Goal: Task Accomplishment & Management: Manage account settings

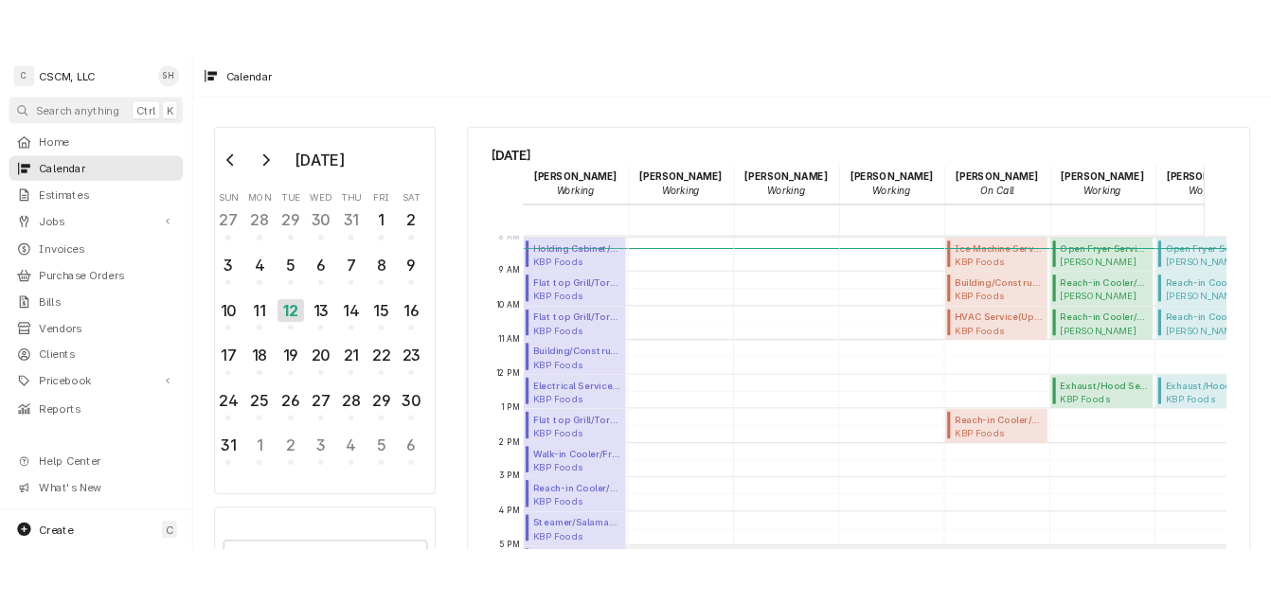
scroll to position [346, 0]
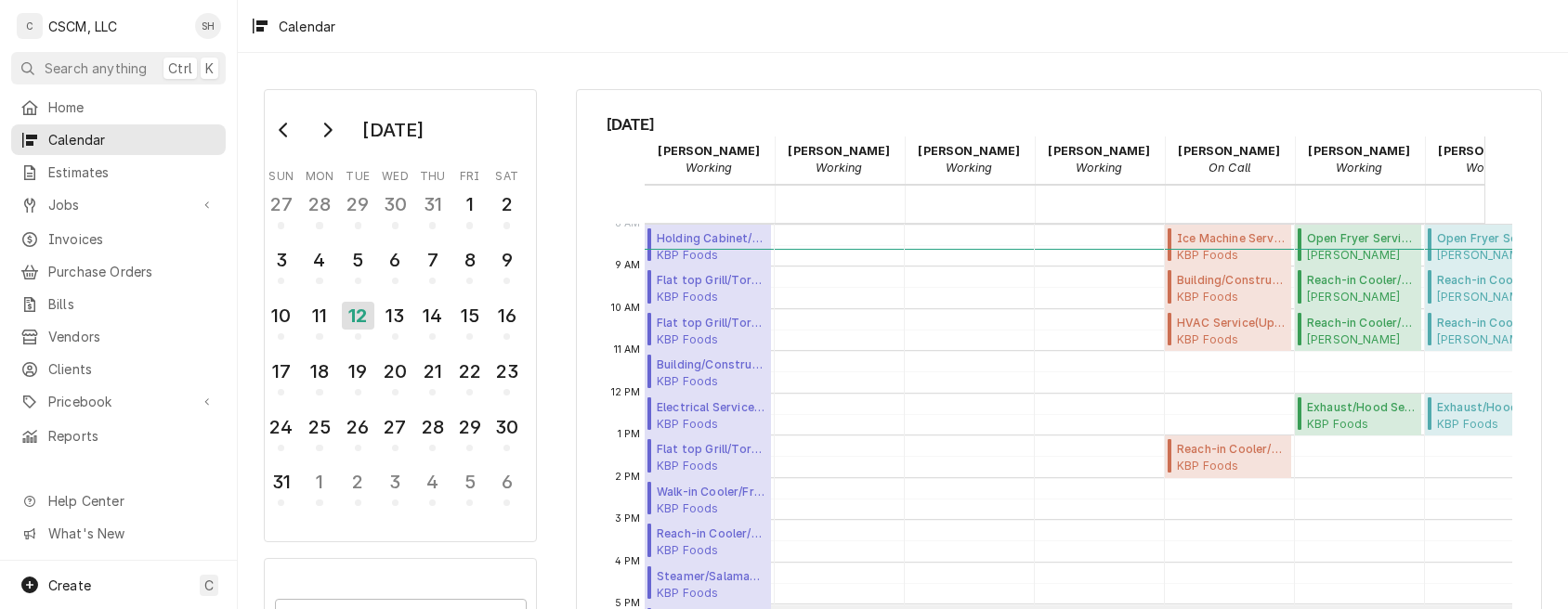
click at [542, 478] on div "August 2025 Sun Mon Tue Wed Thu Fri Sat 27 28 29 30 31 1 2 3 4 5 6 7 8 9 10 11 …" at bounding box center [394, 429] width 312 height 713
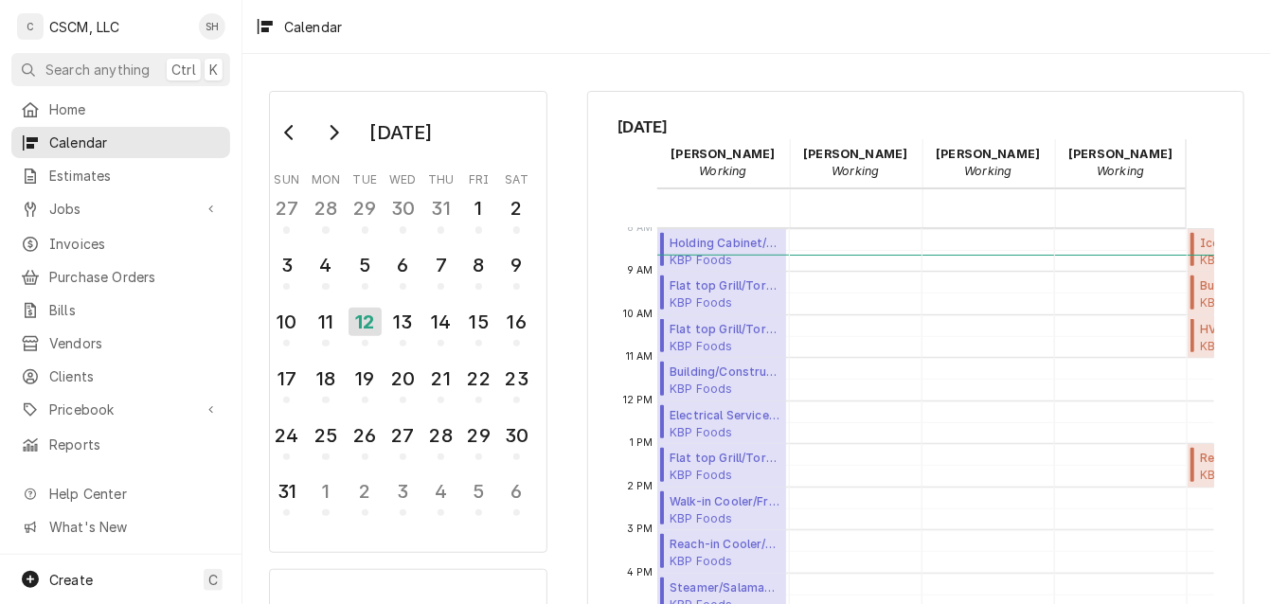
click at [1065, 604] on html "C CSCM, LLC SH Search anything Ctrl K Home Calendar Estimates Jobs Jobs Job Ser…" at bounding box center [635, 302] width 1271 height 604
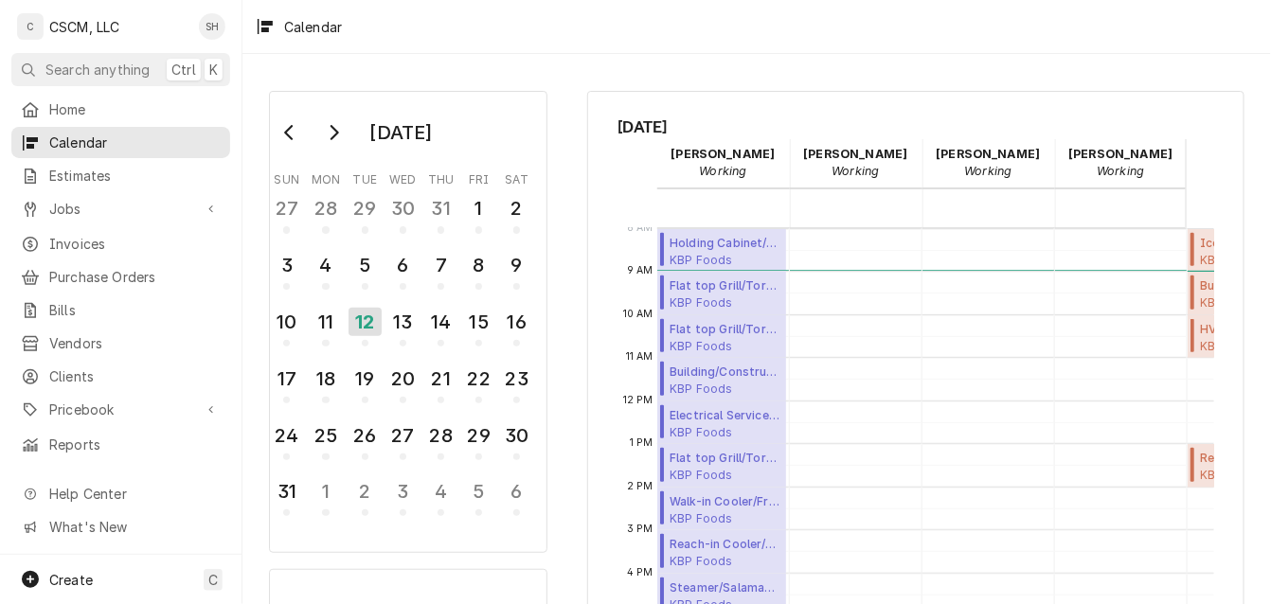
click at [945, 133] on span "Tuesday, Aug 12th" at bounding box center [917, 127] width 596 height 25
click at [413, 337] on div "13" at bounding box center [403, 325] width 33 height 46
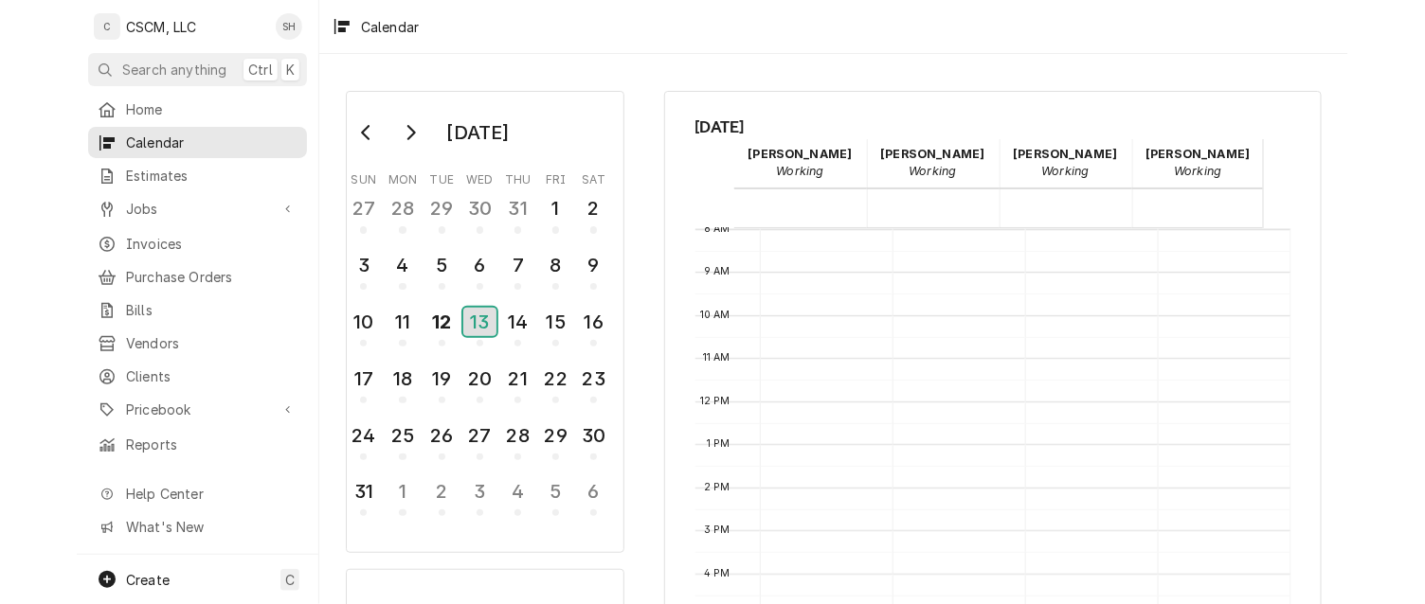
scroll to position [0, 429]
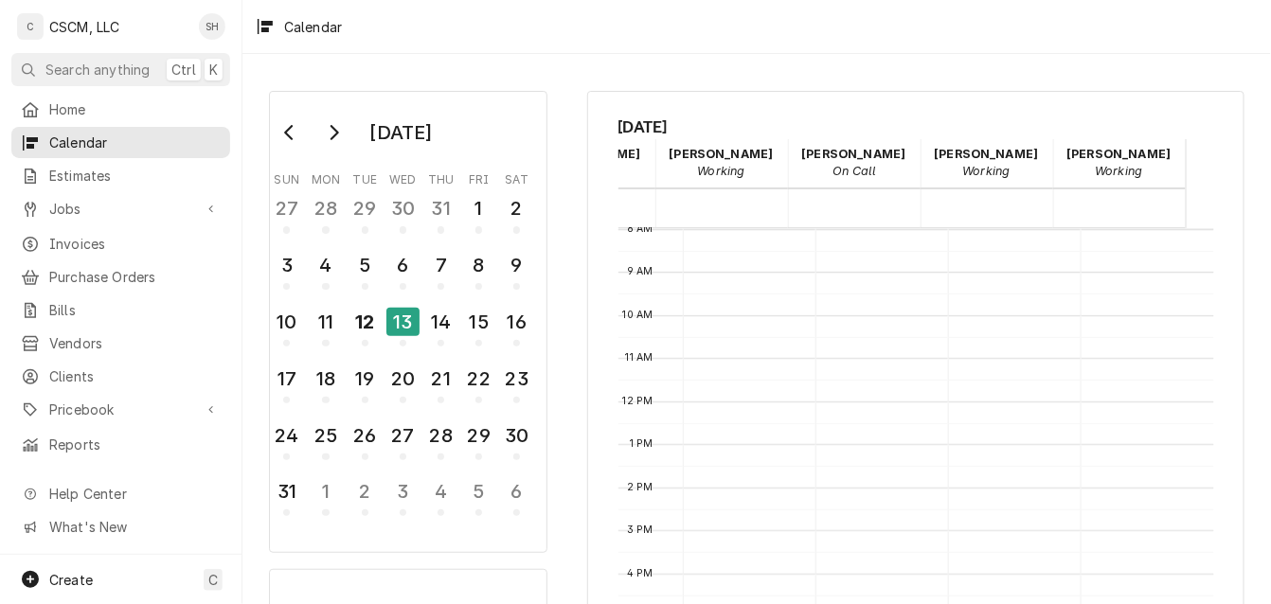
click at [1233, 316] on div "August 2025 Sun Mon Tue Wed Thu Fri Sat 27 28 29 30 31 1 2 3 4 5 6 7 8 9 10 11 …" at bounding box center [757, 458] width 1029 height 769
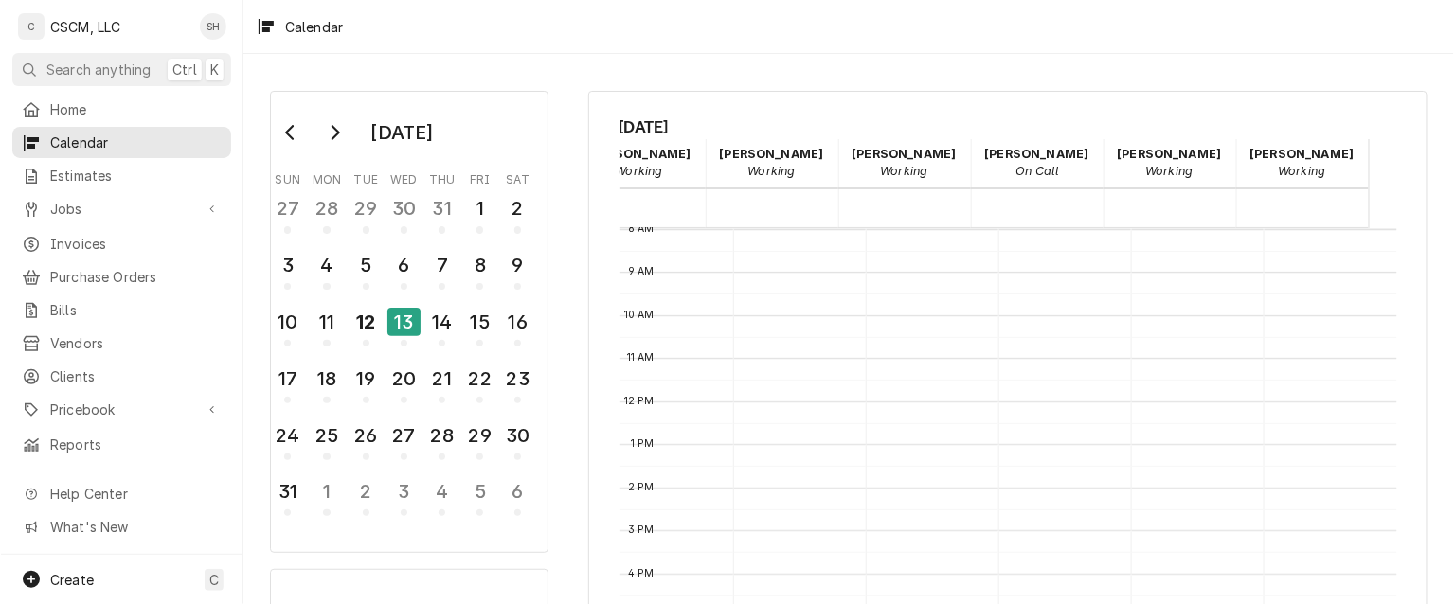
scroll to position [345, 246]
click at [582, 238] on div "August 2025 Sun Mon Tue Wed Thu Fri Sat 27 28 29 30 31 1 2 3 4 5 6 7 8 9 10 11 …" at bounding box center [849, 458] width 1213 height 769
click at [372, 322] on div "12" at bounding box center [365, 322] width 33 height 32
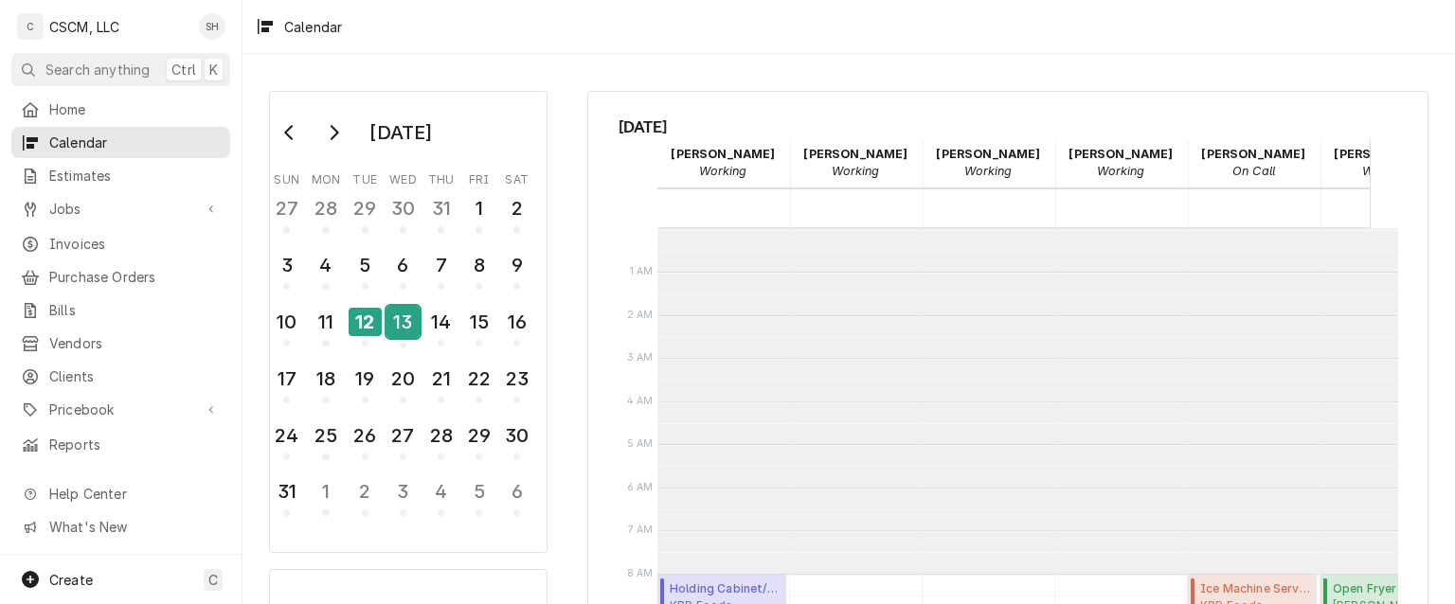
click at [404, 325] on div "13" at bounding box center [403, 322] width 33 height 32
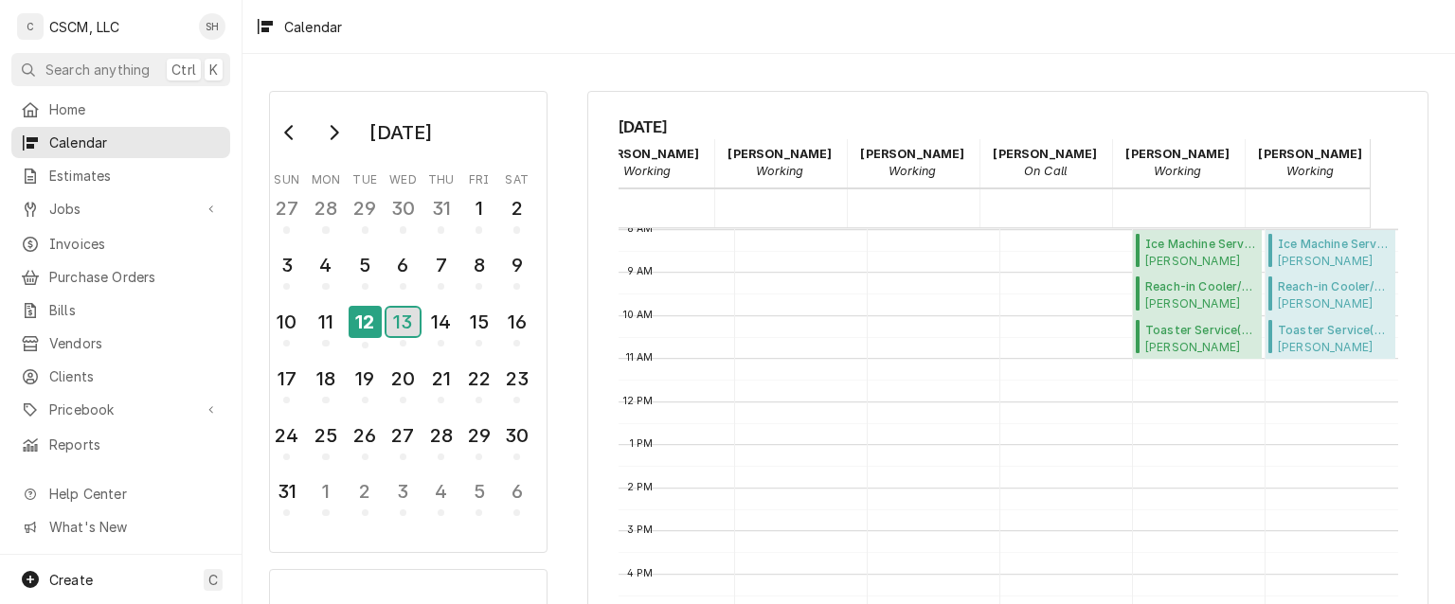
scroll to position [0, 246]
click at [1119, 119] on span "Wednesday, Aug 13th" at bounding box center [1009, 127] width 780 height 25
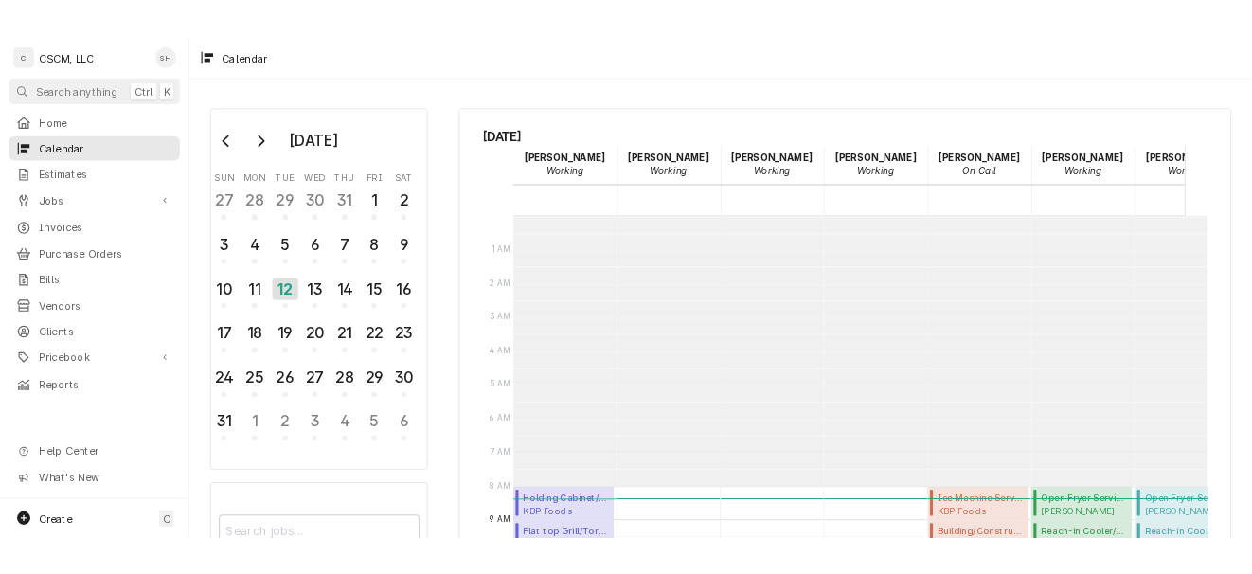
scroll to position [346, 0]
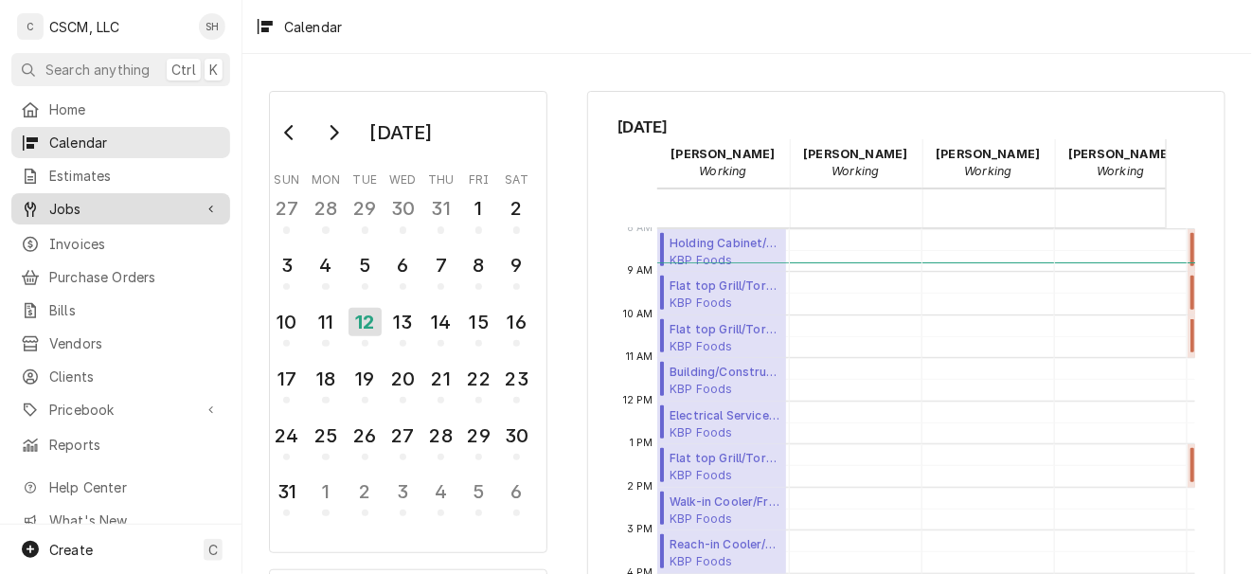
click at [92, 208] on span "Jobs" at bounding box center [120, 209] width 143 height 20
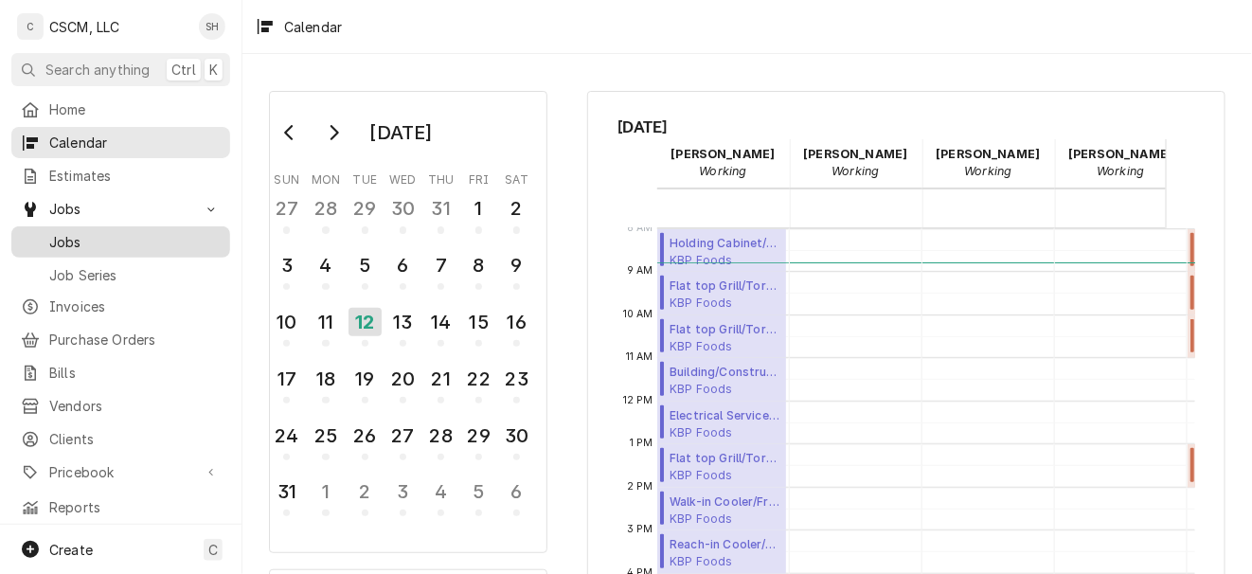
click at [85, 245] on div "Jobs" at bounding box center [120, 242] width 211 height 24
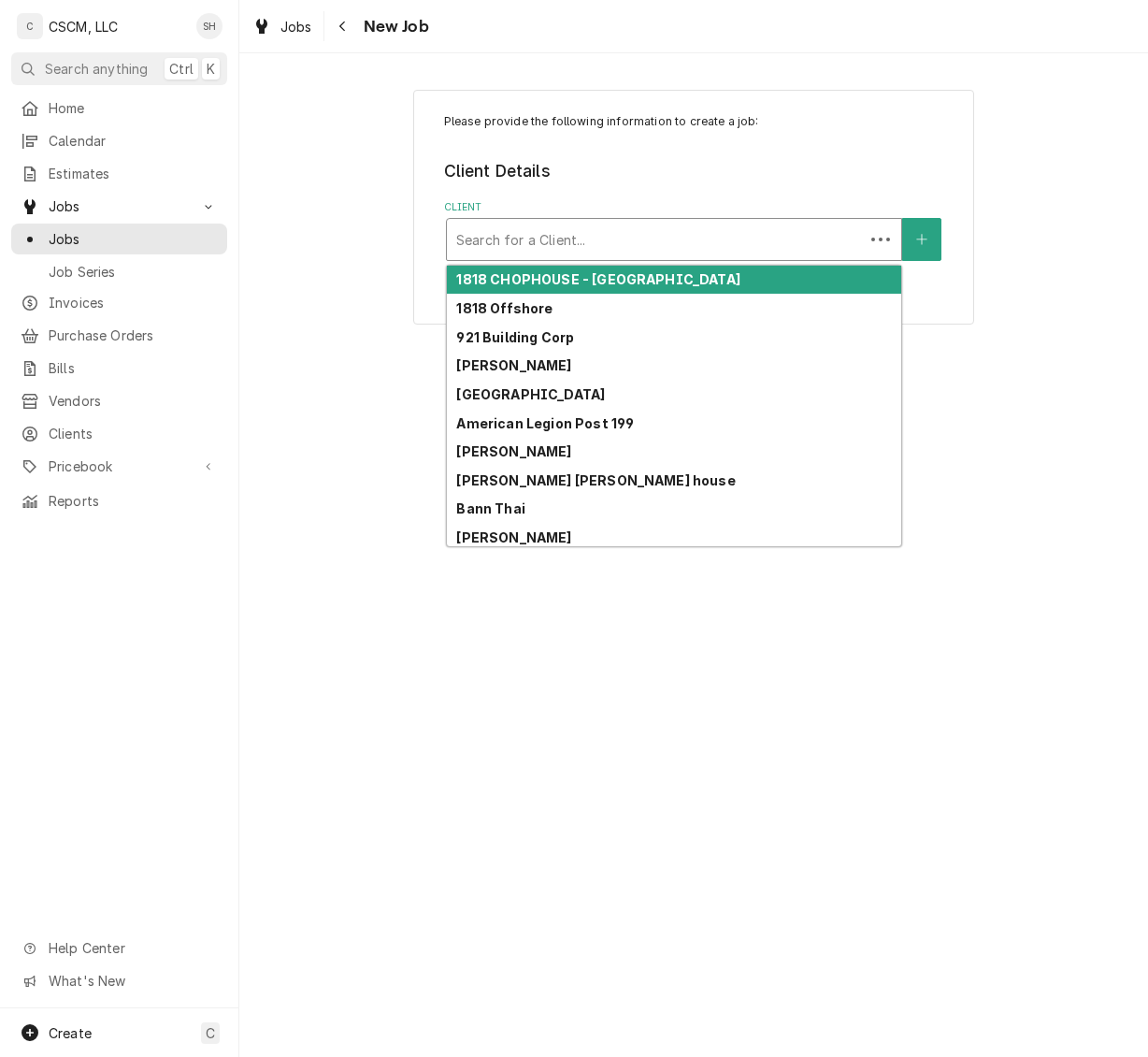
click at [701, 251] on div "Client" at bounding box center [655, 239] width 399 height 34
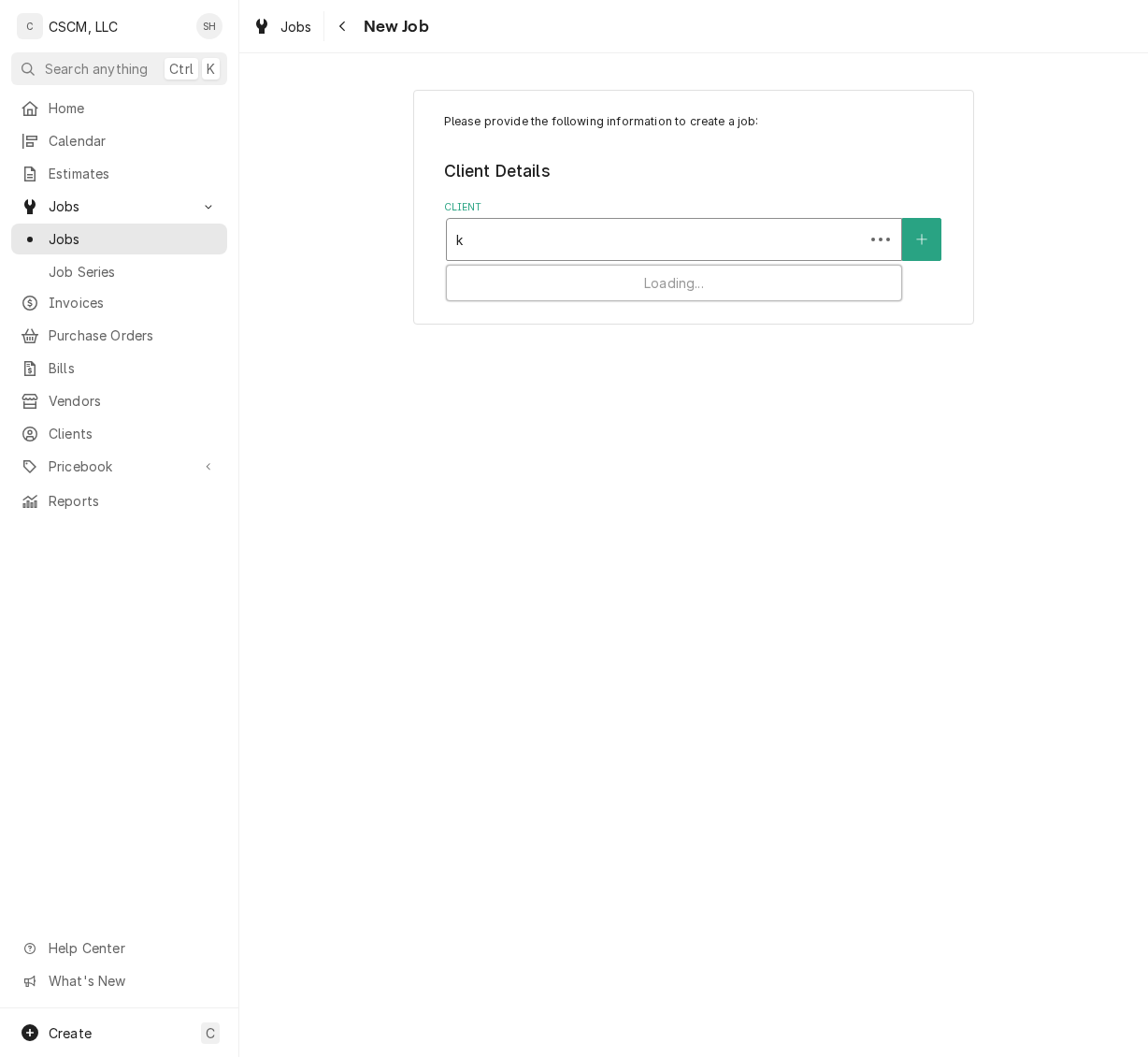
type input "kb"
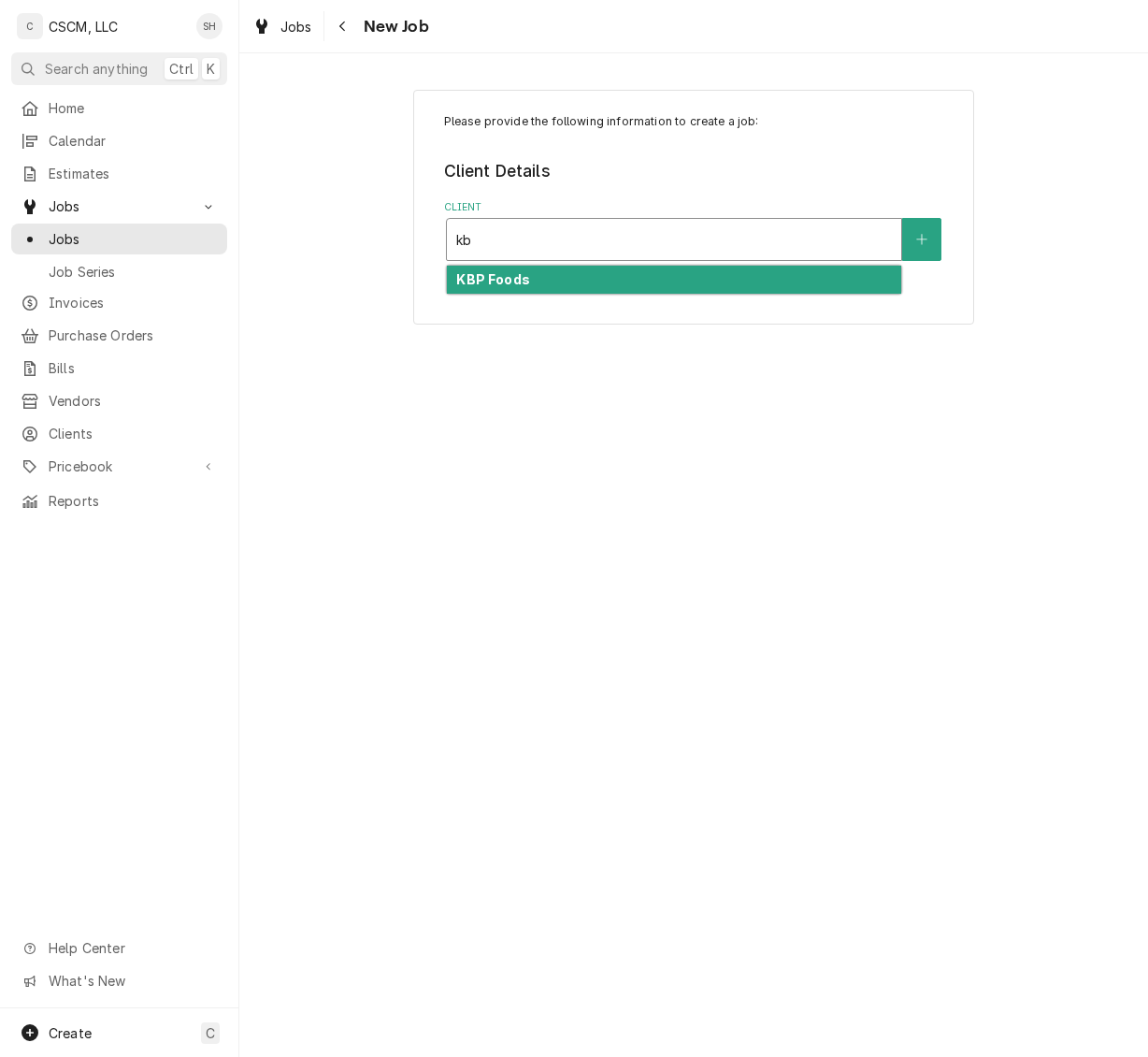
click at [688, 291] on div "KBP Foods" at bounding box center [674, 279] width 454 height 29
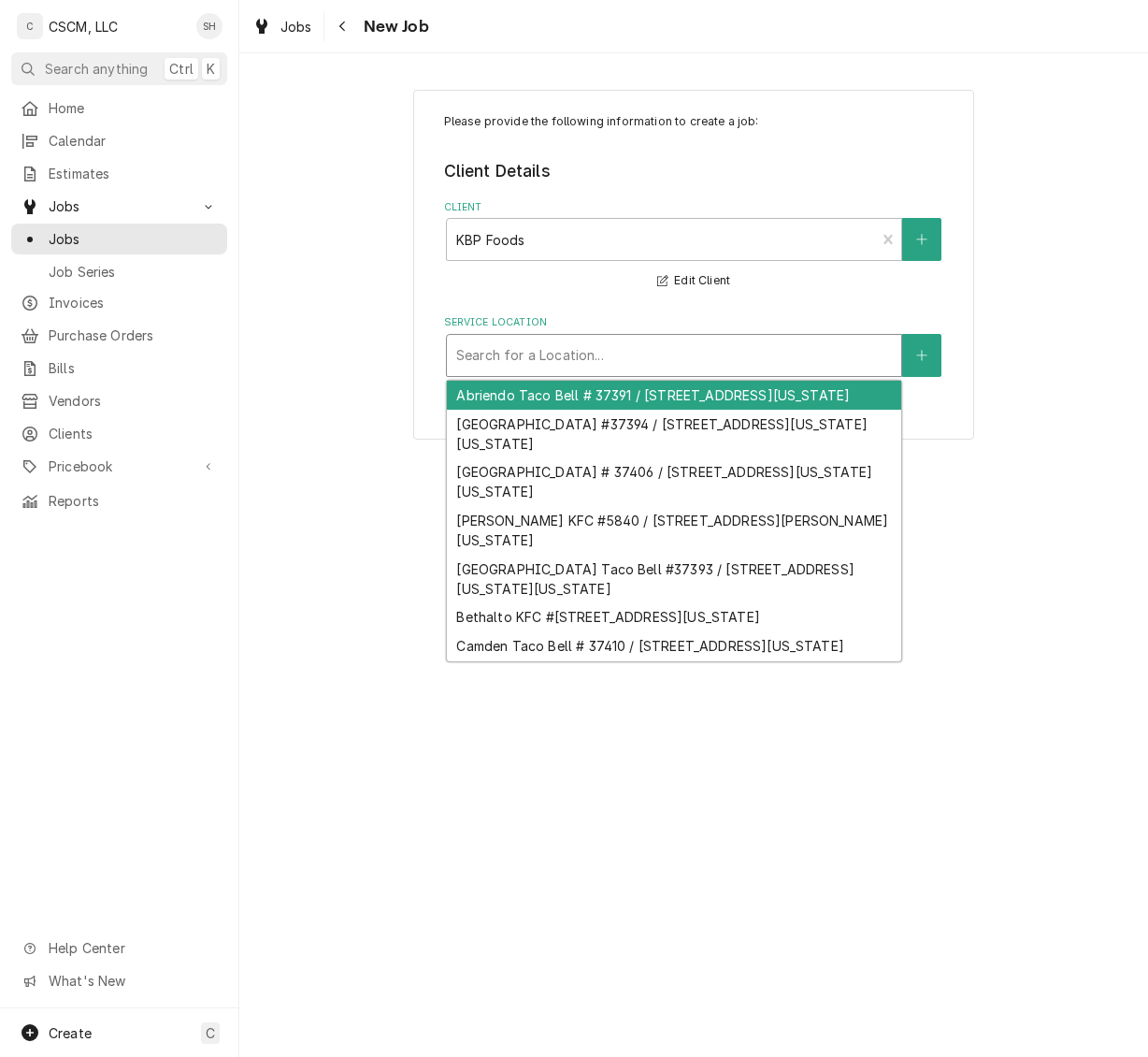
click at [773, 369] on div "Service Location" at bounding box center [673, 355] width 435 height 34
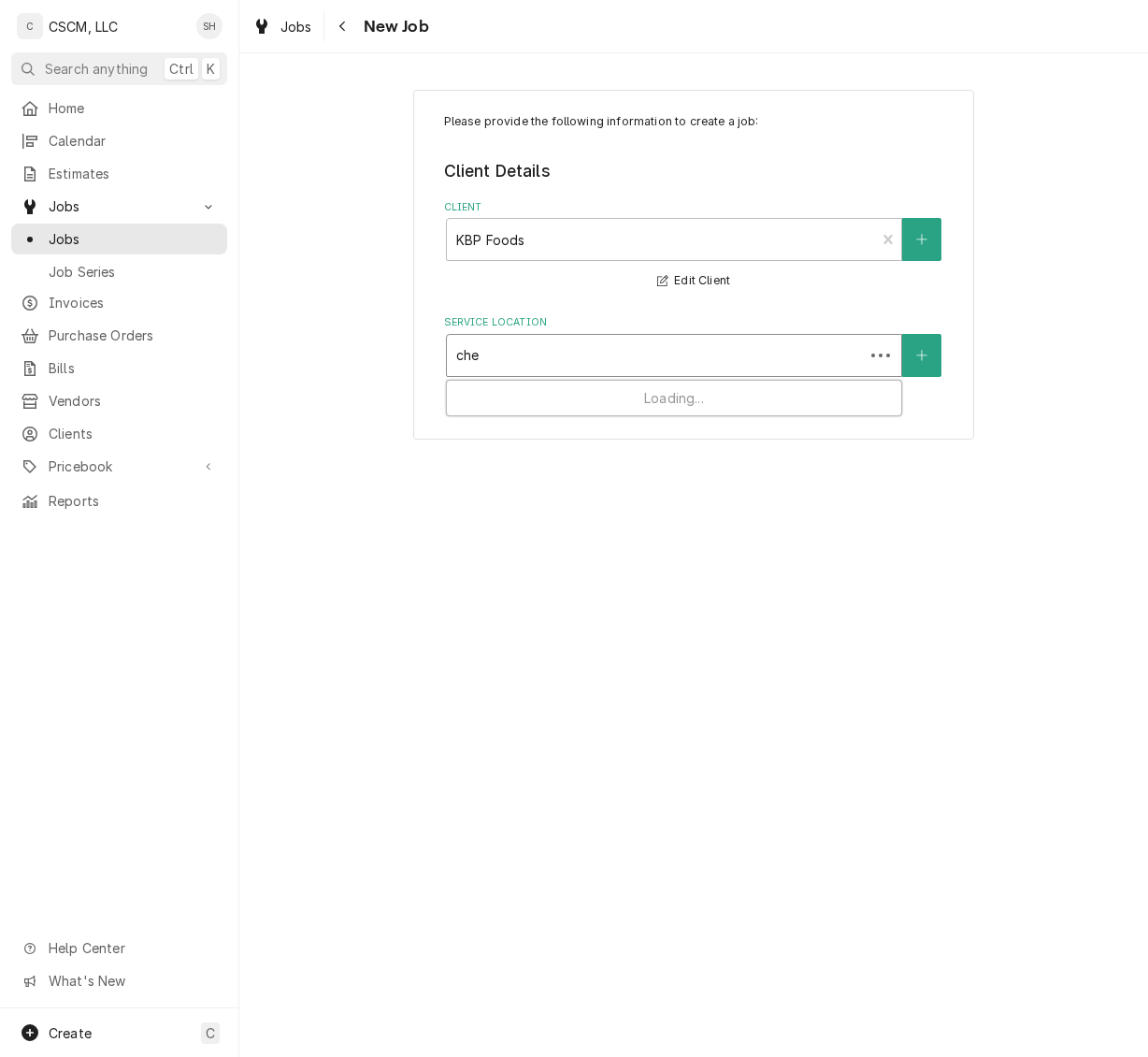
type input "chey"
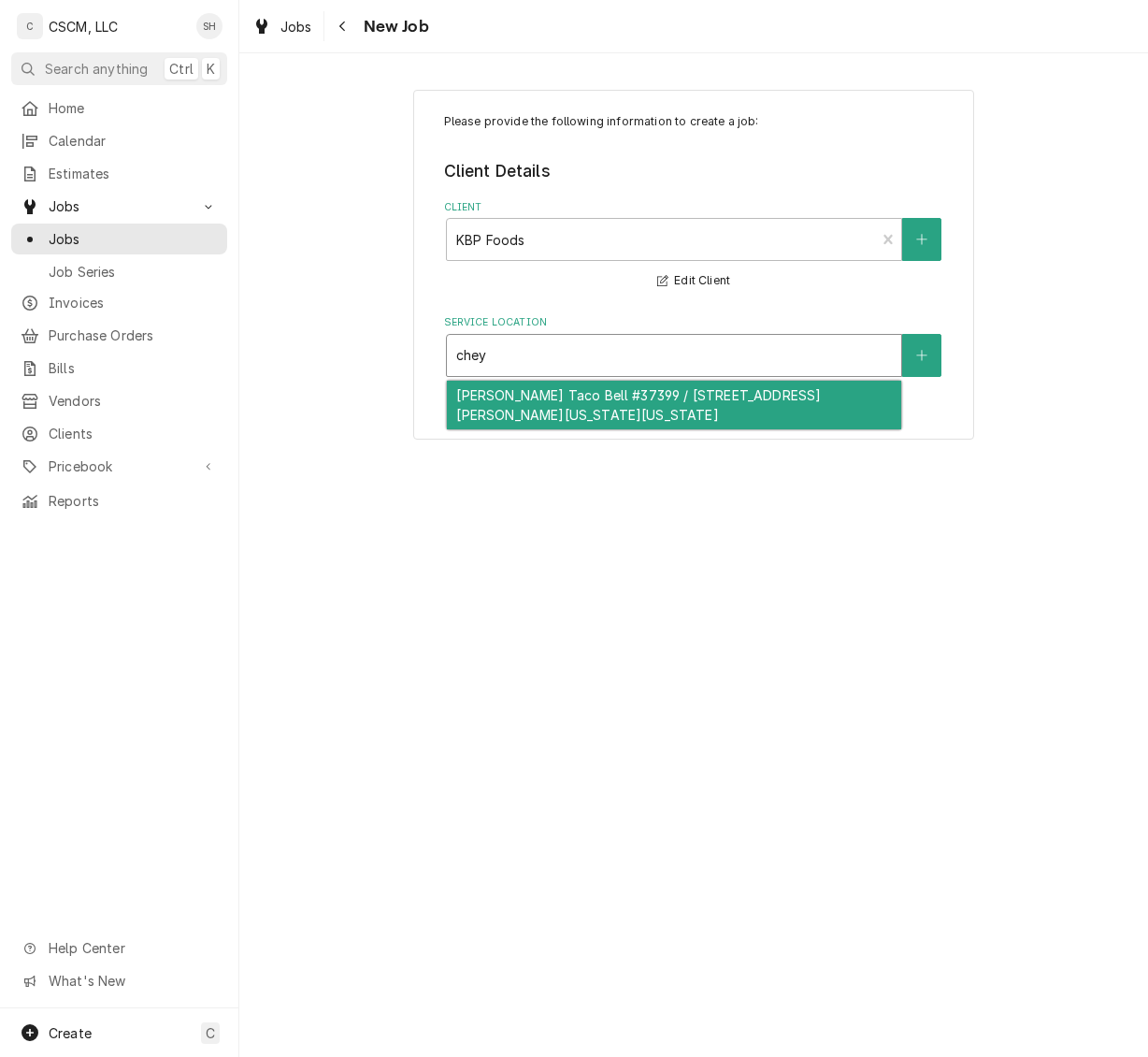
click at [773, 408] on div "Cheyenne Meadows Taco Bell #37399 / 745 Cheyenne Meadows Rd, Colorado Springs, …" at bounding box center [674, 405] width 454 height 48
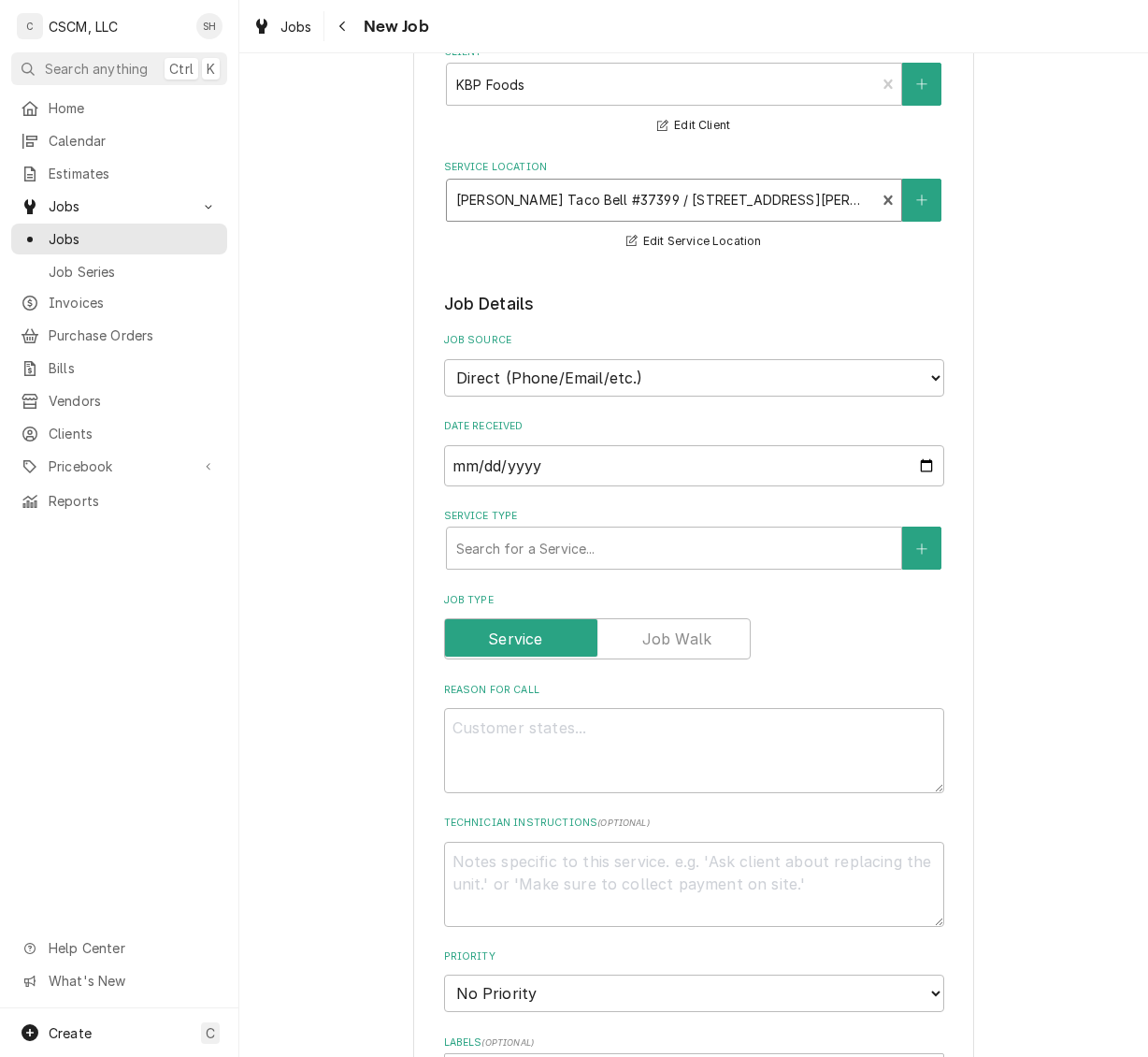
scroll to position [217, 0]
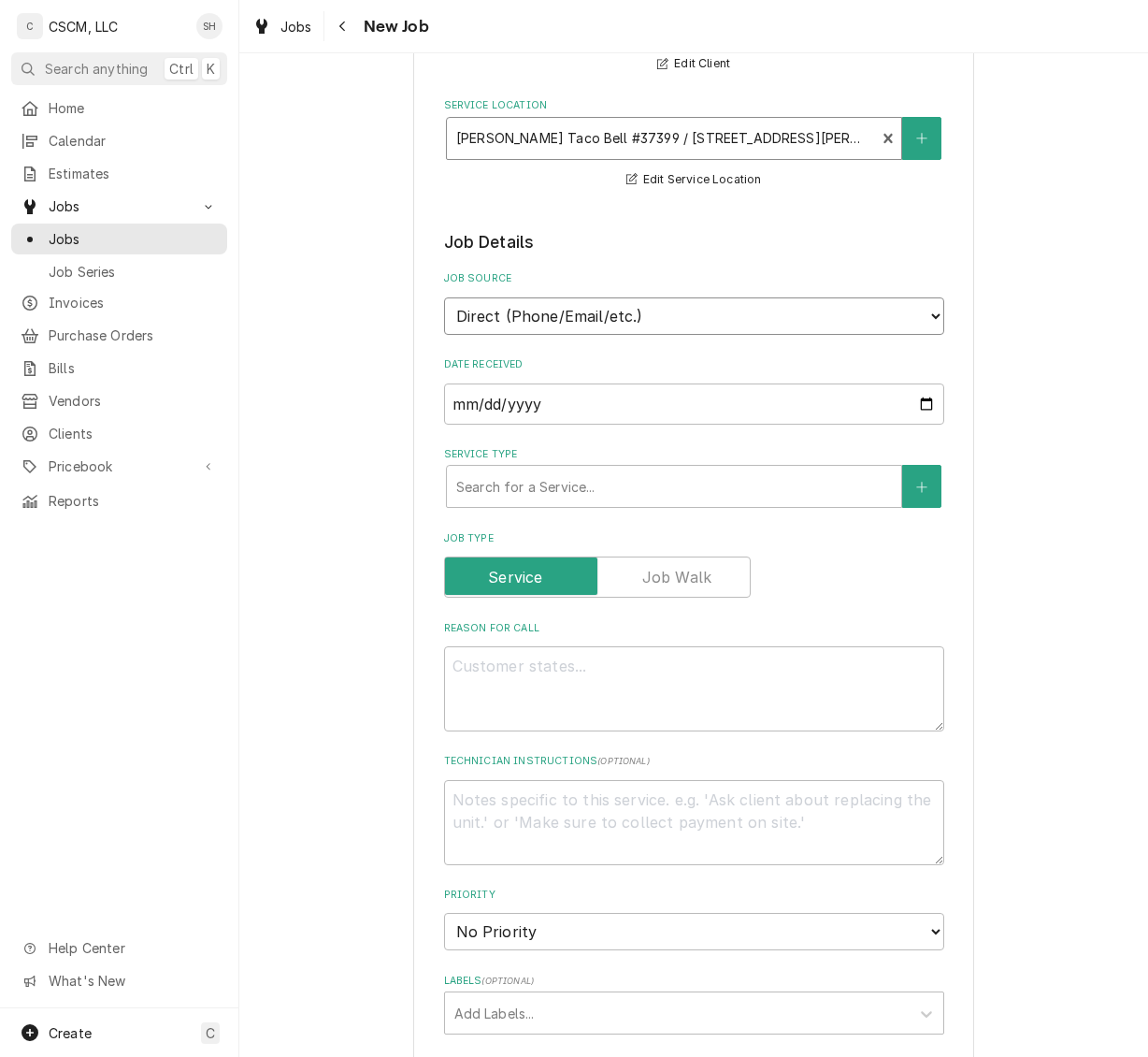
click at [801, 332] on select "Direct (Phone/Email/etc.) Other" at bounding box center [694, 316] width 500 height 38
select select "100"
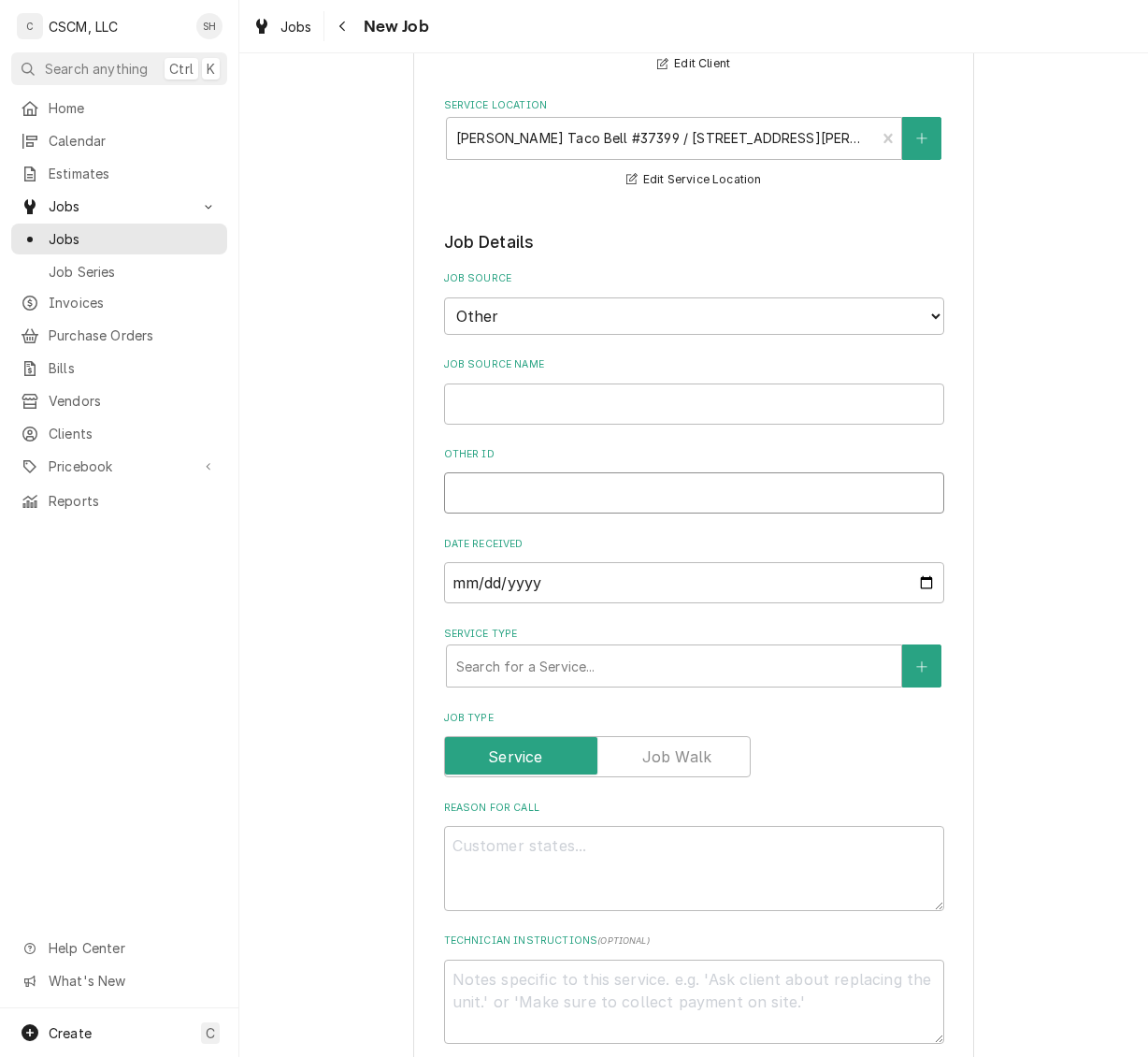
click at [776, 497] on input "Other ID" at bounding box center [694, 492] width 500 height 41
paste input "71958053"
type textarea "x"
type input "71958053"
type textarea "x"
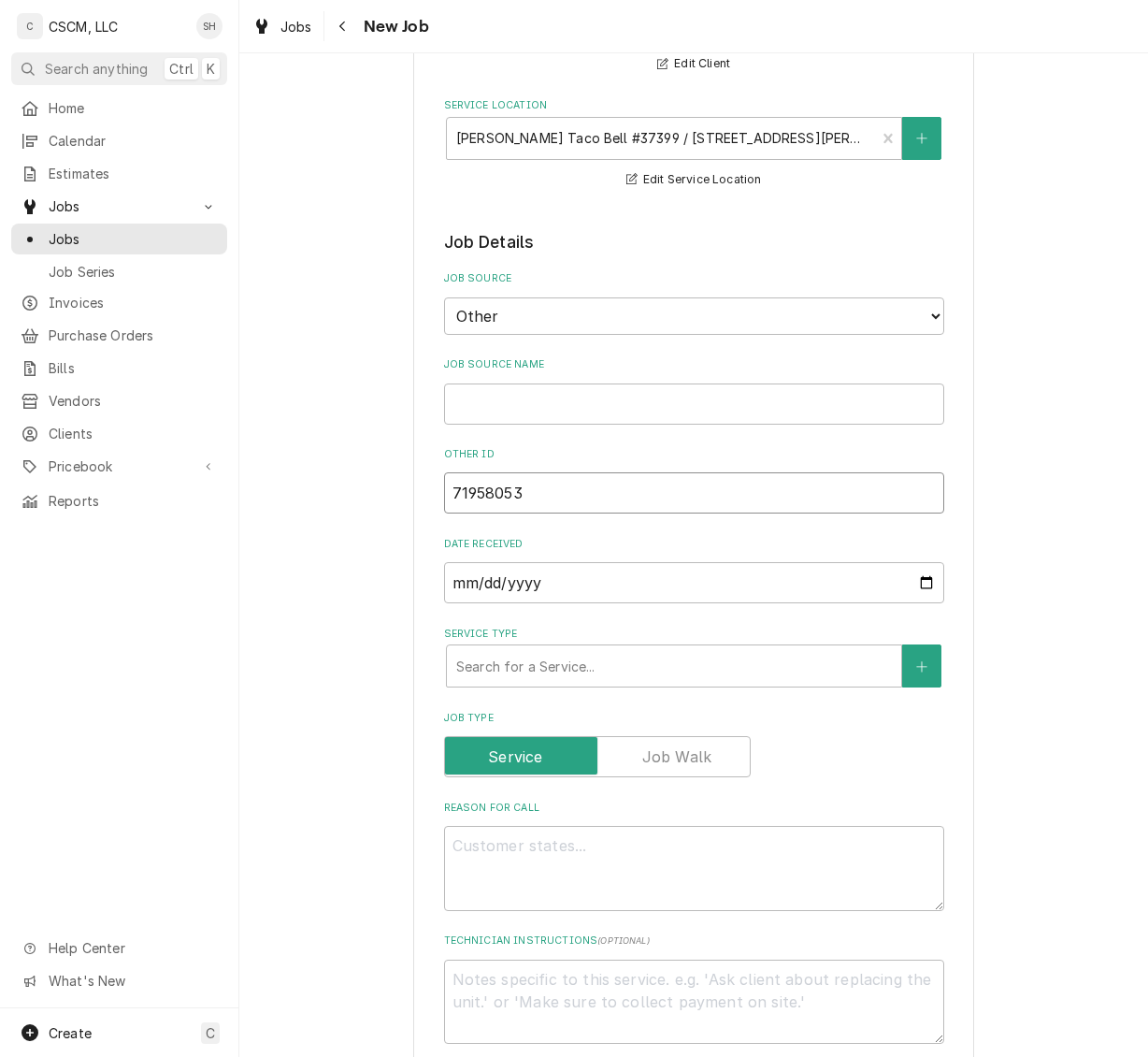
type input "71958053"
click at [798, 400] on input "Job Source Name" at bounding box center [694, 404] width 500 height 41
type textarea "x"
type input "V"
type textarea "x"
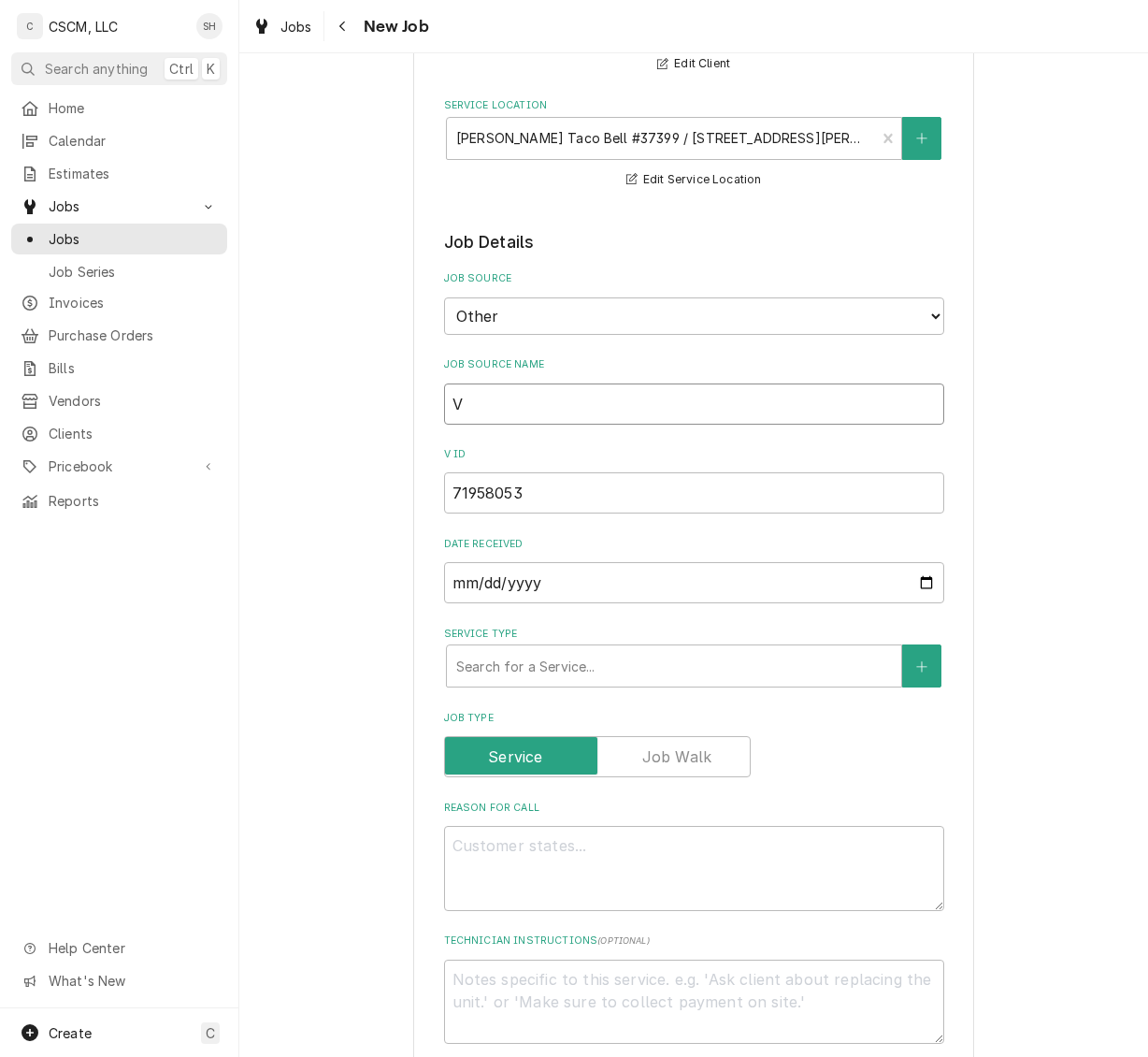
type input "Ve"
type textarea "x"
type input "Ver"
type textarea "x"
type input "Veri"
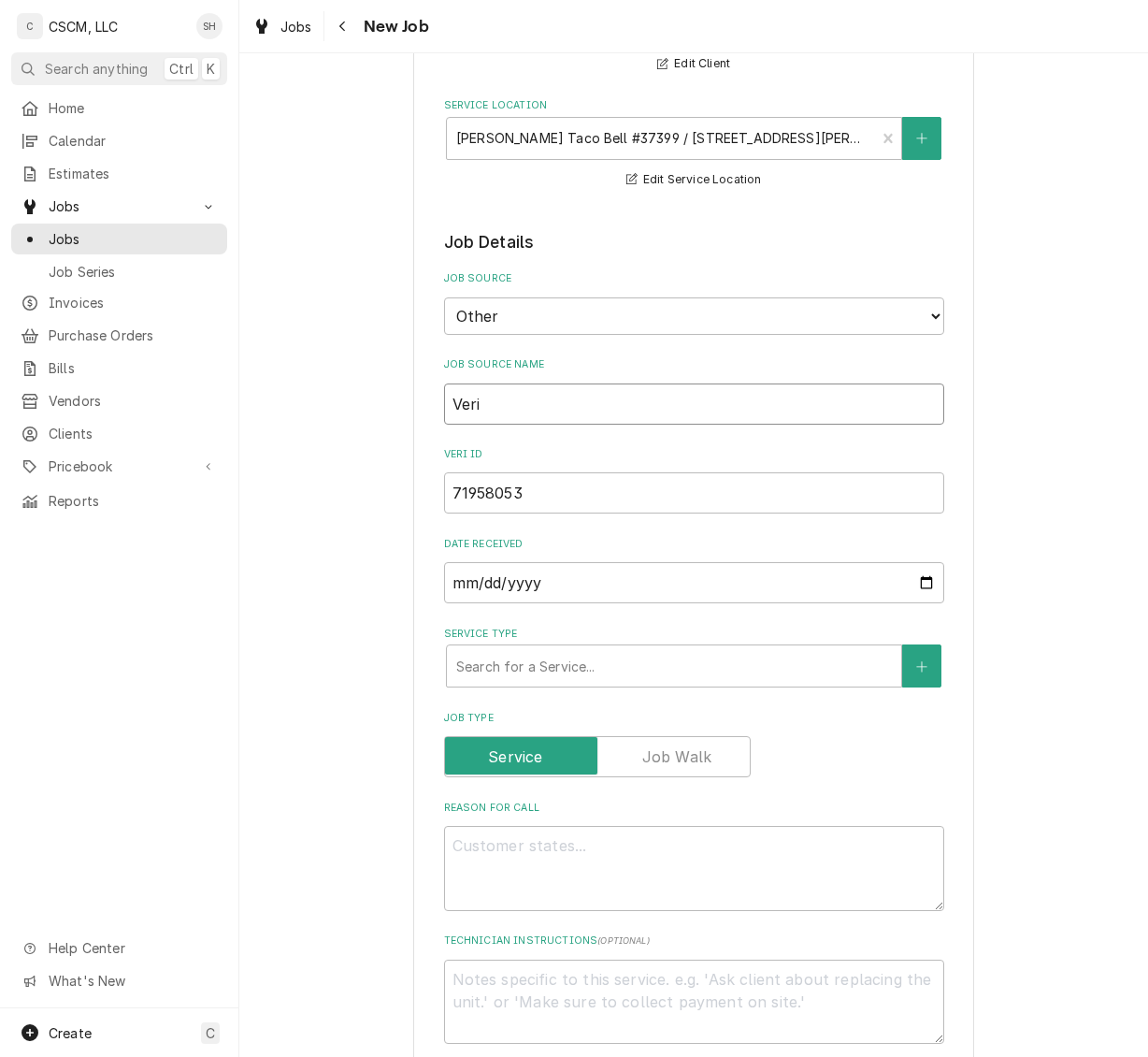
type textarea "x"
type input "Veris"
type textarea "x"
type input "Verisae"
type textarea "x"
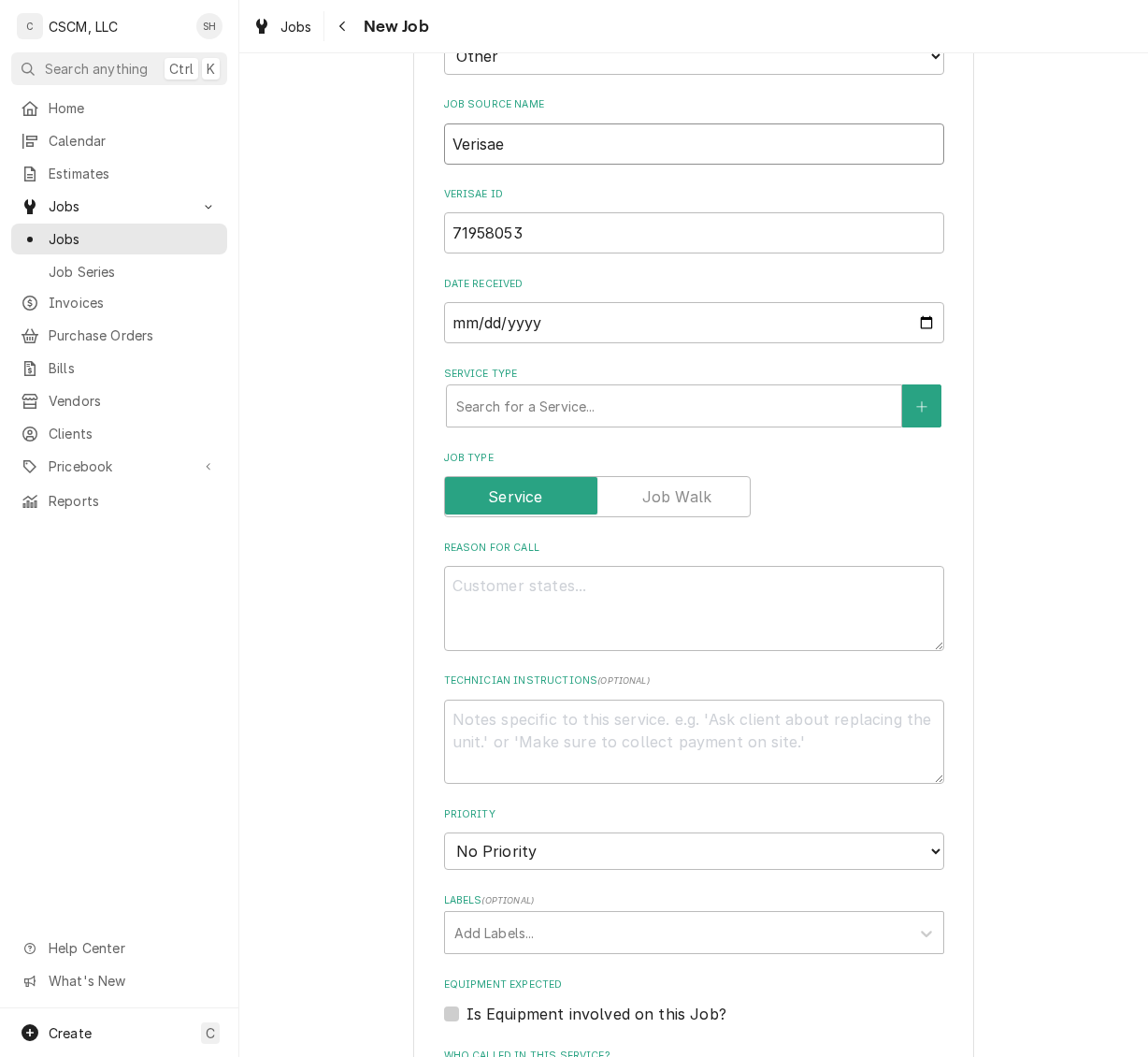
scroll to position [491, 0]
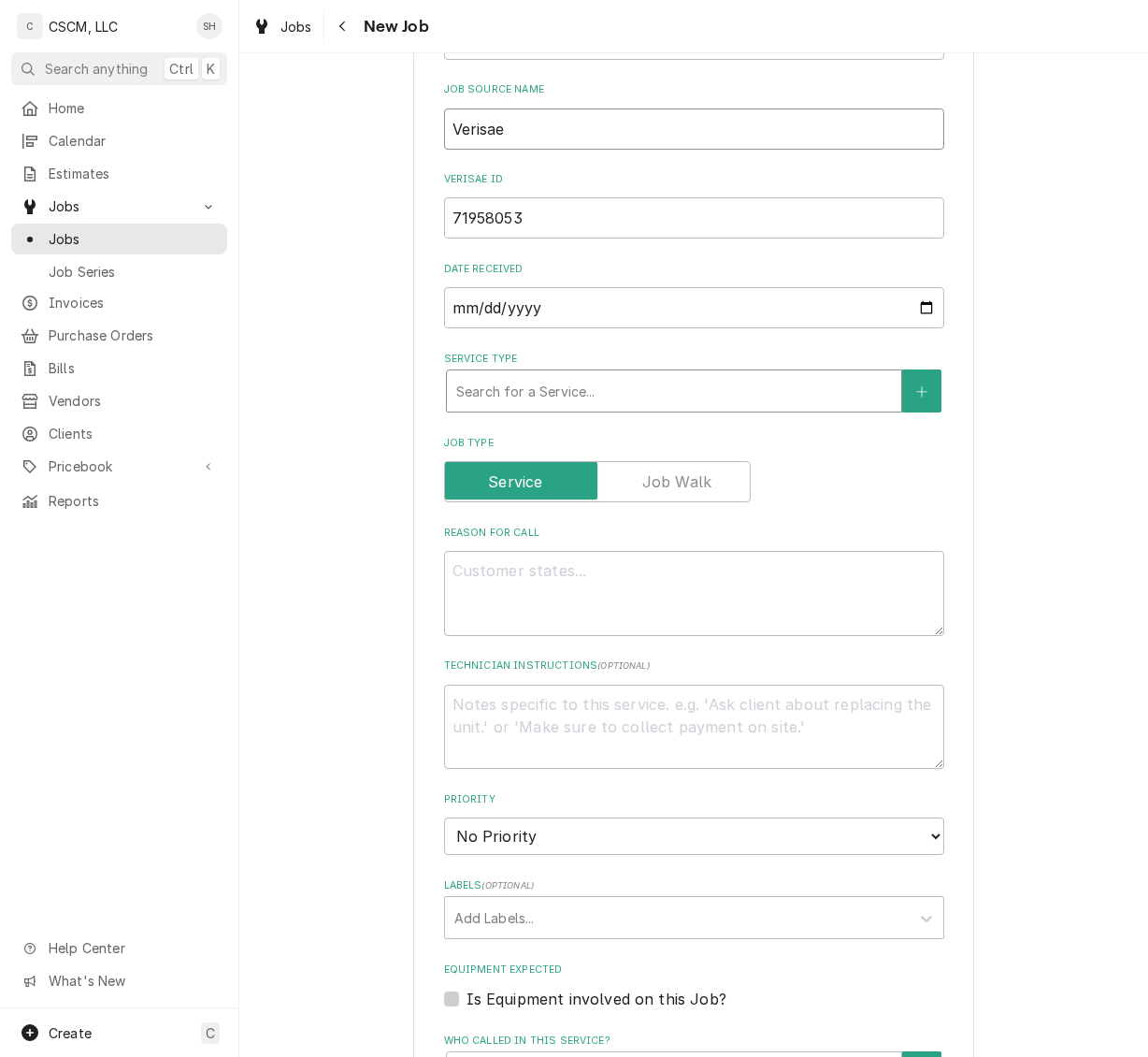
type input "Verisae"
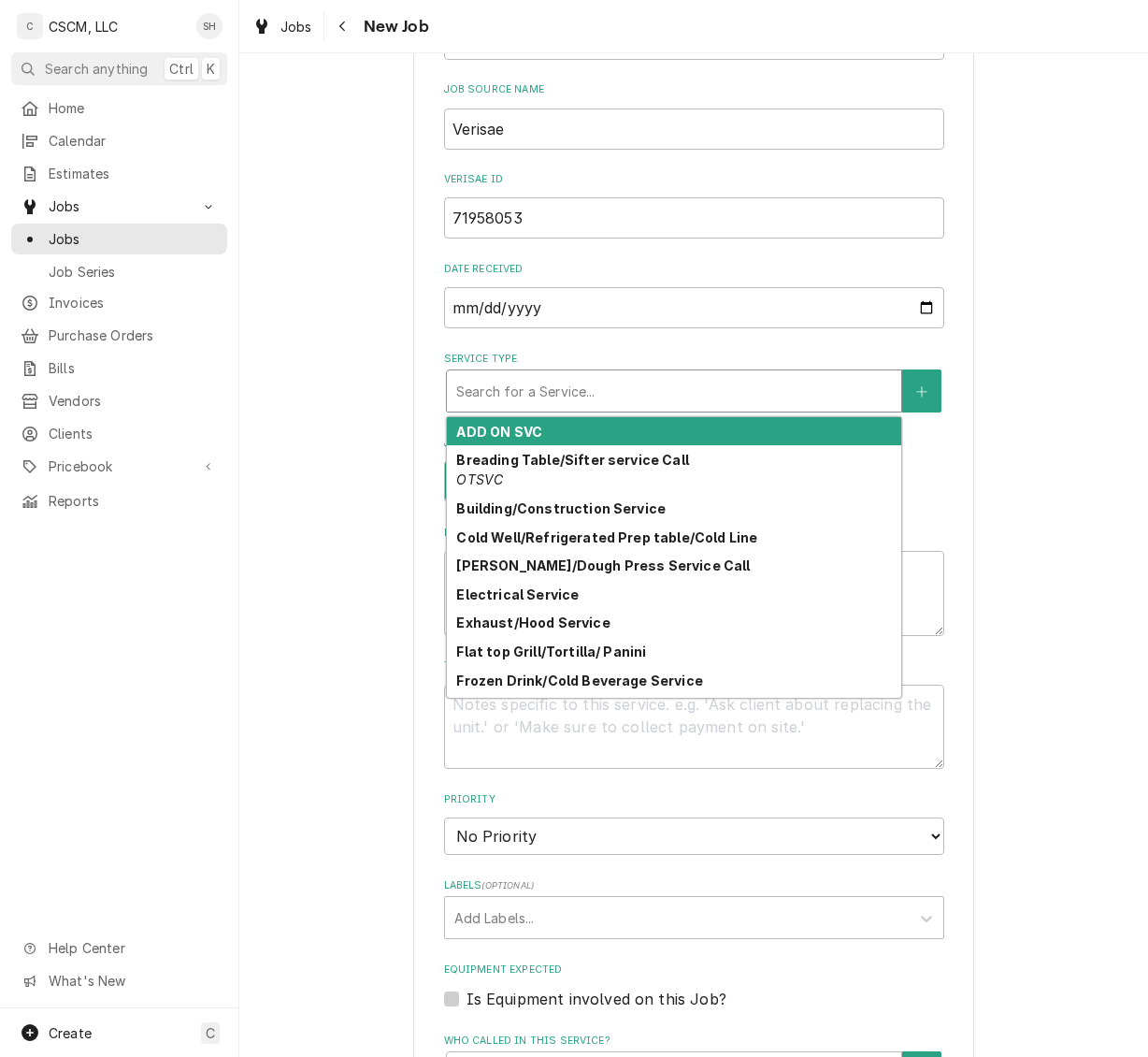
click at [797, 384] on div "Service Type" at bounding box center [673, 391] width 435 height 34
type textarea "x"
type input "b"
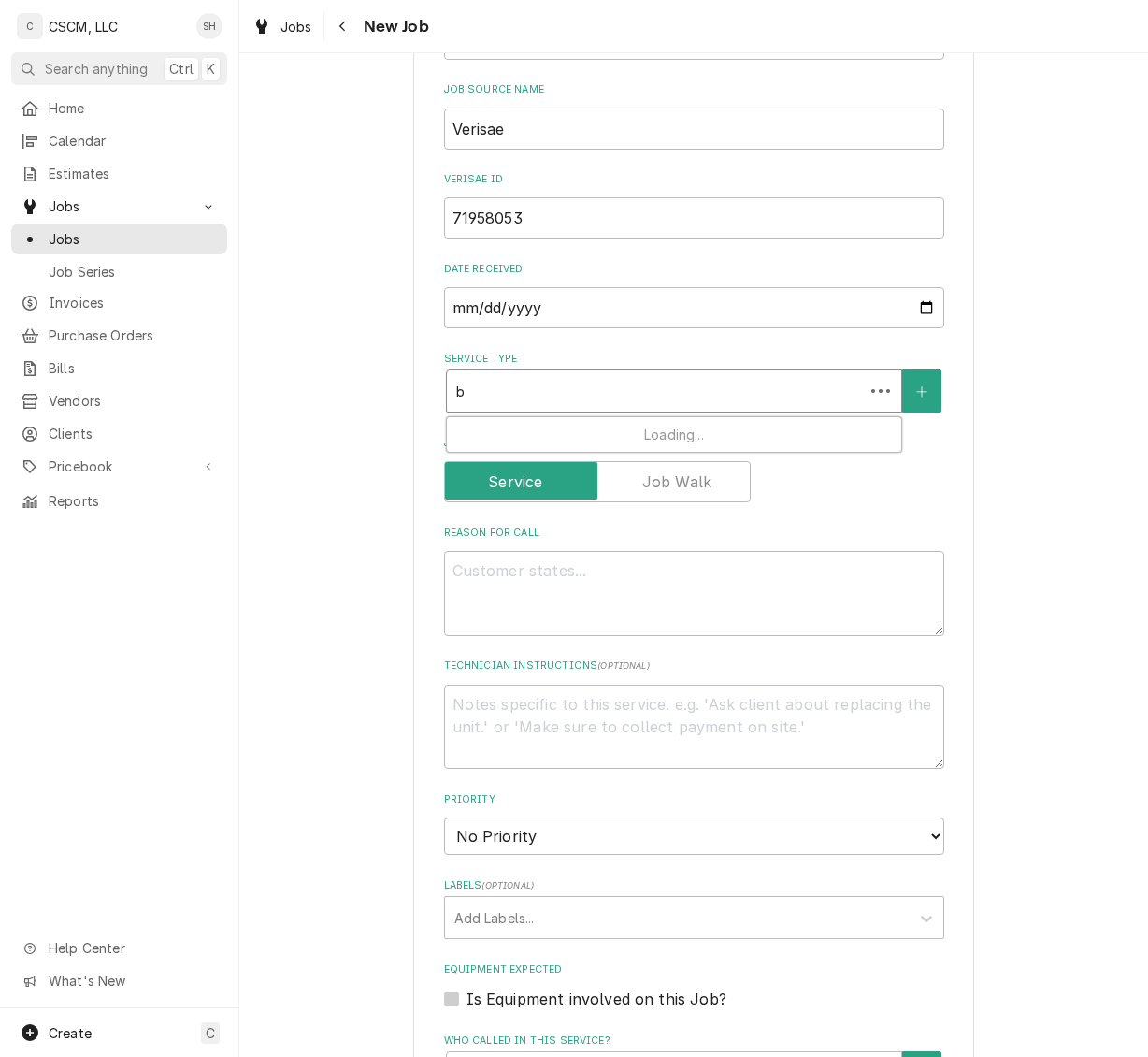
type textarea "x"
type input "bu"
type textarea "x"
type input "bui"
type textarea "x"
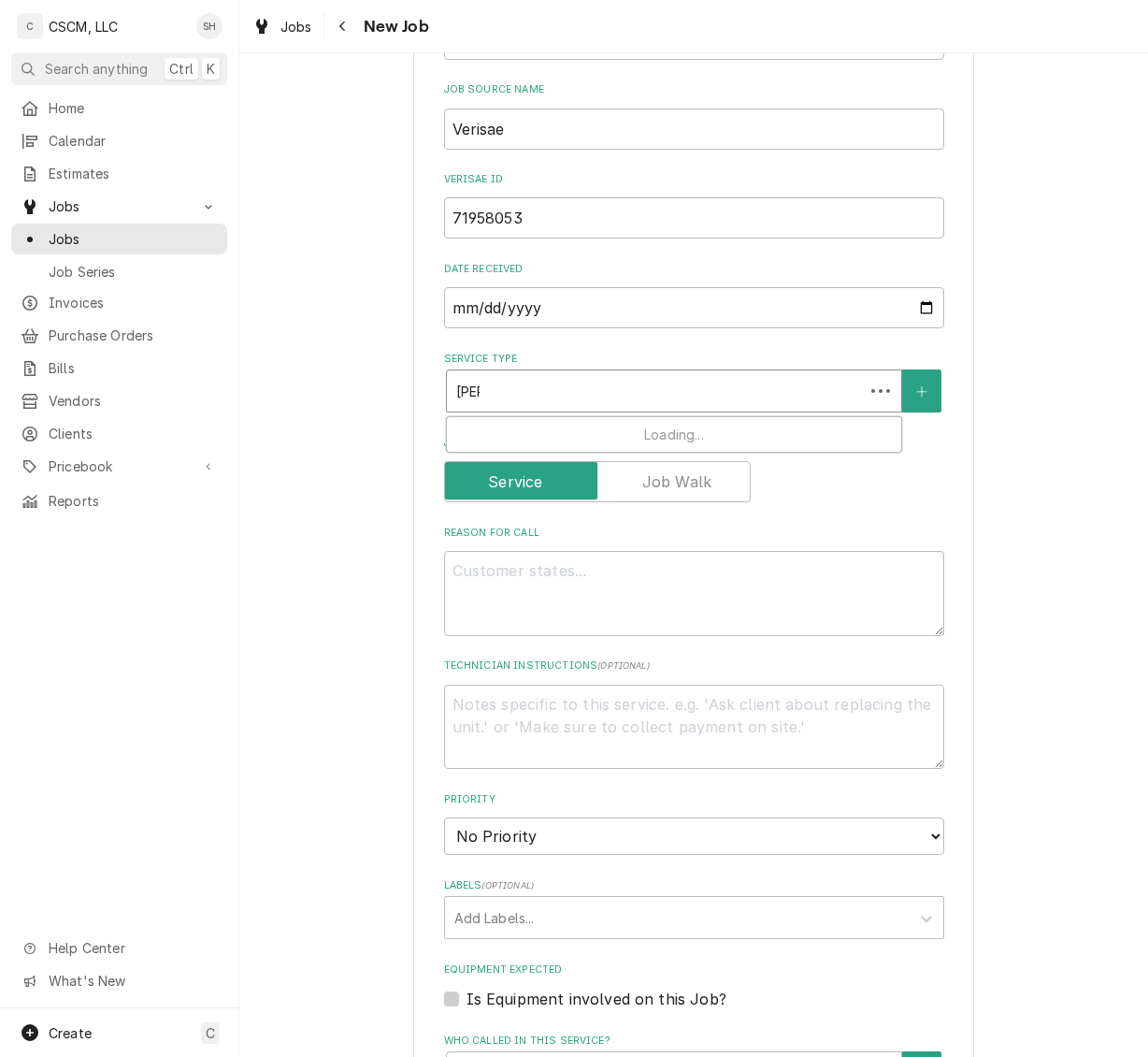
type input "buil"
type textarea "x"
type input "build"
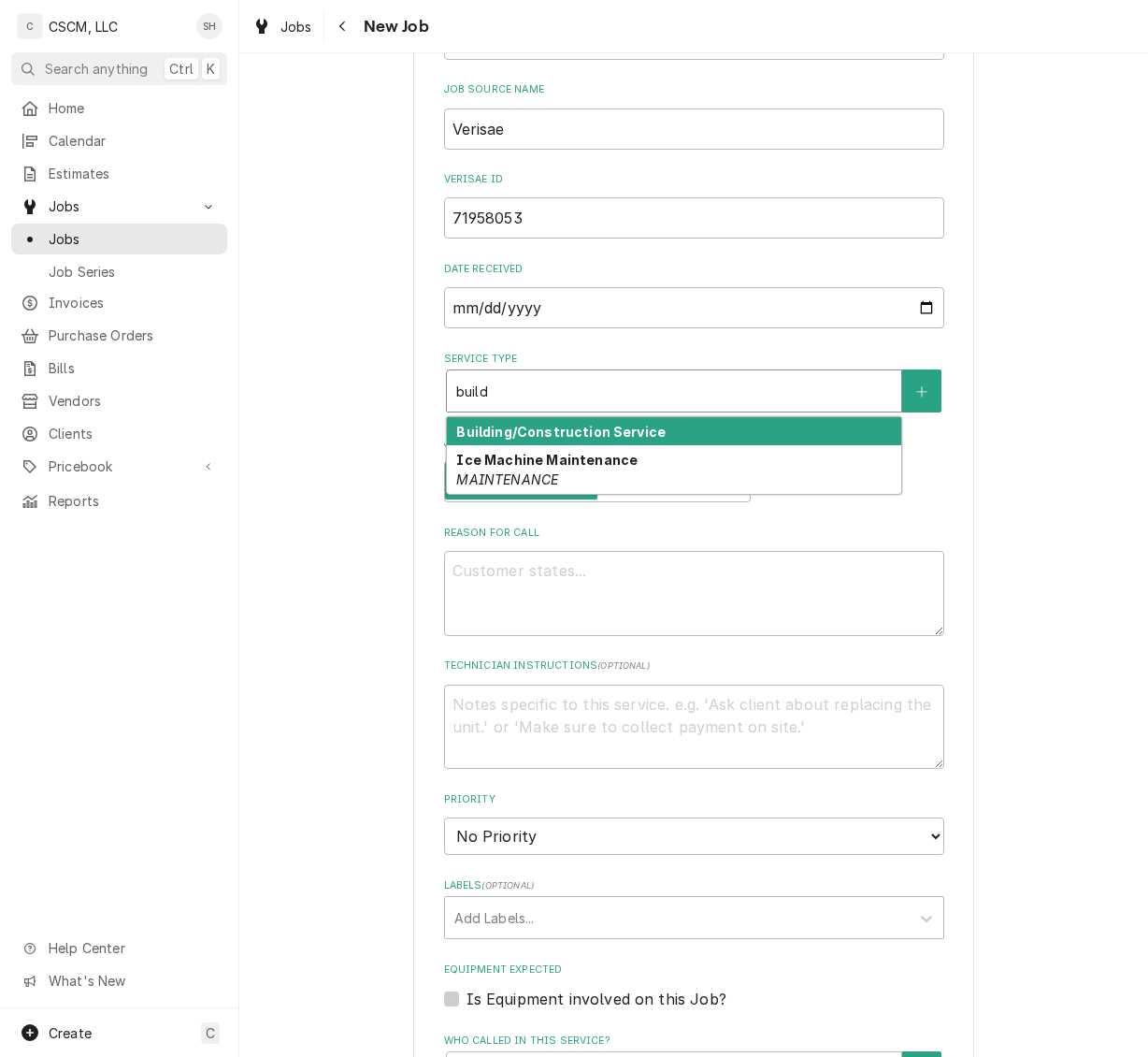
click at [640, 432] on strong "Building/Construction Service" at bounding box center [561, 431] width 209 height 16
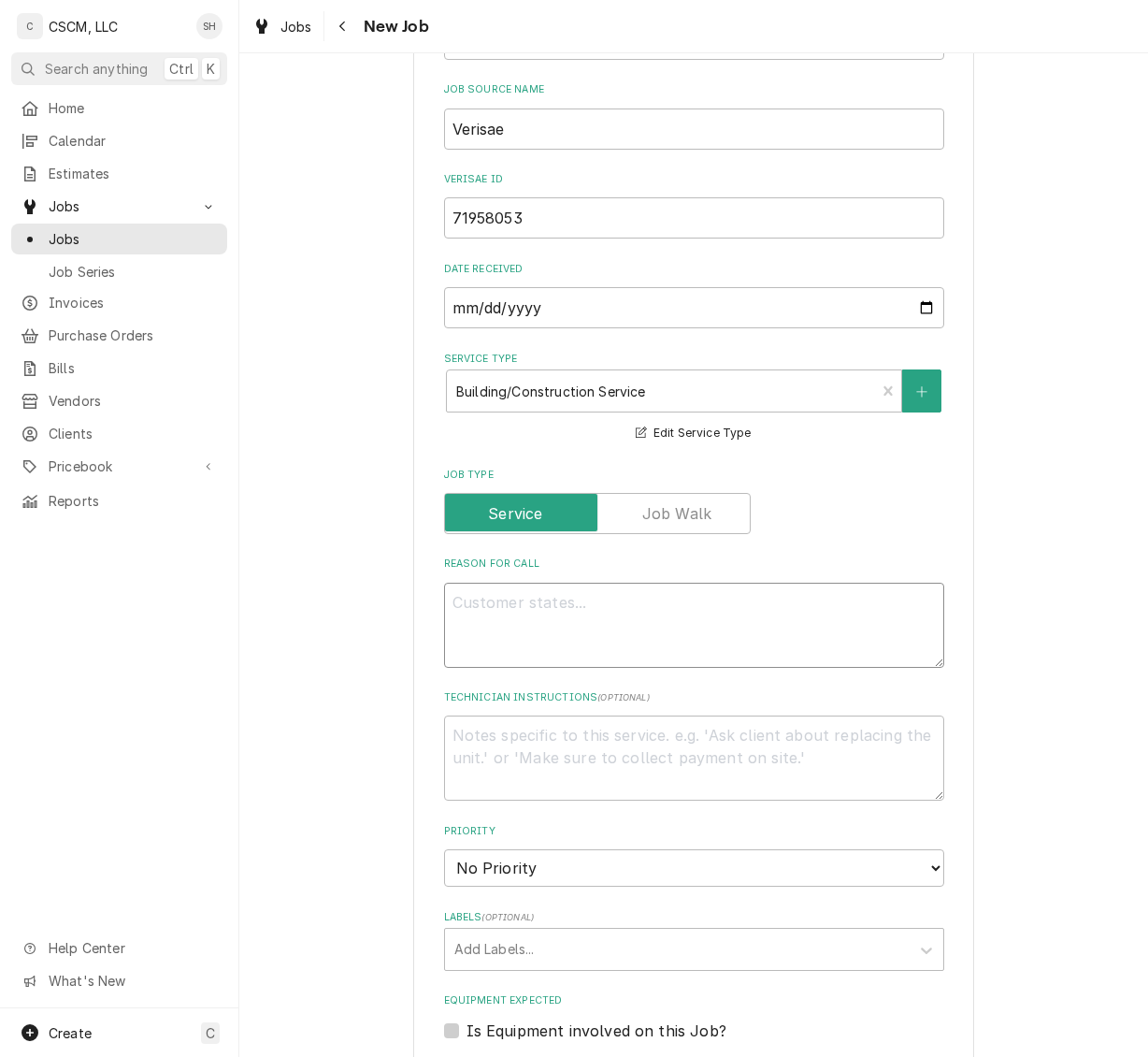
click at [502, 628] on textarea "Reason For Call" at bounding box center [694, 625] width 500 height 85
paste textarea "DT window not locking again"
type textarea "x"
type textarea "DT window not locking again"
type textarea "x"
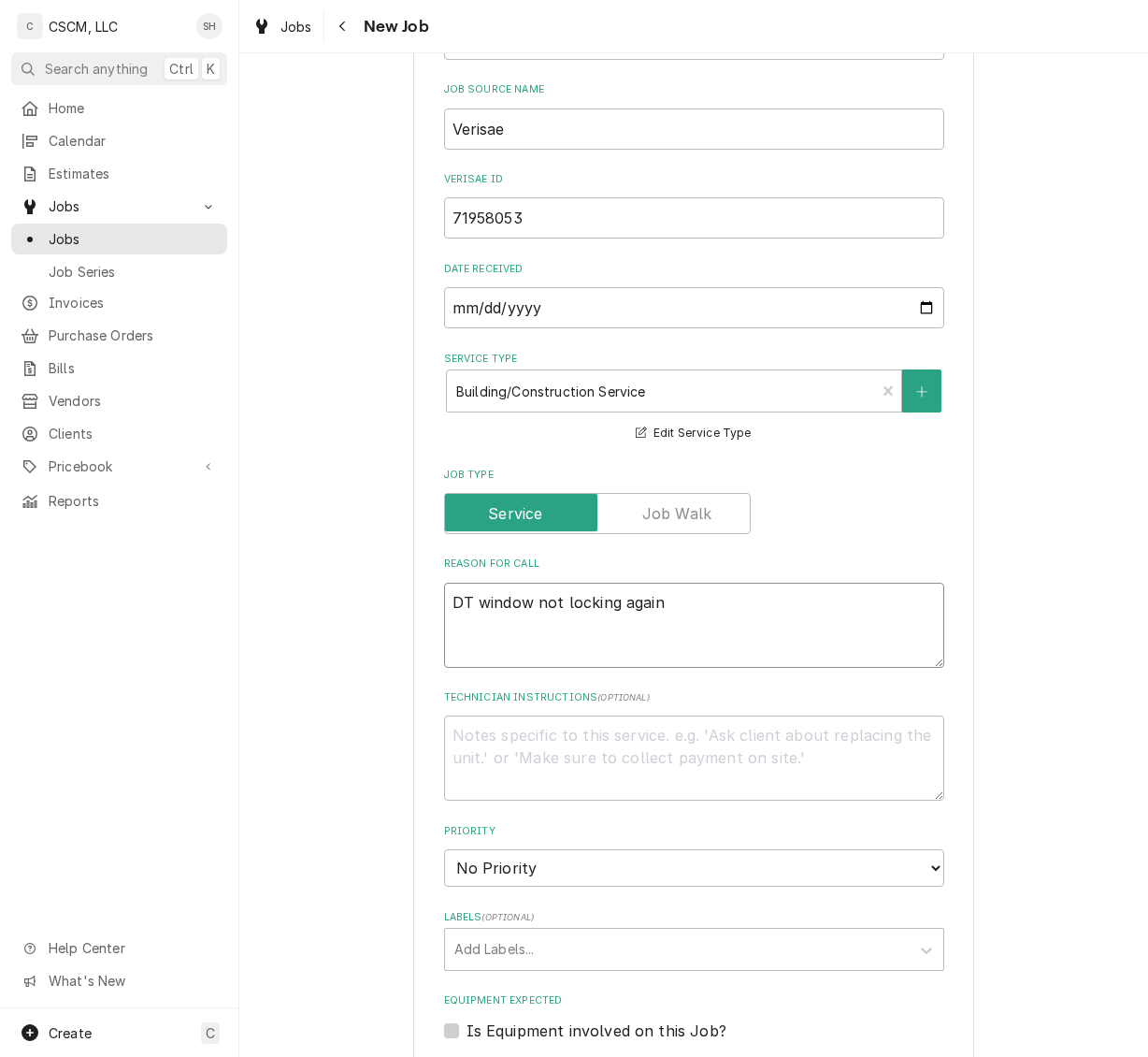
type textarea "DT window not locking again4"
type textarea "x"
type textarea "DT window not locking again"
type textarea "x"
type textarea "DT window not locking again"
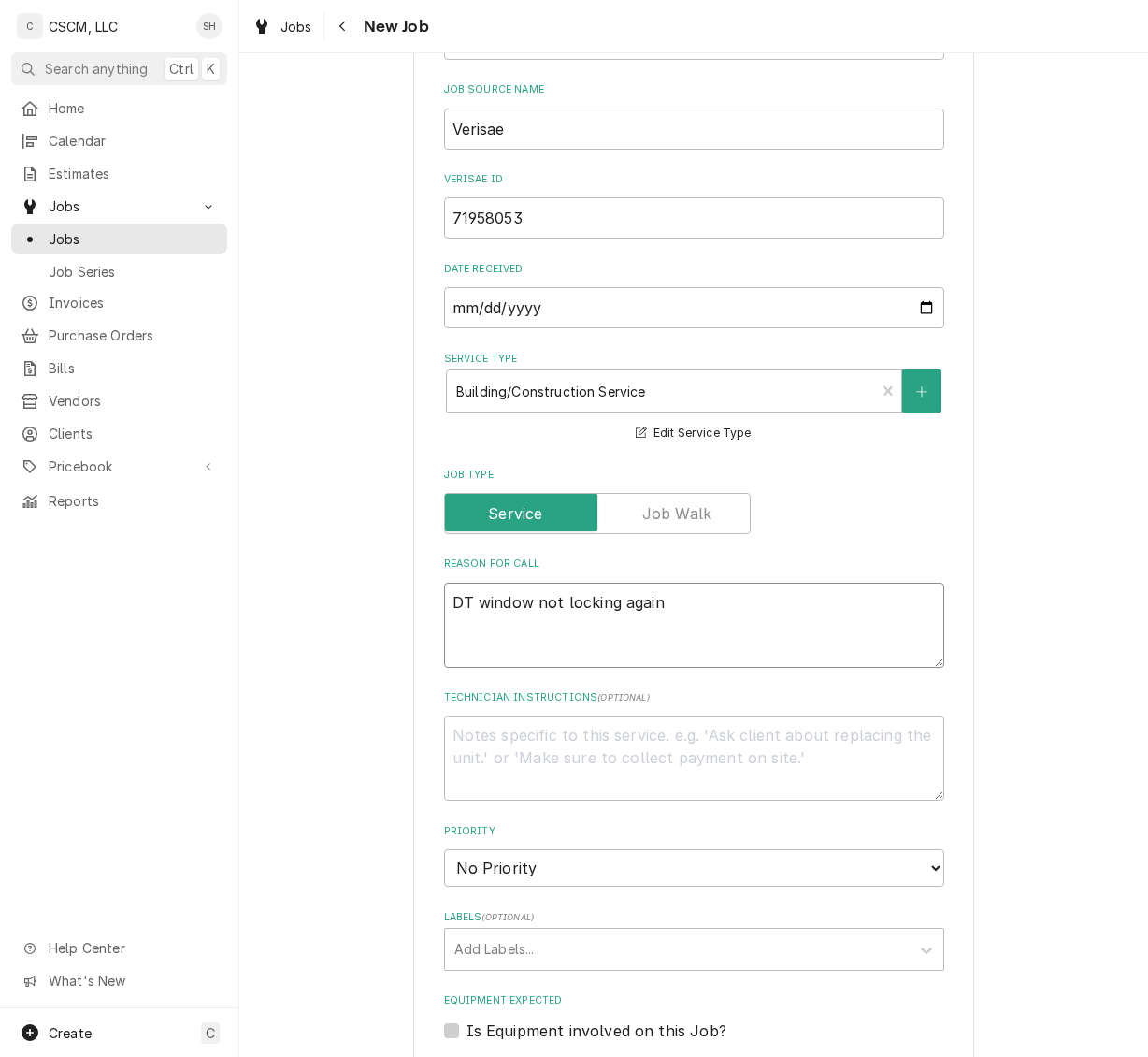
type textarea "x"
type textarea "DT window not locking again N"
type textarea "x"
type textarea "DT window not locking again NTE"
type textarea "x"
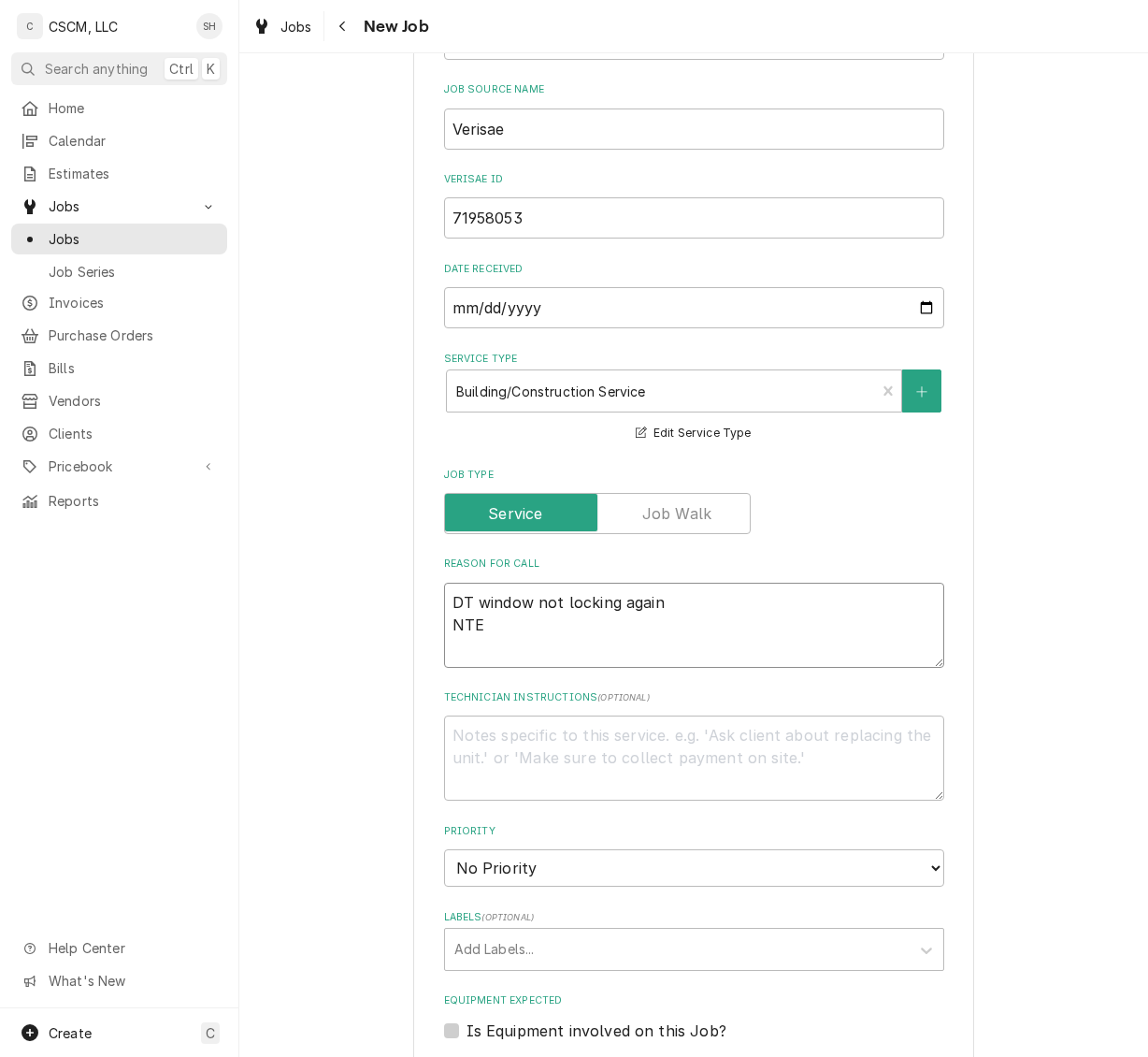
type textarea "DT window not locking again NTE""
type textarea "x"
type textarea "DT window not locking again NTE""
type textarea "x"
type textarea "DT window not locking again NTE" $"
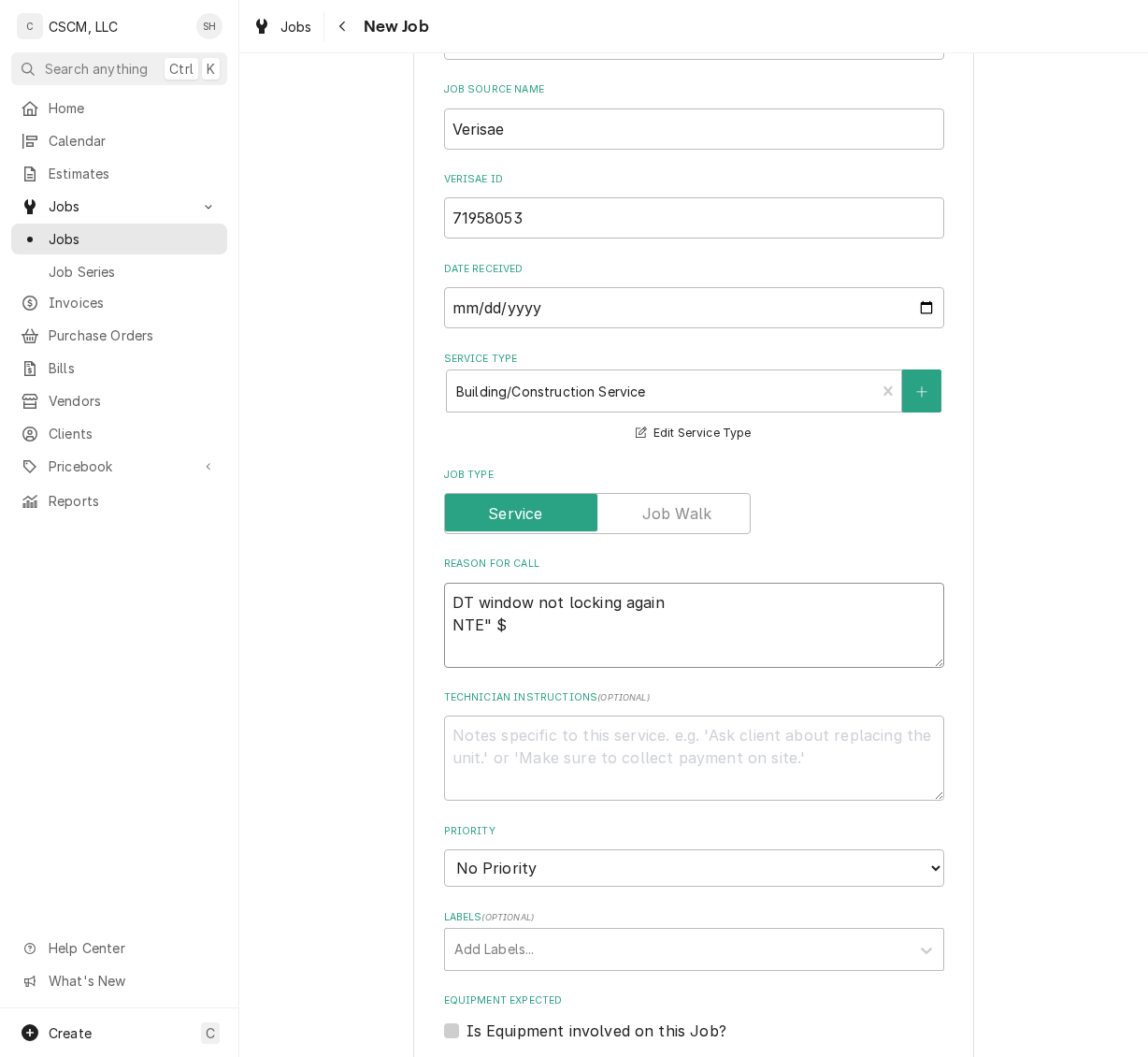
type textarea "x"
type textarea "DT window not locking again NTE" $5"
type textarea "x"
type textarea "DT window not locking again NTE" $50"
type textarea "x"
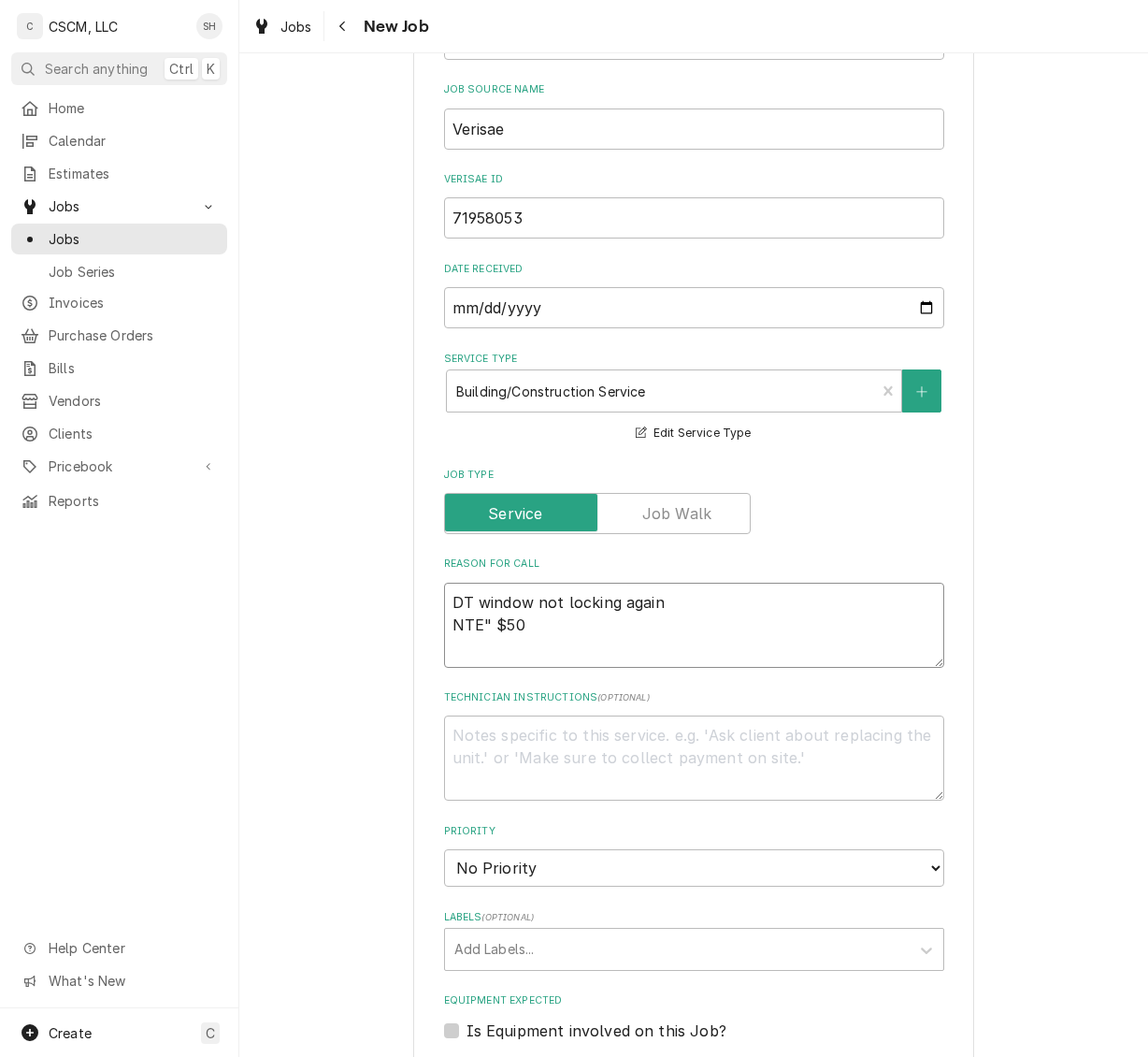
type textarea "DT window not locking again NTE" $500"
type textarea "x"
type textarea "DT window not locking again NTE" $500."
type textarea "x"
type textarea "DT window not locking again NTE" $500.0"
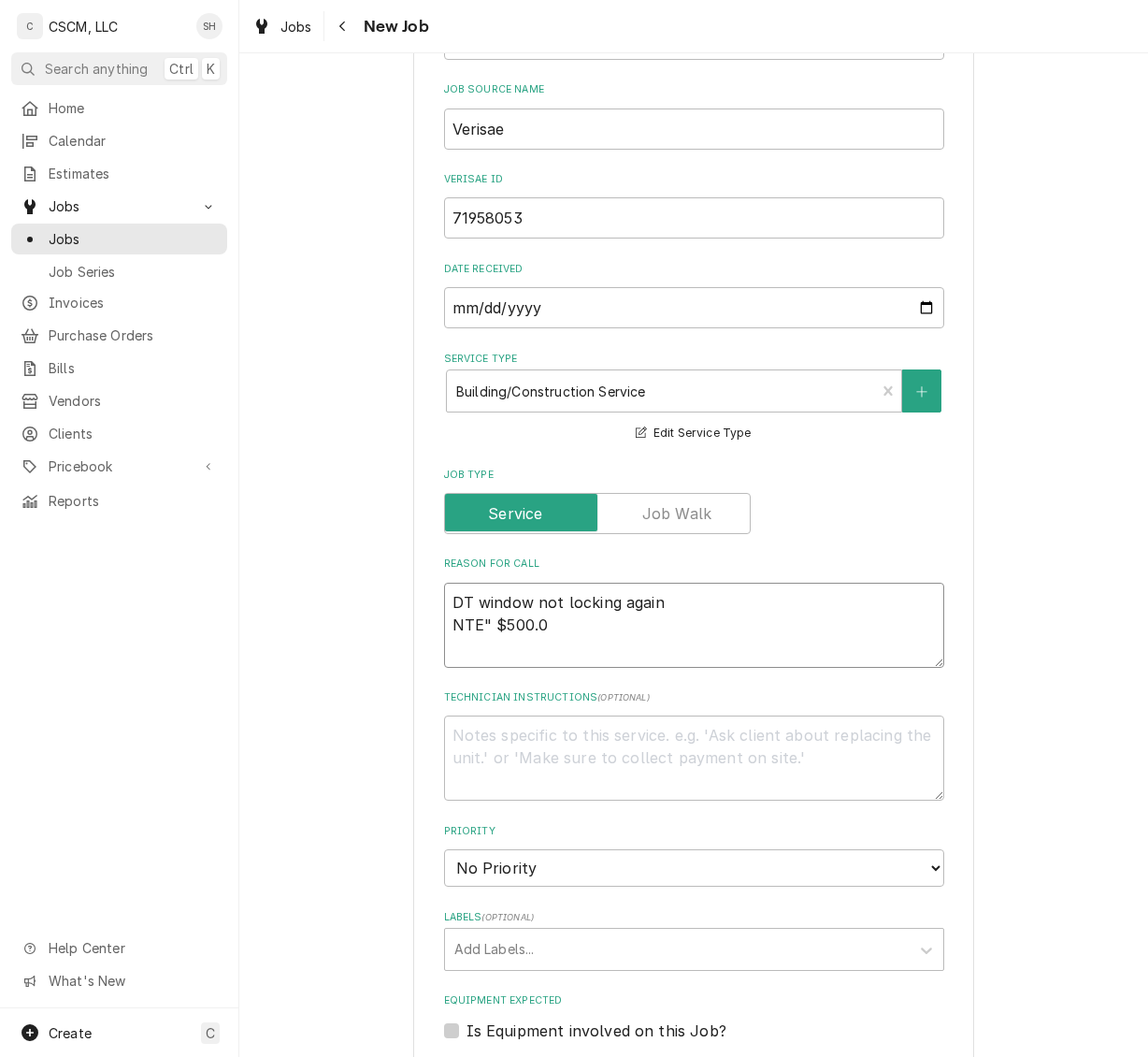
type textarea "x"
type textarea "DT window not locking again NTE" $500.00"
type textarea "x"
type textarea "DT window not locking again NTE" $500.00"
click at [631, 215] on input "71958053" at bounding box center [694, 218] width 500 height 41
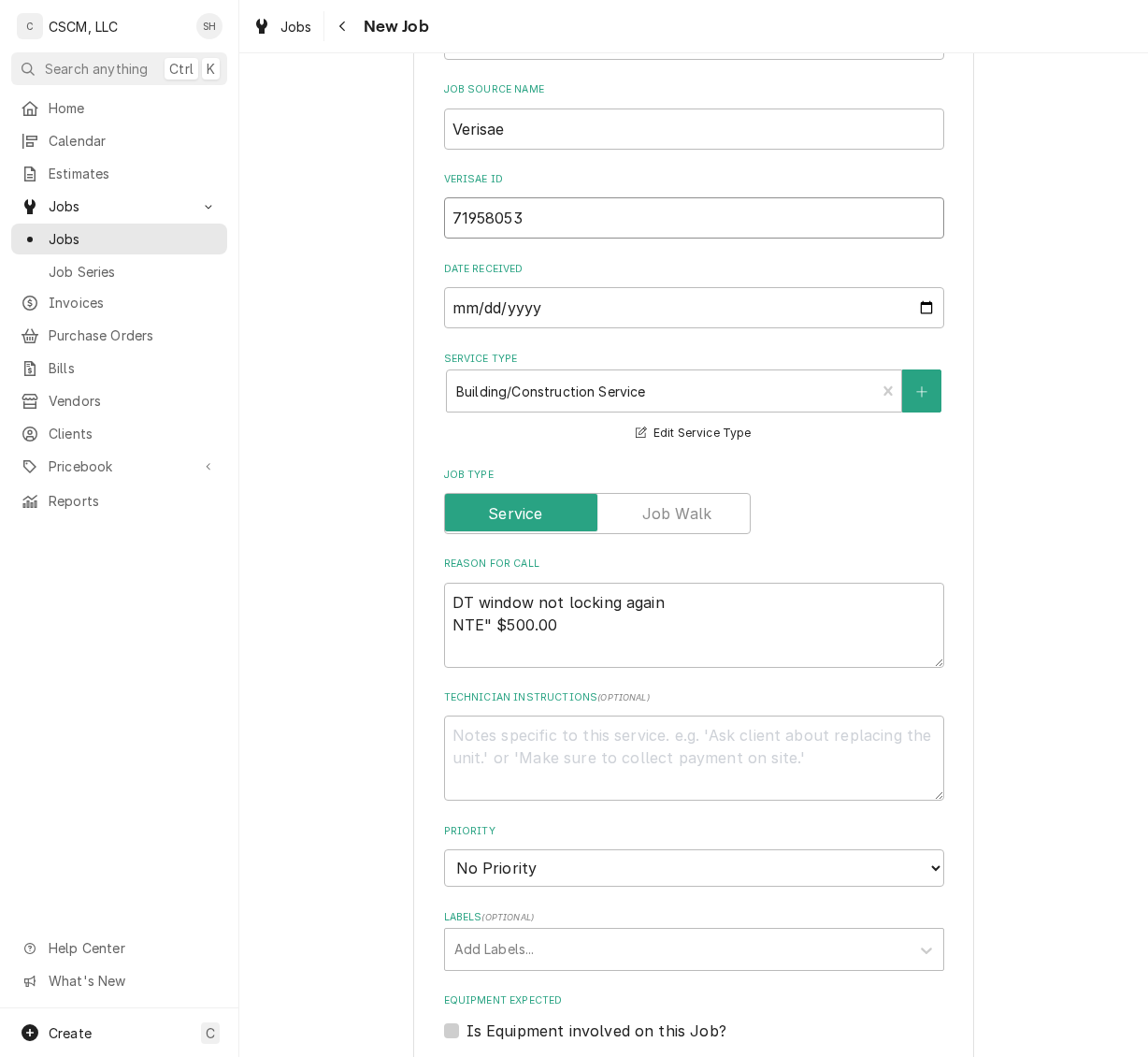
click at [631, 215] on input "71958053" at bounding box center [694, 218] width 500 height 41
click at [608, 620] on textarea "DT window not locking again NTE" $500.00" at bounding box center [694, 625] width 500 height 85
type textarea "x"
type textarea "DT window not locking again NTE" $500.00\"
type textarea "x"
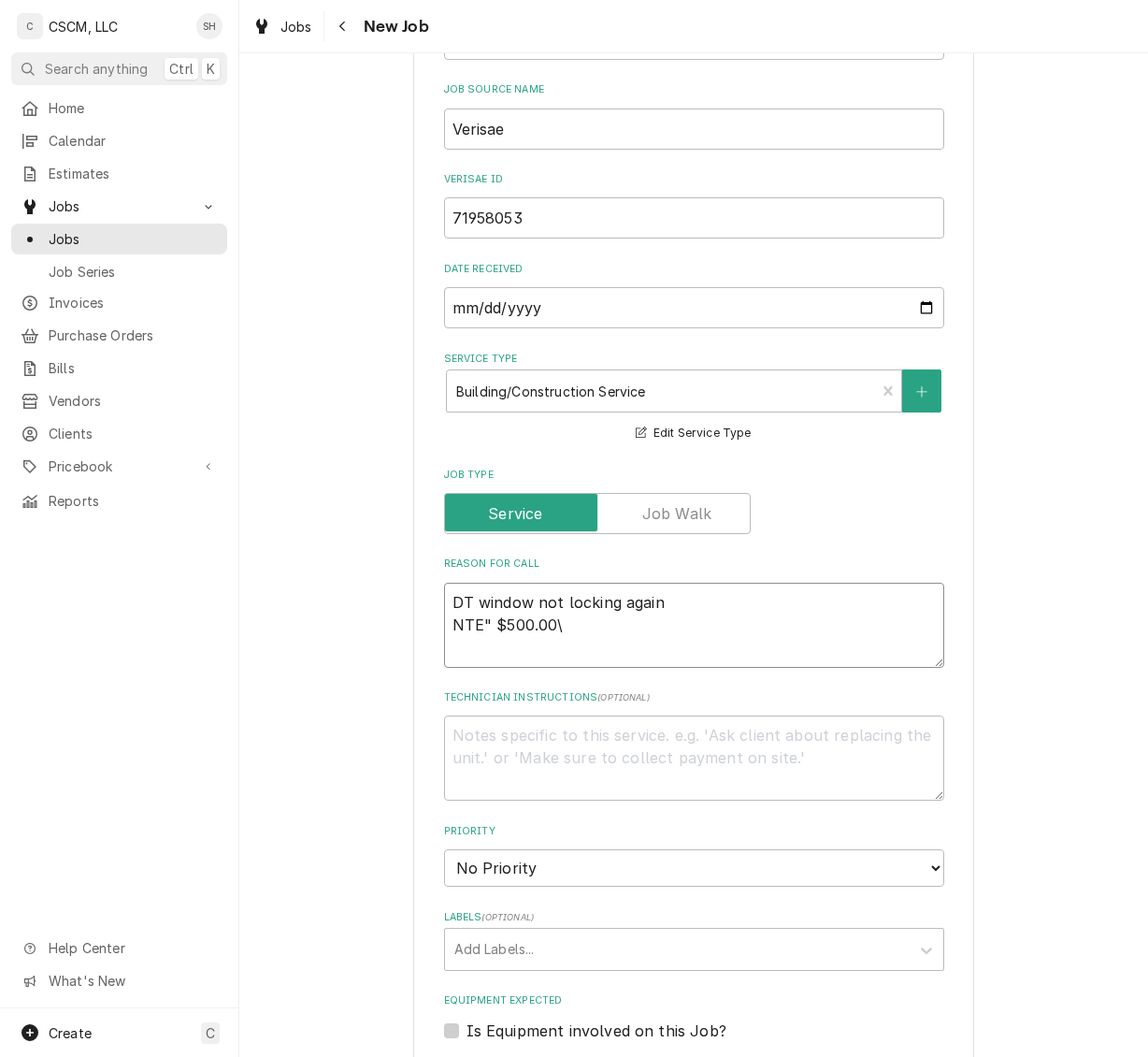
type textarea "DT window not locking again NTE" $500.00"
type textarea "x"
type textarea "DT window not locking again NTE" $500.00"
type textarea "x"
type textarea "DT window not locking again NTE" $500.00 P"
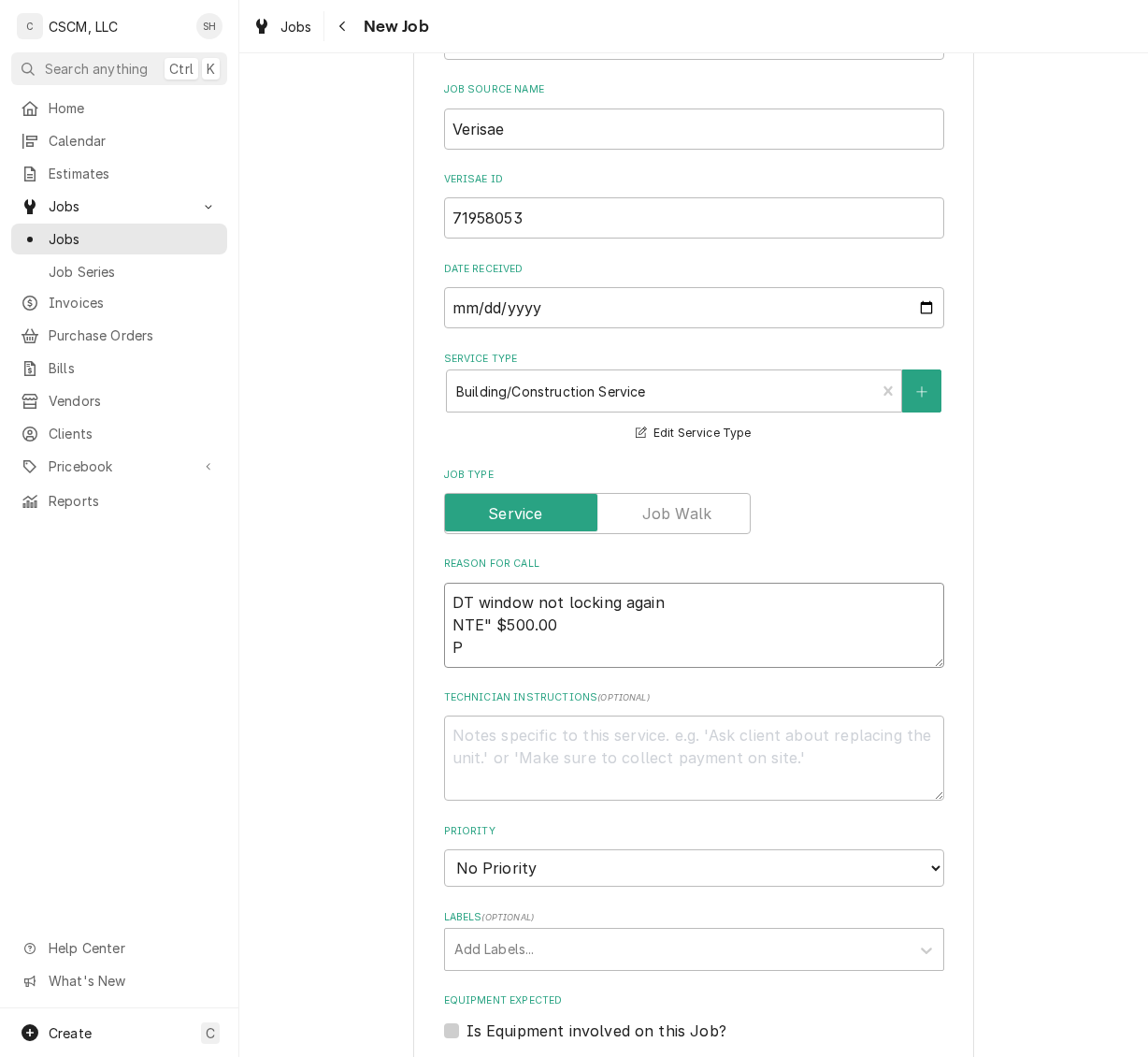
type textarea "x"
type textarea "DT window not locking again NTE" $500.00 PO"
type textarea "x"
type textarea "DT window not locking again NTE" $500.00 PO"
type textarea "x"
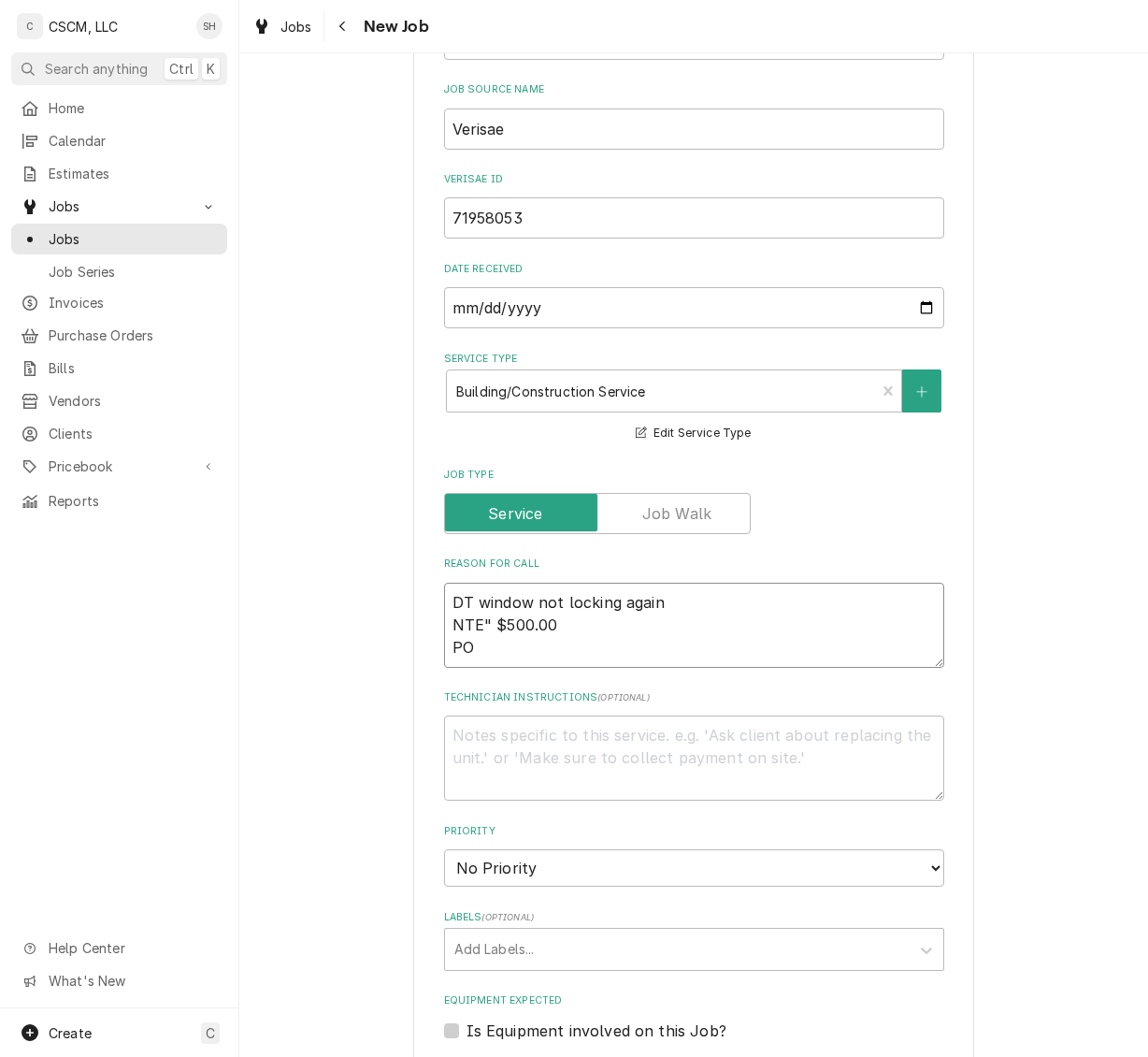
type textarea "DT window not locking again NTE" $500.00 PO #"
type textarea "x"
type textarea "DT window not locking again NTE" $500.00 PO #"
paste textarea "71958053"
type textarea "x"
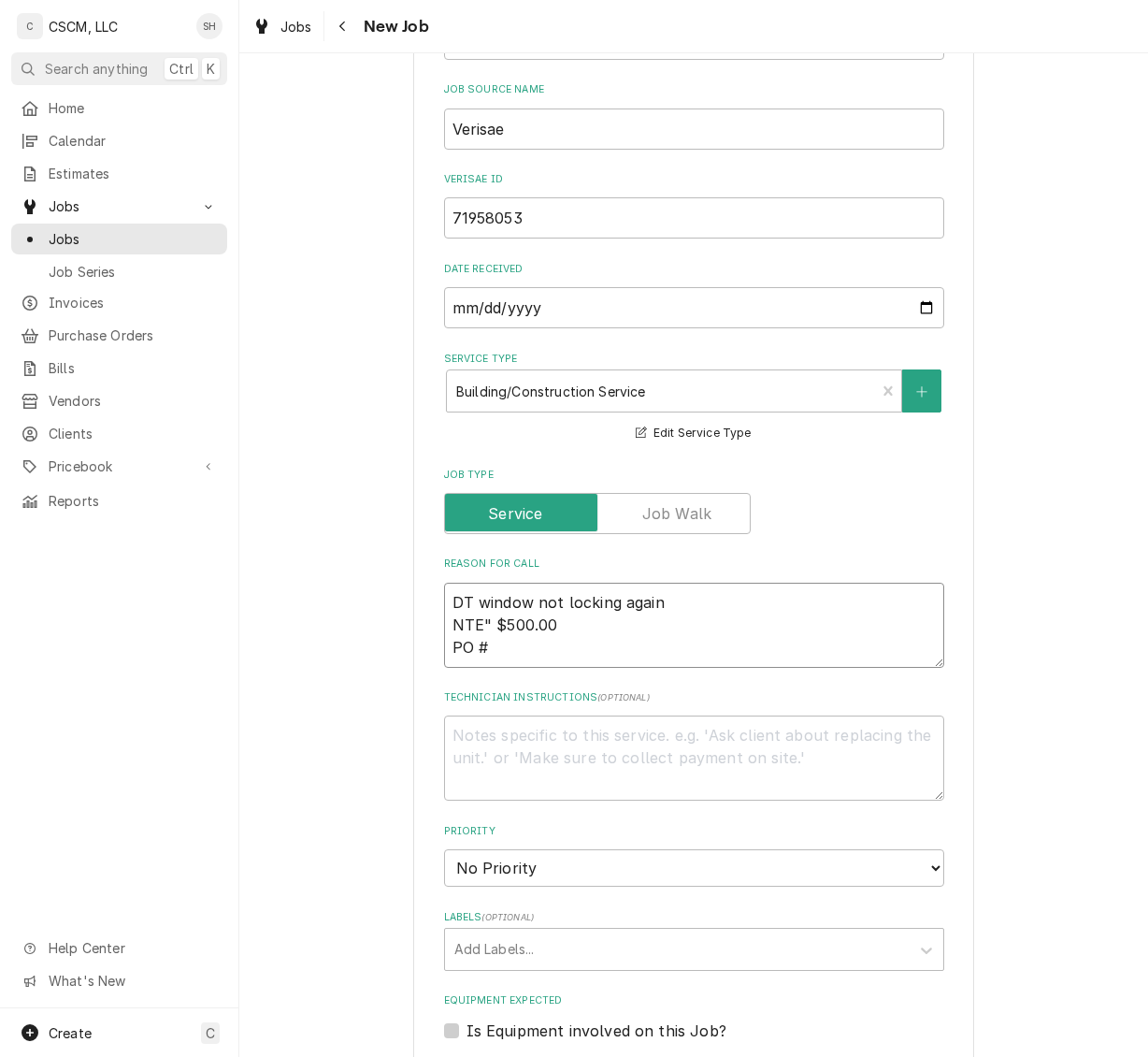
type textarea "DT window not locking again NTE" $500.00 PO # 71958053"
click at [471, 627] on textarea "DT window not locking again NTE" $500.00 PO # 71958053" at bounding box center [694, 625] width 500 height 85
type textarea "x"
type textarea "DT window not locking again NTE $500.00 PO # 71958053"
type textarea "x"
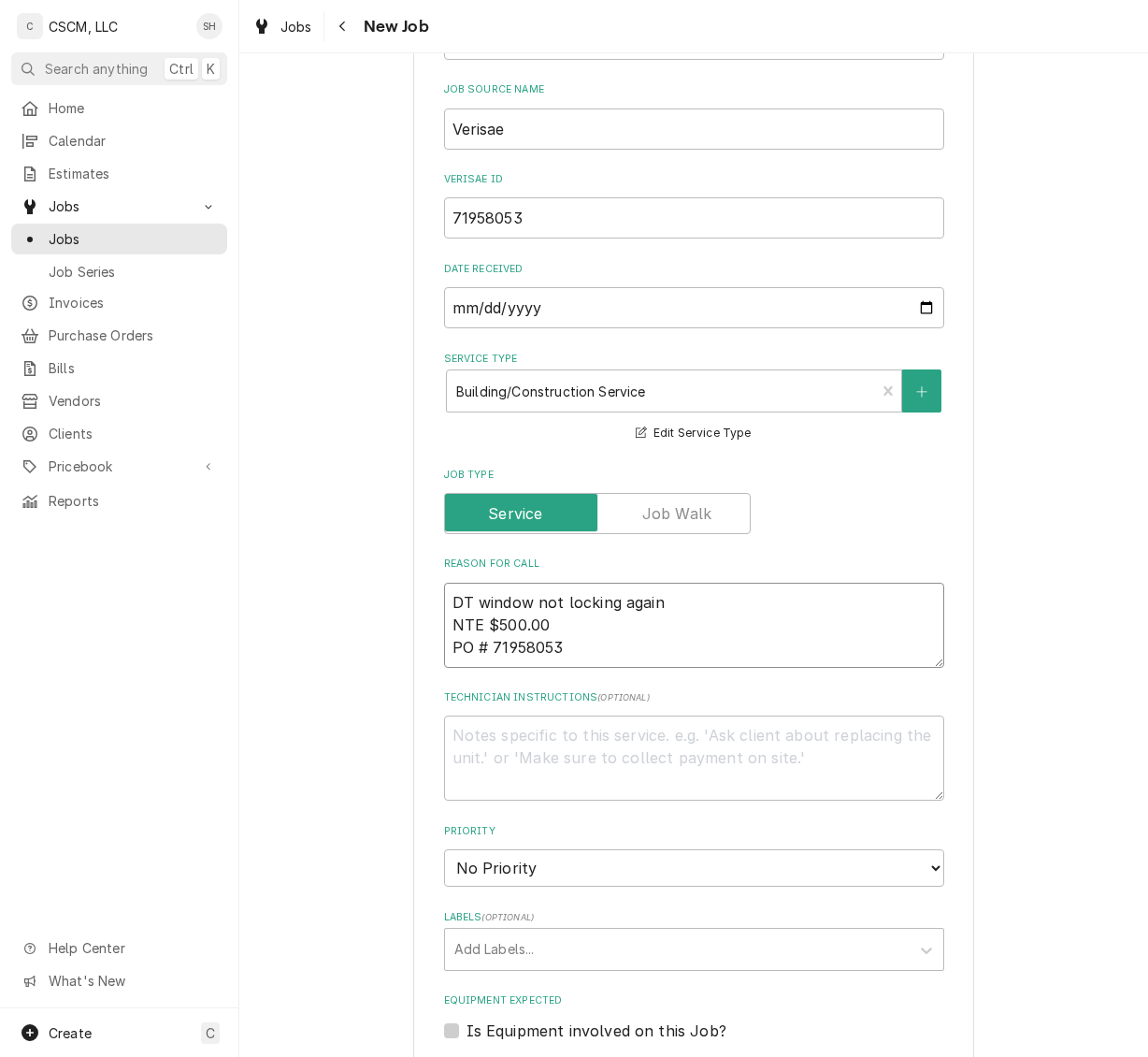
type textarea "DT window not locking again NTE: $500.00 PO # 71958053"
type textarea "x"
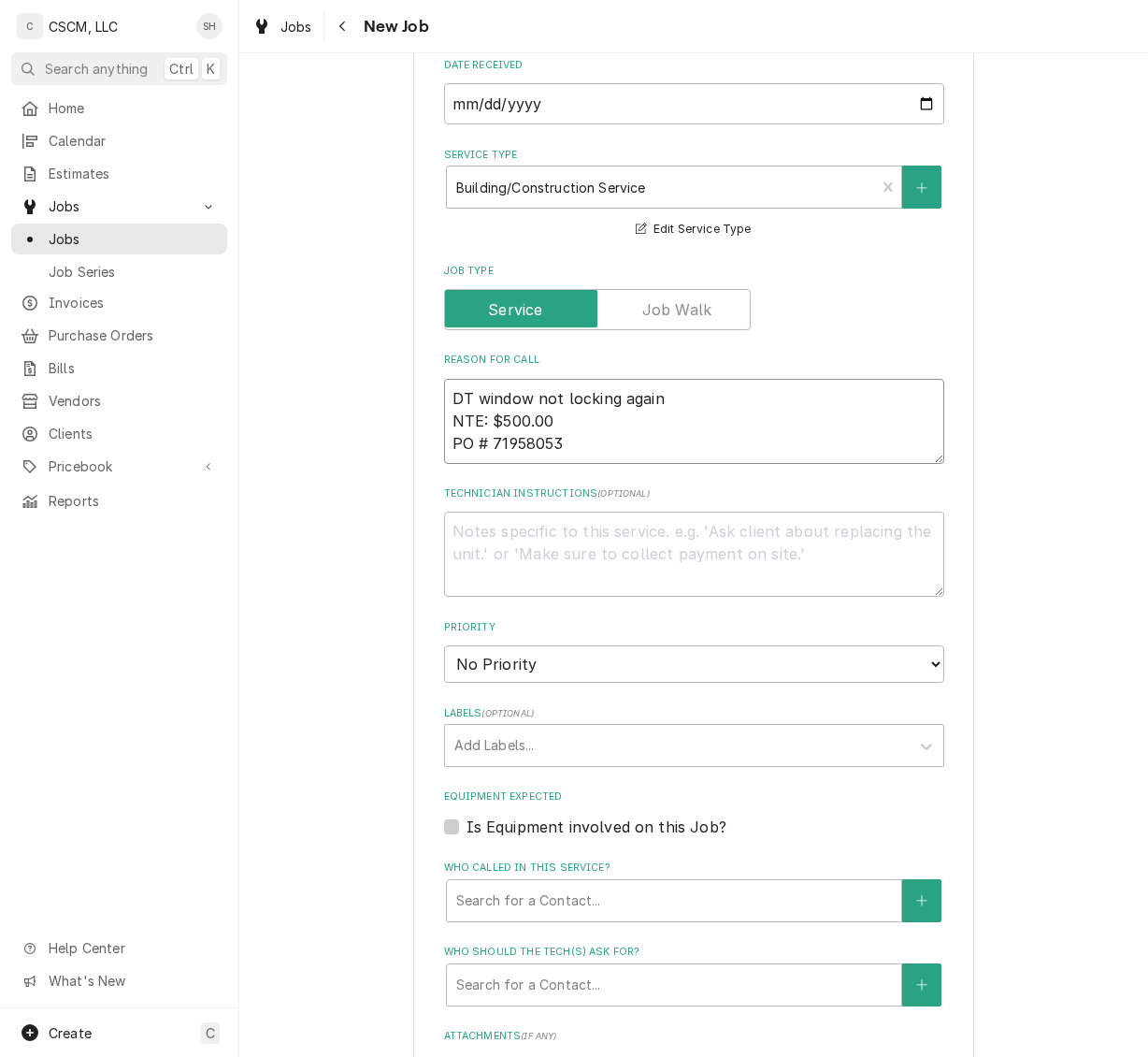
scroll to position [709, 0]
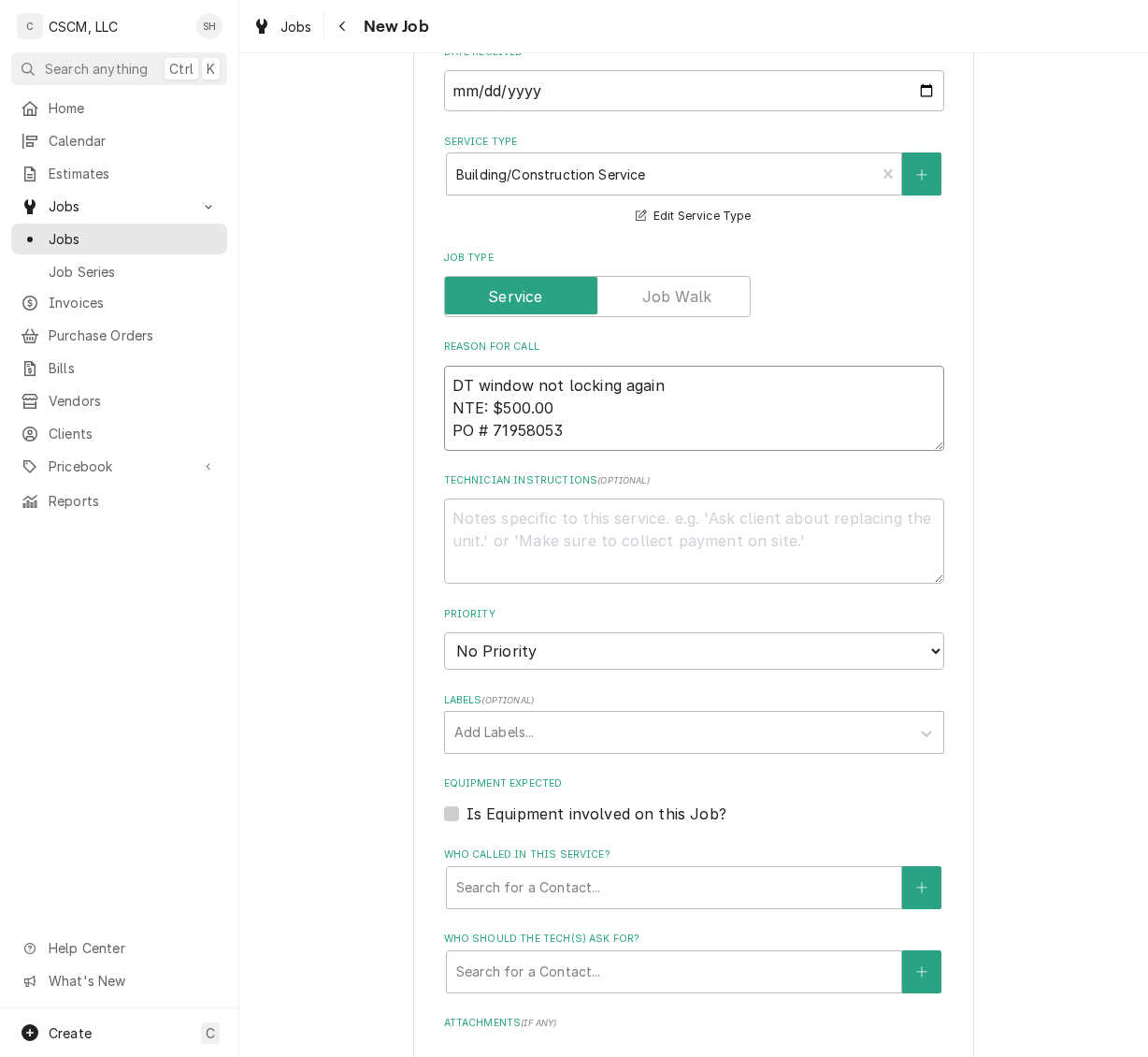
type textarea "DT window not locking again NTE: $500.00 PO # 71958053"
click at [485, 642] on select "No Priority Urgent High Medium Low" at bounding box center [694, 650] width 500 height 38
select select "2"
click at [444, 632] on select "No Priority Urgent High Medium Low" at bounding box center [694, 650] width 500 height 38
type textarea "x"
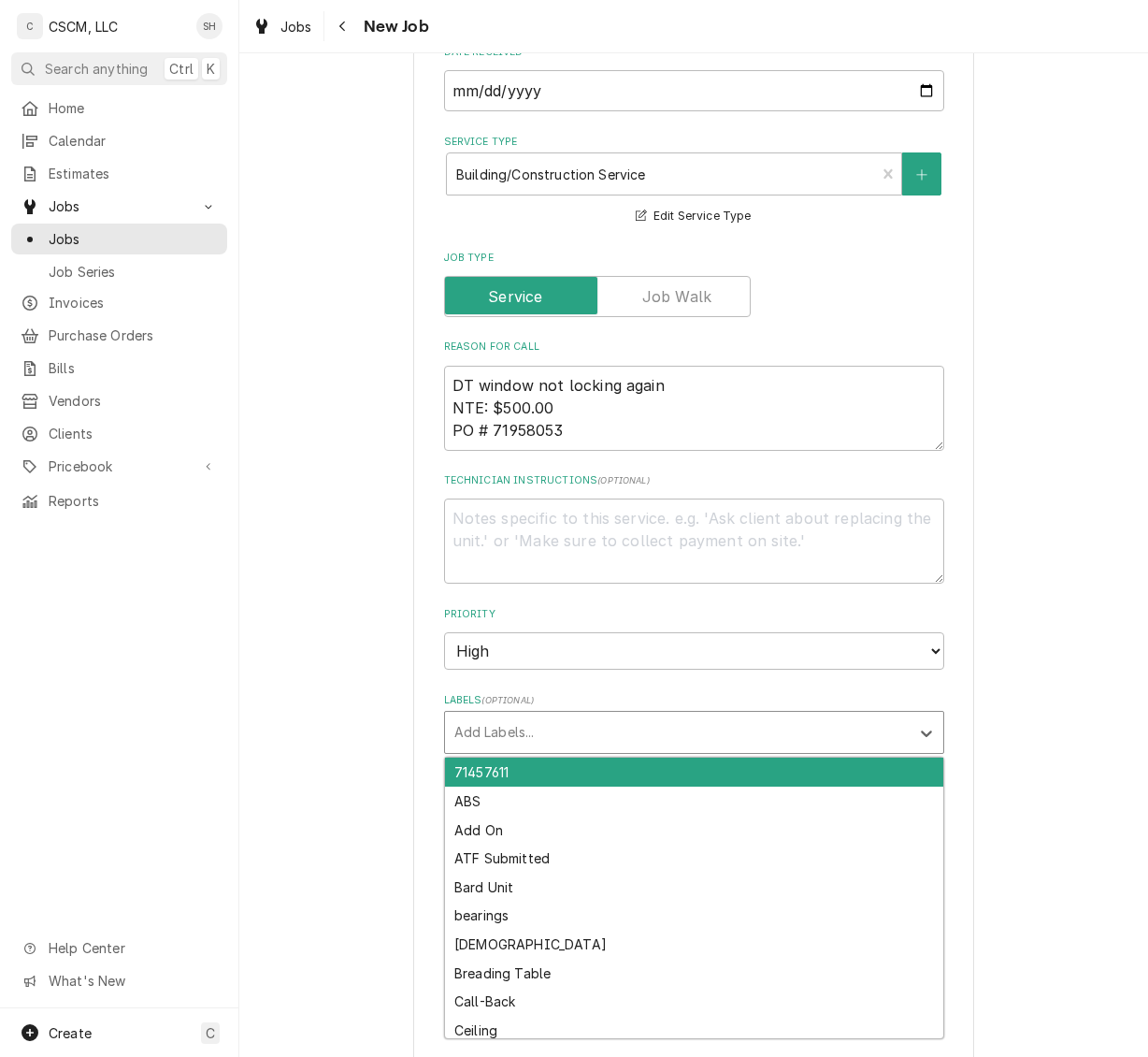
click at [554, 732] on div "Labels" at bounding box center [677, 732] width 446 height 34
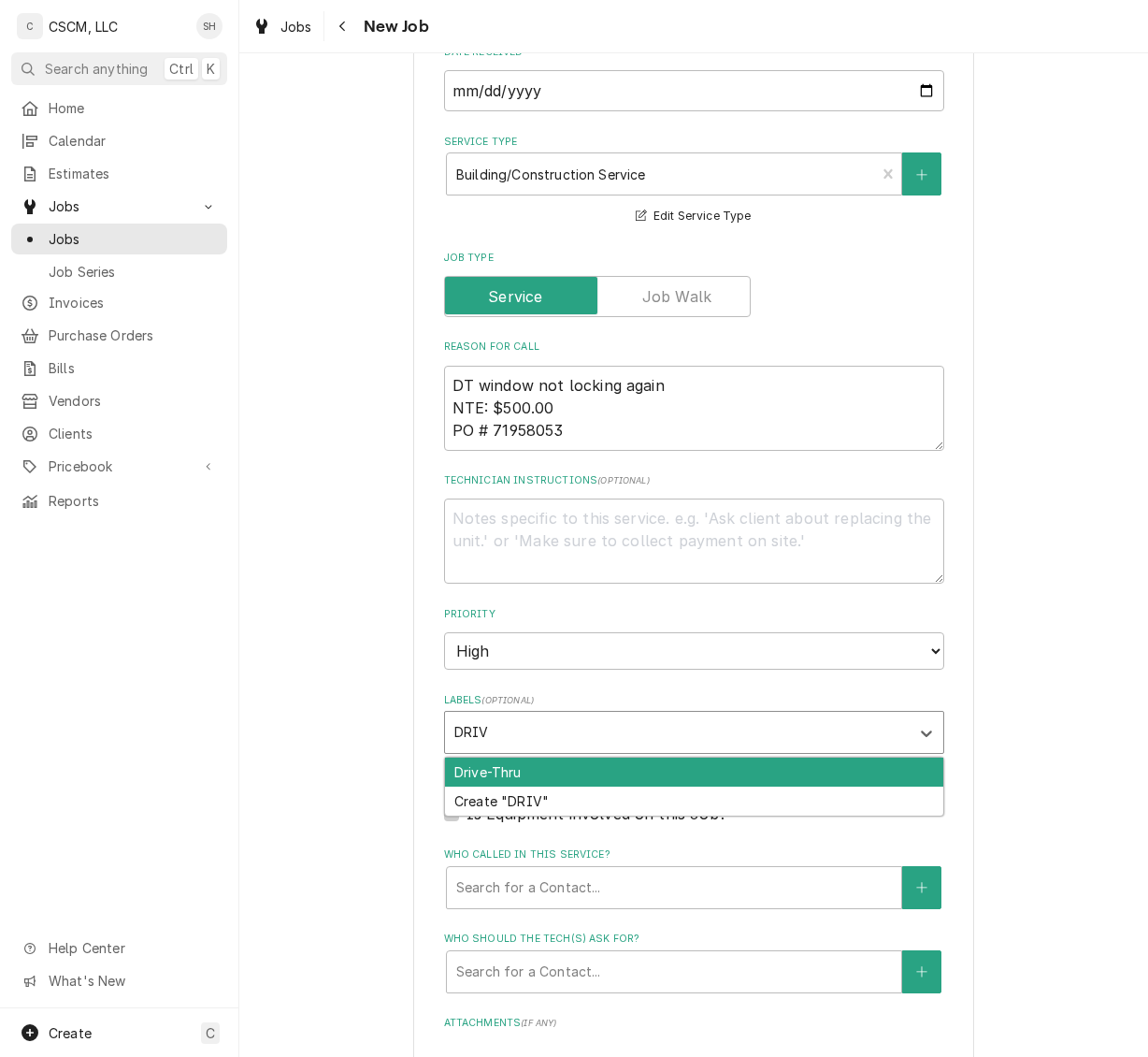
type input "DRIVE"
click at [577, 765] on div "Drive-Thru" at bounding box center [694, 771] width 498 height 29
type textarea "x"
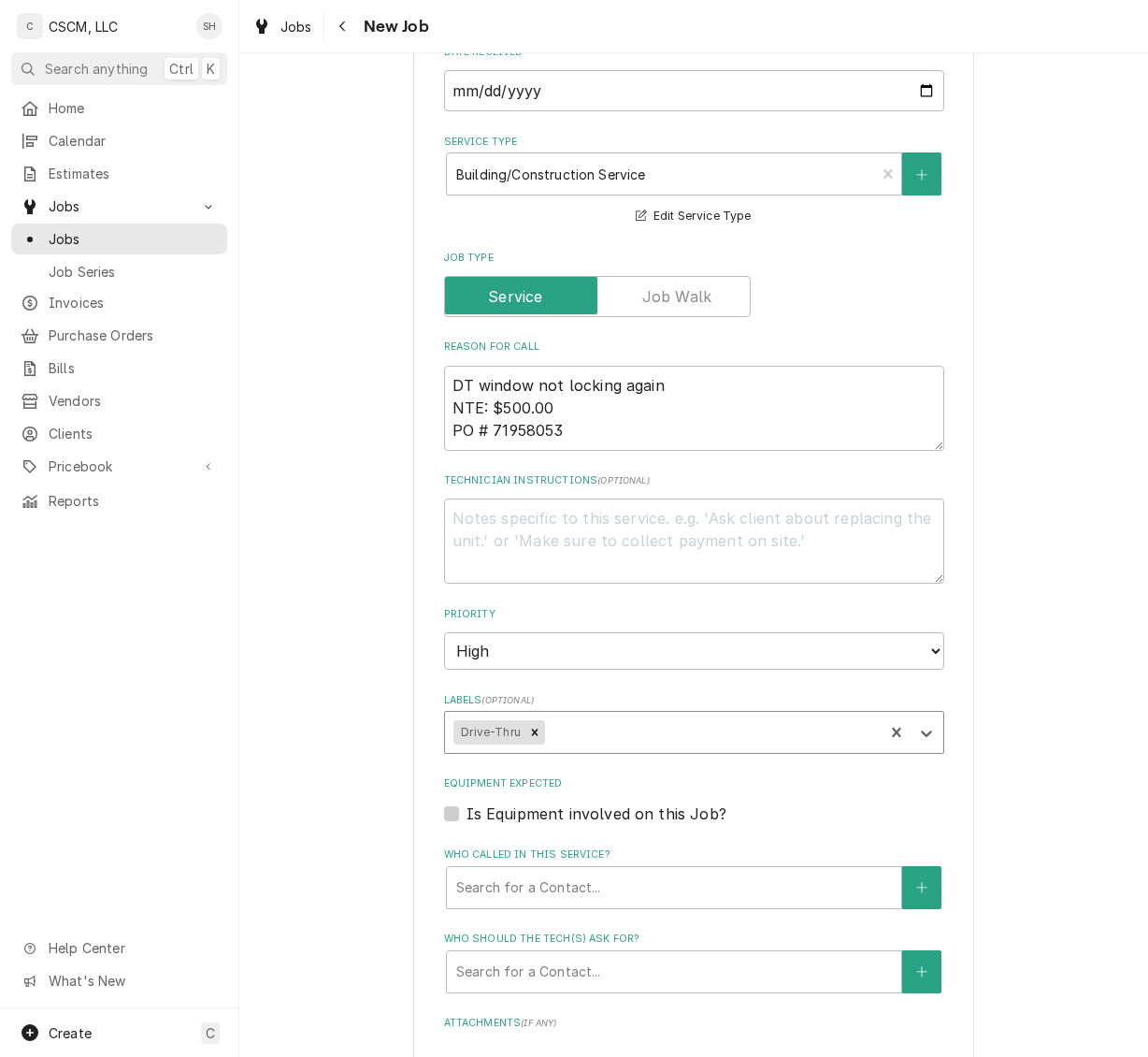
type textarea "x"
click at [577, 765] on fieldset "Job Details Job Source Direct (Phone/Email/etc.) Other Job Source Name Verisae …" at bounding box center [694, 625] width 500 height 1774
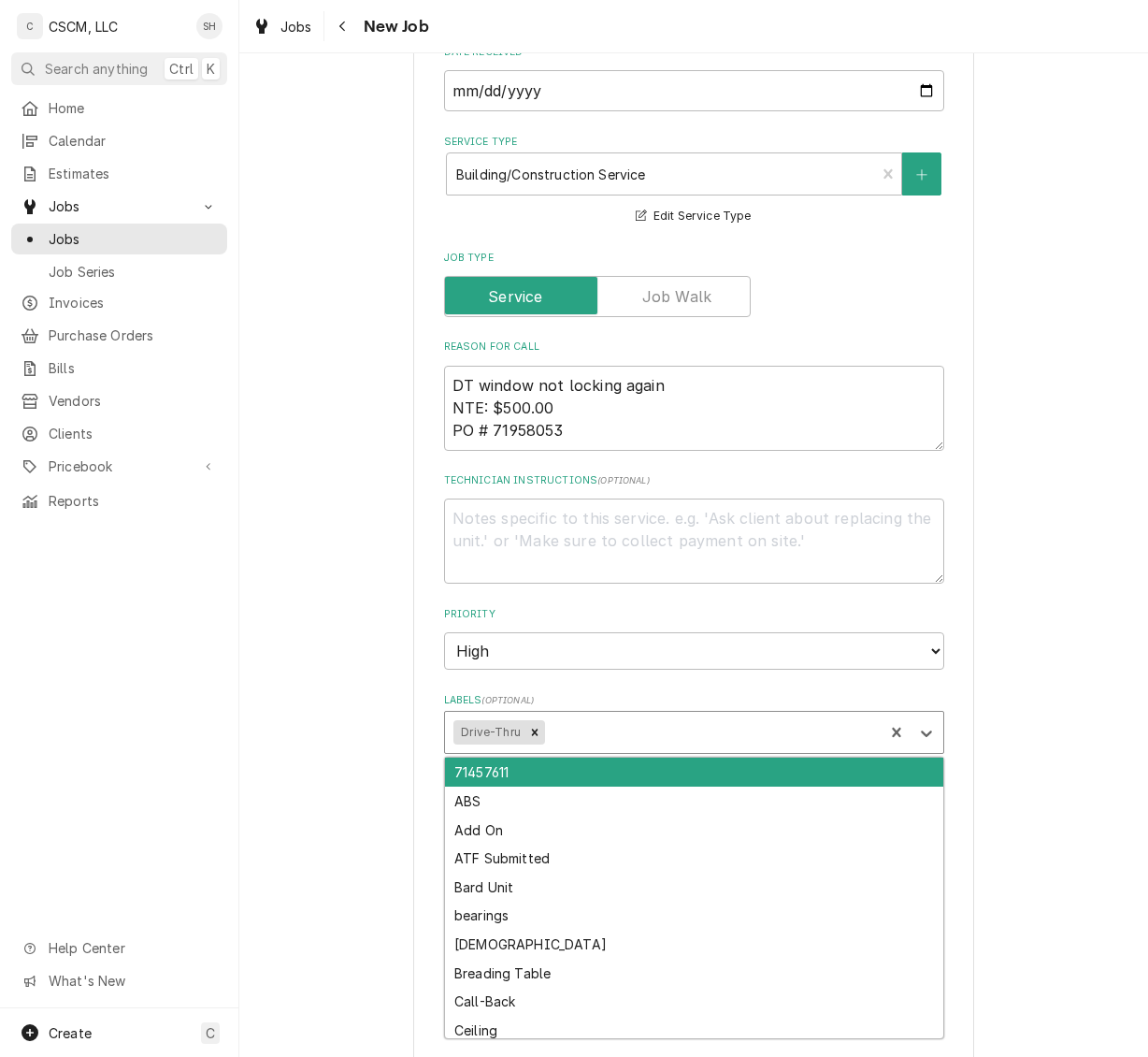
click at [599, 721] on div "Labels" at bounding box center [712, 732] width 327 height 34
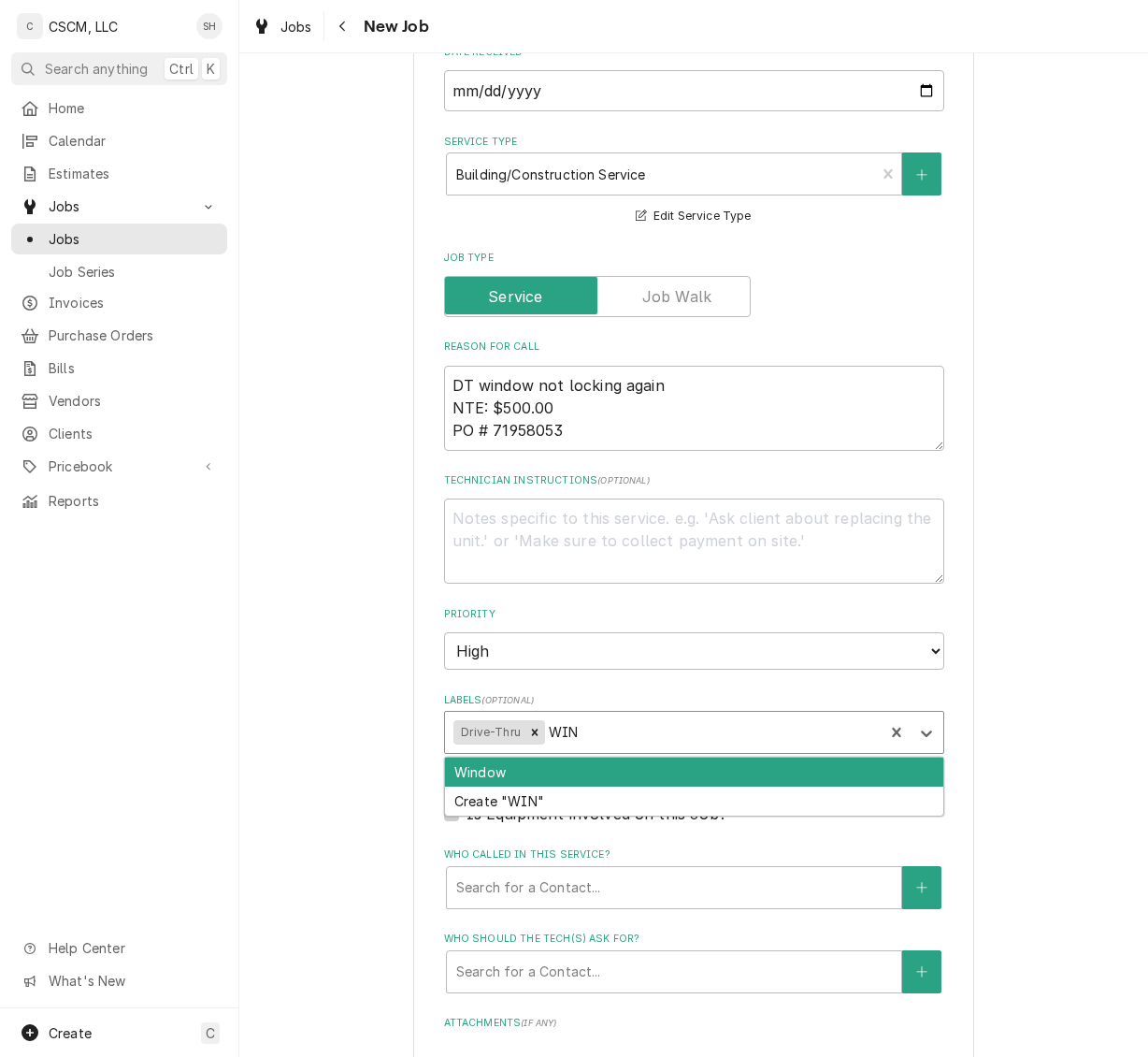
type input "WIND"
click at [663, 771] on div "Window" at bounding box center [694, 771] width 498 height 29
type textarea "x"
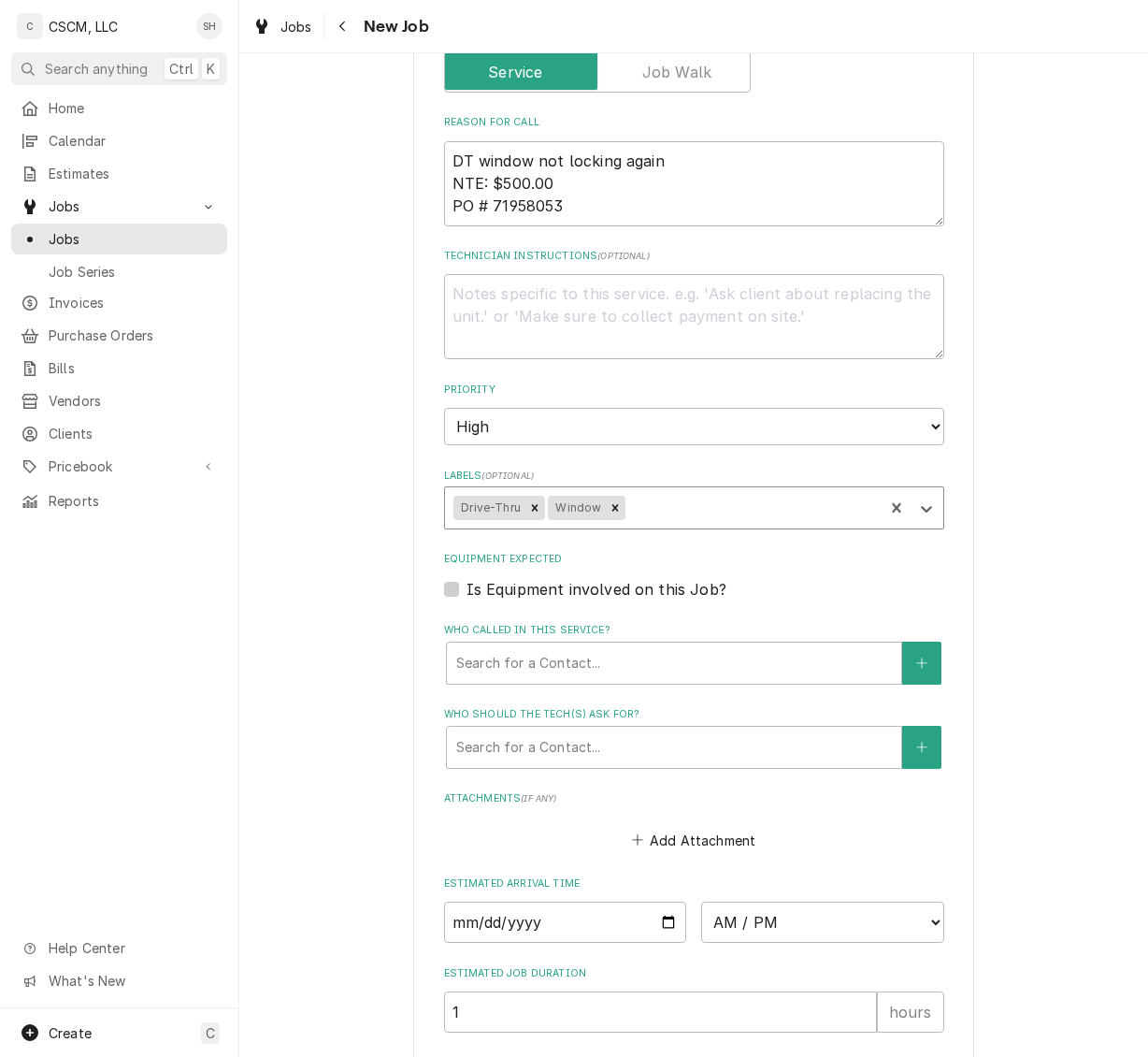
scroll to position [941, 0]
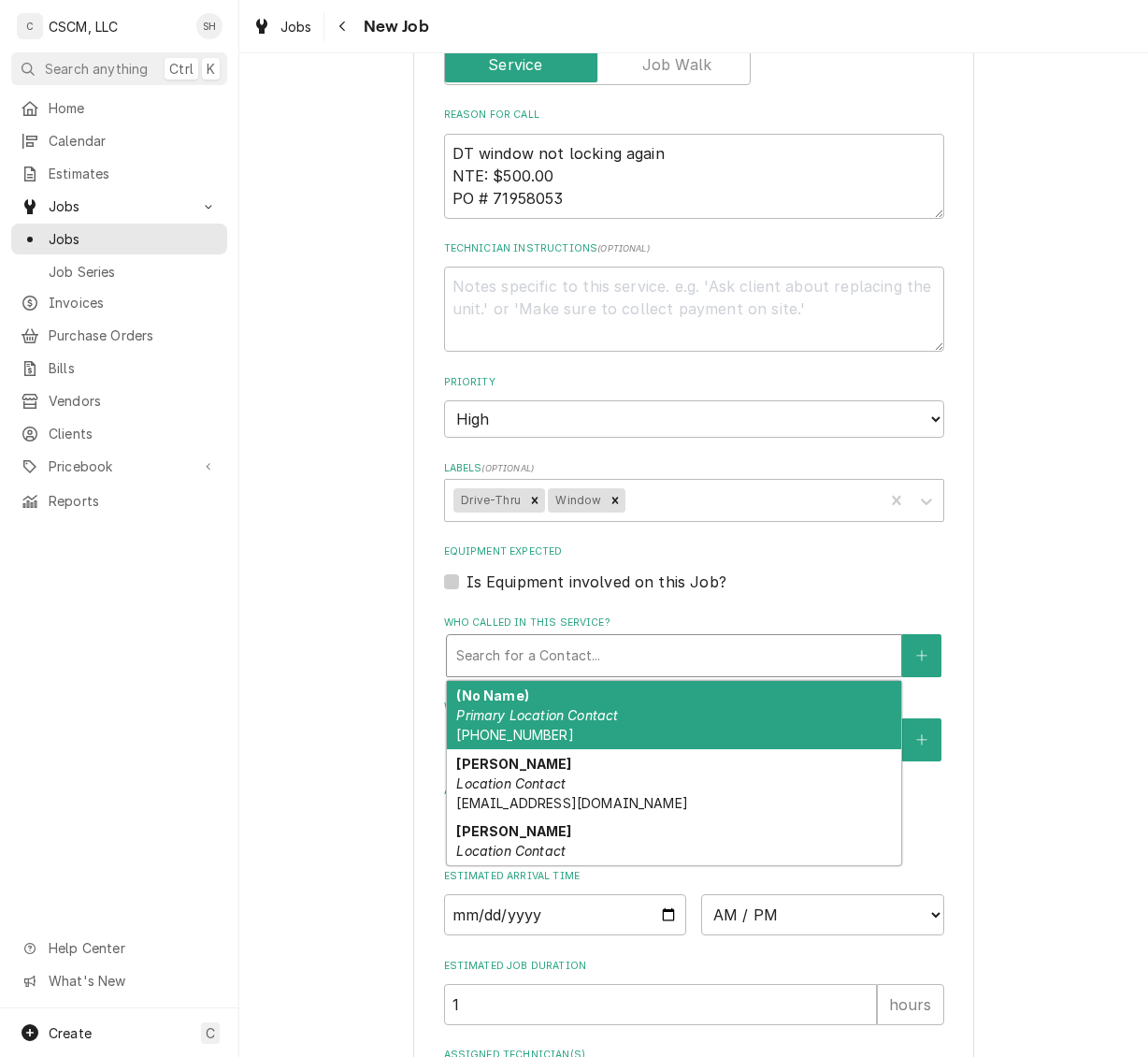
click at [632, 669] on div "Who called in this service?" at bounding box center [673, 655] width 435 height 34
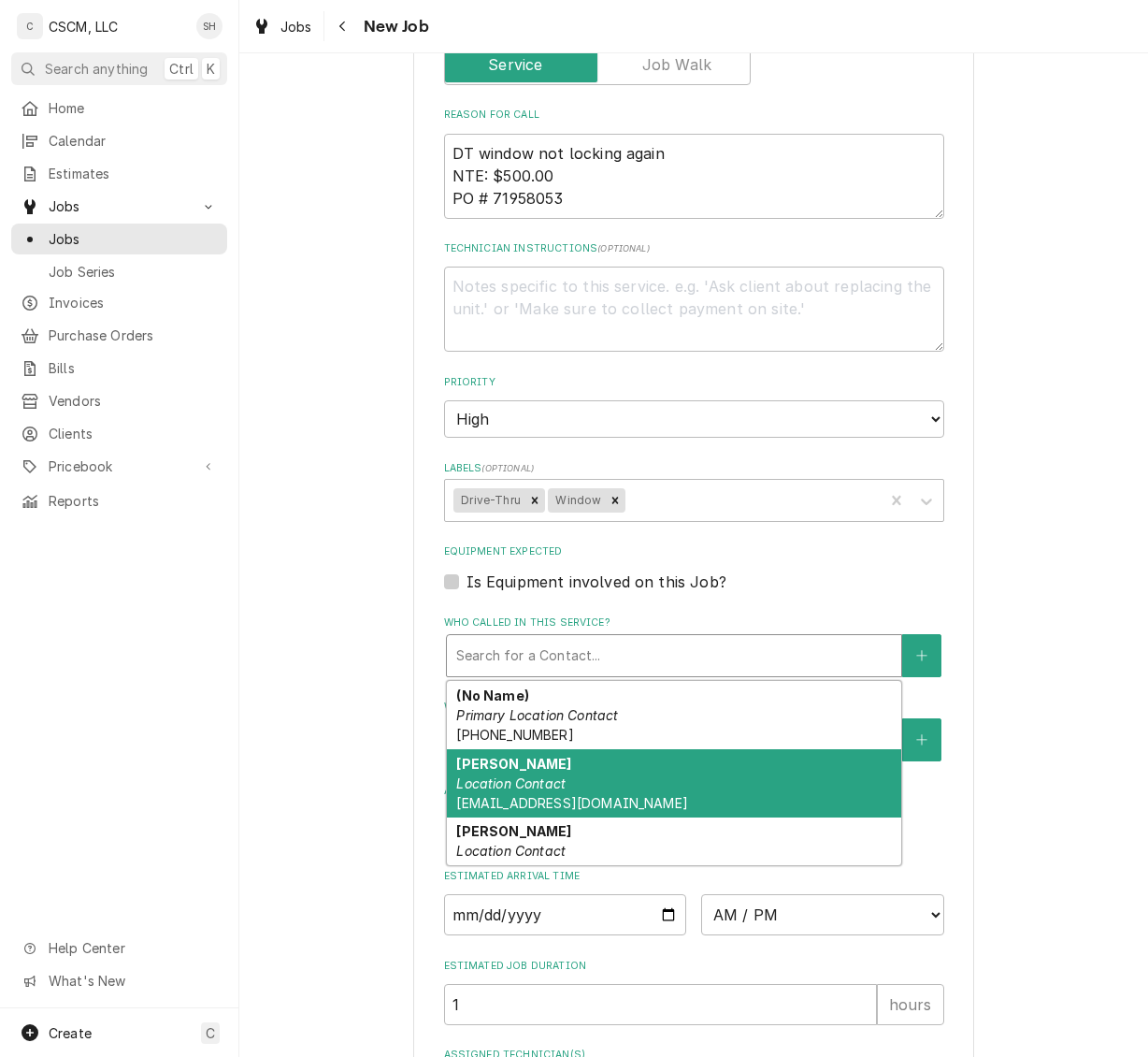
click at [797, 791] on div "Amanda Bernal Location Contact abernal@kbpbells.com" at bounding box center [674, 783] width 454 height 68
type textarea "x"
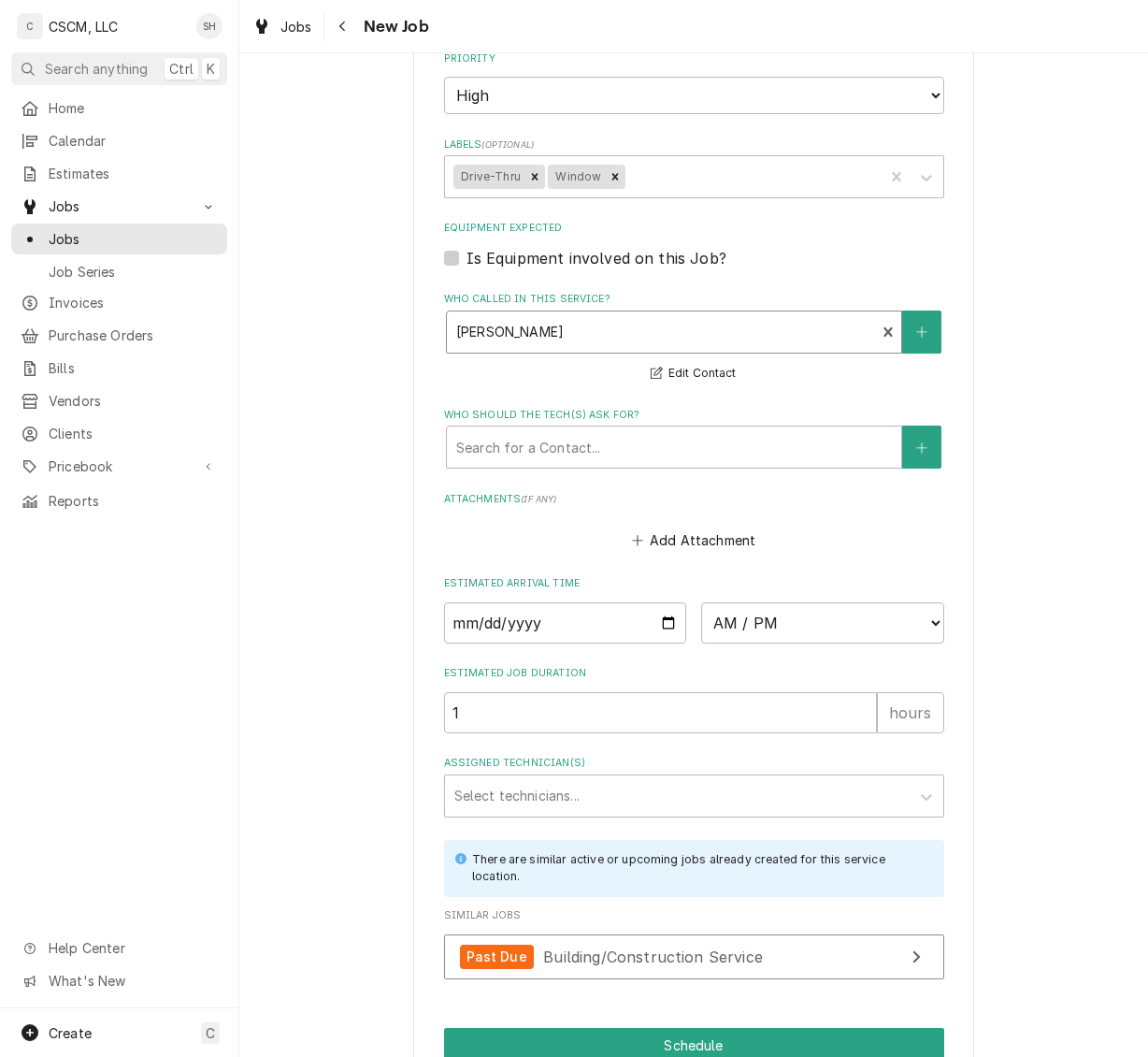
scroll to position [1361, 0]
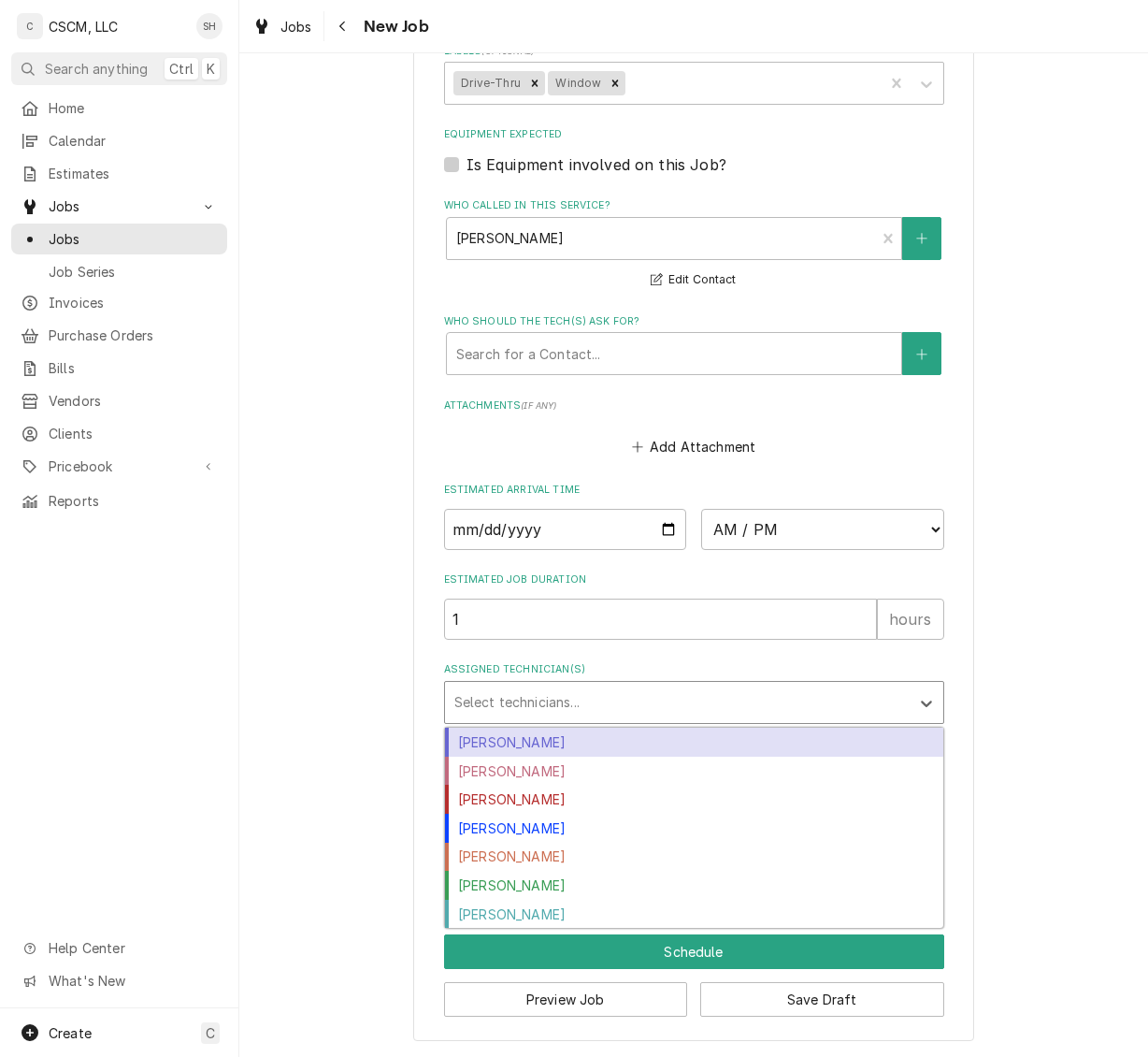
click at [734, 685] on div "Assigned Technician(s)" at bounding box center [677, 702] width 446 height 34
type input "IZ"
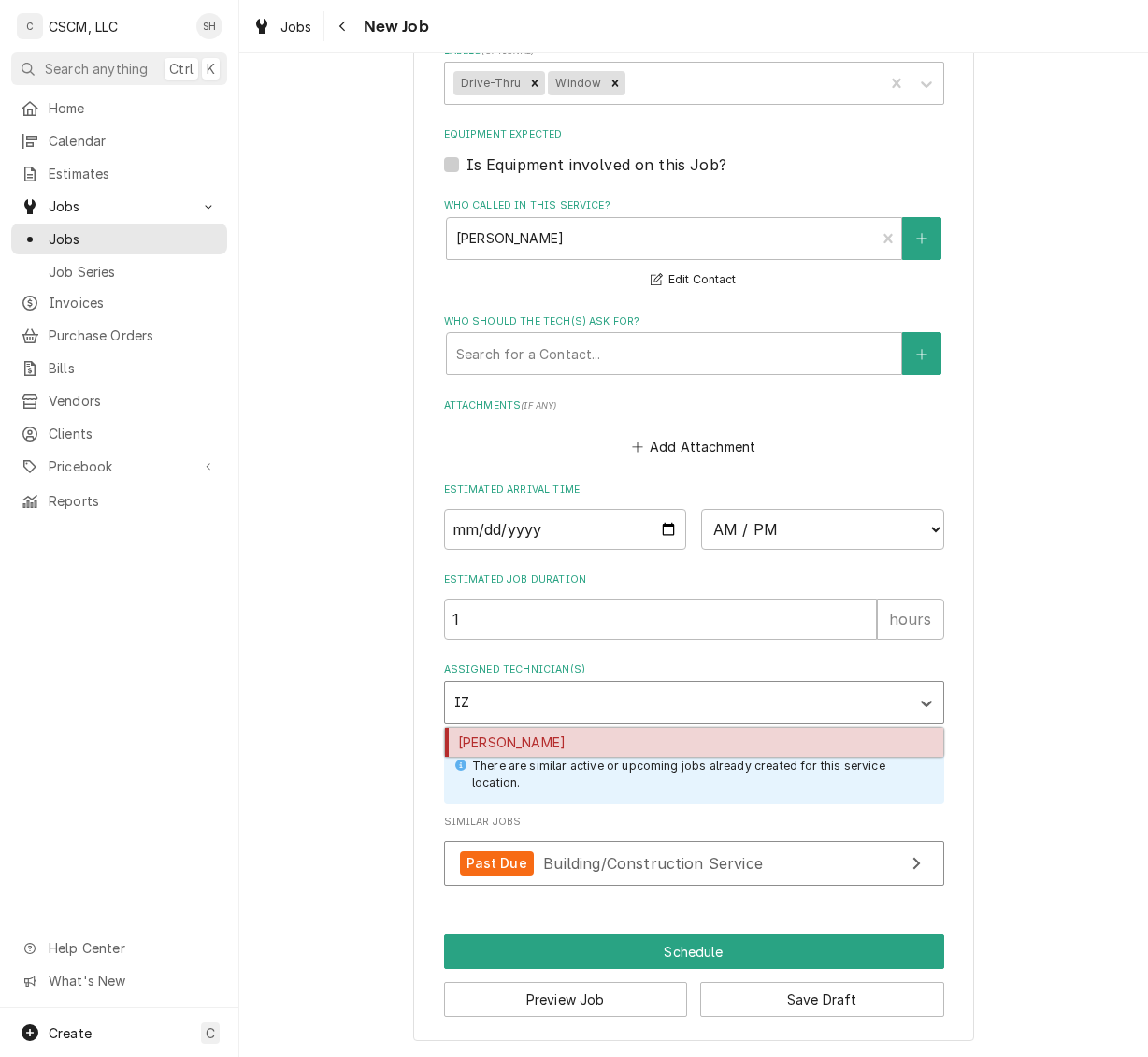
click at [798, 736] on div "[PERSON_NAME]" at bounding box center [694, 741] width 498 height 29
type textarea "x"
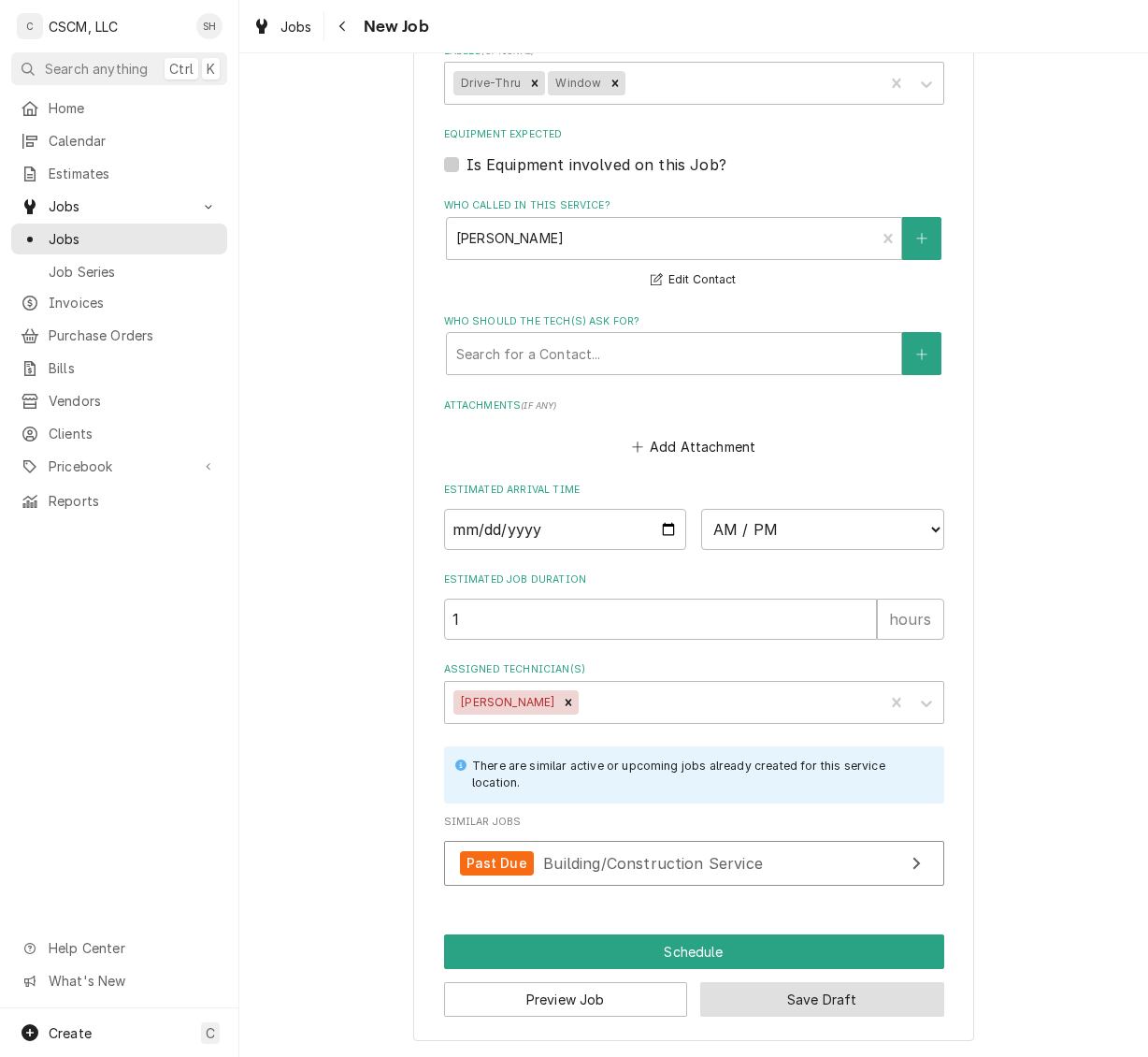
click at [858, 1003] on button "Save Draft" at bounding box center [822, 999] width 244 height 35
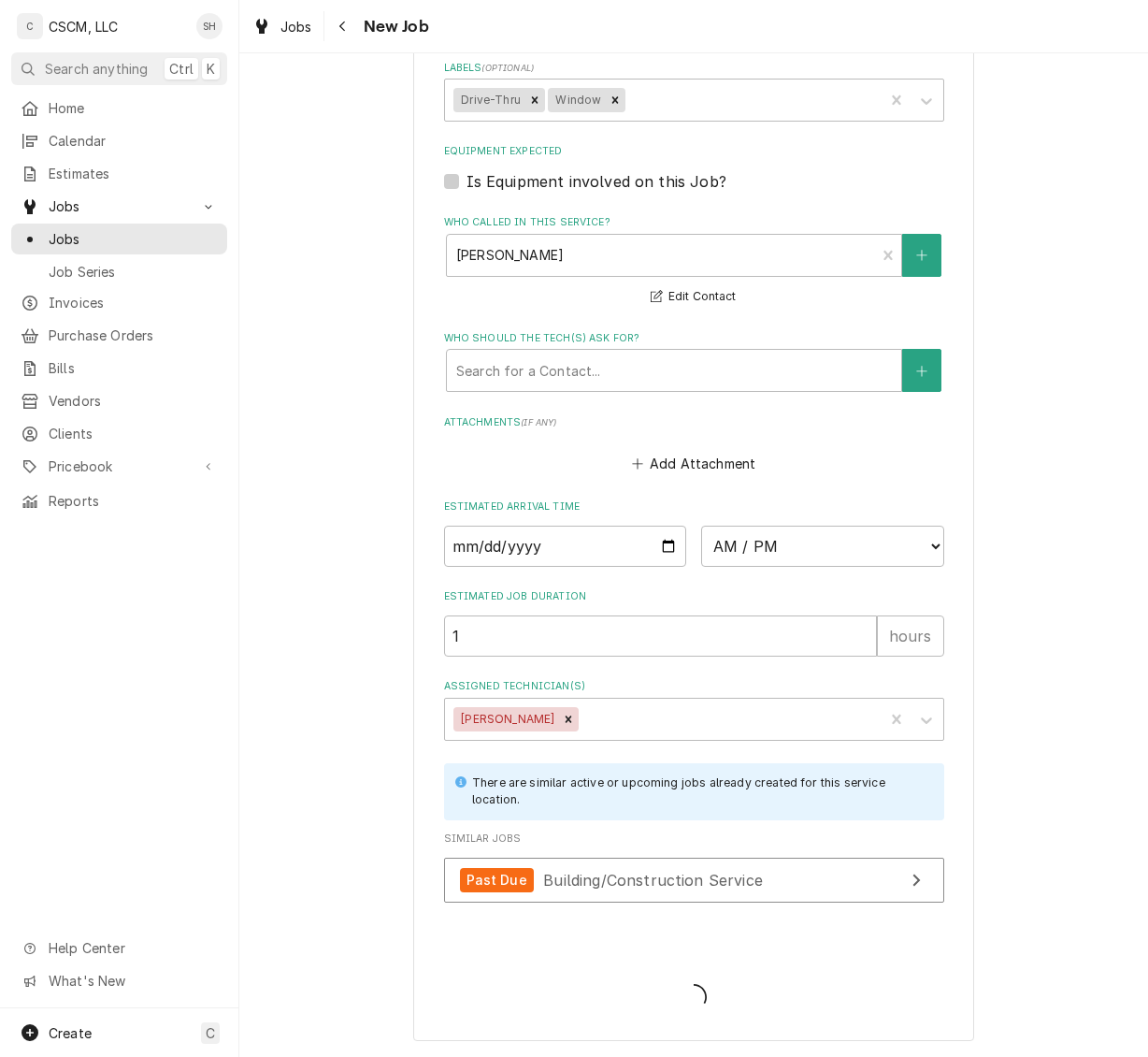
scroll to position [1343, 0]
type textarea "x"
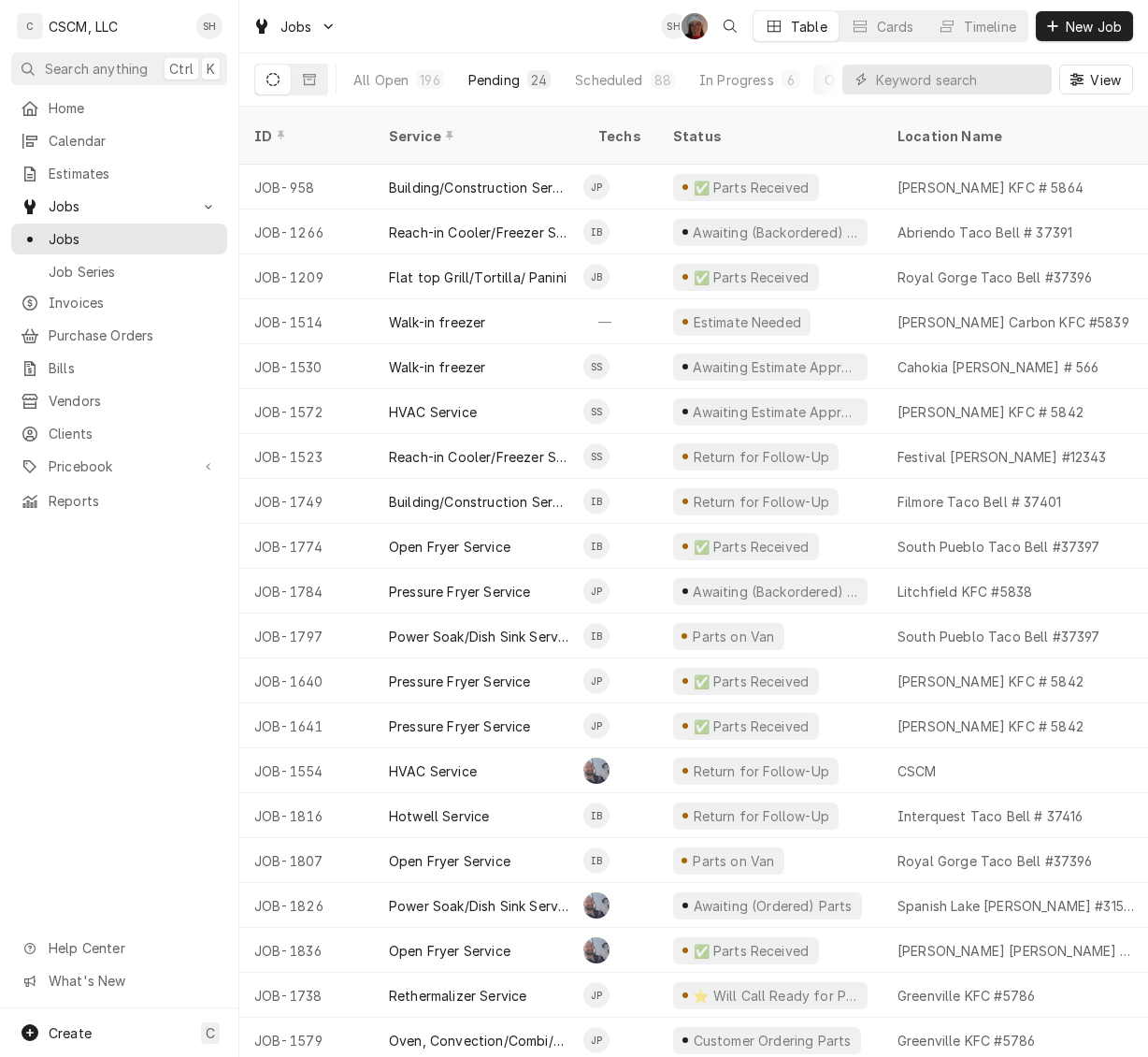
click at [469, 77] on div "Pending" at bounding box center [495, 80] width 51 height 20
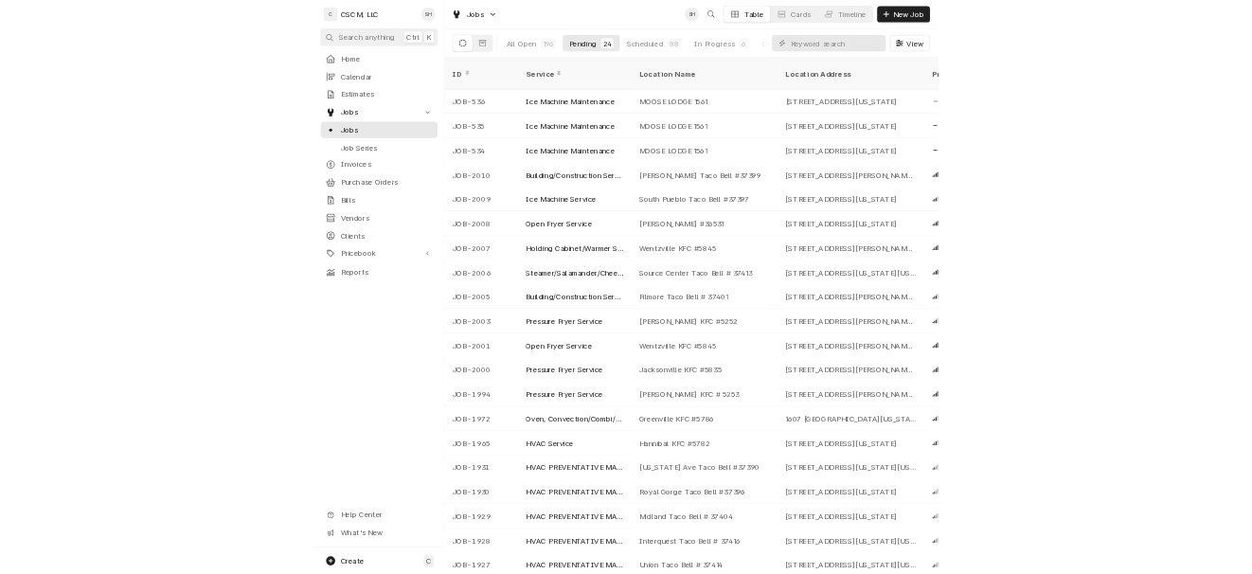
scroll to position [0, 779]
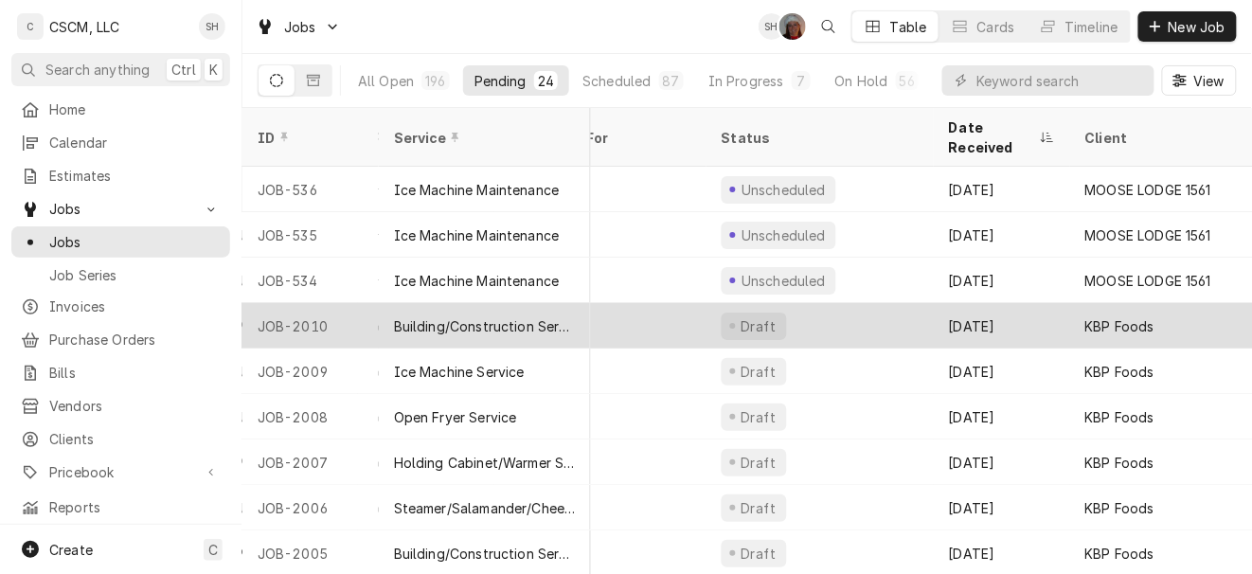
click at [534, 303] on div "Building/Construction Service" at bounding box center [485, 325] width 212 height 45
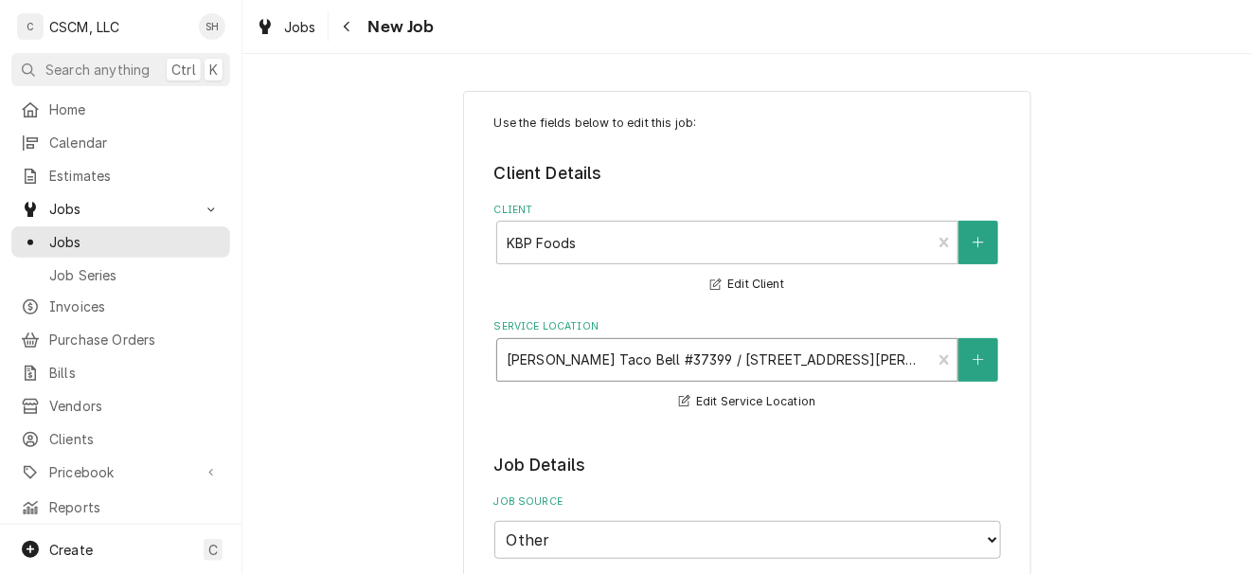
type textarea "x"
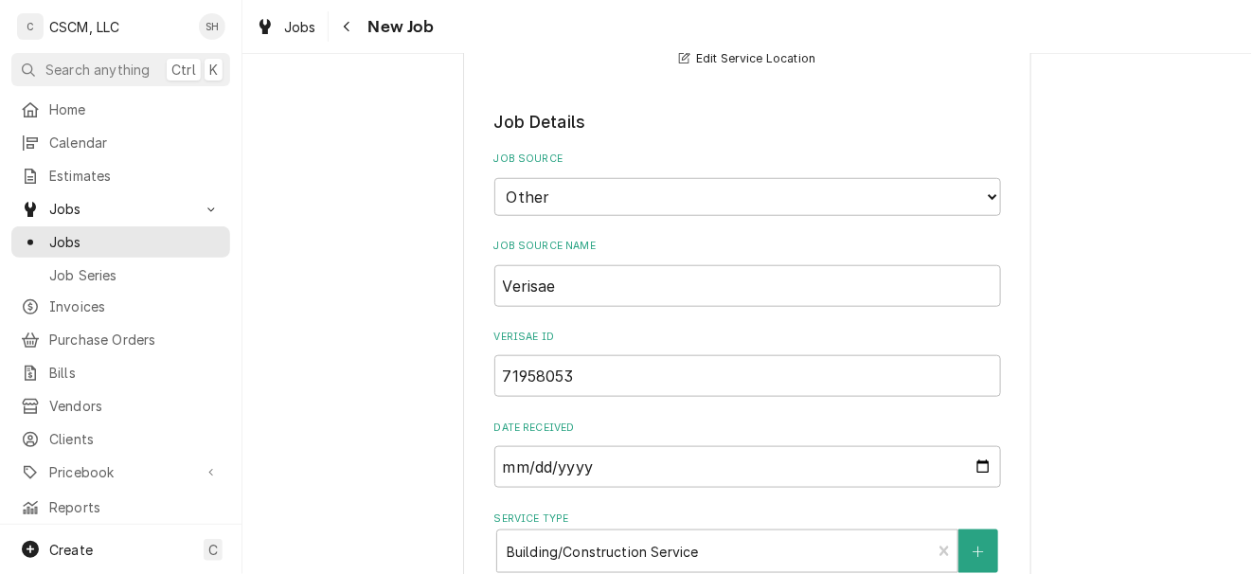
scroll to position [345, 0]
click at [569, 374] on input "71958053" at bounding box center [748, 374] width 507 height 42
click at [358, 27] on button "Navigate back" at bounding box center [348, 26] width 30 height 30
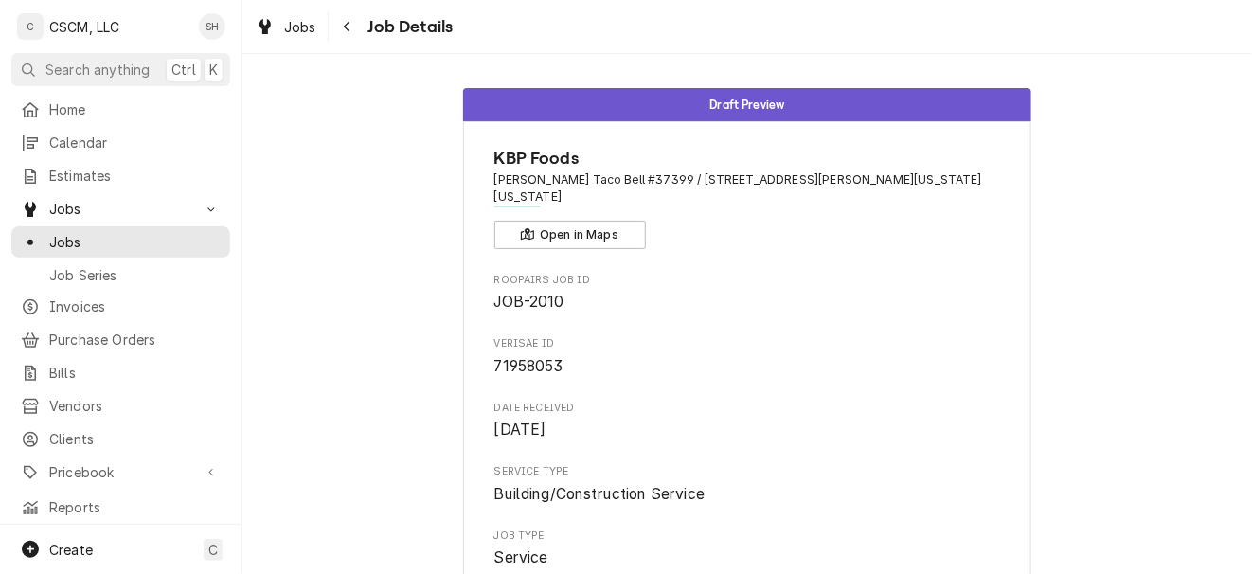
click at [846, 208] on div "KBP Foods [PERSON_NAME] Taco Bell #37399 / [STREET_ADDRESS][PERSON_NAME][US_STA…" at bounding box center [748, 197] width 507 height 103
click at [360, 27] on button "Navigate back" at bounding box center [348, 26] width 30 height 30
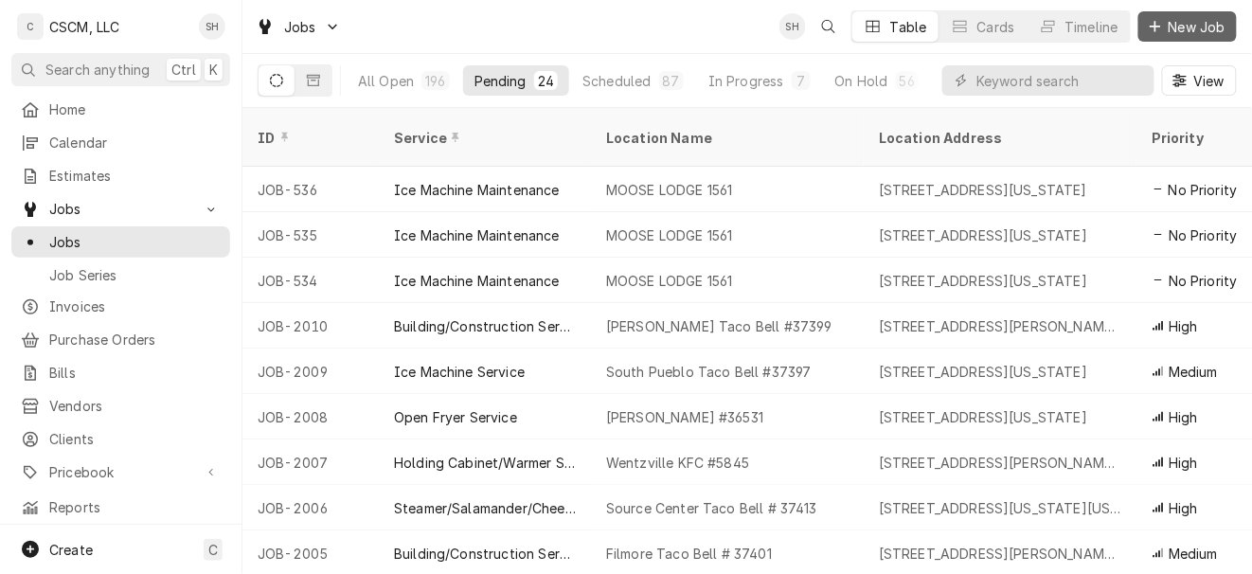
click at [1190, 11] on button "New Job" at bounding box center [1188, 26] width 99 height 30
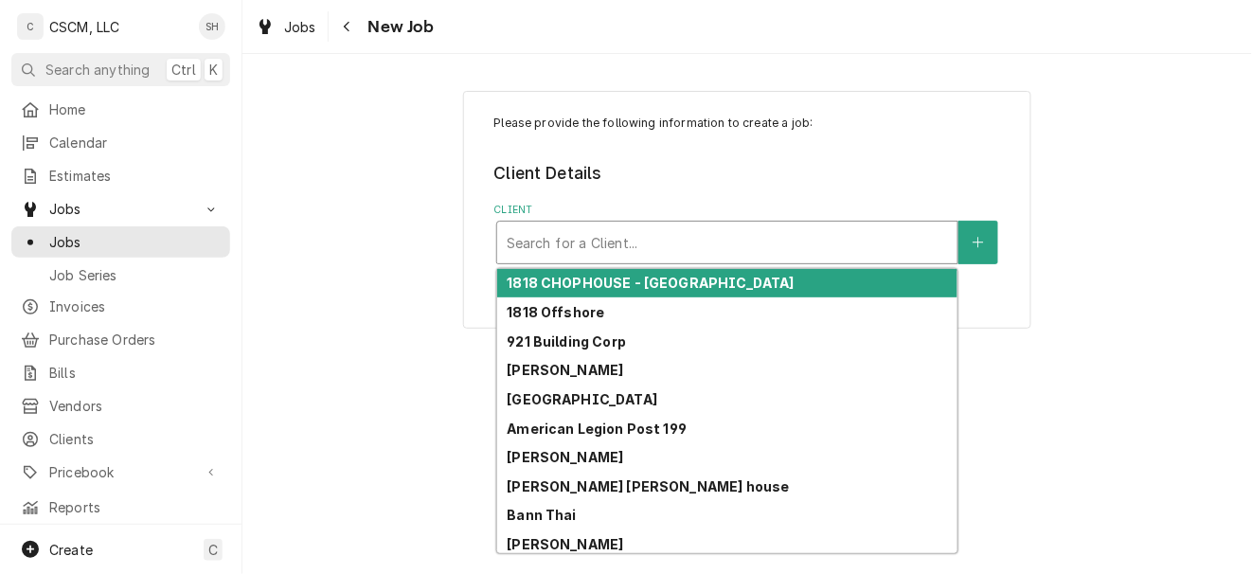
click at [654, 244] on div "Client" at bounding box center [727, 242] width 441 height 34
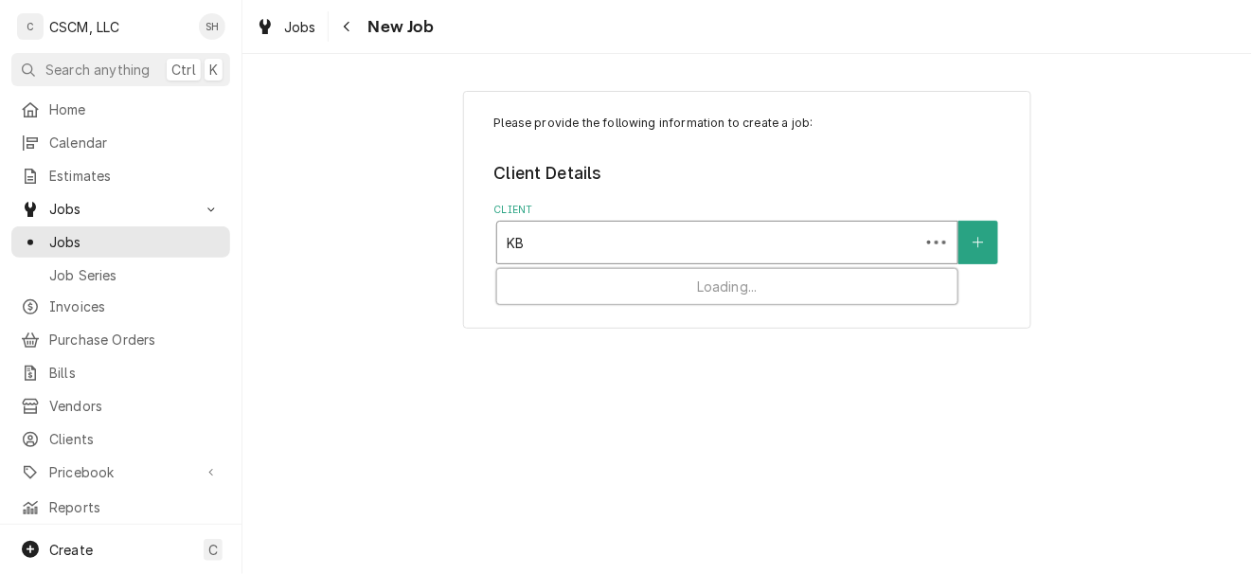
type input "KBP"
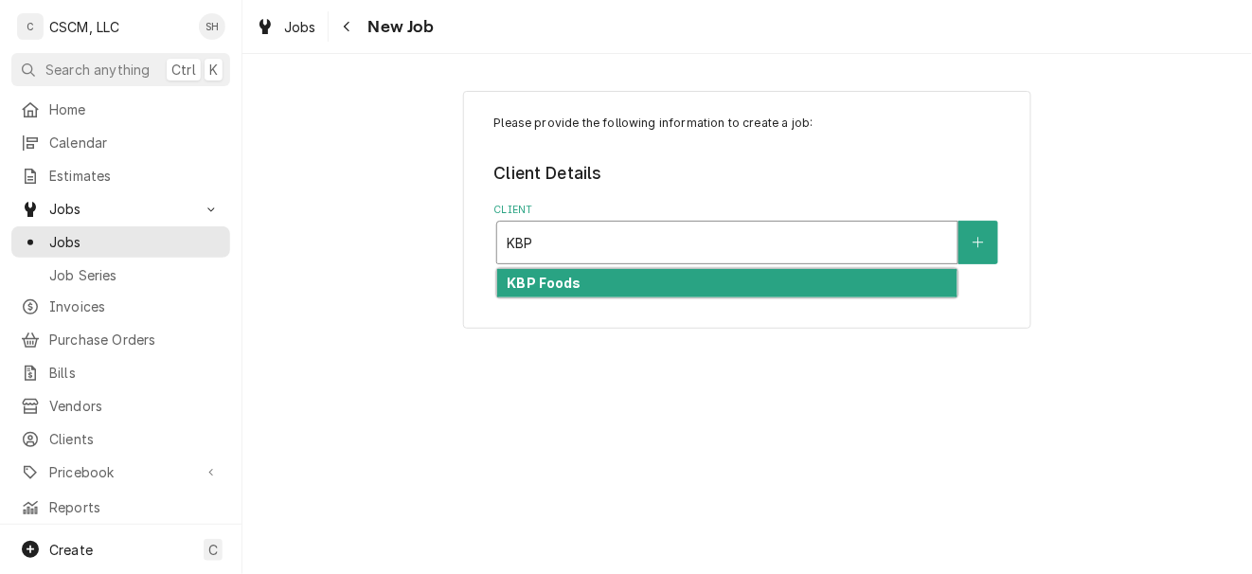
click at [657, 295] on div "KBP Foods" at bounding box center [727, 283] width 460 height 29
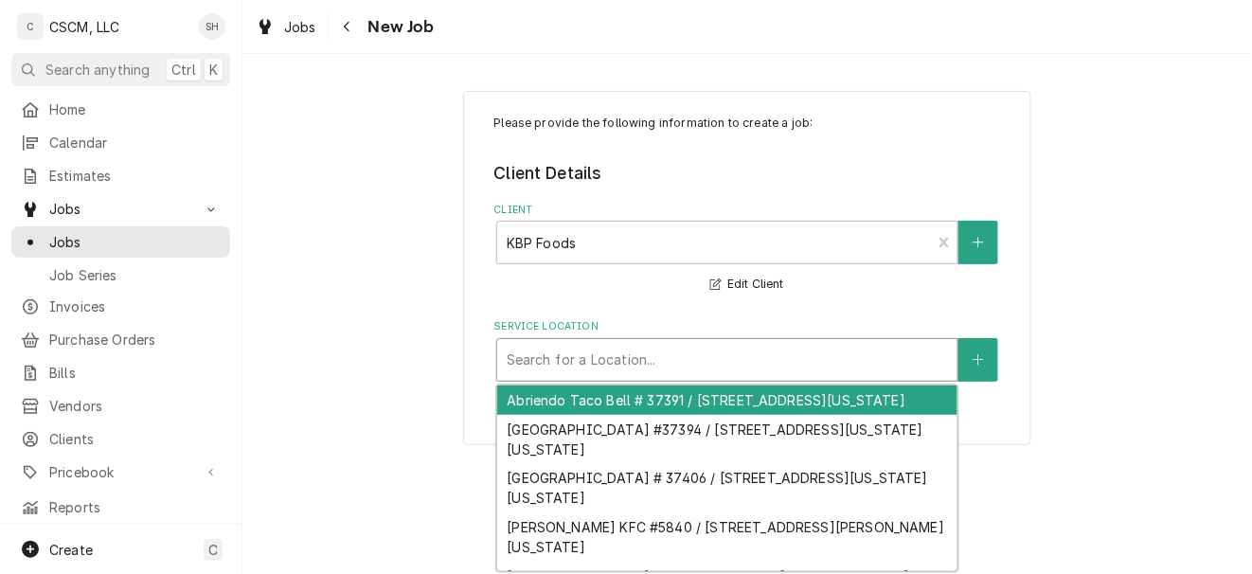
click at [657, 377] on div "Service Location" at bounding box center [727, 360] width 441 height 34
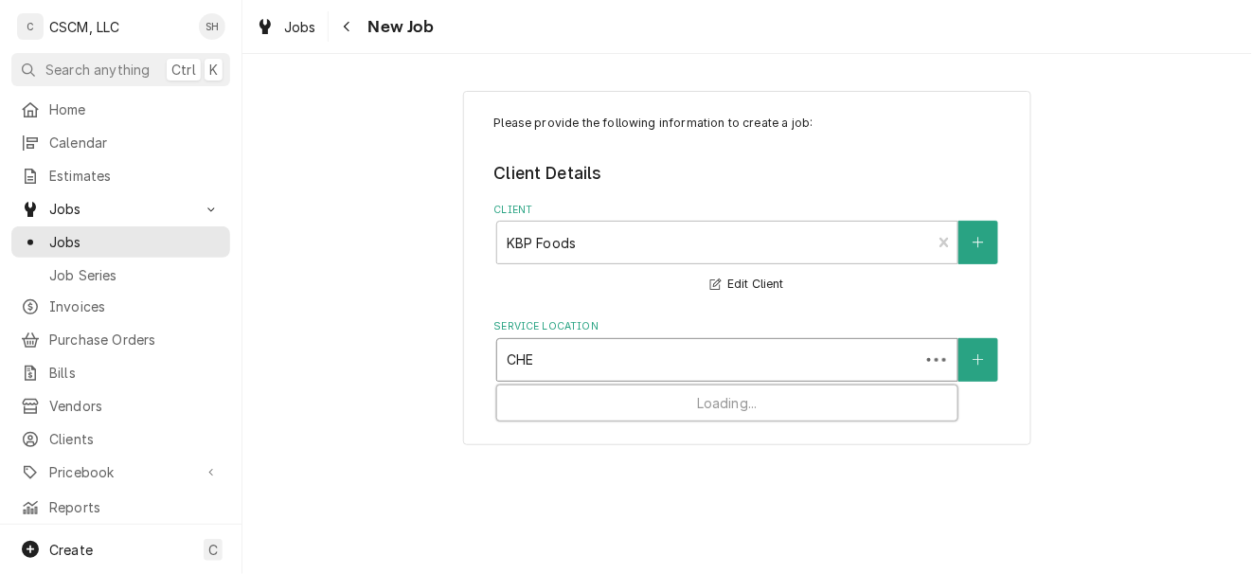
type input "CHEY"
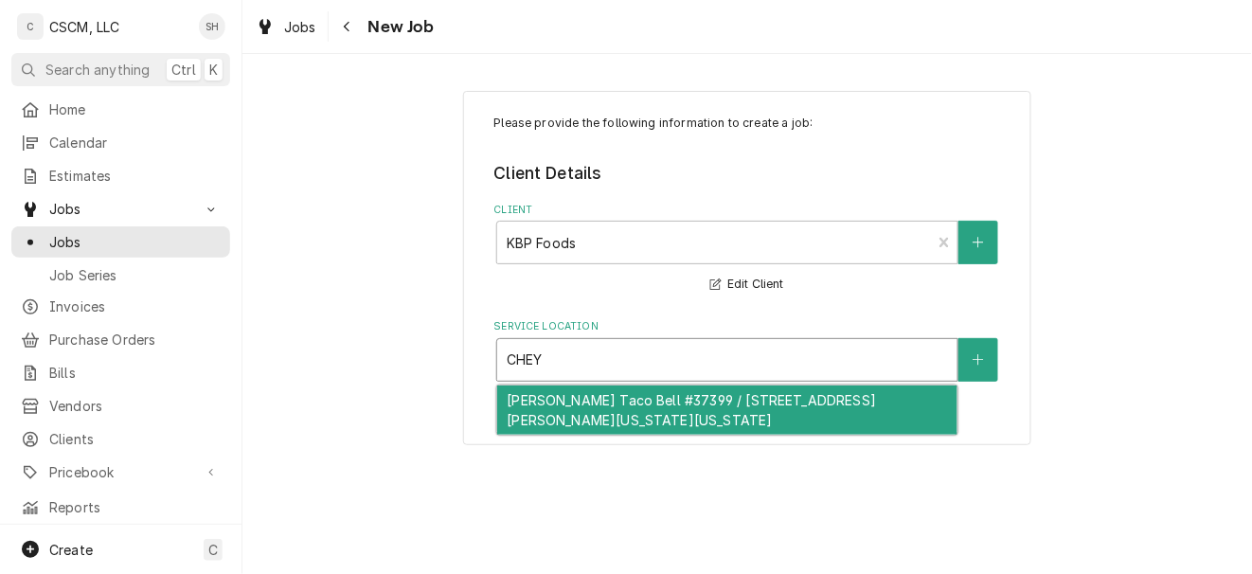
click at [652, 405] on div "Cheyenne Meadows Taco Bell #37399 / 745 Cheyenne Meadows Rd, Colorado Springs, …" at bounding box center [727, 410] width 460 height 49
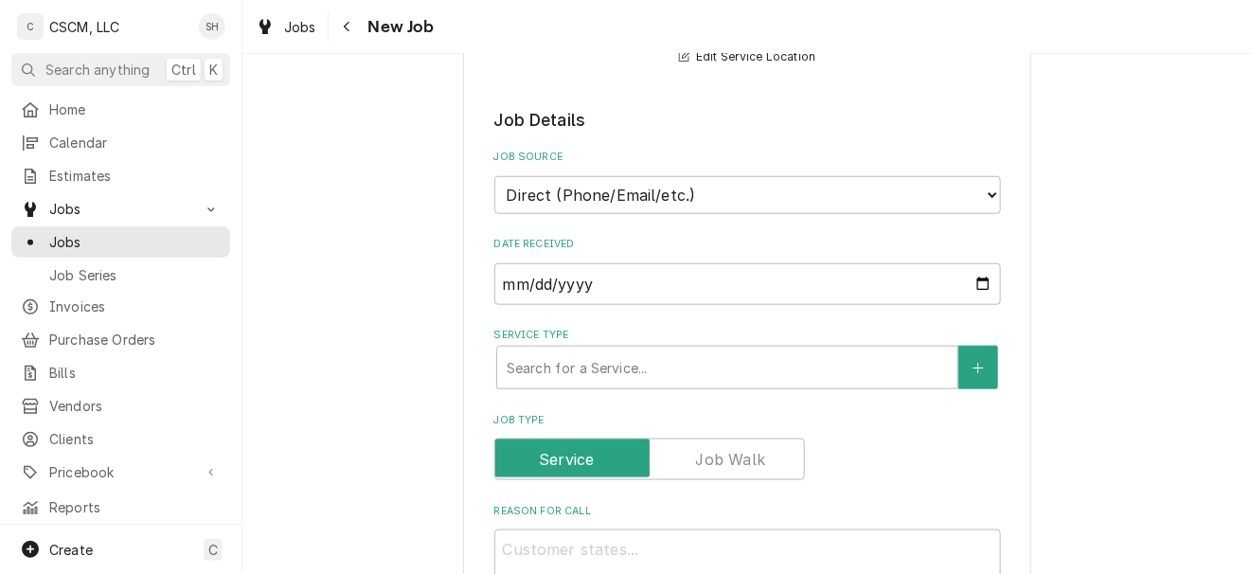
scroll to position [347, 0]
click at [673, 203] on select "Direct (Phone/Email/etc.) Other" at bounding box center [748, 193] width 507 height 38
select select "100"
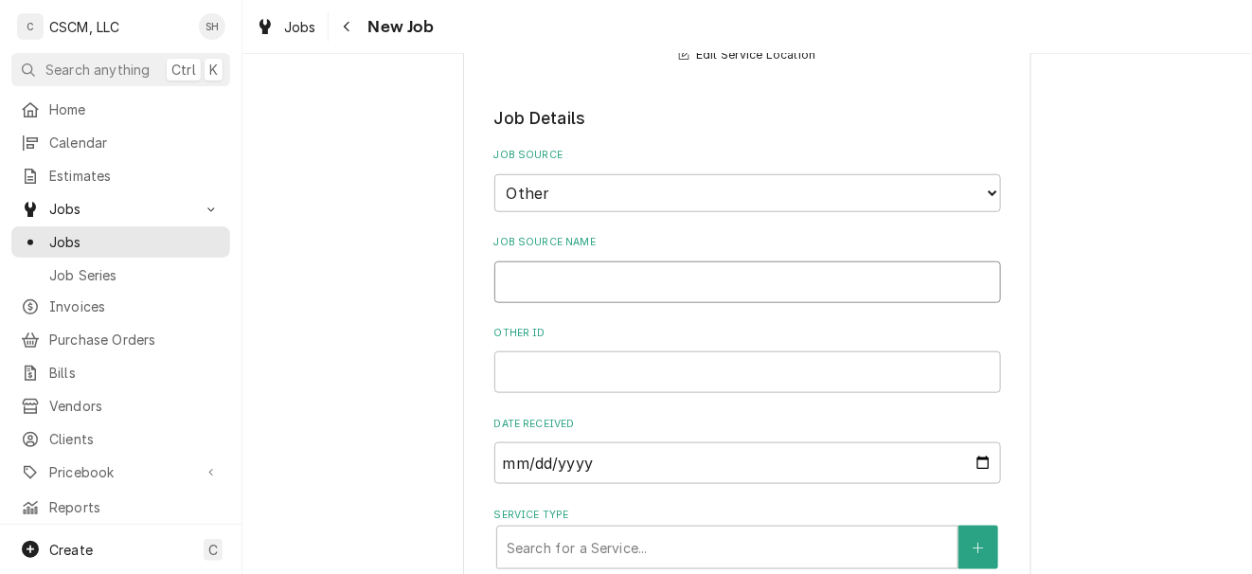
click at [672, 299] on input "Job Source Name" at bounding box center [748, 282] width 507 height 42
click at [645, 388] on input "Other ID" at bounding box center [748, 372] width 507 height 42
paste input "71959114"
type textarea "x"
type input "71959114"
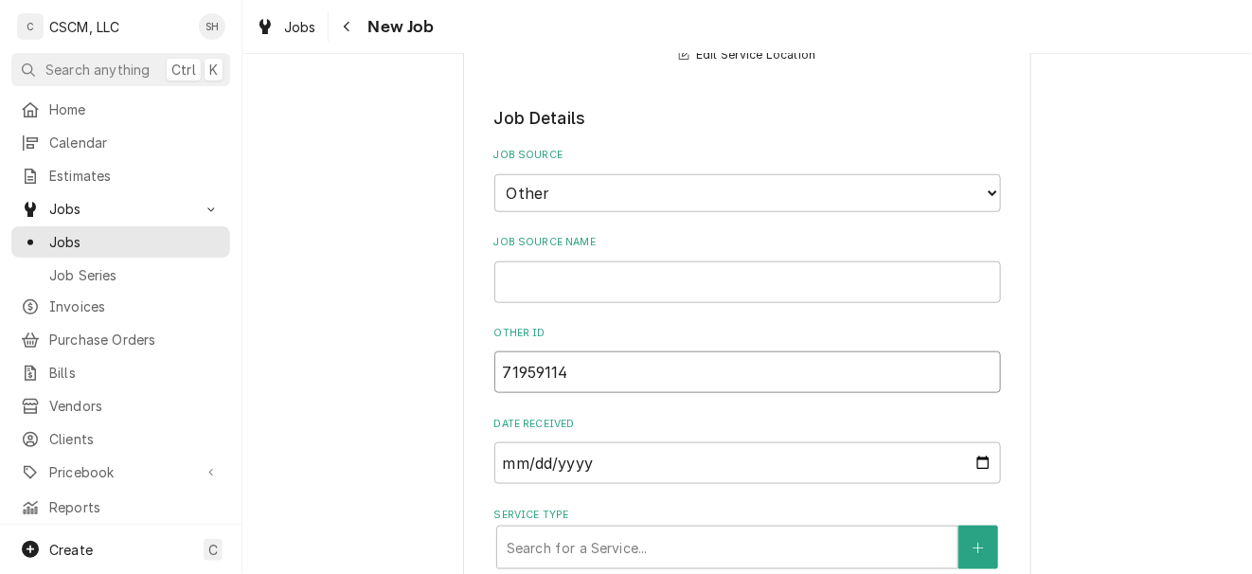
type textarea "x"
type input "71959114"
click at [721, 268] on input "Job Source Name" at bounding box center [748, 282] width 507 height 42
type textarea "x"
type input "v"
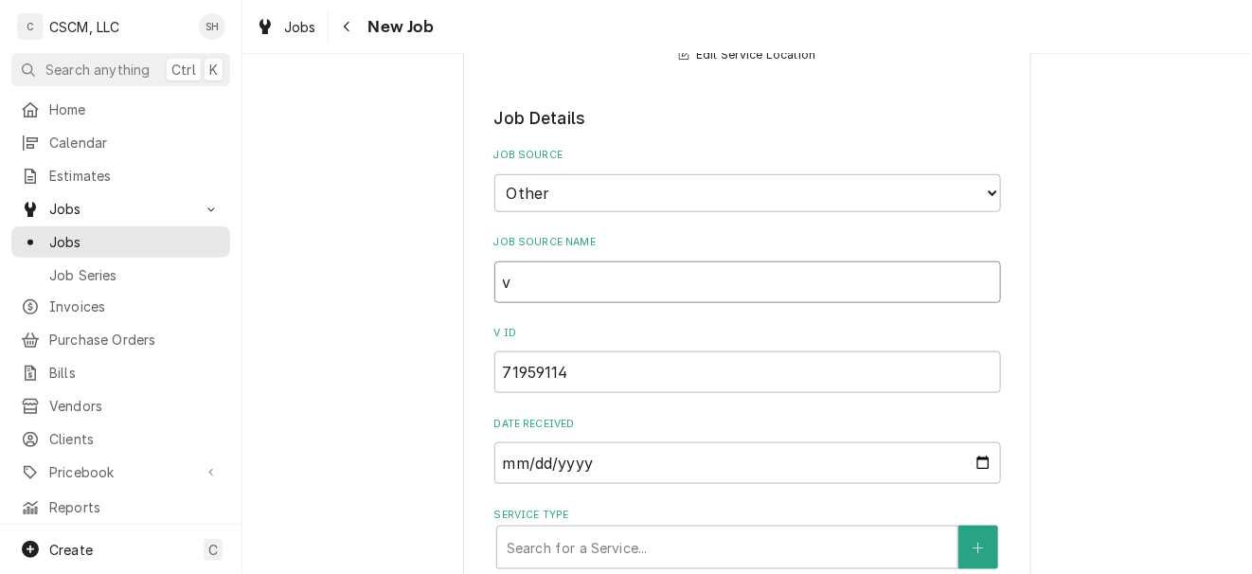
type textarea "x"
type input "V"
type textarea "x"
type input "Ve"
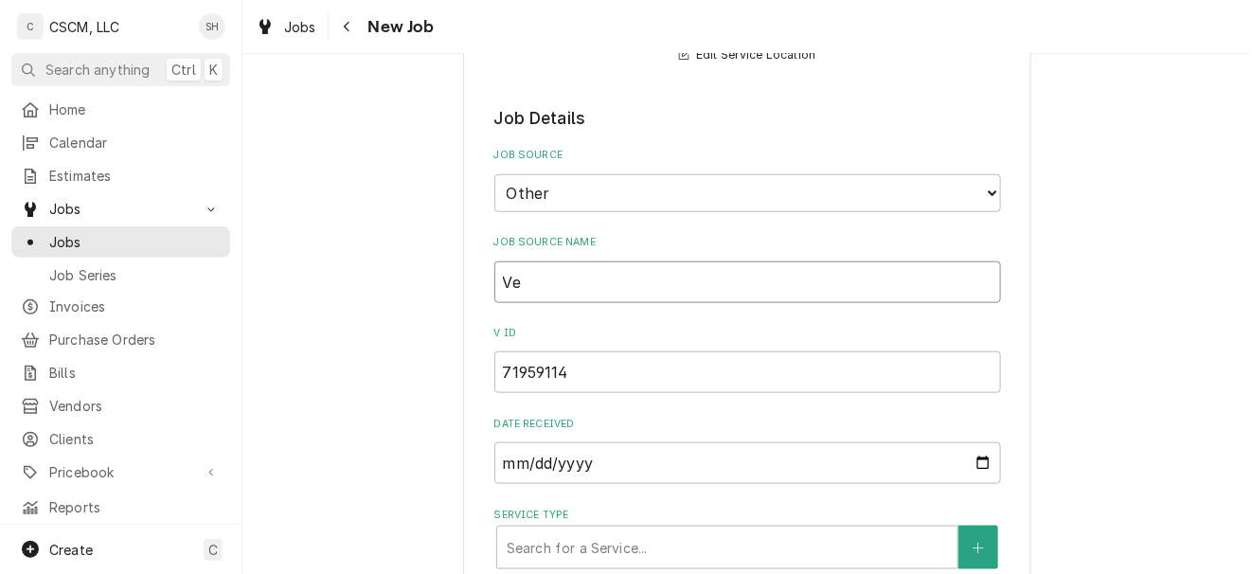
type textarea "x"
type input "Ver"
type textarea "x"
type input "Veri"
type textarea "x"
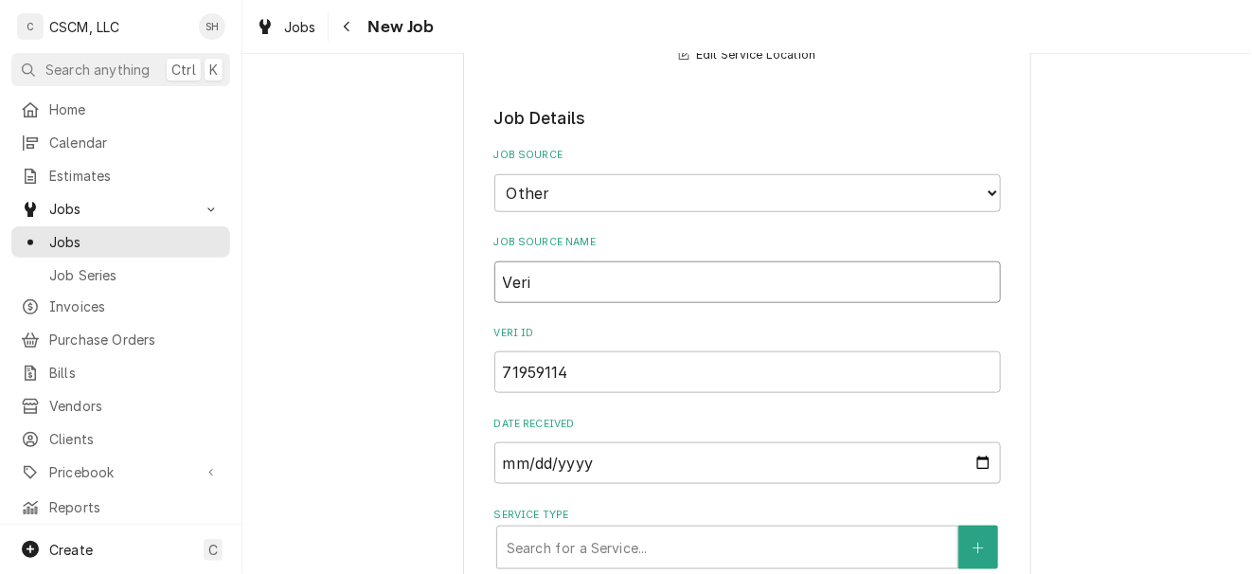
type input "Veris"
type textarea "x"
type input "Verisa"
type textarea "x"
type input "Verisae"
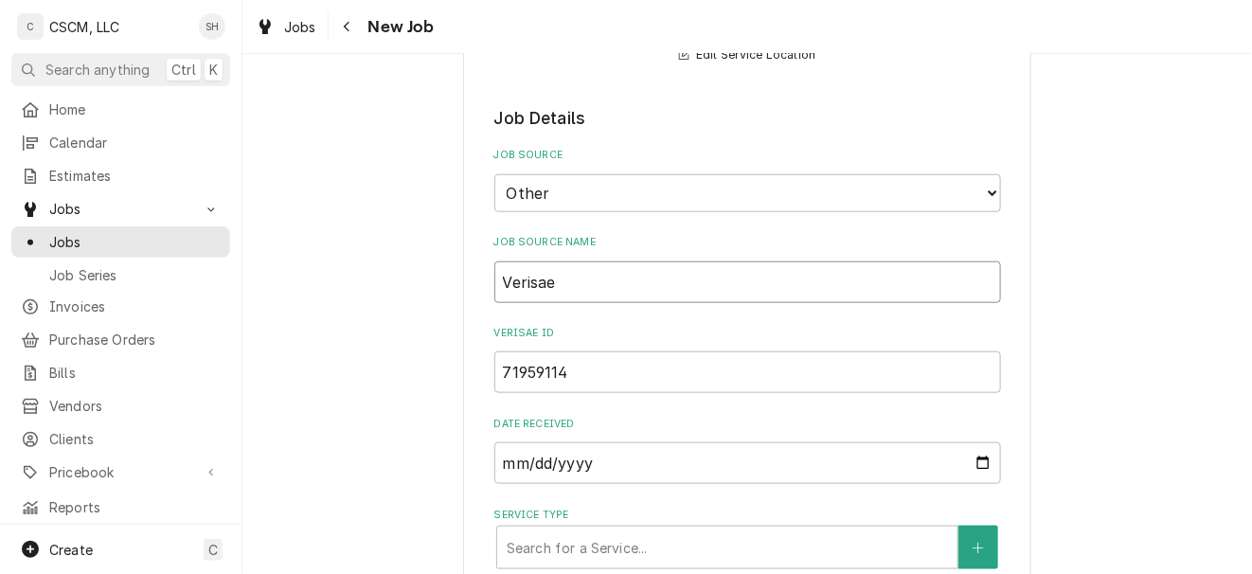
type textarea "x"
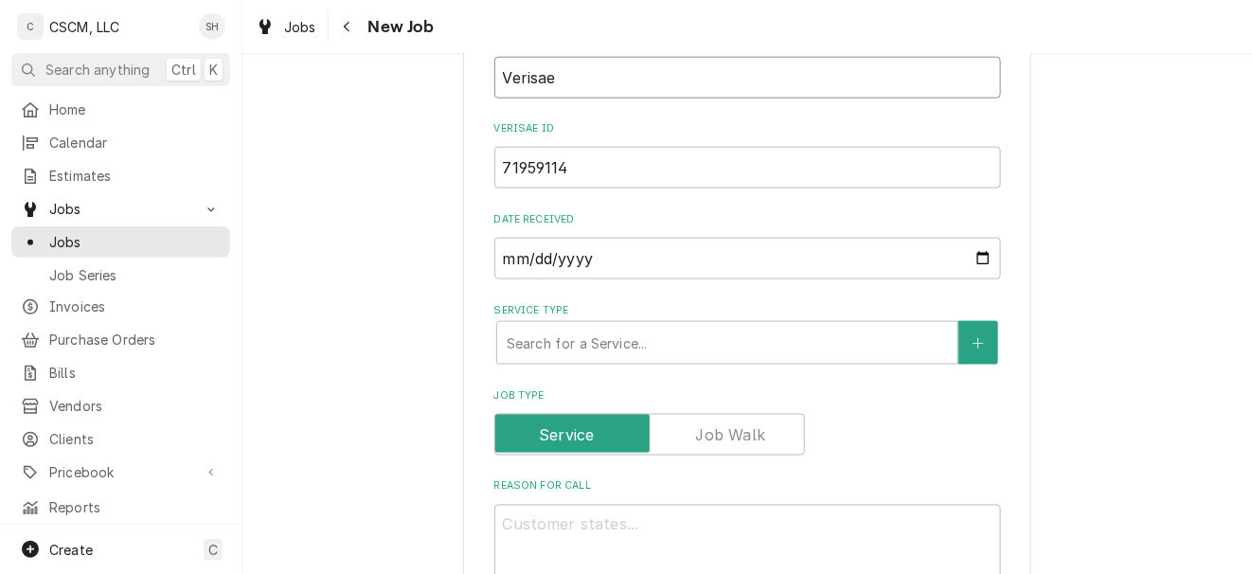
scroll to position [555, 0]
type input "Verisae"
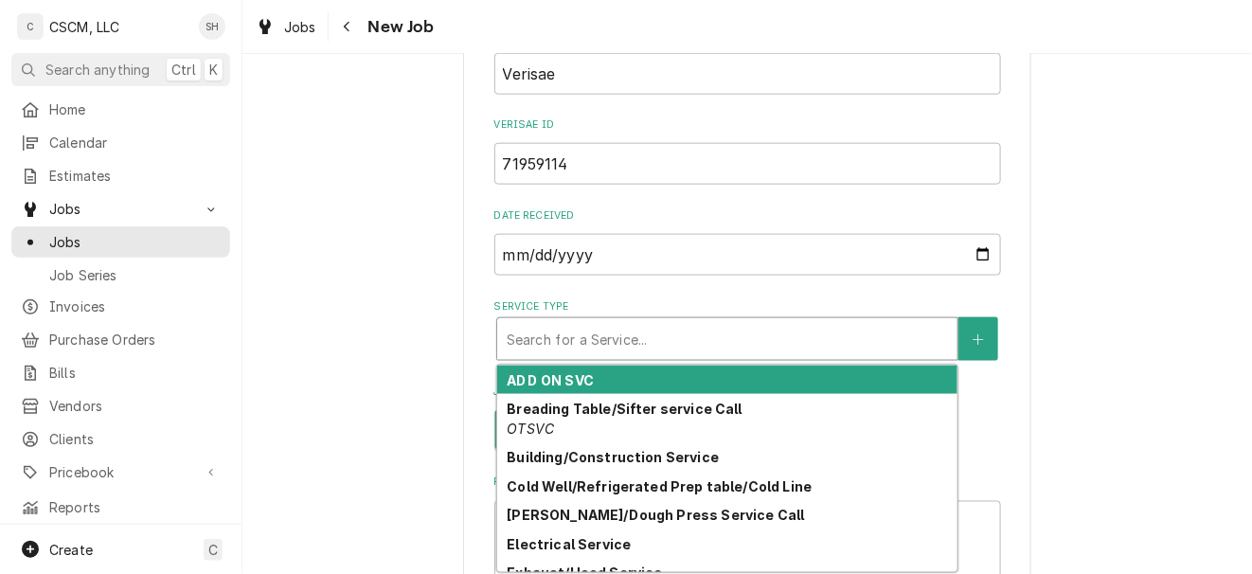
click at [690, 328] on div "Service Type" at bounding box center [727, 339] width 441 height 34
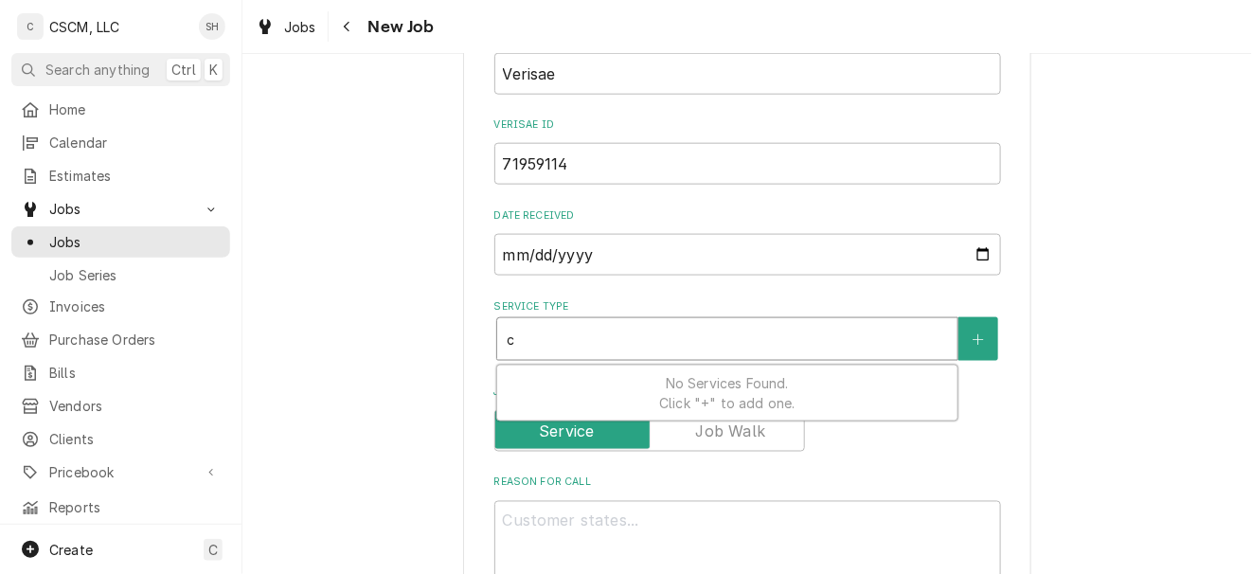
type input "c"
type textarea "x"
type input "cl"
type textarea "x"
type input "cla"
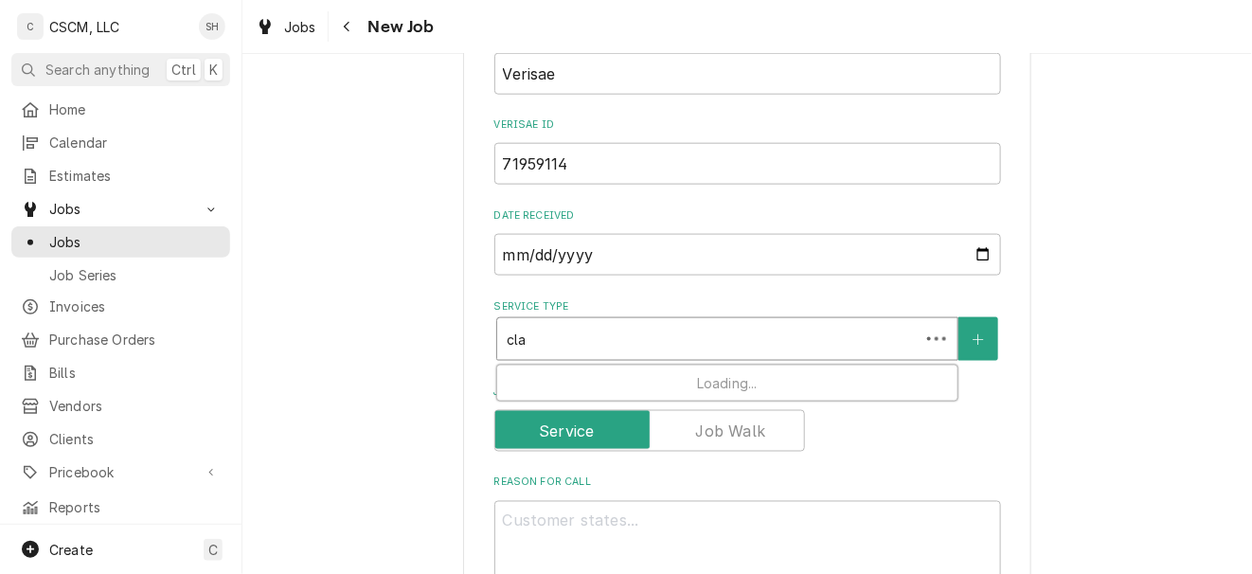
type textarea "x"
type input "clam"
type textarea "x"
type input "cla"
type textarea "x"
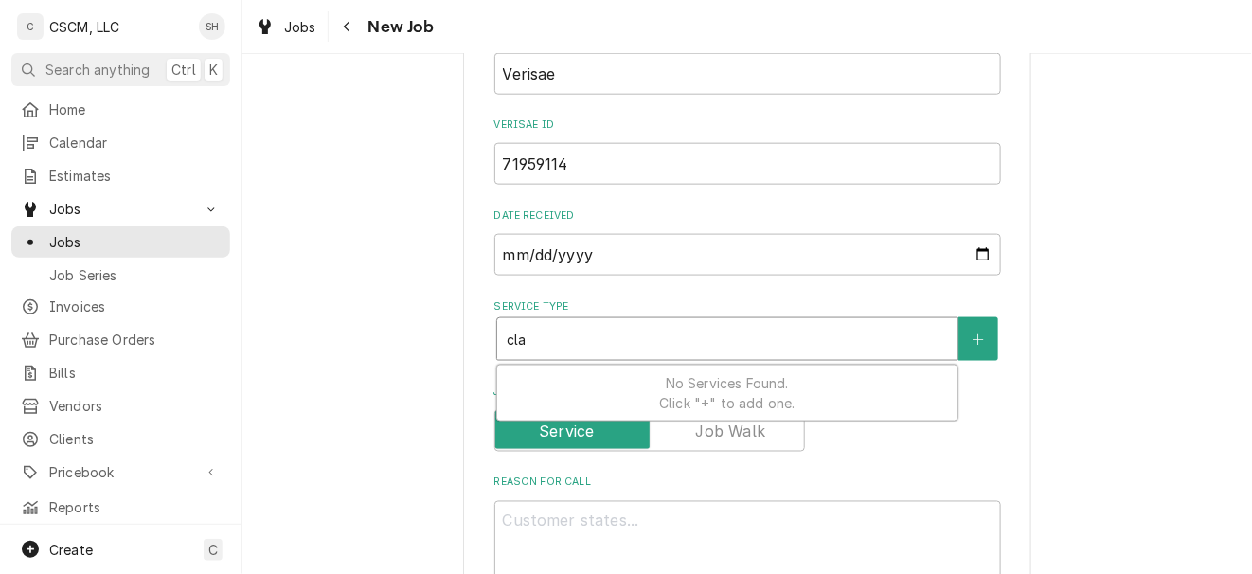
type input "cl"
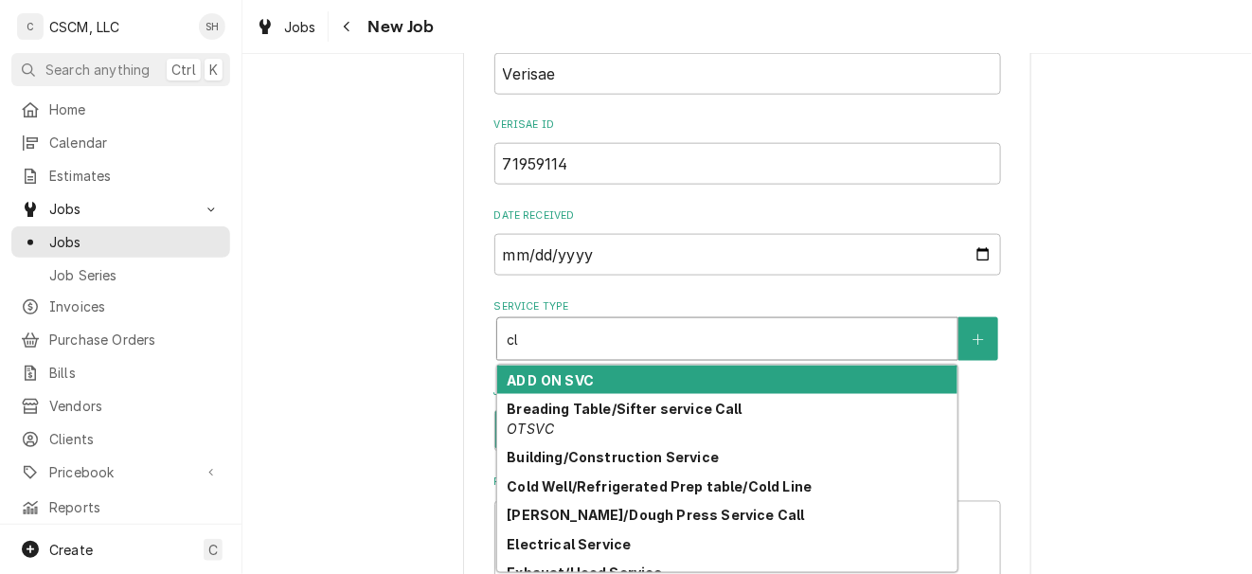
type textarea "x"
type input "c"
type textarea "x"
click at [536, 317] on div "Search for a Service..." at bounding box center [727, 339] width 462 height 44
type textarea "x"
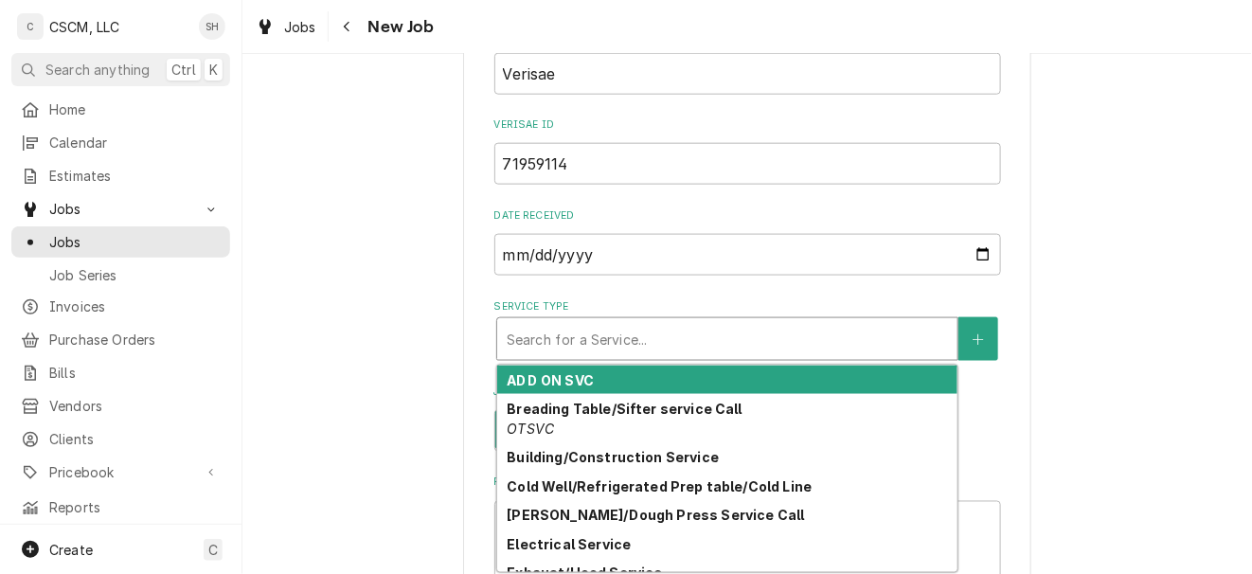
type input "g"
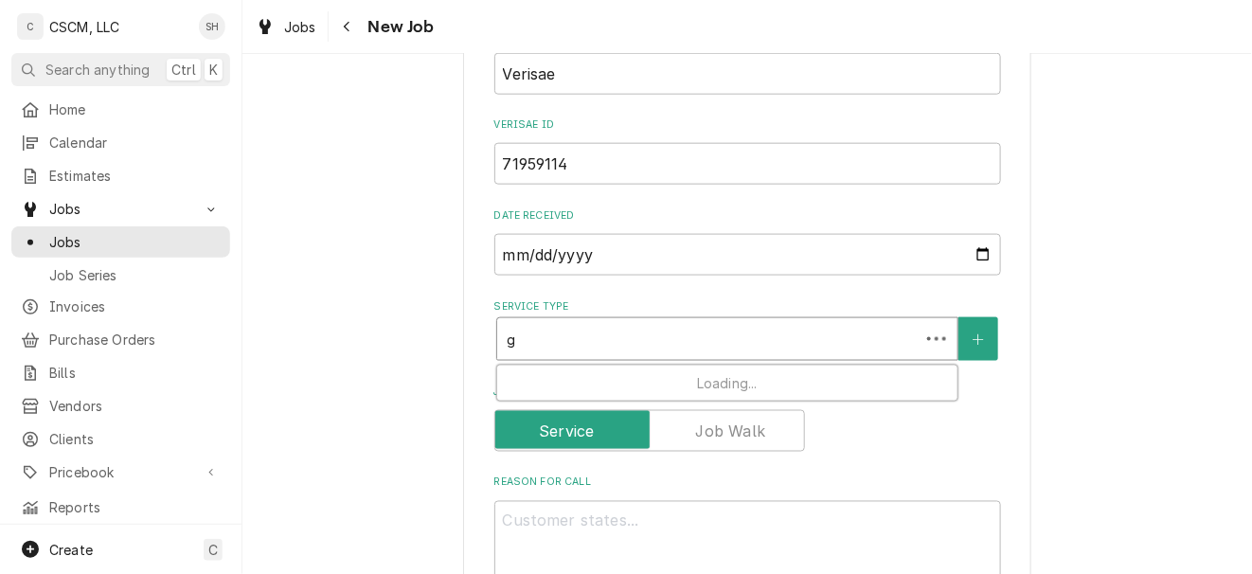
type textarea "x"
type input "gr"
type textarea "x"
type input "gri"
type textarea "x"
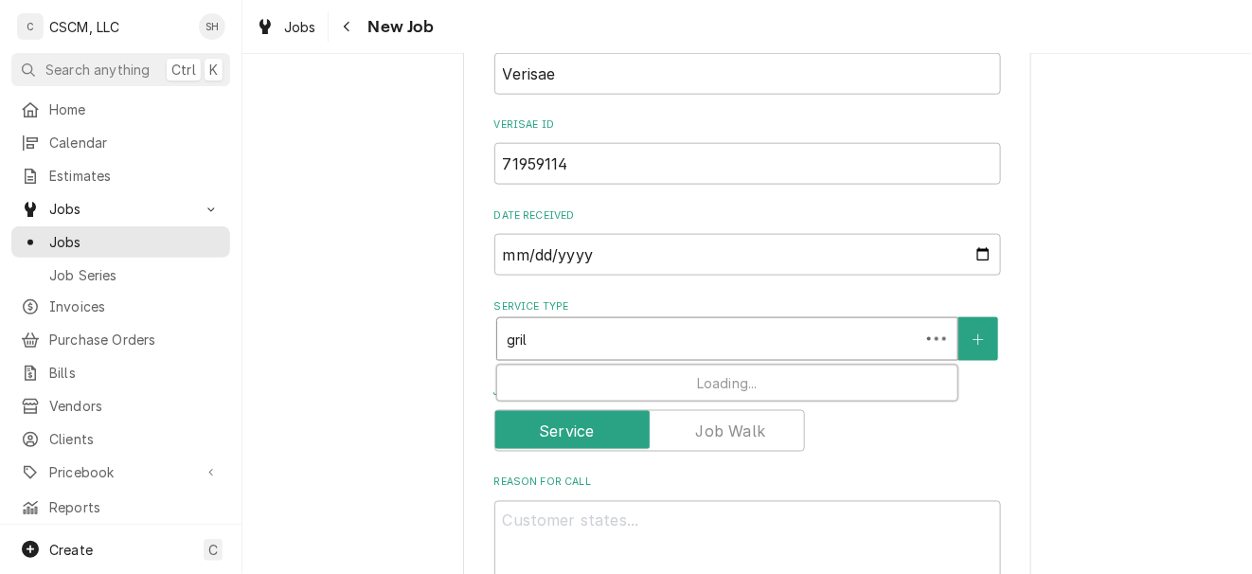
type input "grill"
type textarea "x"
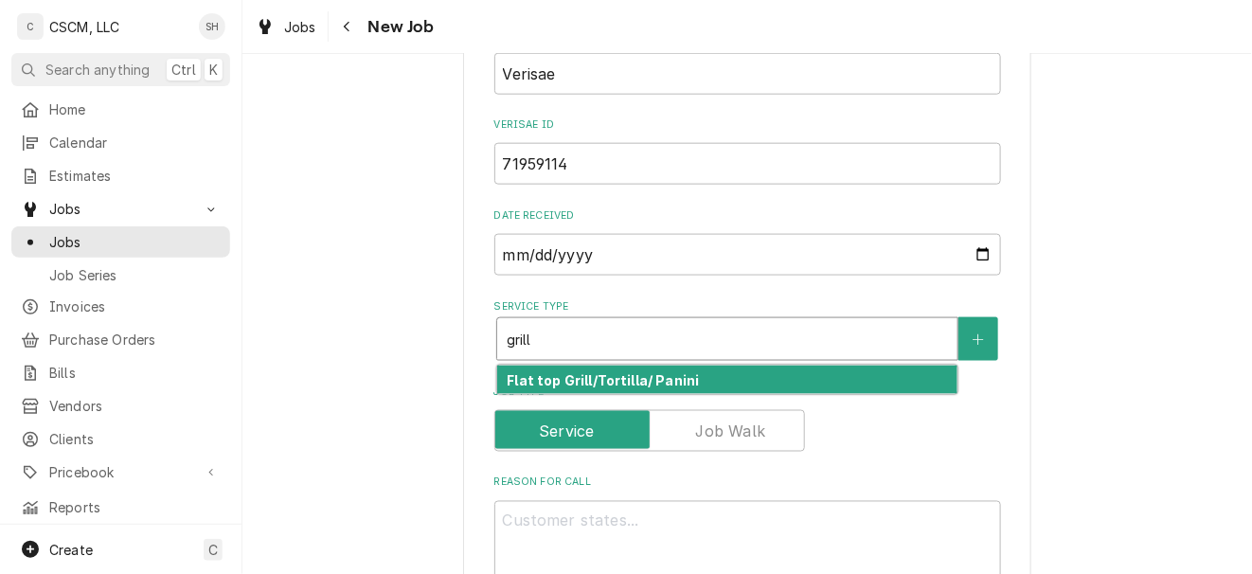
click at [625, 377] on strong "Flat top Grill/Tortilla/ Panini" at bounding box center [603, 380] width 192 height 16
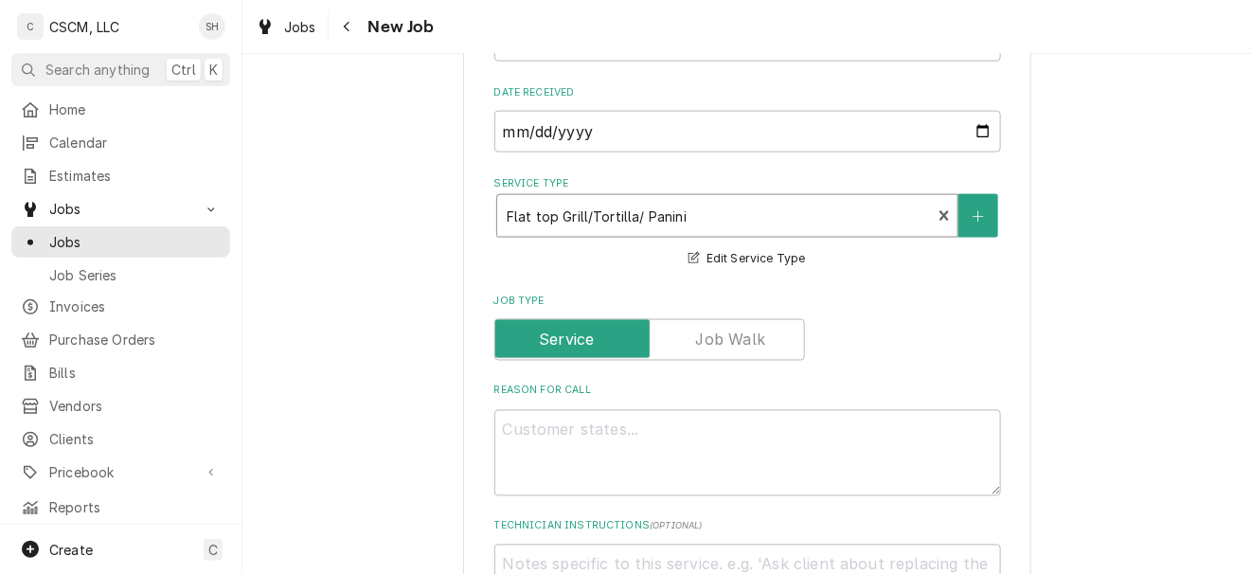
scroll to position [809, 0]
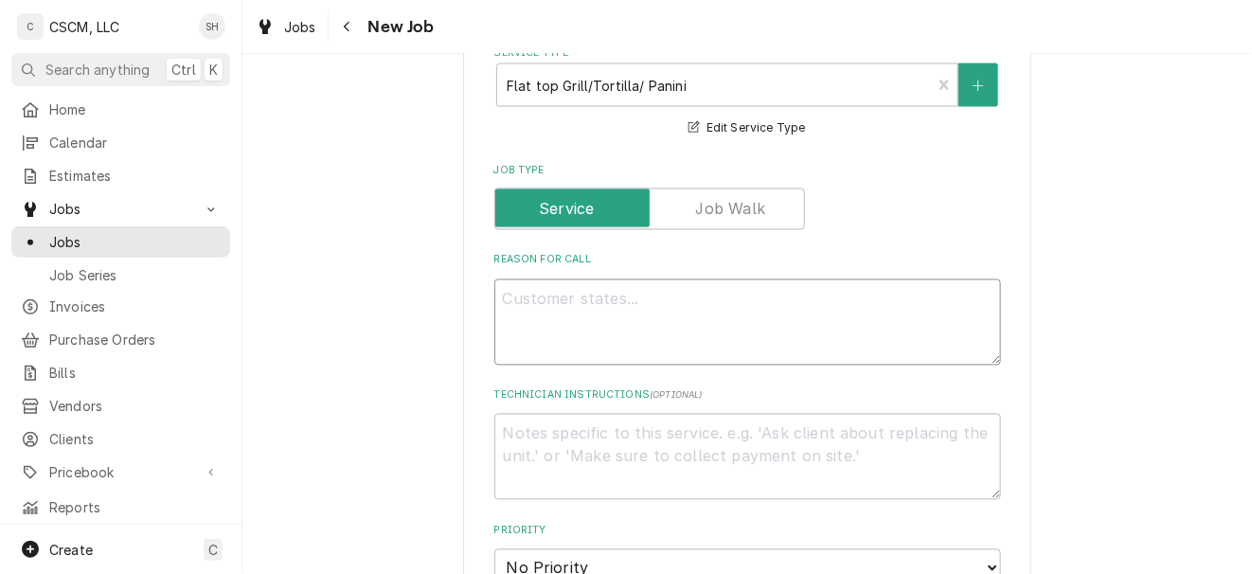
click at [675, 337] on textarea "Reason For Call" at bounding box center [748, 322] width 507 height 86
paste textarea "please install new grills, new plugs do not match existing, also, when you come…"
type textarea "x"
type textarea "please install new grills, new plugs do not match existing, also, when you come…"
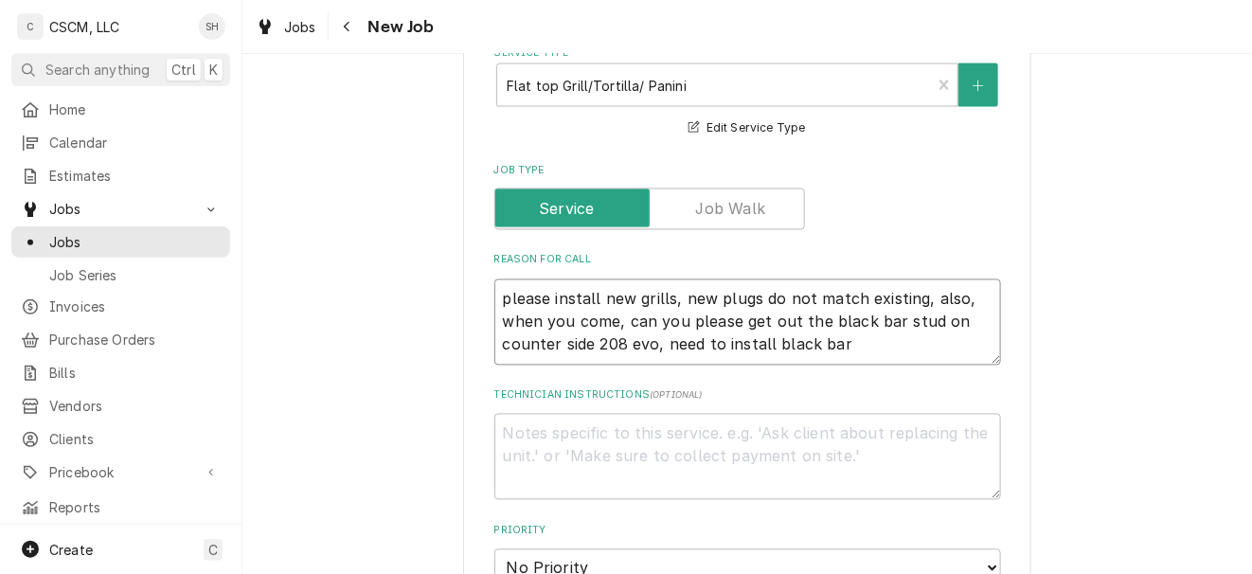
type textarea "x"
type textarea "please install new grills, new plugs do not match existing, also, when you come…"
click at [495, 299] on textarea "please install new grills, new plugs do not match existing, also, when you come…" at bounding box center [748, 322] width 507 height 86
paste textarea "Clamshell Grill (Split Top)"
type textarea "x"
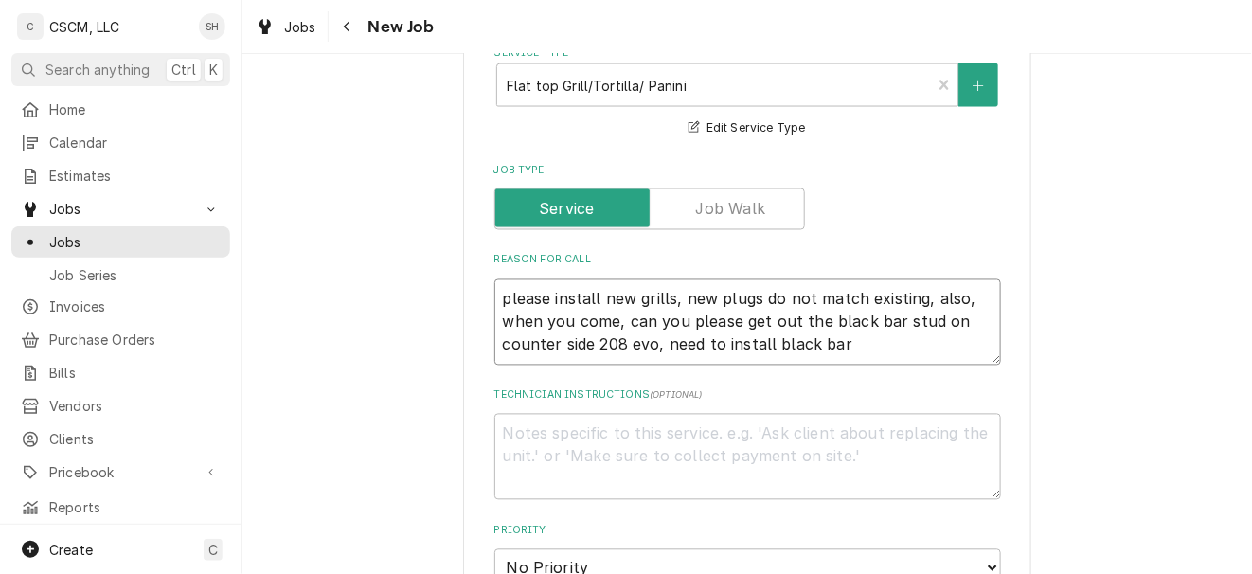
type textarea "Clamshell Grill (Split Top)please install new grills, new plugs do not match ex…"
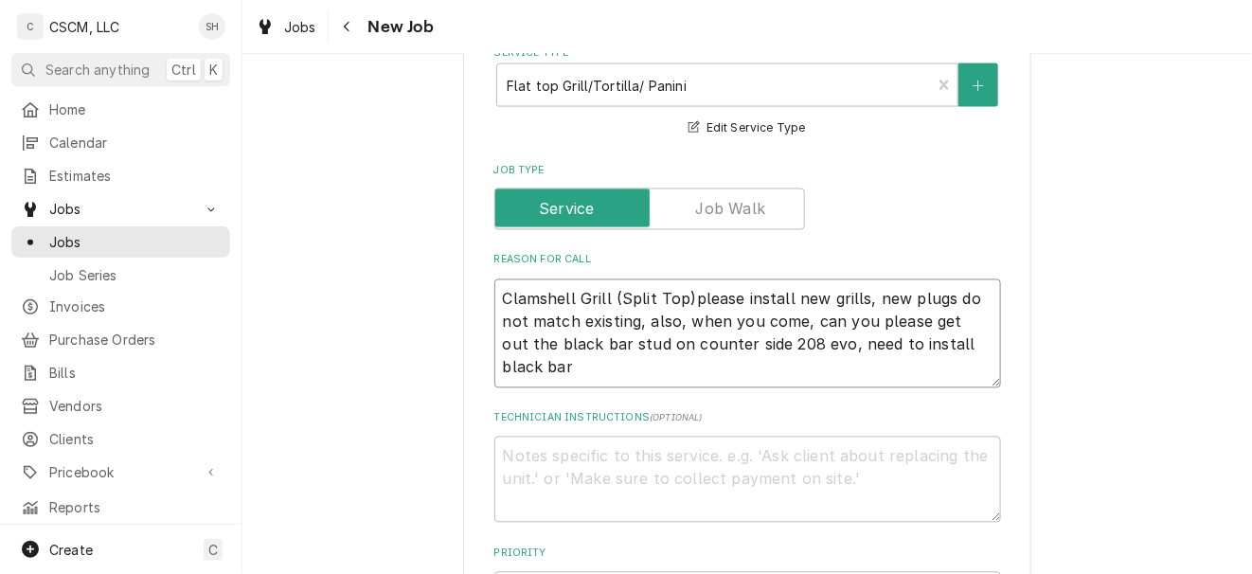
type textarea "x"
type textarea "Clamshell Grill (Split Top)-please install new grills, new plugs do not match e…"
type textarea "x"
type textarea "Clamshell Grill (Split Top)- please install new grills, new plugs do not match …"
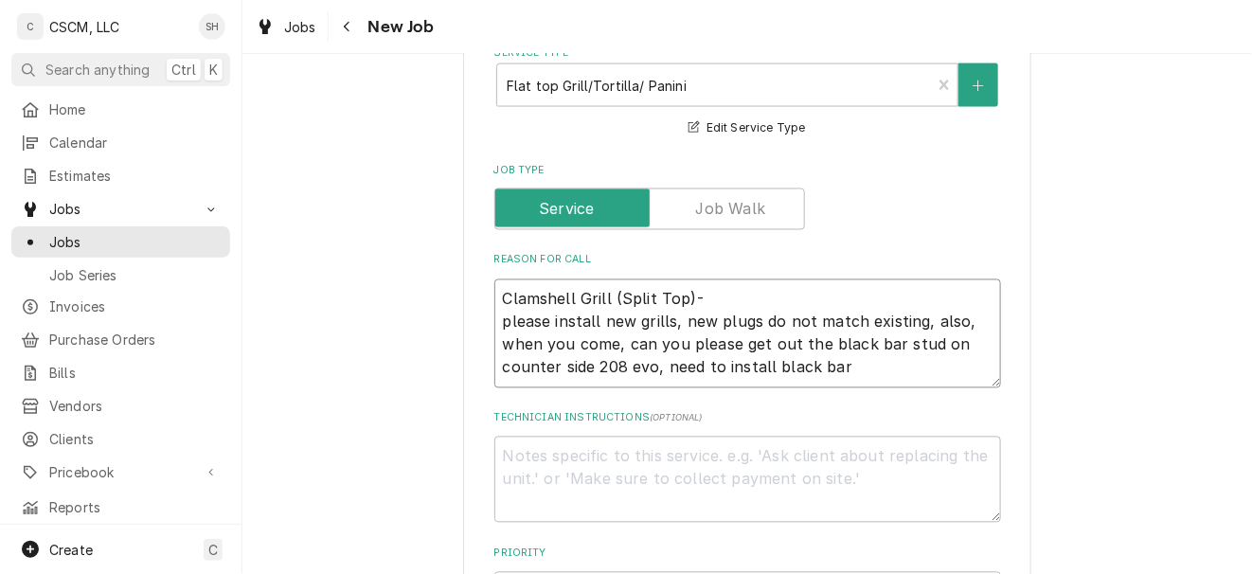
click at [880, 360] on textarea "Clamshell Grill (Split Top)- please install new grills, new plugs do not match …" at bounding box center [748, 333] width 507 height 109
type textarea "x"
type textarea "Clamshell Grill (Split Top)- please install new grills, new plugs do not match …"
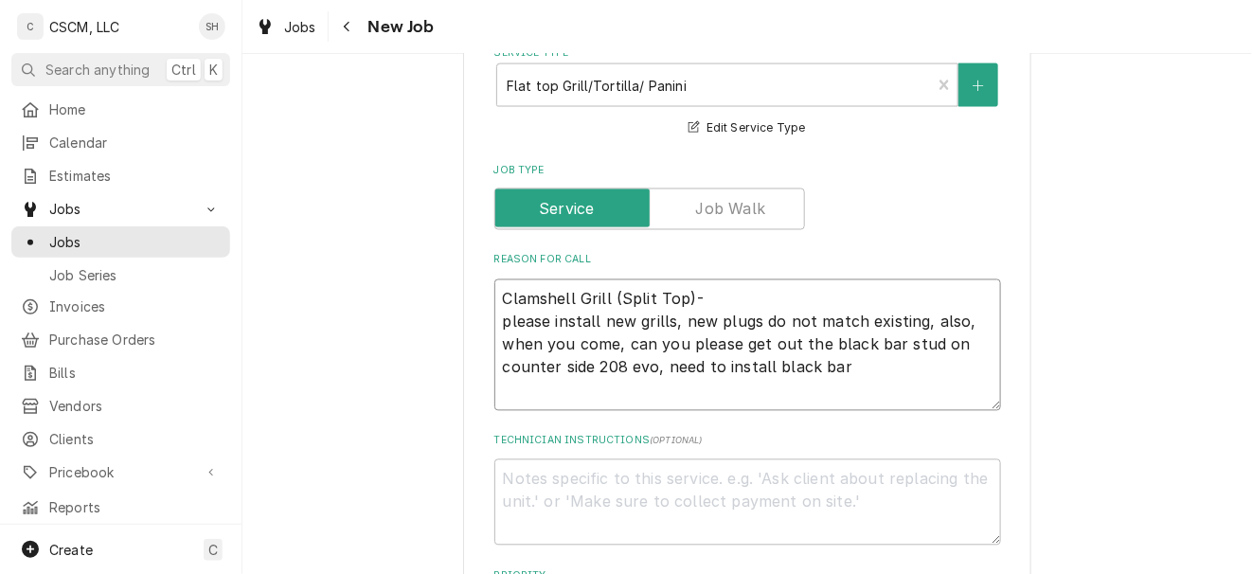
type textarea "x"
type textarea "Clamshell Grill (Split Top)- please install new grills, new plugs do not match …"
type textarea "x"
type textarea "Clamshell Grill (Split Top)- please install new grills, new plugs do not match …"
type textarea "x"
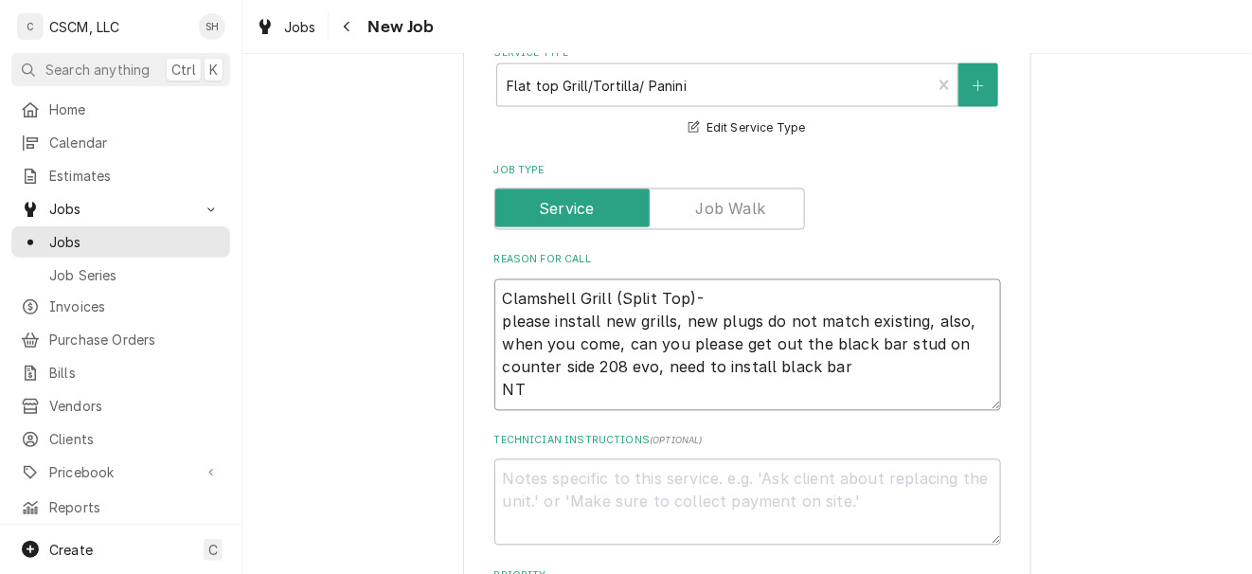
type textarea "Clamshell Grill (Split Top)- please install new grills, new plugs do not match …"
type textarea "x"
type textarea "Clamshell Grill (Split Top)- please install new grills, new plugs do not match …"
type textarea "x"
type textarea "Clamshell Grill (Split Top)- please install new grills, new plugs do not match …"
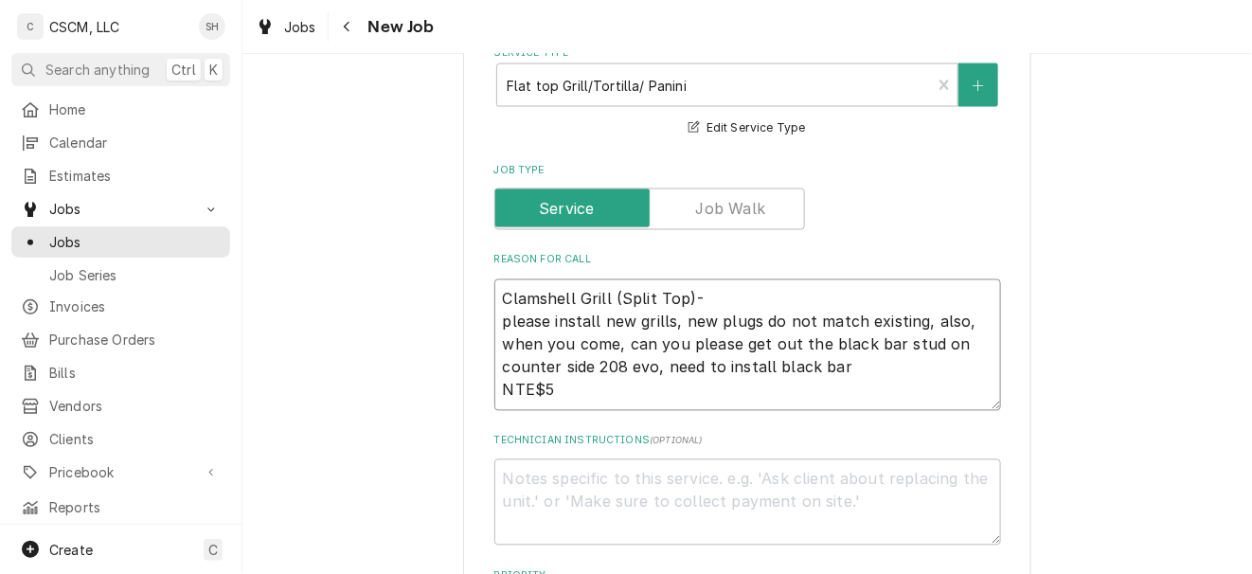
type textarea "x"
type textarea "Clamshell Grill (Split Top)- please install new grills, new plugs do not match …"
type textarea "x"
type textarea "Clamshell Grill (Split Top)- please install new grills, new plugs do not match …"
type textarea "x"
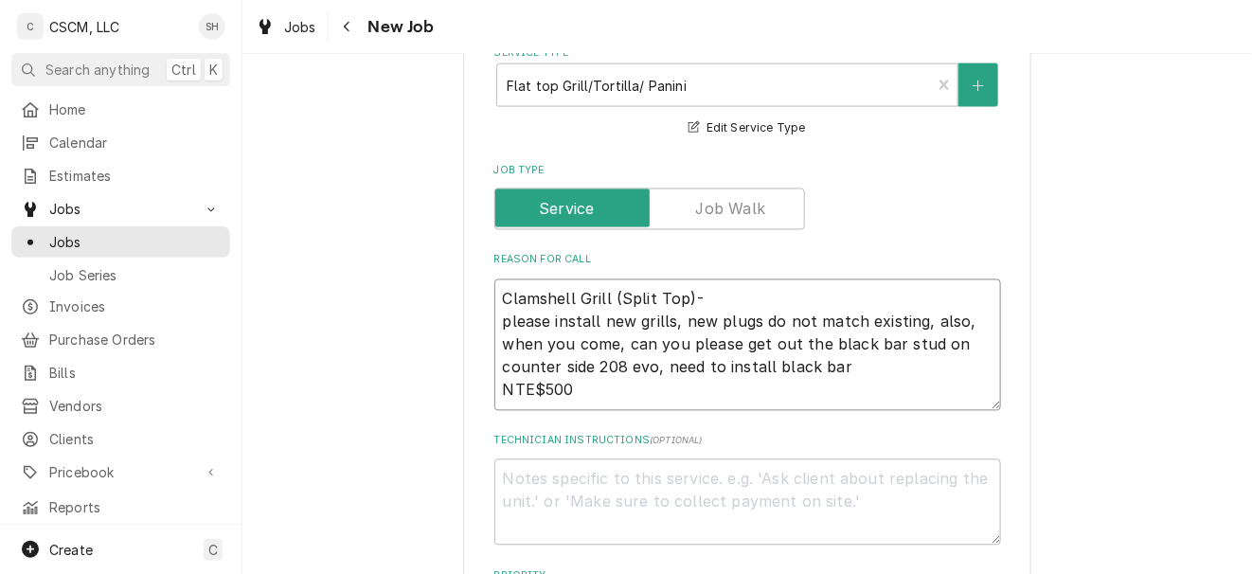
type textarea "Clamshell Grill (Split Top)- please install new grills, new plugs do not match …"
click at [519, 389] on textarea "Clamshell Grill (Split Top)- please install new grills, new plugs do not match …" at bounding box center [748, 356] width 507 height 154
type textarea "x"
type textarea "Clamshell Grill (Split Top)- please install new grills, new plugs do not match …"
type textarea "x"
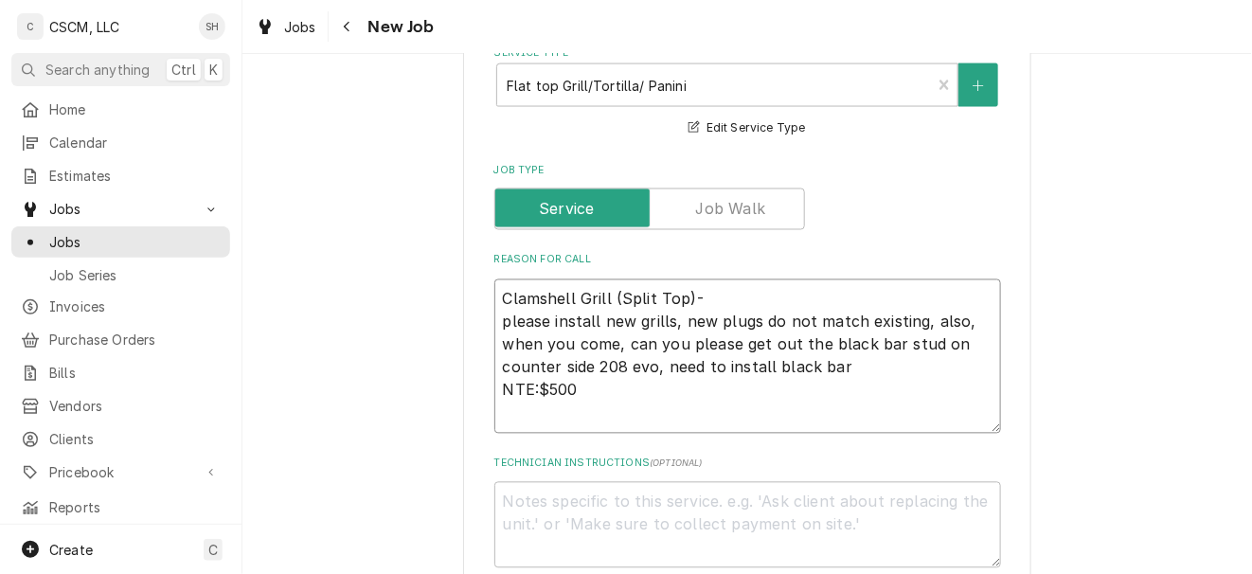
type textarea "Clamshell Grill (Split Top)- please install new grills, new plugs do not match …"
click at [581, 398] on textarea "Clamshell Grill (Split Top)- please install new grills, new plugs do not match …" at bounding box center [748, 356] width 507 height 154
type textarea "x"
type textarea "Clamshell Grill (Split Top)- please install new grills, new plugs do not match …"
type textarea "x"
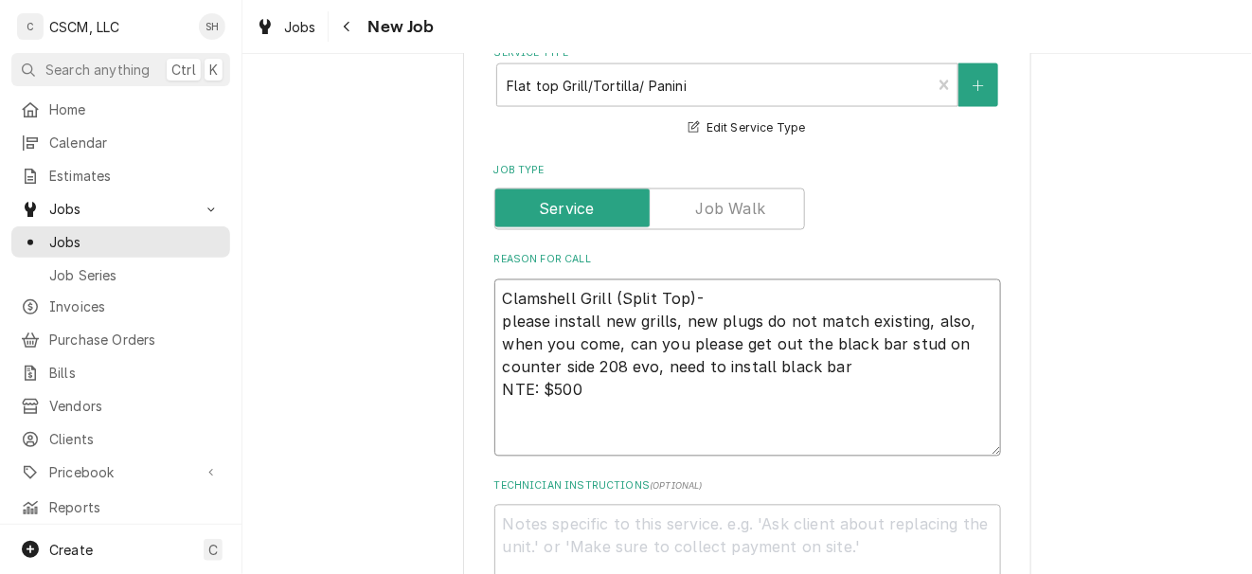
type textarea "Clamshell Grill (Split Top)- please install new grills, new plugs do not match …"
type textarea "x"
type textarea "Clamshell Grill (Split Top)- please install new grills, new plugs do not match …"
type textarea "x"
type textarea "Clamshell Grill (Split Top)- please install new grills, new plugs do not match …"
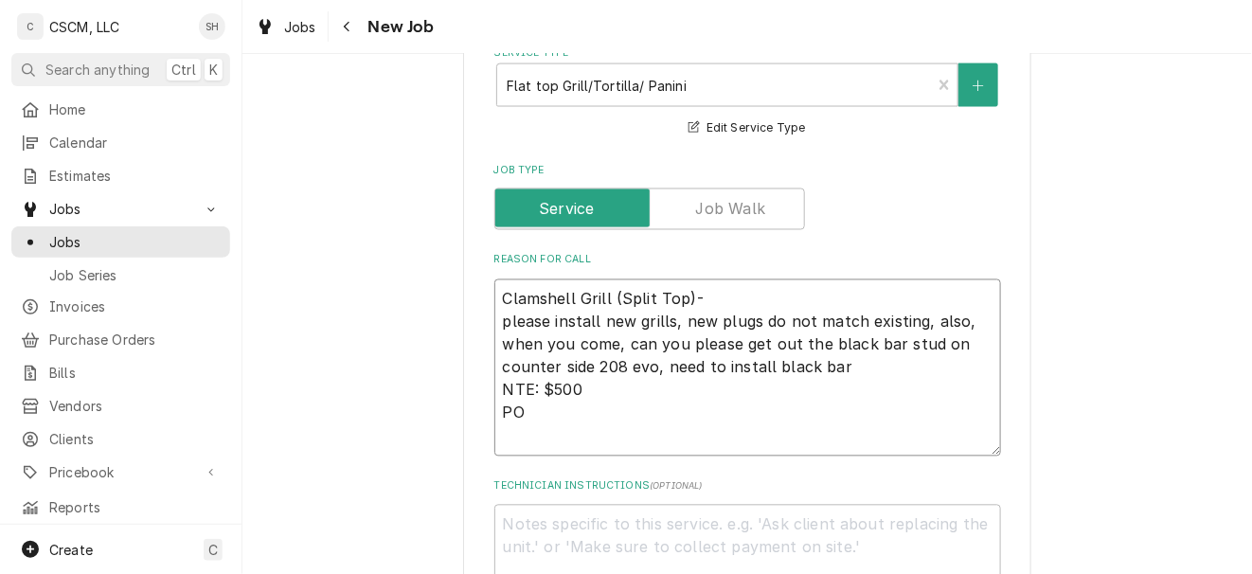
type textarea "x"
type textarea "Clamshell Grill (Split Top)- please install new grills, new plugs do not match …"
type textarea "x"
type textarea "Clamshell Grill (Split Top)- please install new grills, new plugs do not match …"
type textarea "x"
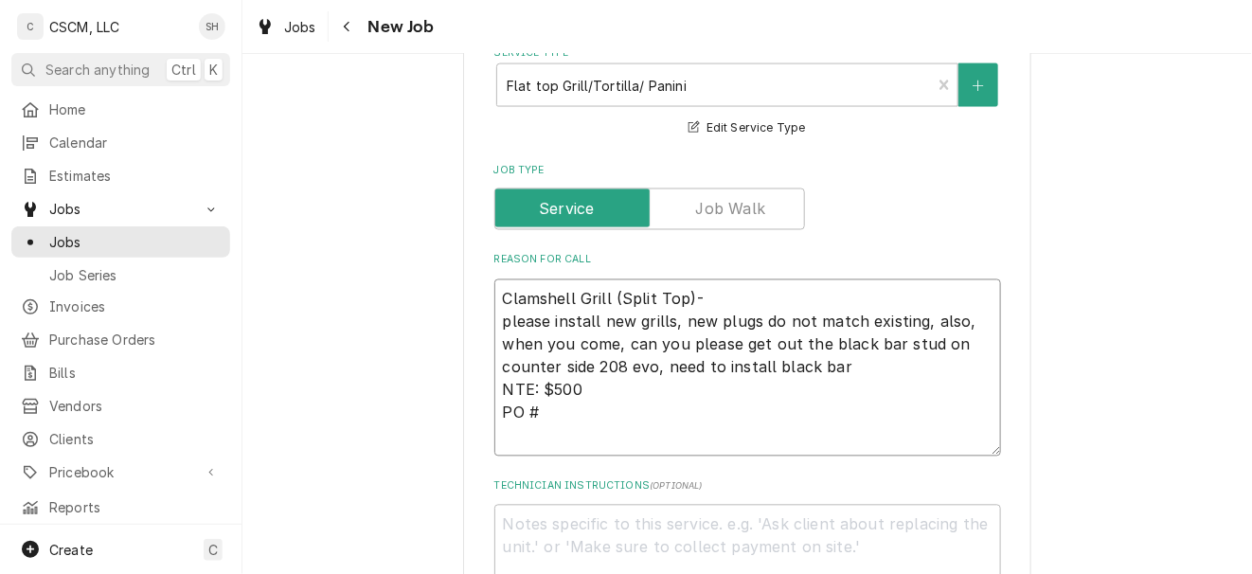
type textarea "Clamshell Grill (Split Top)- please install new grills, new plugs do not match …"
type textarea "x"
type textarea "Clamshell Grill (Split Top)- please install new grills, new plugs do not match …"
type textarea "x"
type textarea "Clamshell Grill (Split Top)- please install new grills, new plugs do not match …"
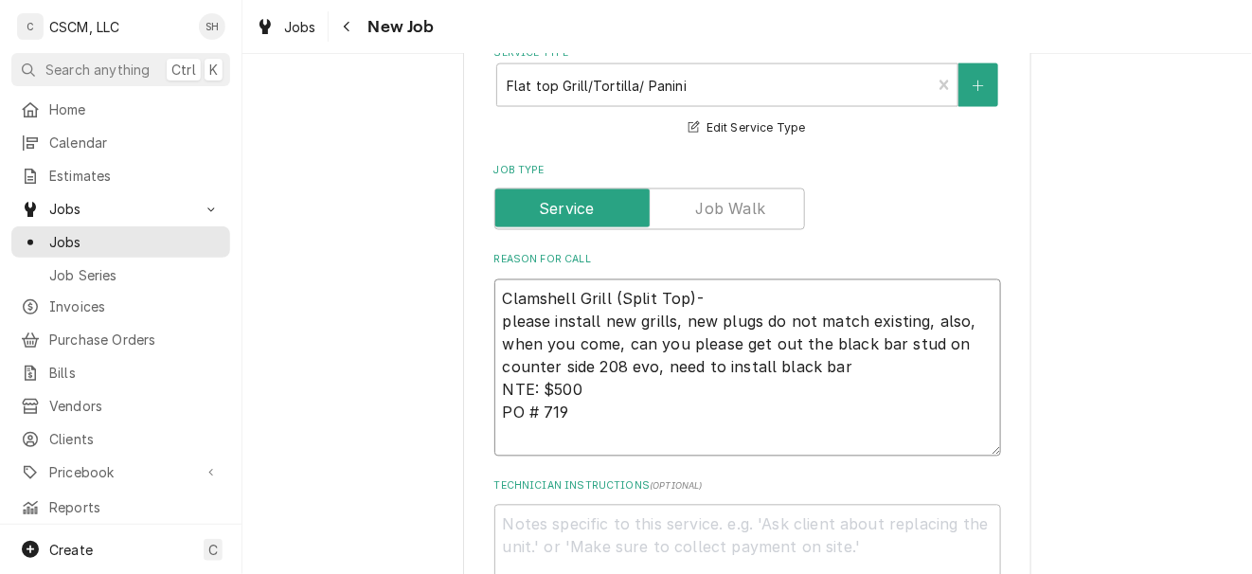
type textarea "x"
type textarea "Clamshell Grill (Split Top)- please install new grills, new plugs do not match …"
type textarea "x"
type textarea "Clamshell Grill (Split Top)- please install new grills, new plugs do not match …"
type textarea "x"
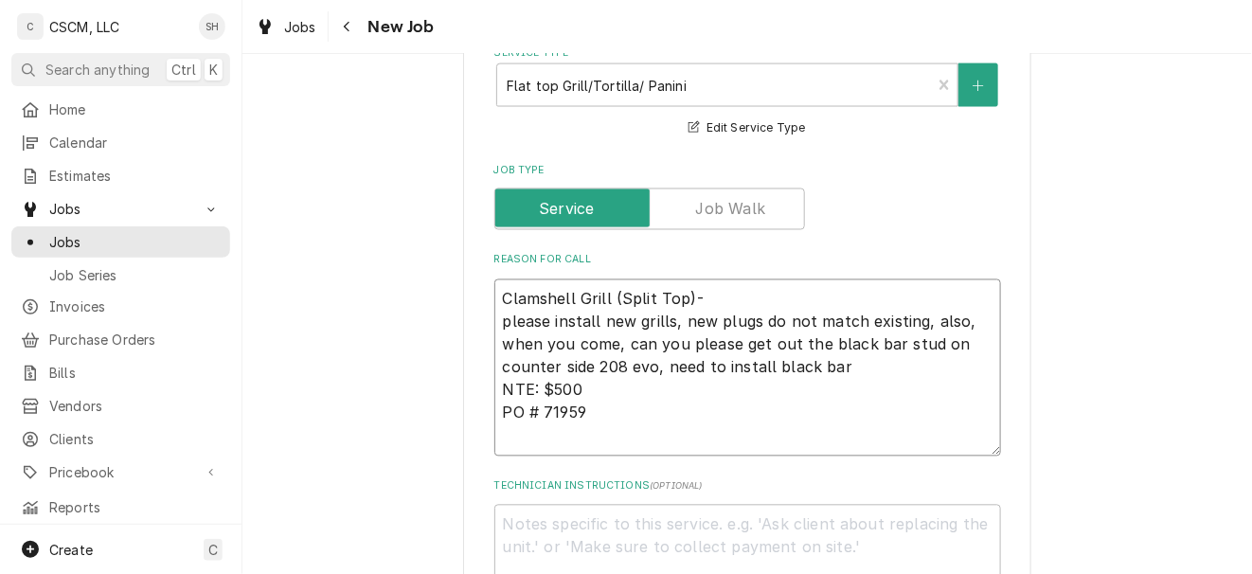
type textarea "Clamshell Grill (Split Top)- please install new grills, new plugs do not match …"
type textarea "x"
type textarea "Clamshell Grill (Split Top)- please install new grills, new plugs do not match …"
type textarea "x"
type textarea "Clamshell Grill (Split Top)- please install new grills, new plugs do not match …"
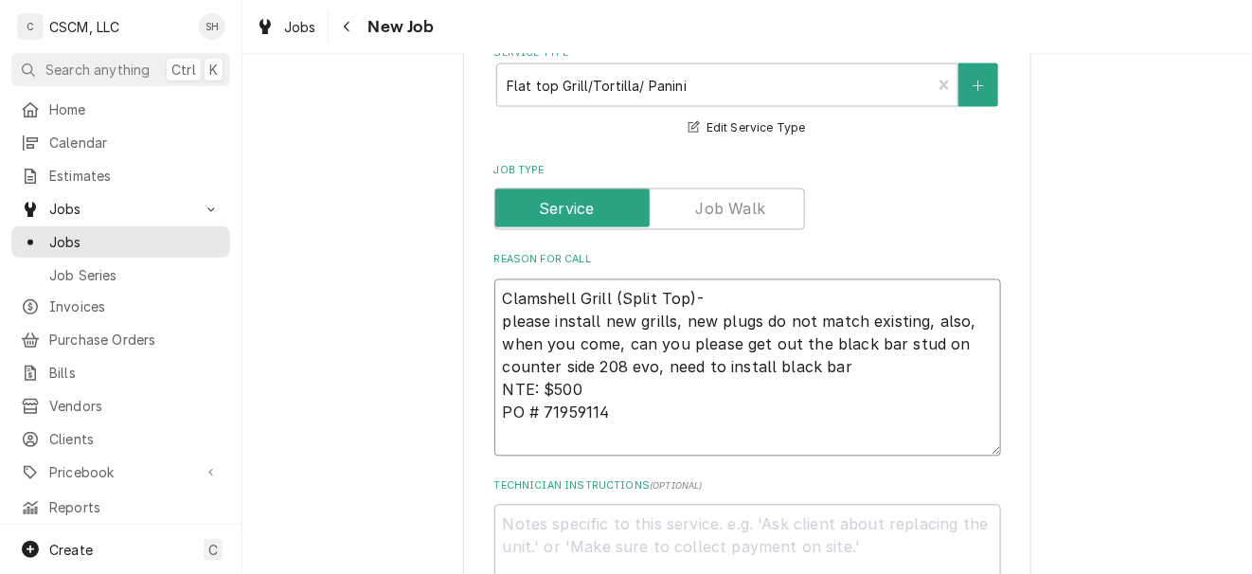
type textarea "x"
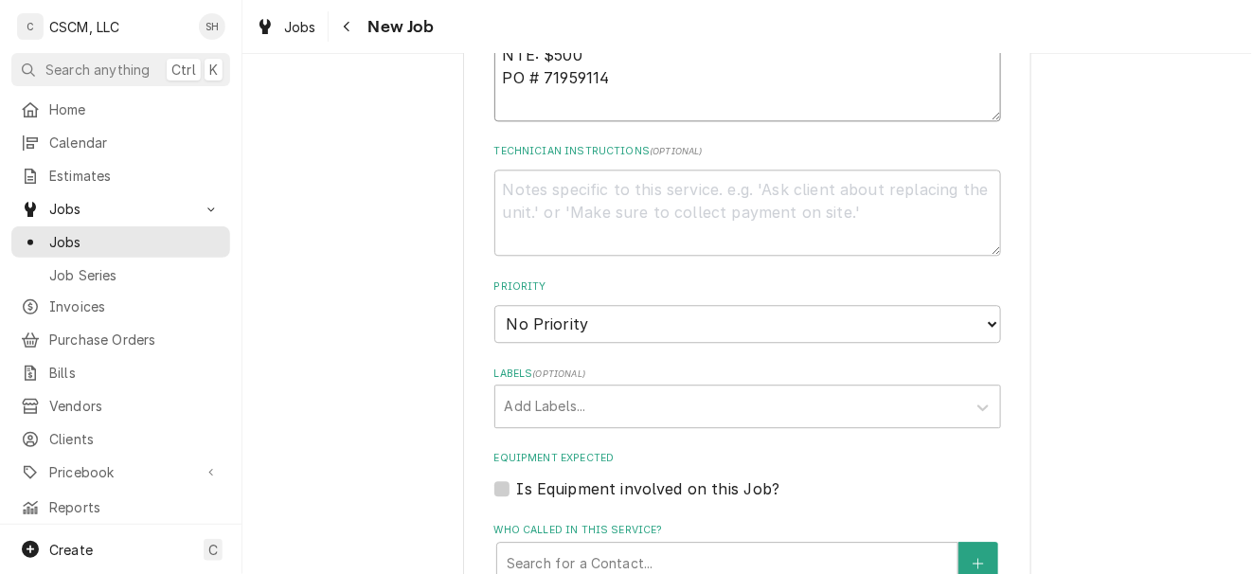
scroll to position [1152, 0]
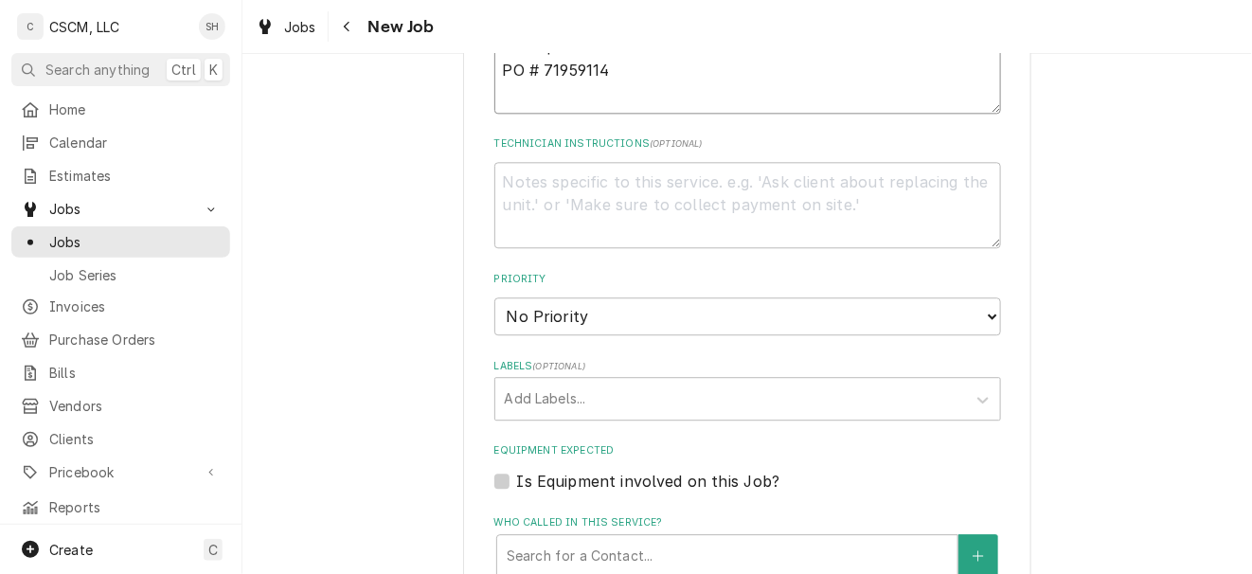
type textarea "Clamshell Grill (Split Top)- please install new grills, new plugs do not match …"
click at [921, 316] on select "No Priority Urgent High Medium Low" at bounding box center [748, 316] width 507 height 38
select select "3"
click at [495, 298] on select "No Priority Urgent High Medium Low" at bounding box center [748, 316] width 507 height 38
type textarea "x"
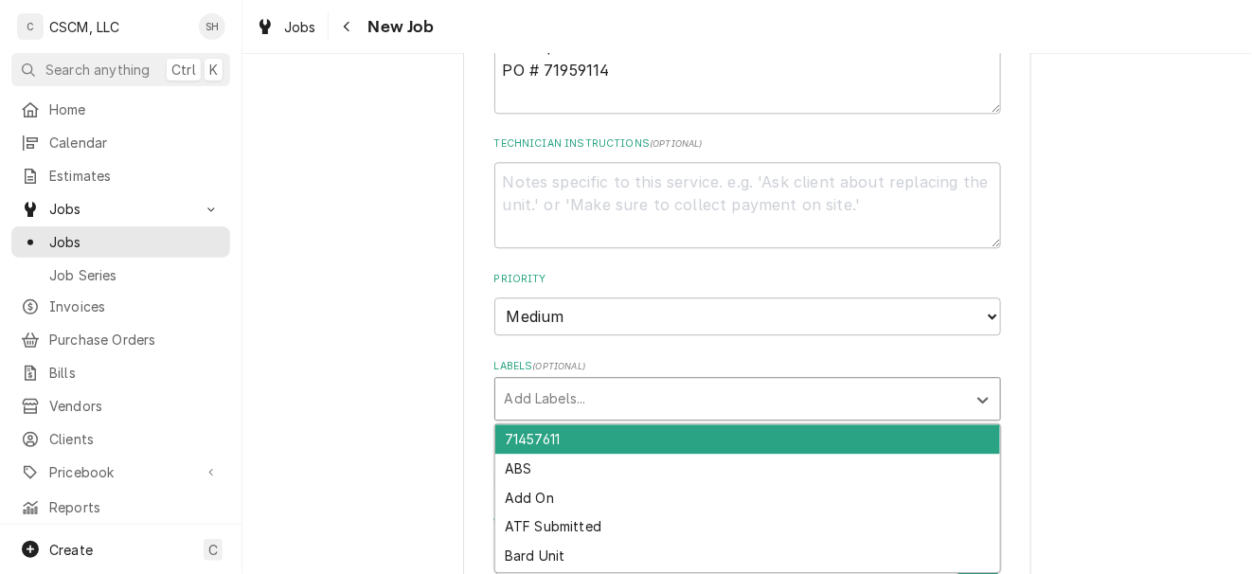
click at [790, 387] on div "Labels" at bounding box center [731, 399] width 452 height 34
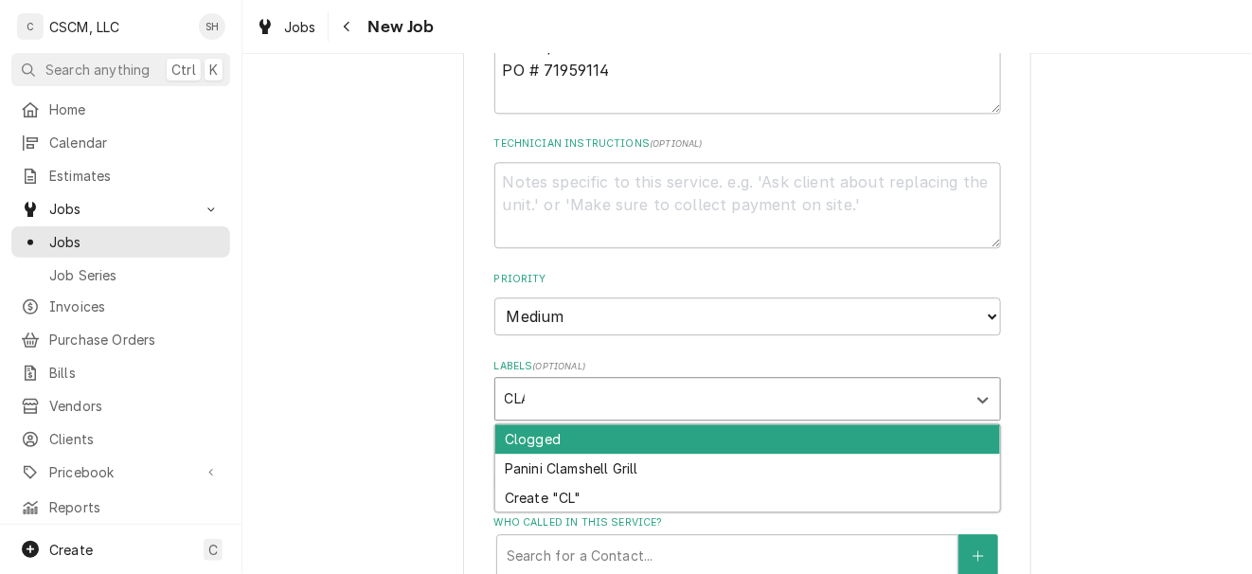
type input "CLAM"
click at [804, 428] on div "Panini Clamshell Grill" at bounding box center [747, 438] width 505 height 29
type textarea "x"
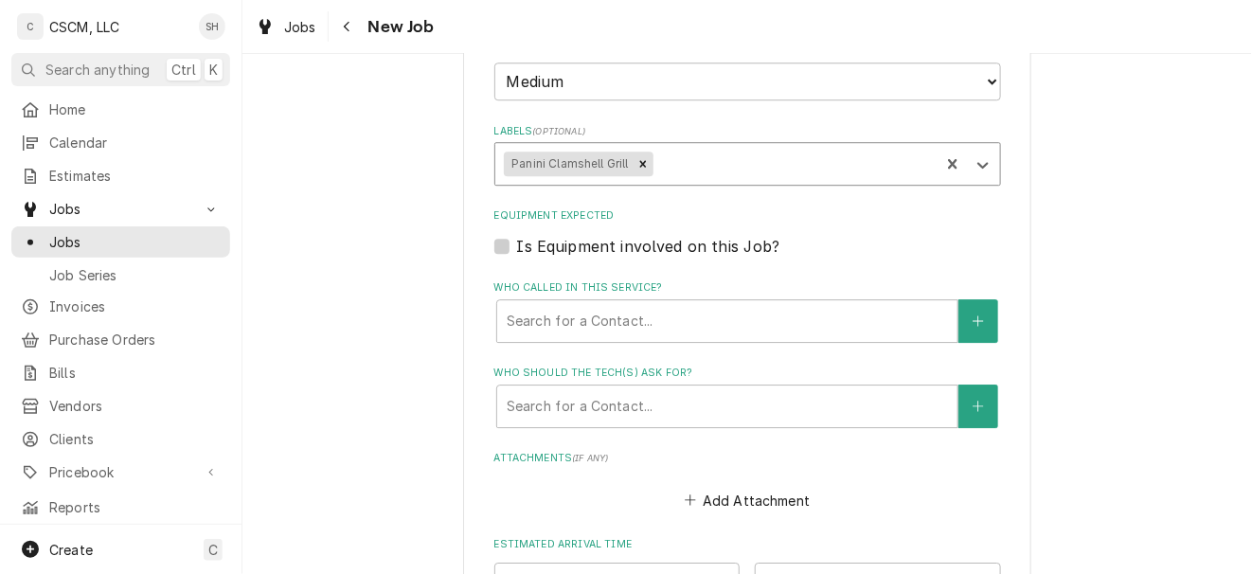
scroll to position [1391, 0]
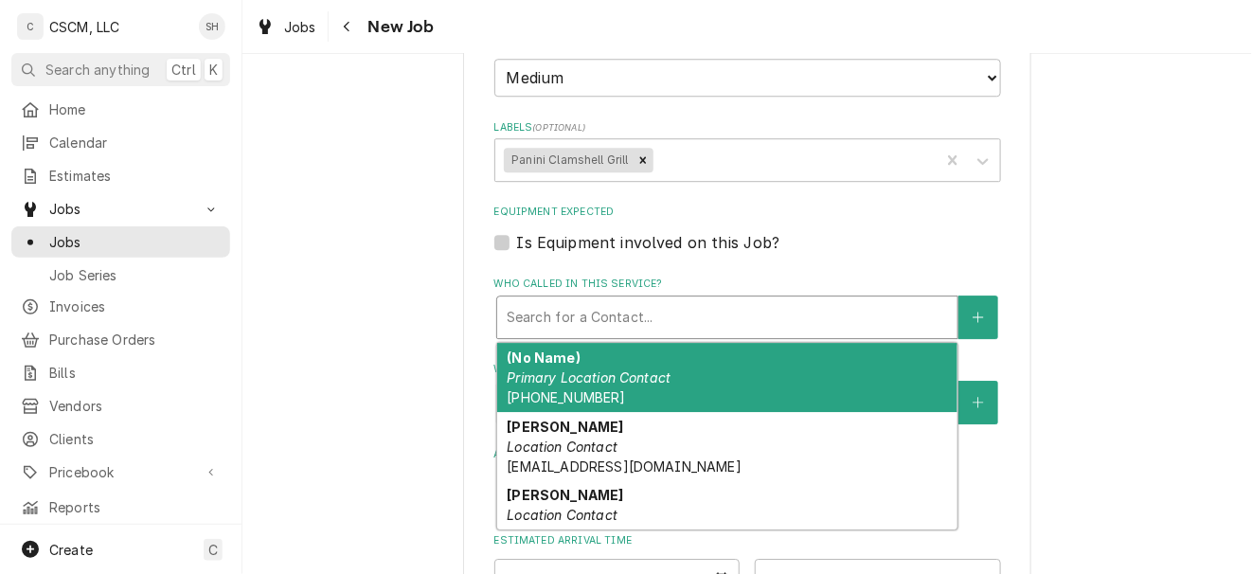
click at [800, 326] on div "Who called in this service?" at bounding box center [727, 317] width 441 height 34
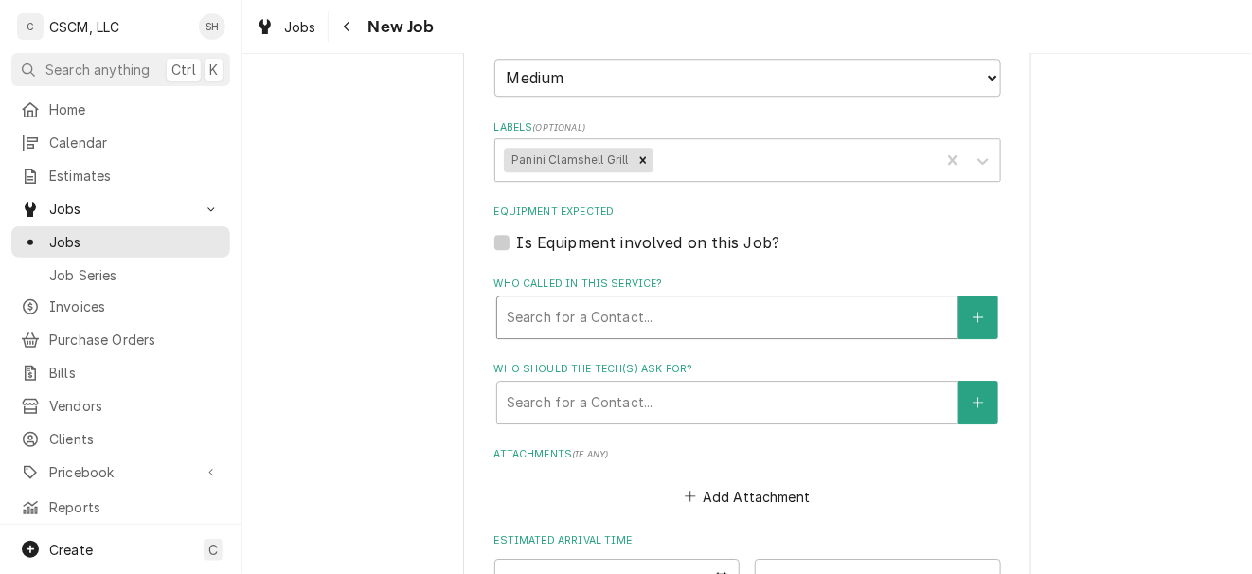
type textarea "x"
type input "M"
type textarea "x"
type input "ME"
type textarea "x"
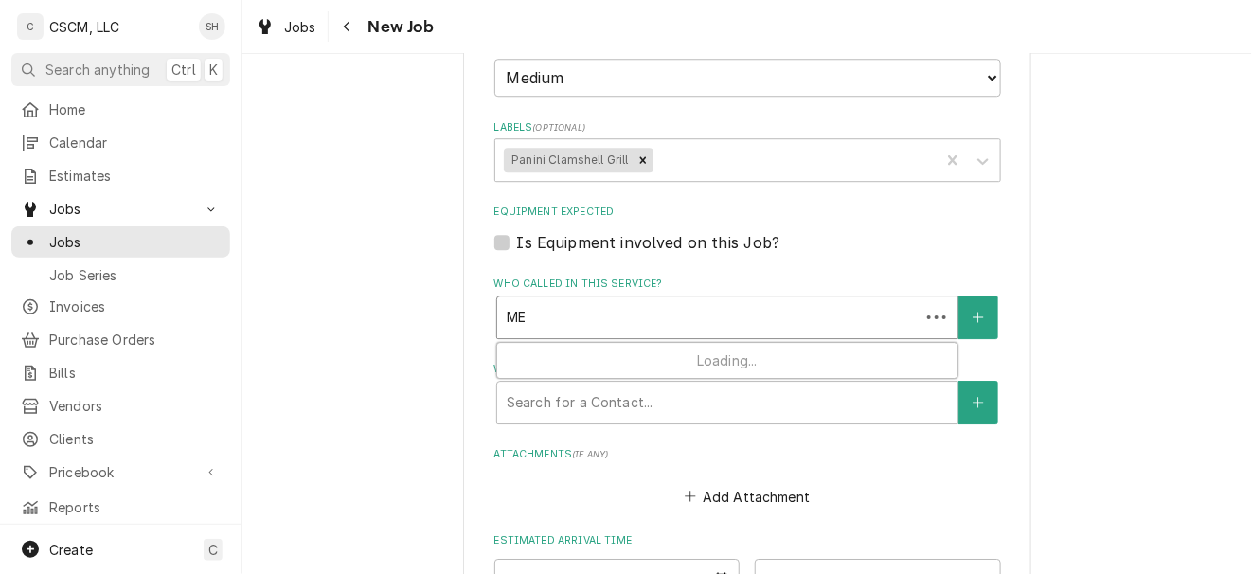
type input "MEL"
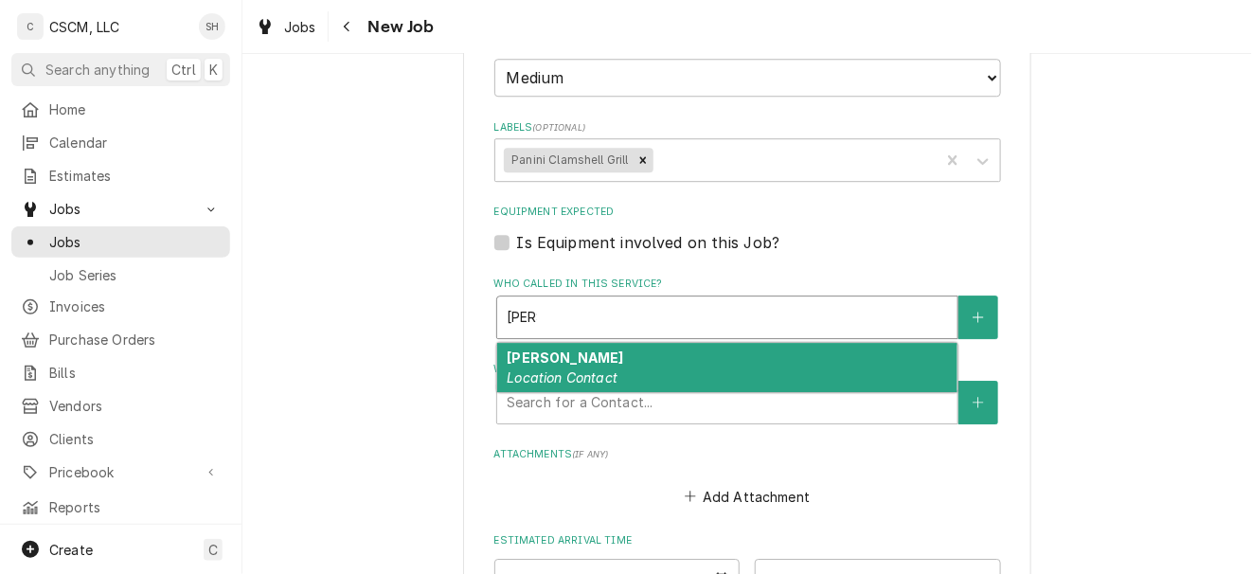
click at [595, 379] on em "Location Contact" at bounding box center [562, 377] width 111 height 16
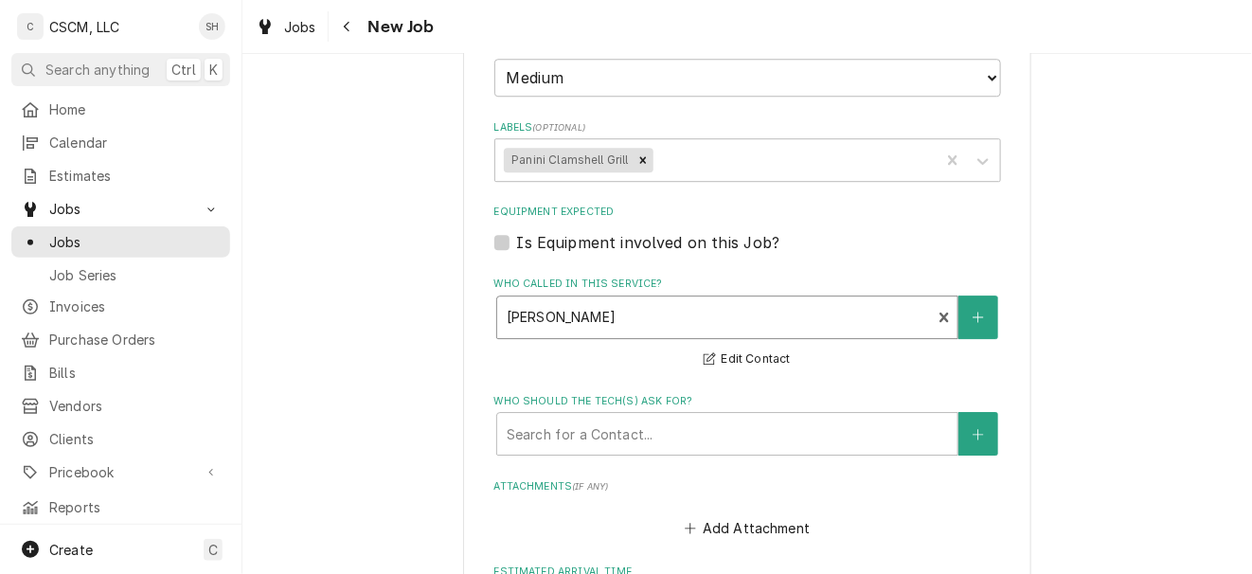
type textarea "x"
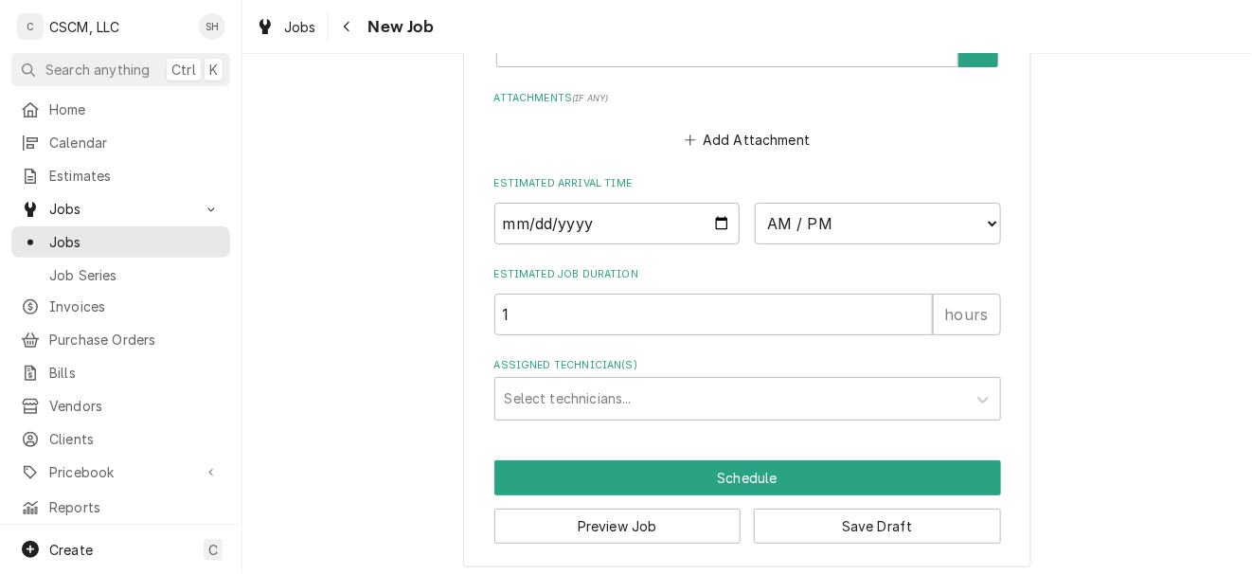
scroll to position [1792, 0]
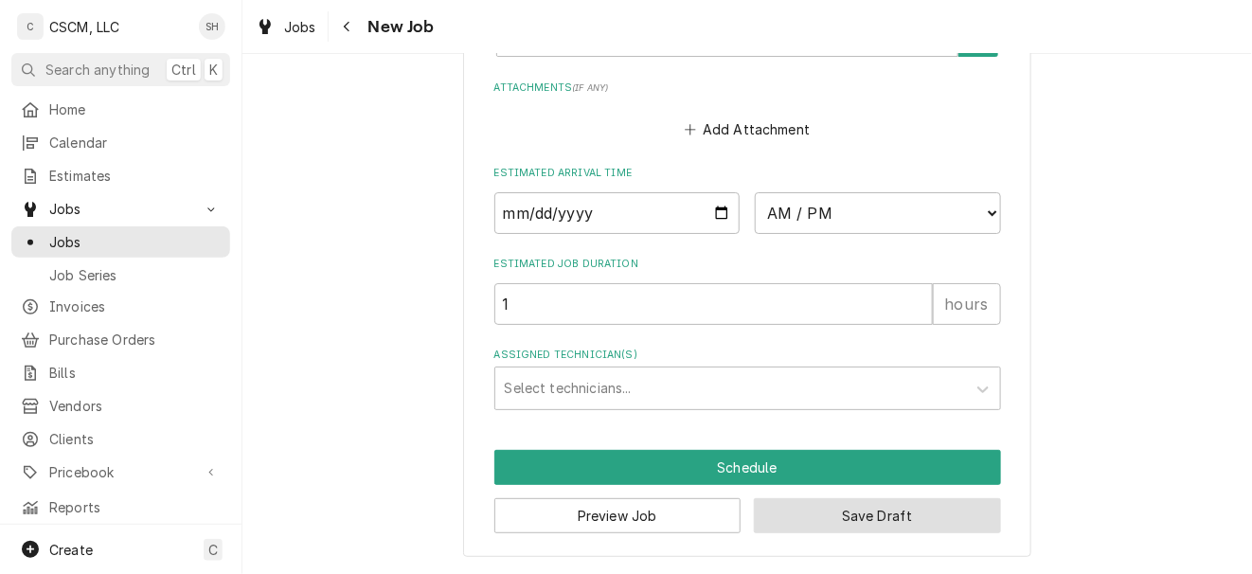
click at [831, 523] on button "Save Draft" at bounding box center [877, 515] width 247 height 35
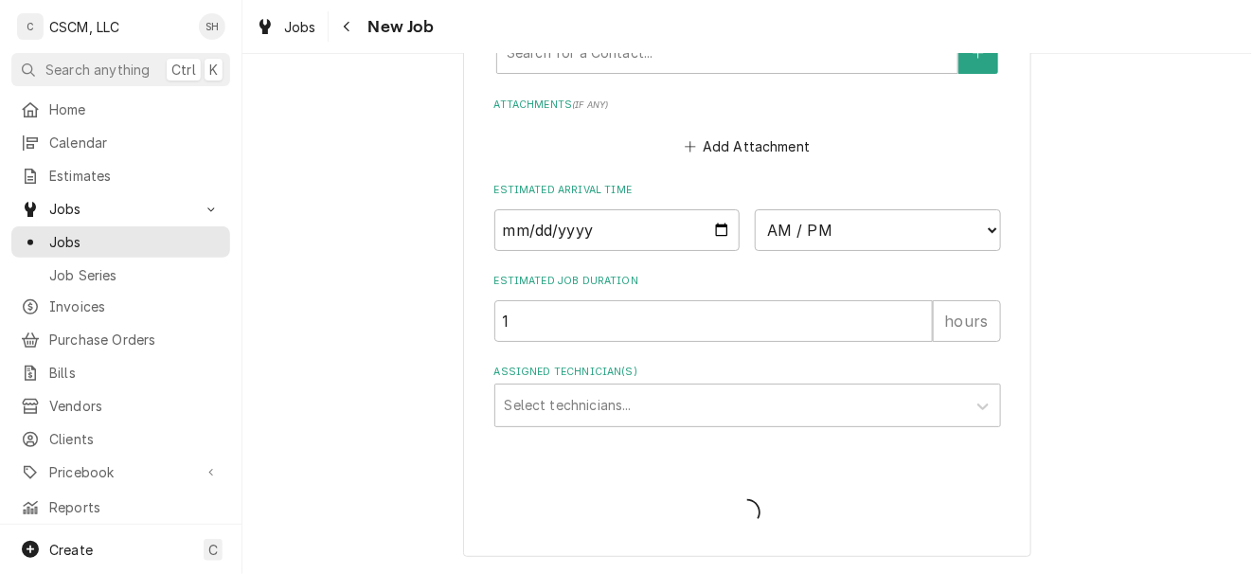
scroll to position [1774, 0]
type textarea "x"
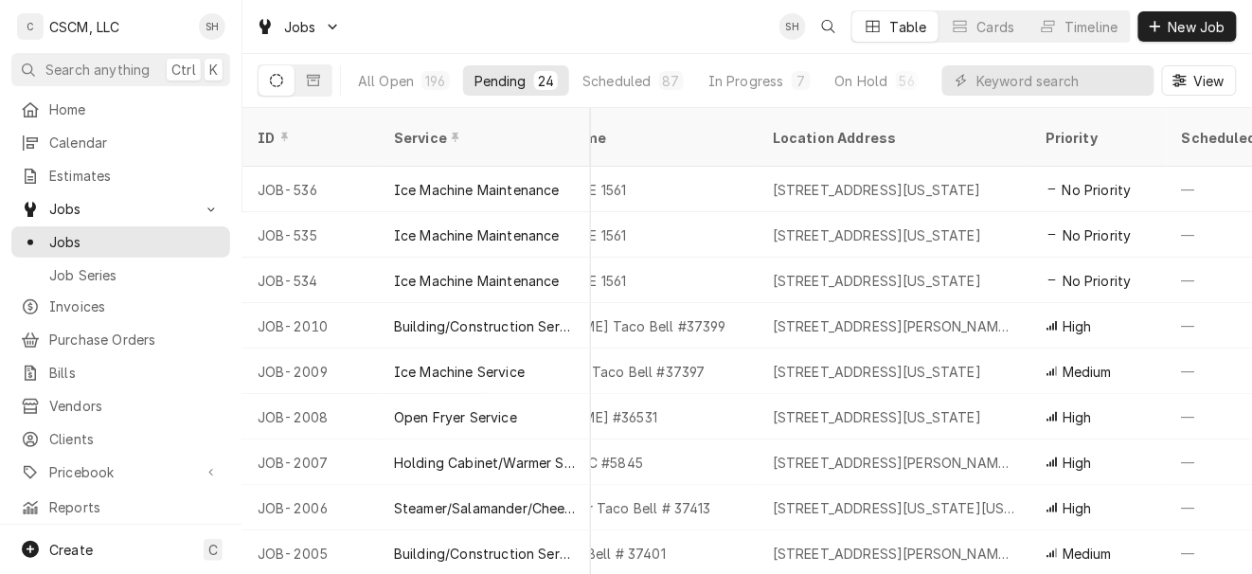
scroll to position [0, 110]
click at [648, 85] on div "Scheduled" at bounding box center [617, 81] width 68 height 20
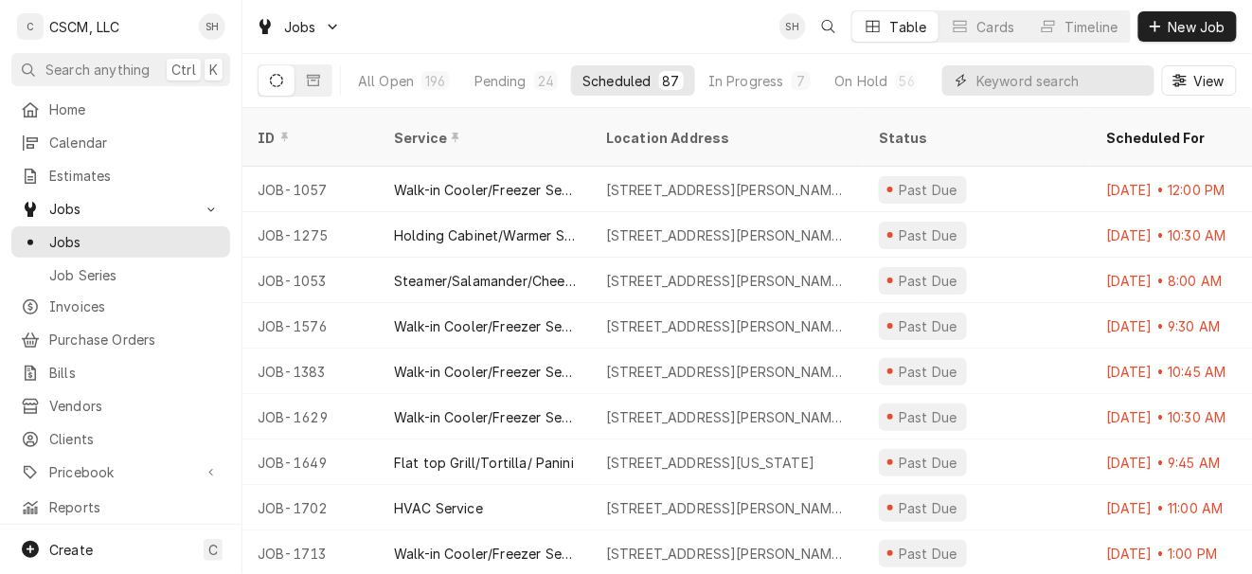
click at [1086, 68] on input "Dynamic Content Wrapper" at bounding box center [1061, 80] width 169 height 30
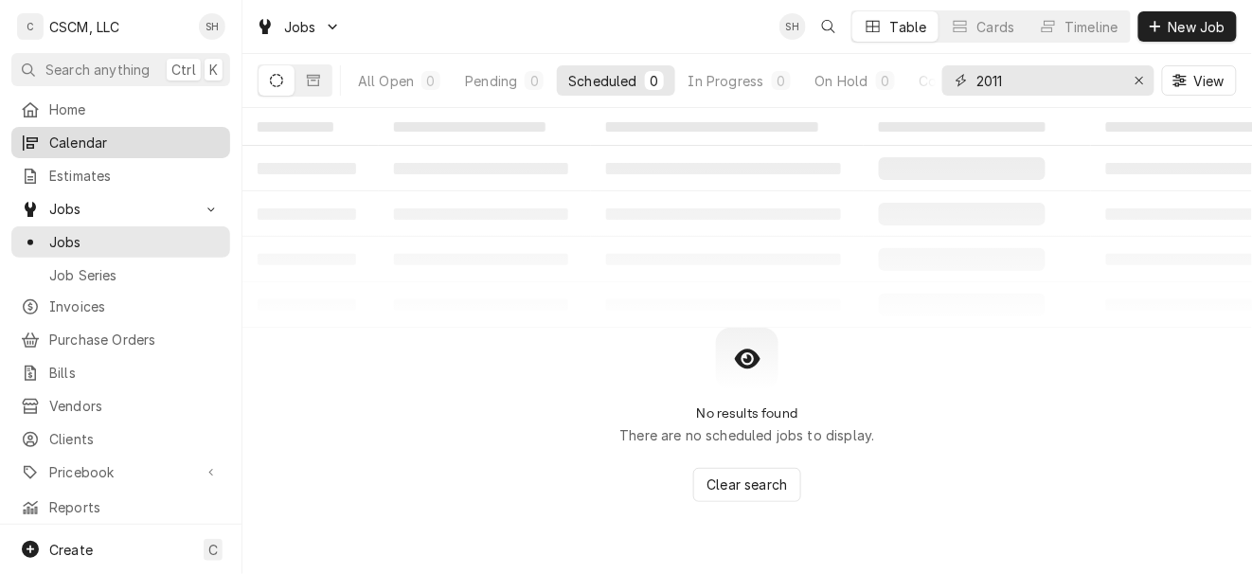
type input "2011"
click at [83, 127] on link "Calendar" at bounding box center [120, 142] width 219 height 31
click at [496, 82] on div "Pending" at bounding box center [491, 81] width 52 height 20
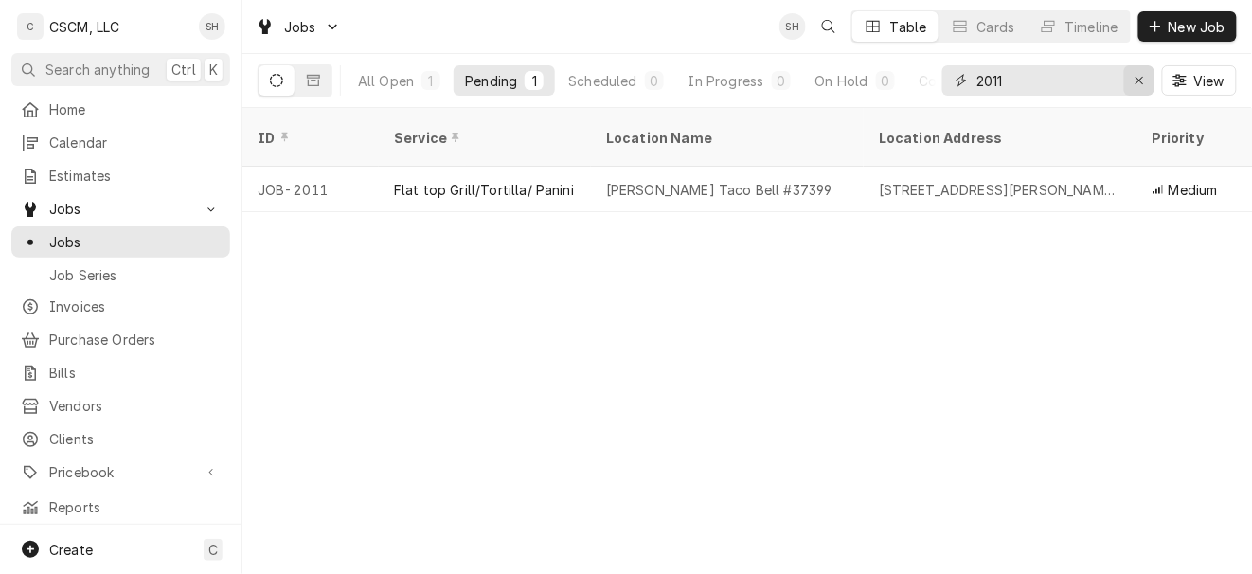
click at [1150, 81] on button "Erase input" at bounding box center [1140, 80] width 30 height 30
click at [1150, 81] on div "Dynamic Content Wrapper" at bounding box center [1049, 80] width 212 height 30
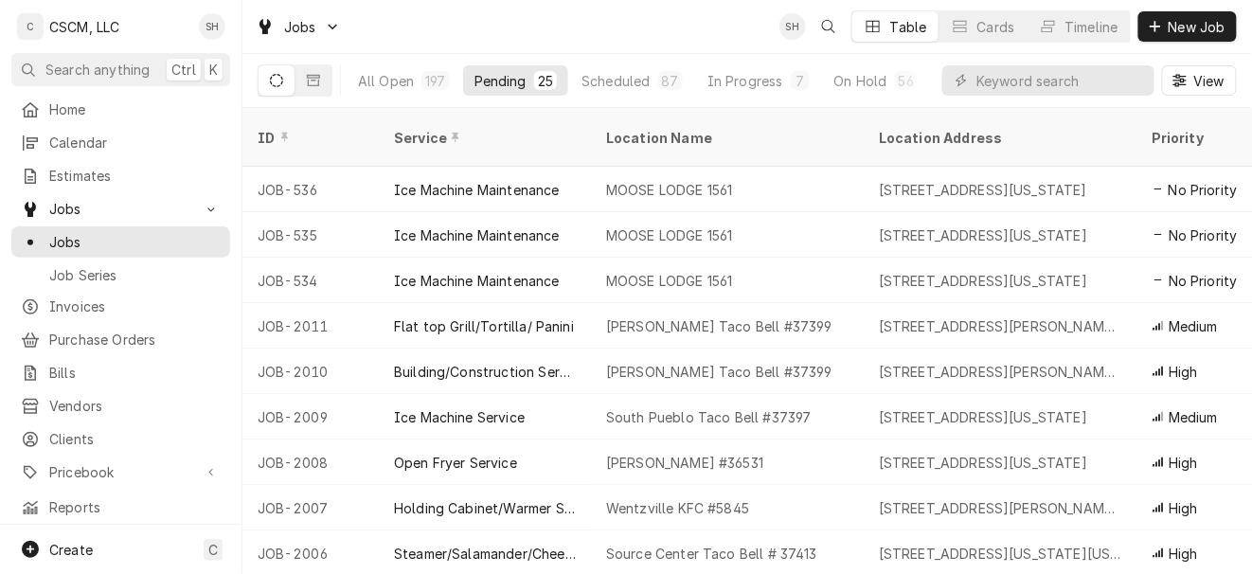
click at [476, 78] on div "Pending" at bounding box center [501, 81] width 52 height 20
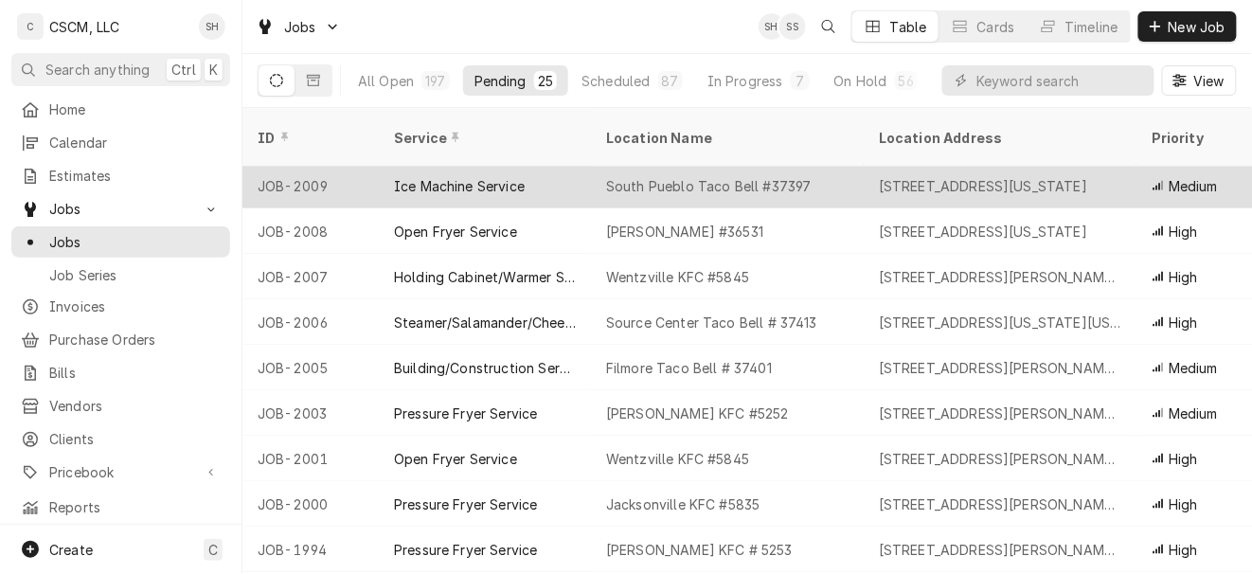
scroll to position [290, 591]
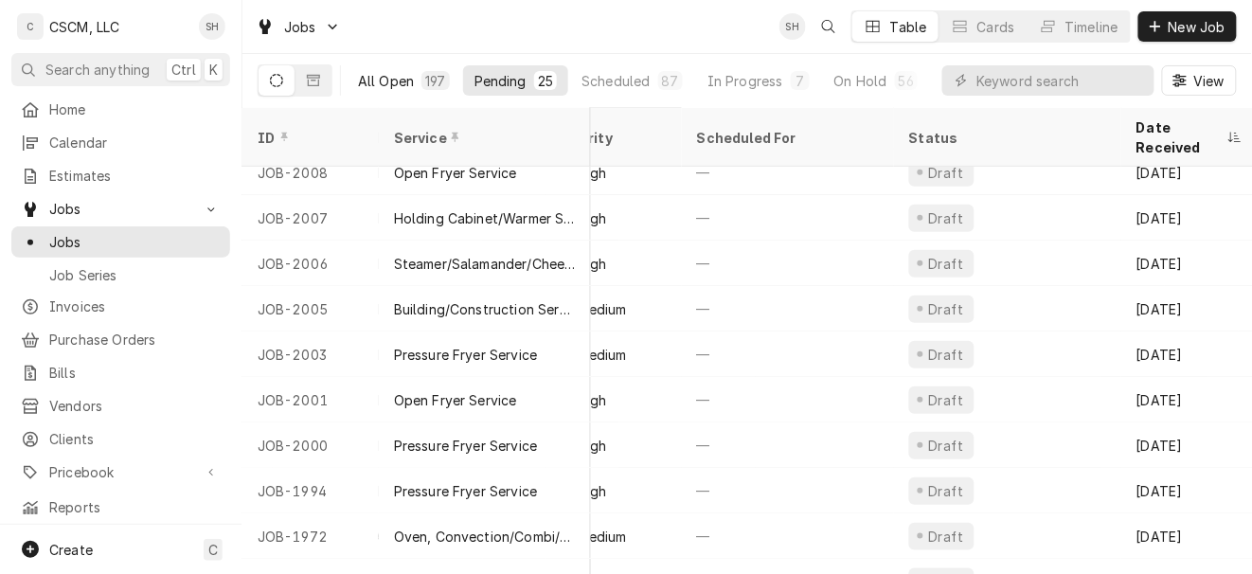
click at [406, 76] on div "All Open" at bounding box center [386, 81] width 56 height 20
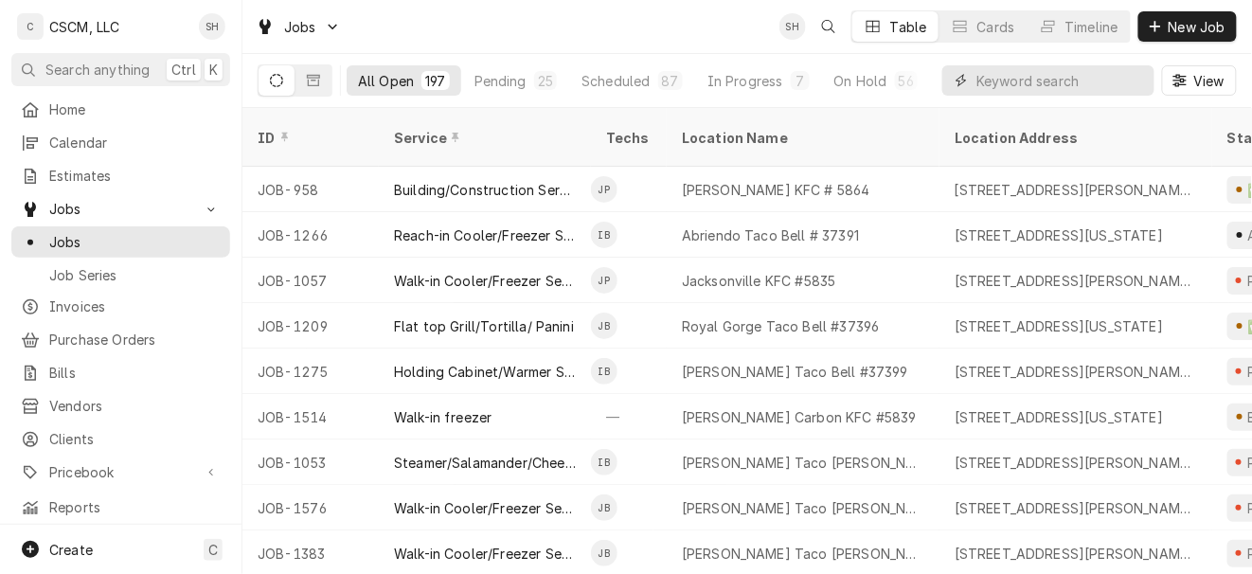
click at [985, 74] on input "Dynamic Content Wrapper" at bounding box center [1061, 80] width 169 height 30
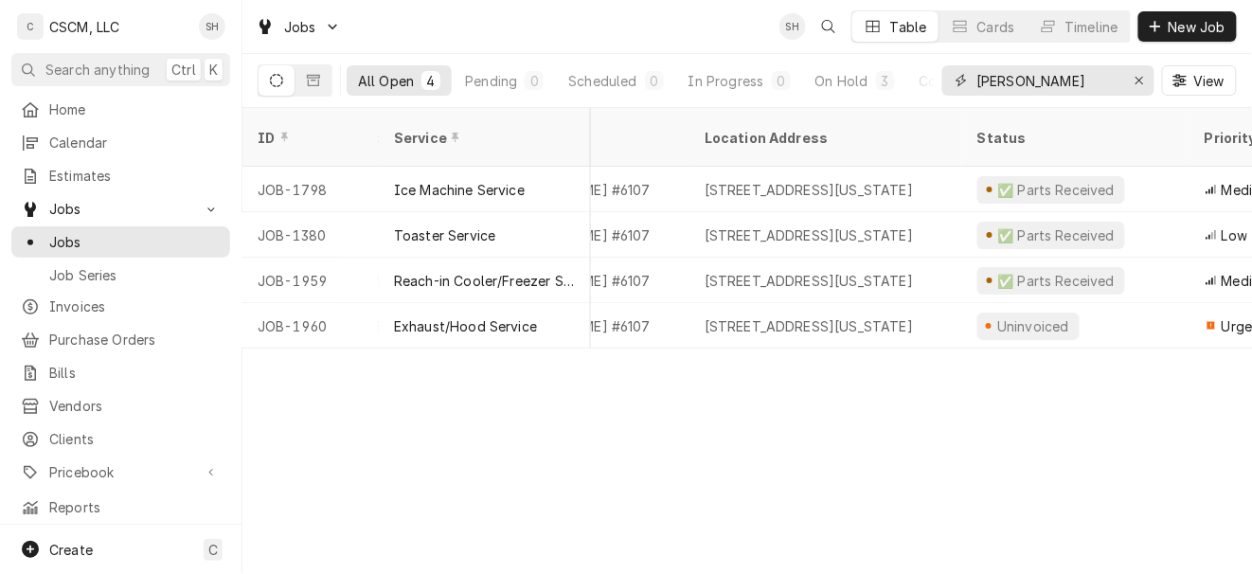
scroll to position [0, 0]
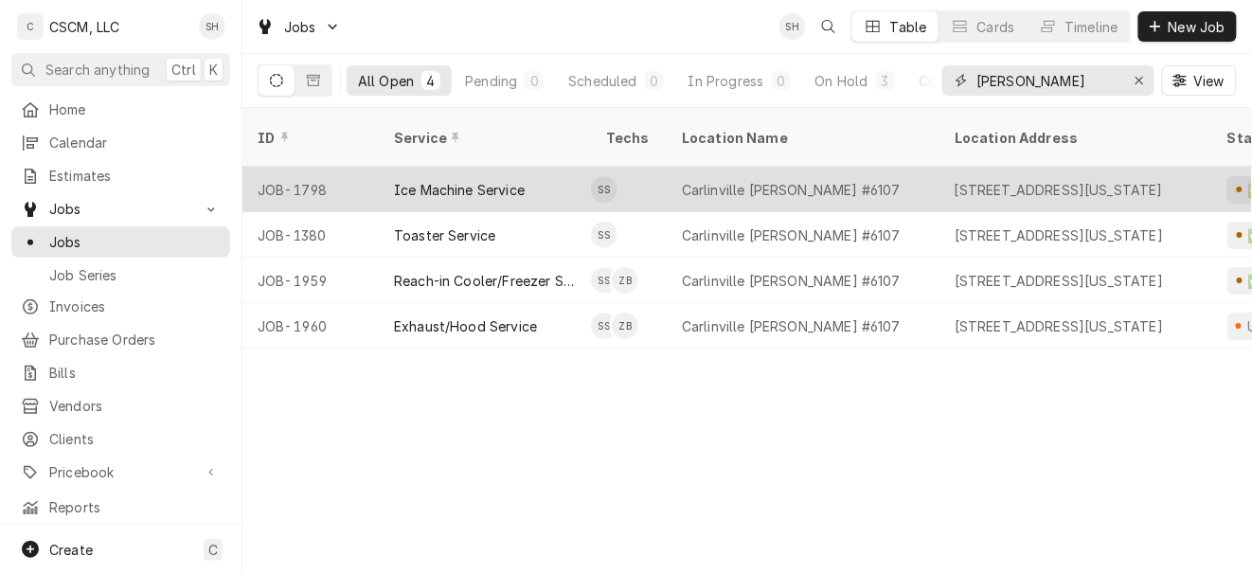
type input "[PERSON_NAME]"
click at [765, 180] on div "Carlinville [PERSON_NAME] #6107" at bounding box center [791, 190] width 219 height 20
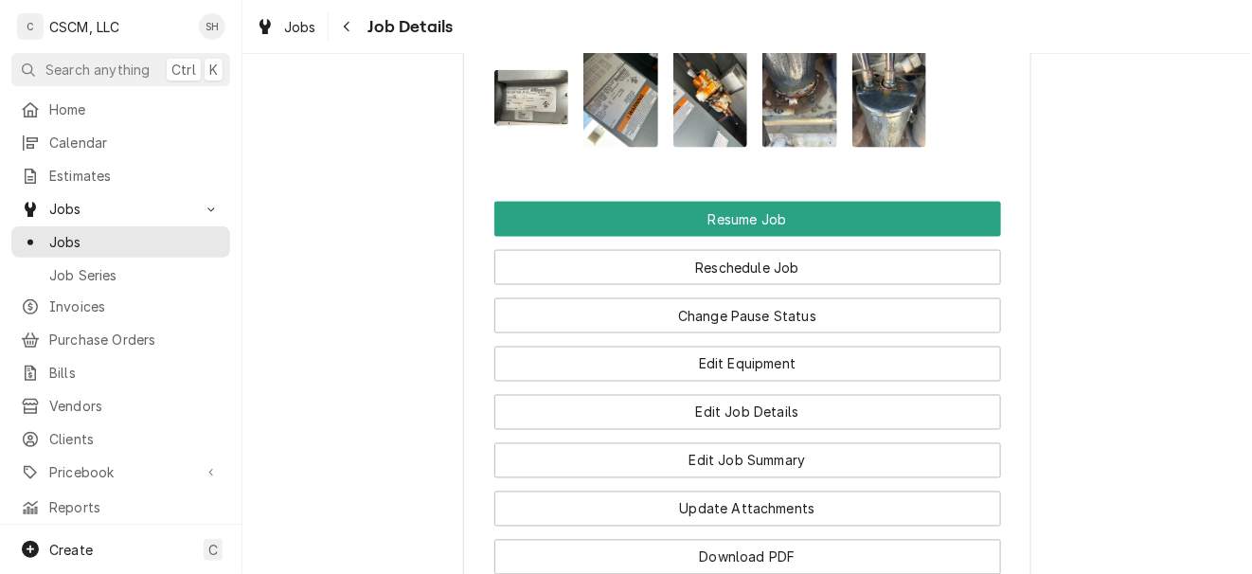
scroll to position [2516, 0]
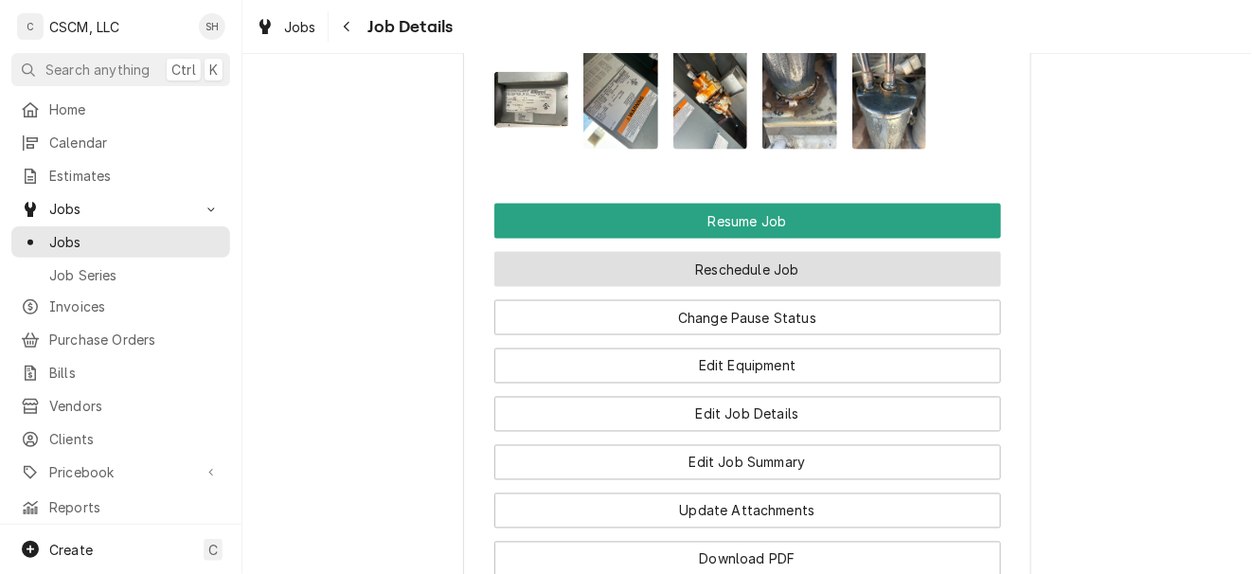
click at [767, 252] on button "Reschedule Job" at bounding box center [748, 269] width 507 height 35
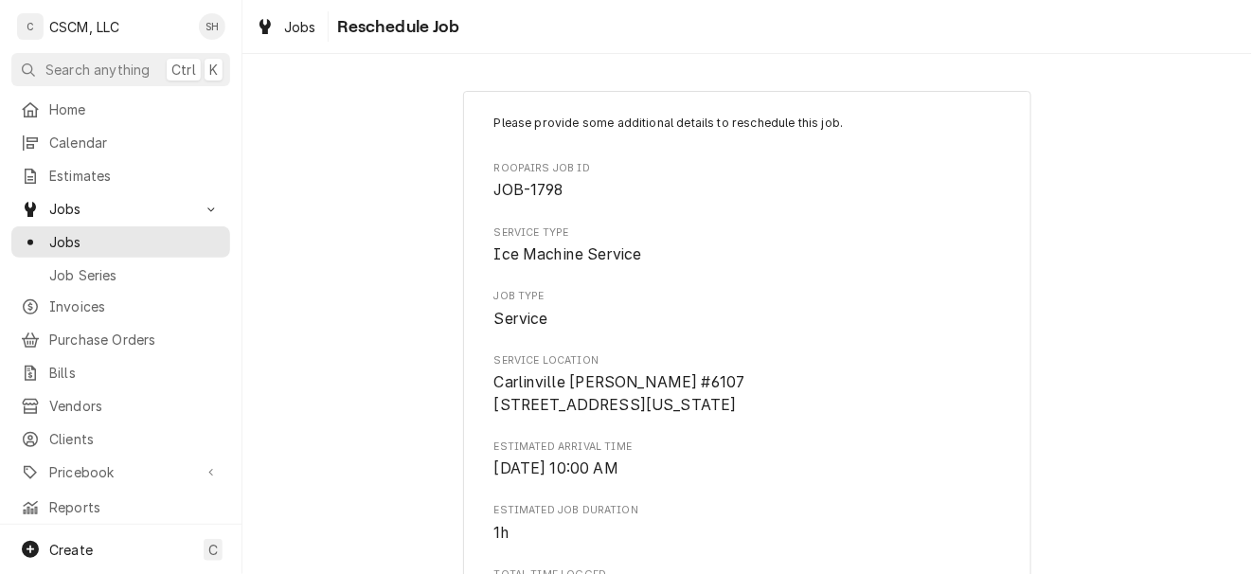
scroll to position [845, 0]
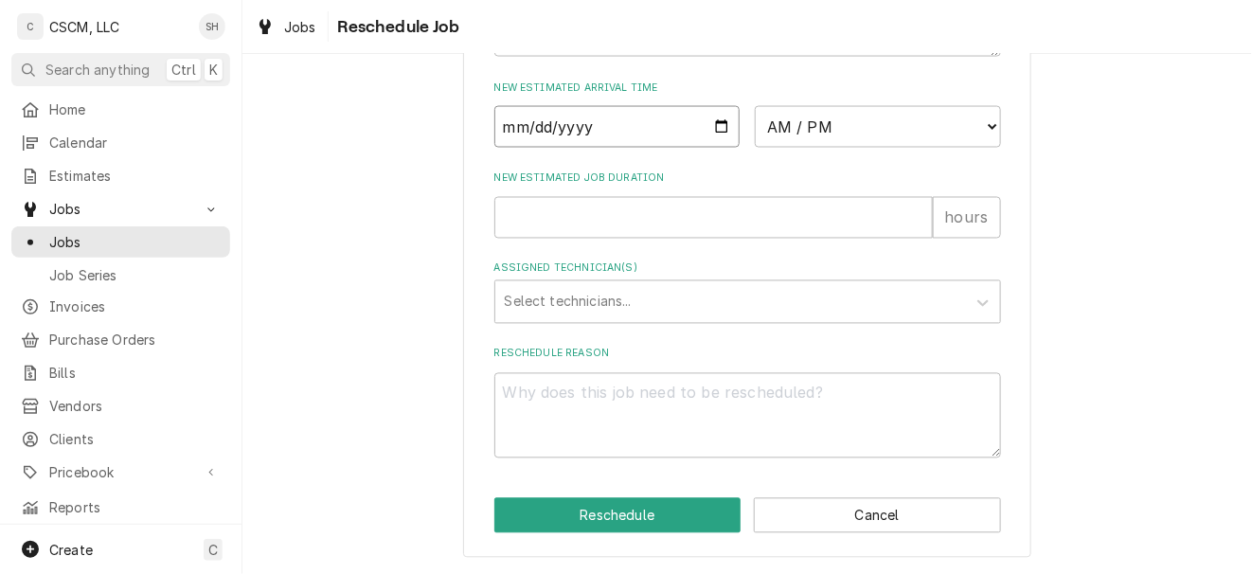
click at [698, 121] on input "Date" at bounding box center [618, 127] width 246 height 42
type input "2025-08-13"
type textarea "x"
click at [851, 125] on select "AM / PM 6:00 AM 6:15 AM 6:30 AM 6:45 AM 7:00 AM 7:15 AM 7:30 AM 7:45 AM 8:00 AM…" at bounding box center [878, 127] width 246 height 42
select select "08:00:00"
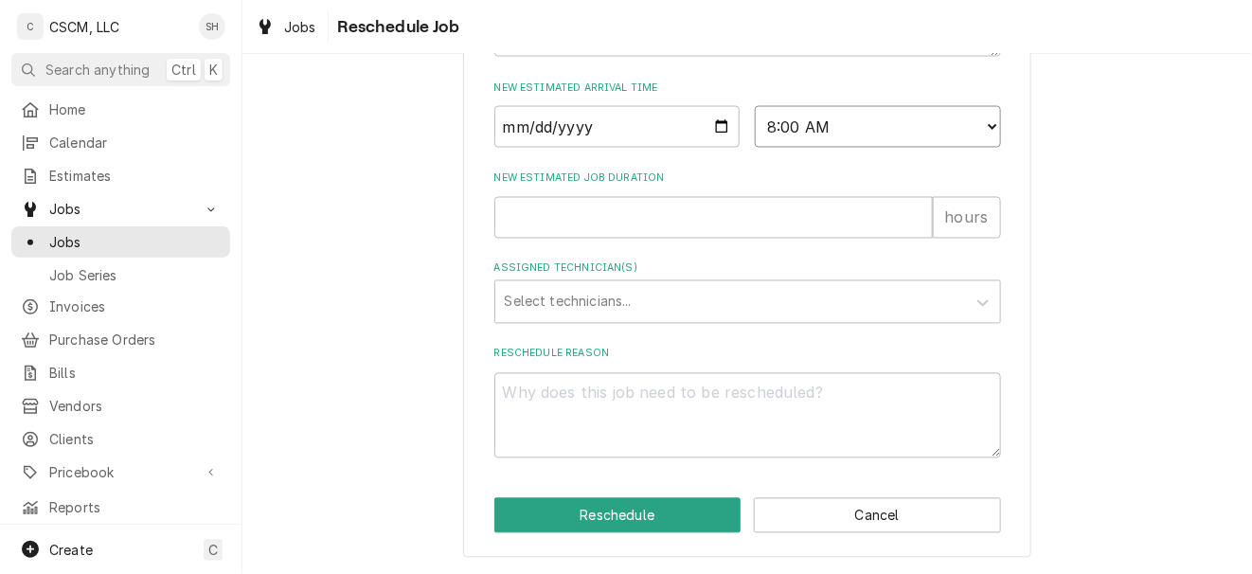
click at [755, 106] on select "AM / PM 6:00 AM 6:15 AM 6:30 AM 6:45 AM 7:00 AM 7:15 AM 7:30 AM 7:45 AM 8:00 AM…" at bounding box center [878, 127] width 246 height 42
click at [699, 219] on input "New Estimated Job Duration" at bounding box center [714, 218] width 439 height 42
type textarea "x"
type input "1"
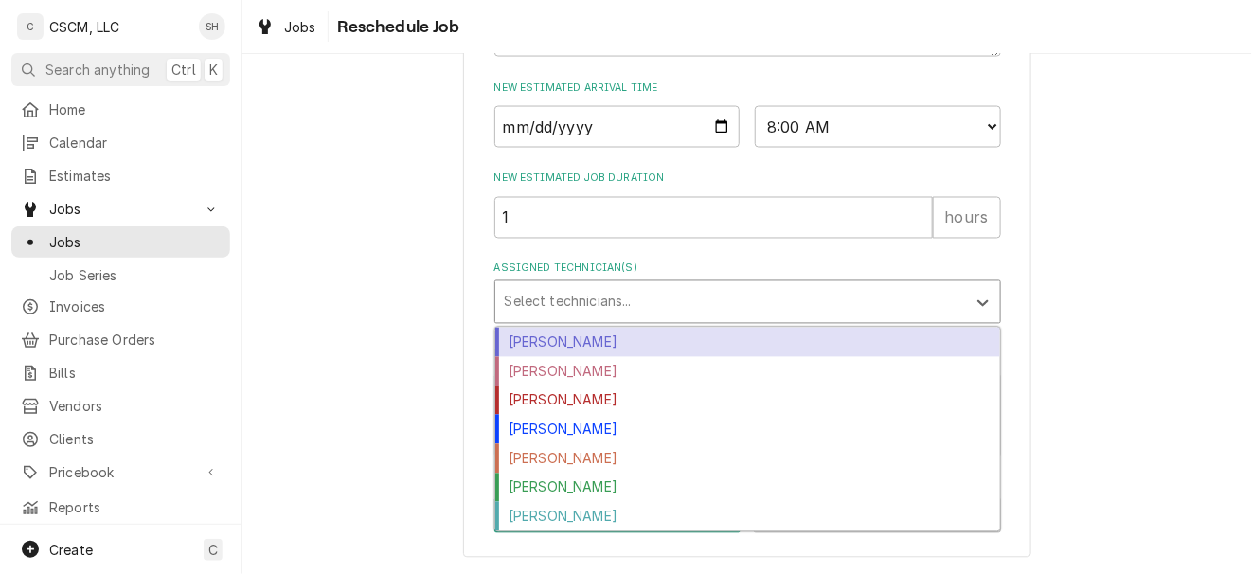
click at [707, 291] on div "Assigned Technician(s)" at bounding box center [731, 302] width 452 height 34
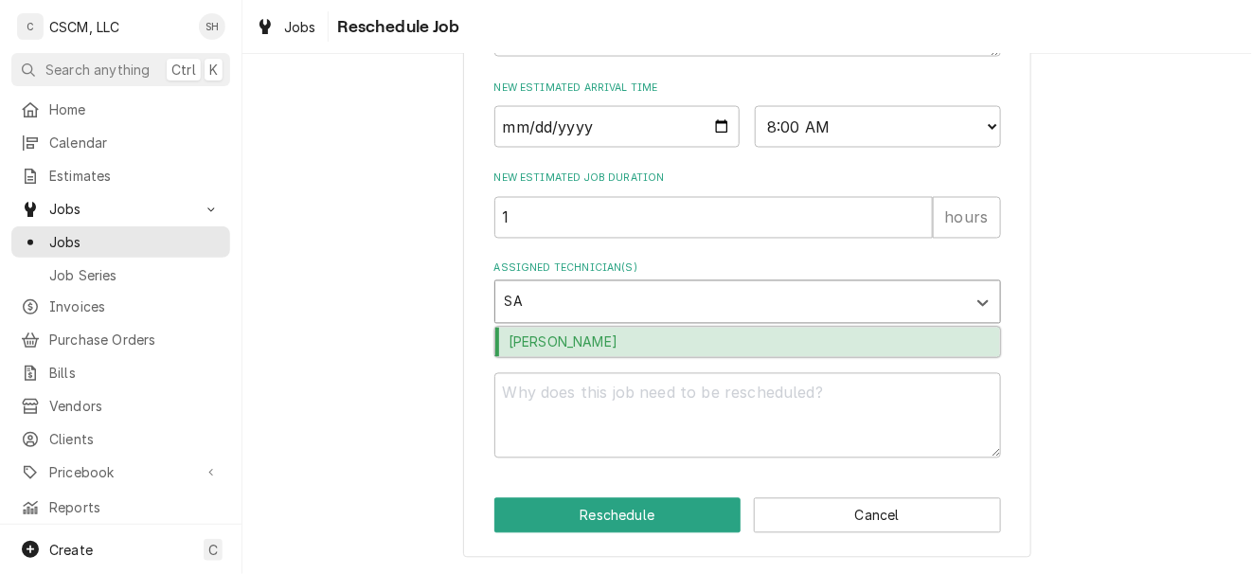
type input "SAM"
click at [732, 354] on div "[PERSON_NAME]" at bounding box center [747, 342] width 505 height 29
type textarea "x"
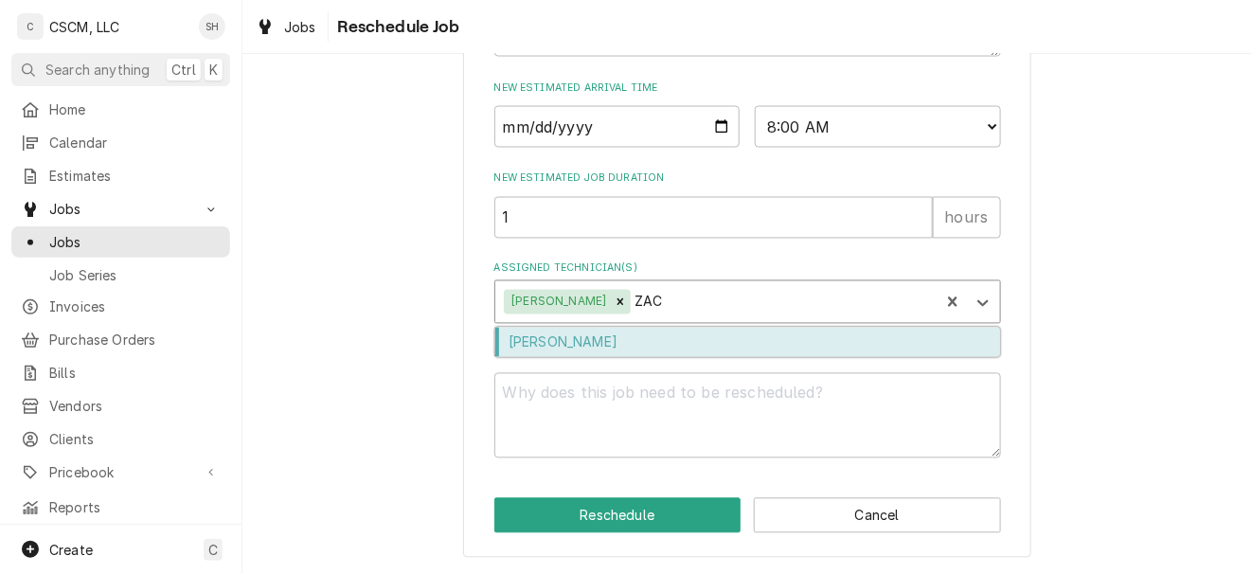
type input "ZACK"
click at [732, 354] on div "Zackary Bain" at bounding box center [747, 342] width 505 height 29
type textarea "x"
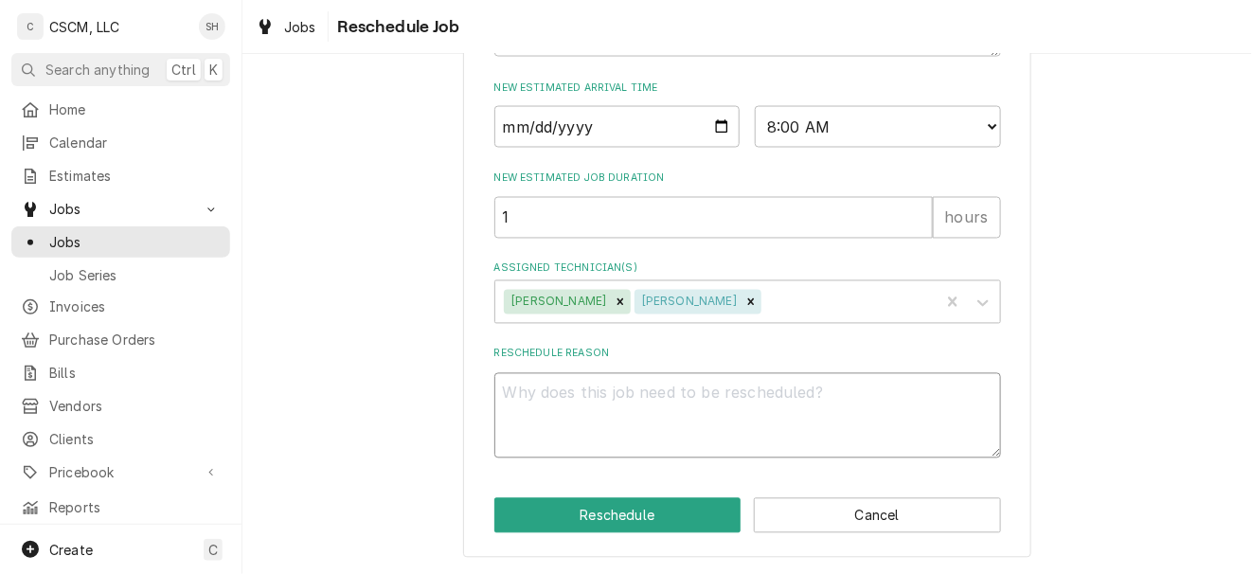
click at [739, 396] on textarea "Reschedule Reason" at bounding box center [748, 416] width 507 height 86
type textarea "x"
type textarea "P"
type textarea "x"
type textarea "PA"
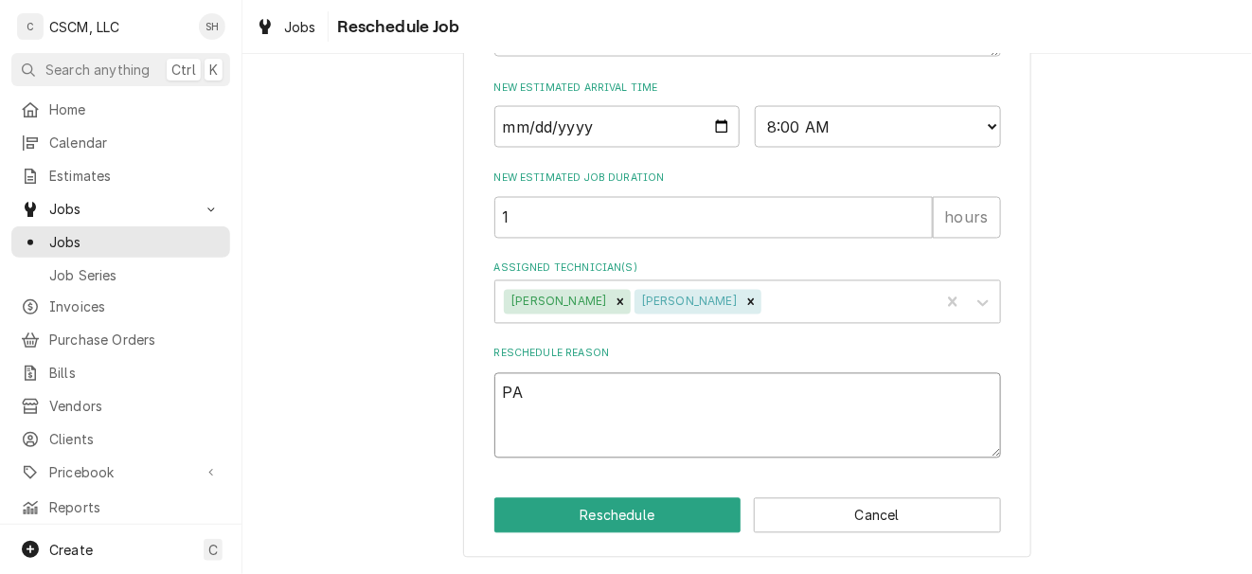
type textarea "x"
type textarea "PAR"
type textarea "x"
type textarea "PART"
type textarea "x"
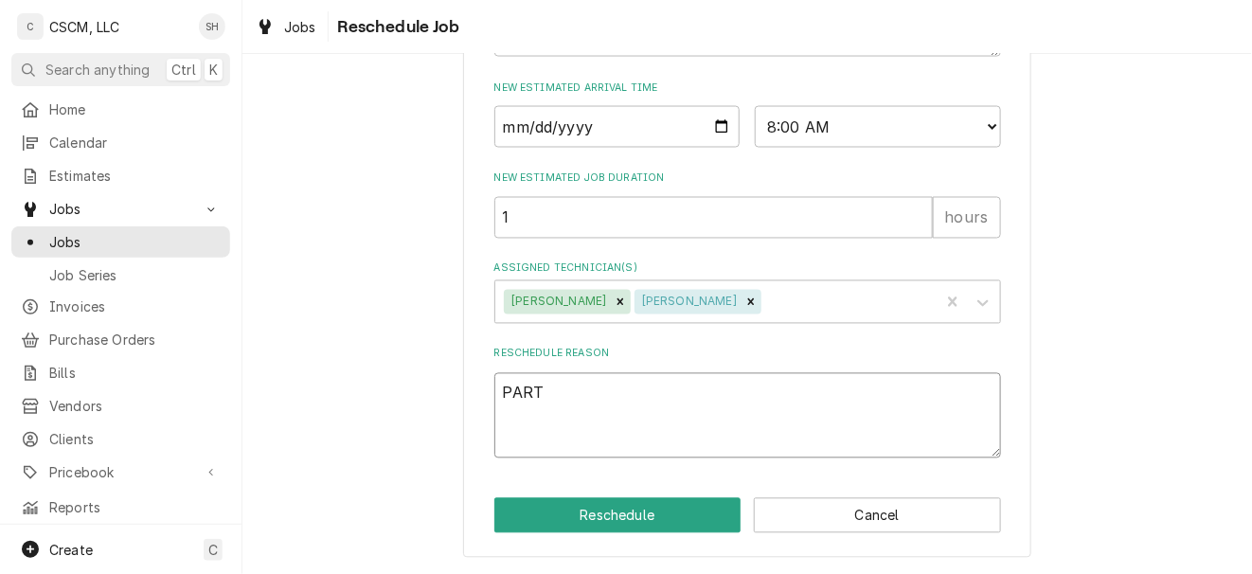
type textarea "PARTS"
type textarea "x"
type textarea "PARTS"
type textarea "x"
type textarea "PARTS R"
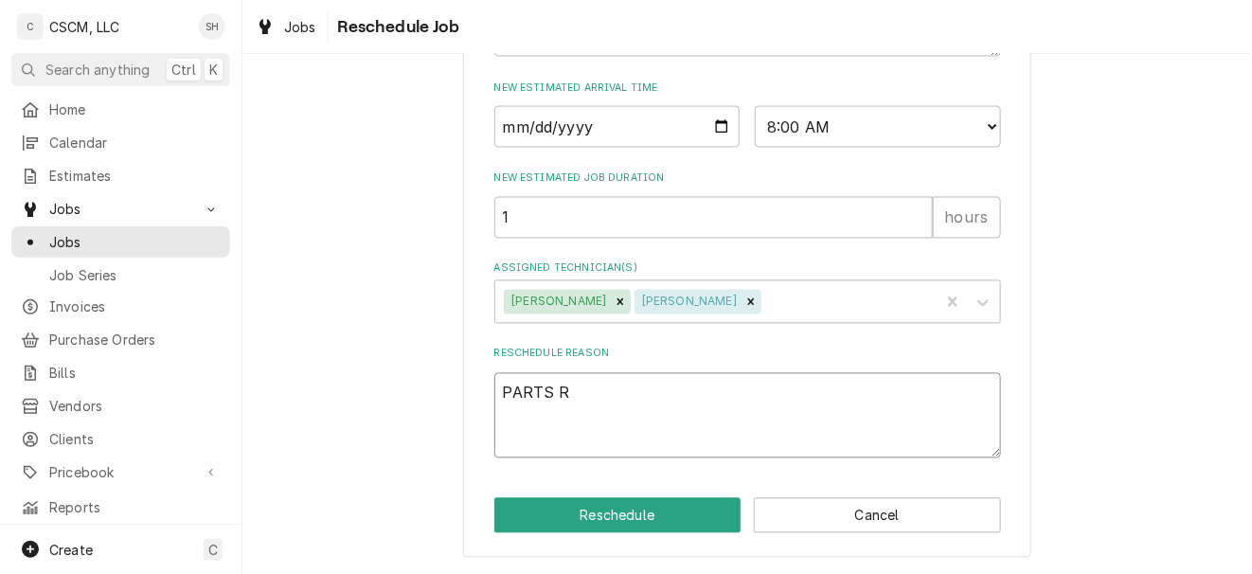
type textarea "x"
type textarea "PARTS RE"
type textarea "x"
type textarea "PARTS REC"
type textarea "x"
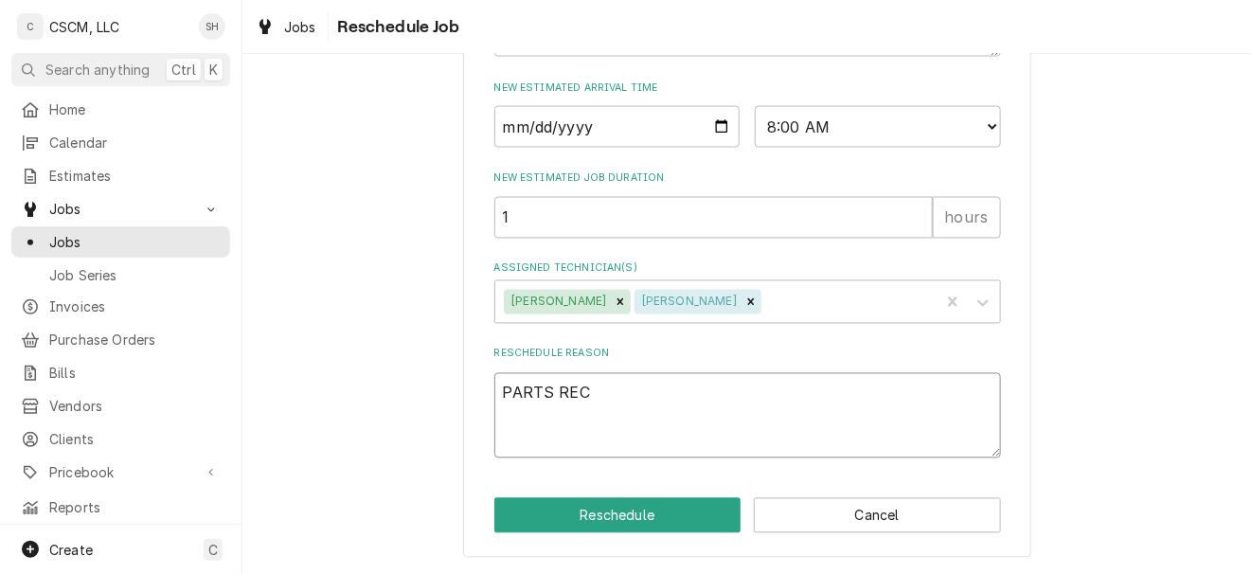
type textarea "PARTS RECE"
type textarea "x"
type textarea "PARTS RECEIV"
type textarea "x"
type textarea "PARTS RECEIVE"
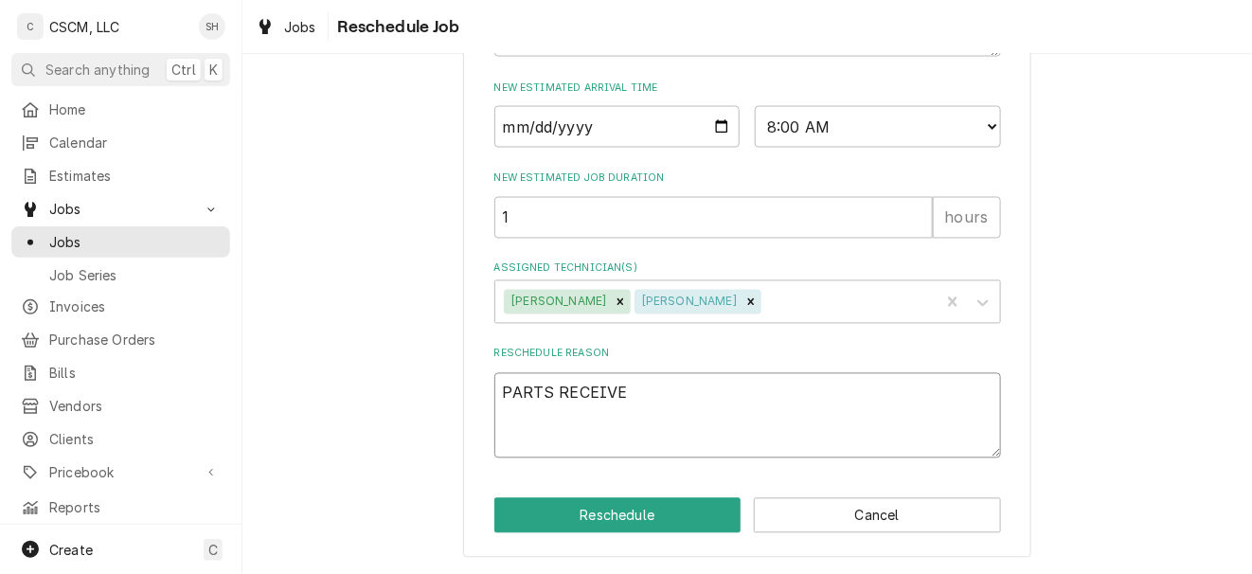
type textarea "x"
type textarea "PARTS RECEIVED"
type textarea "x"
type textarea "P"
type textarea "x"
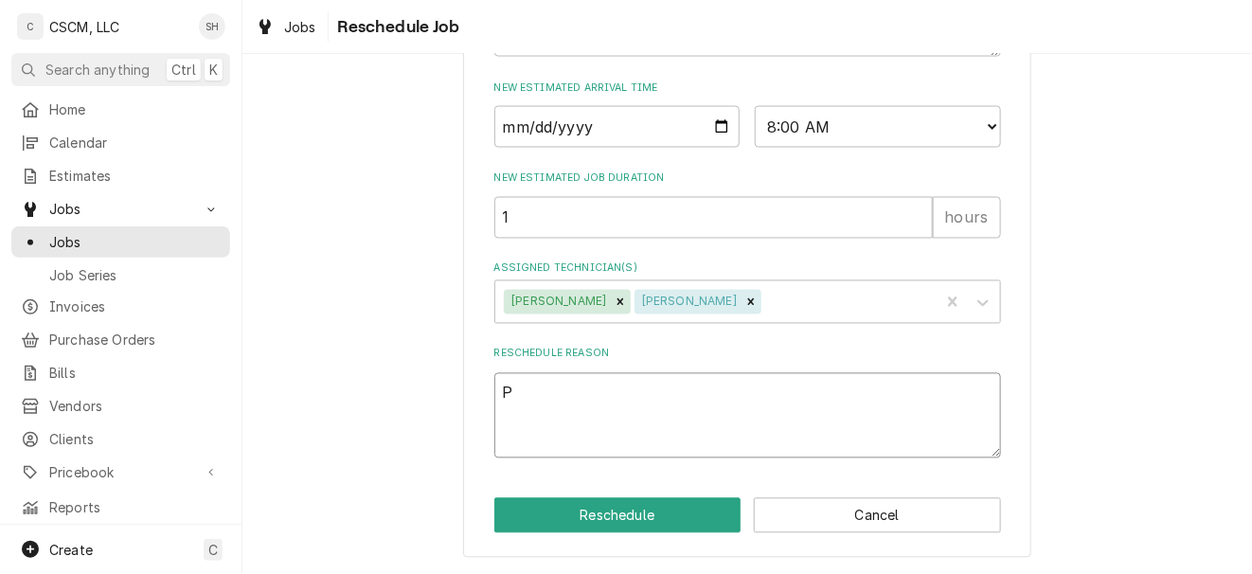
type textarea "Pa"
type textarea "x"
type textarea "Par"
type textarea "x"
type textarea "Part"
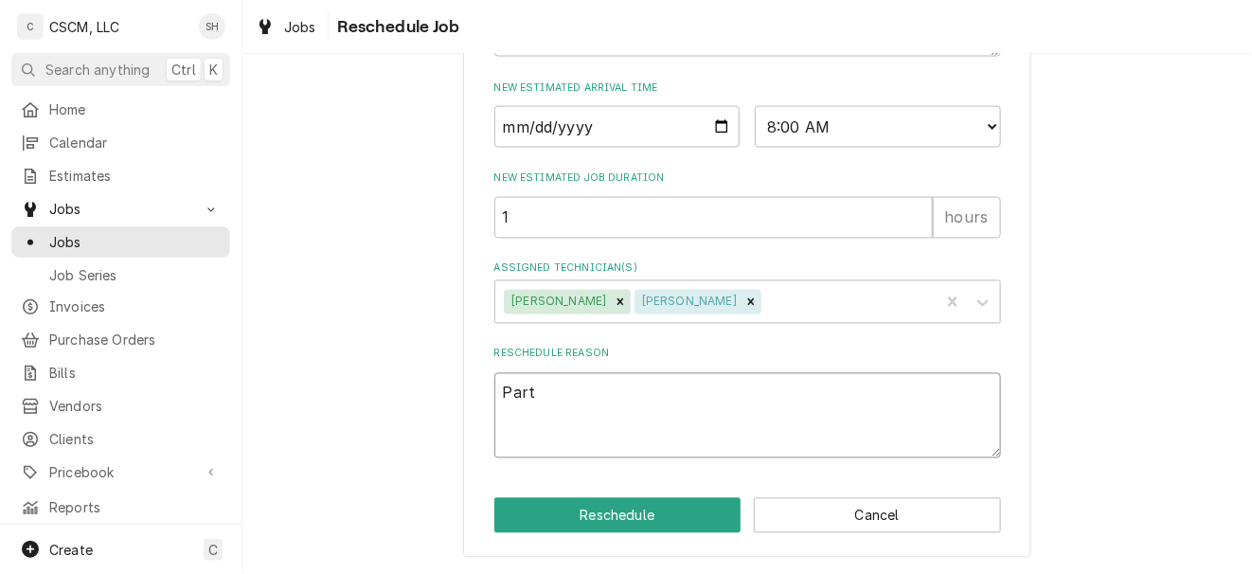
type textarea "x"
type textarea "Parts"
type textarea "x"
type textarea "Parts"
type textarea "x"
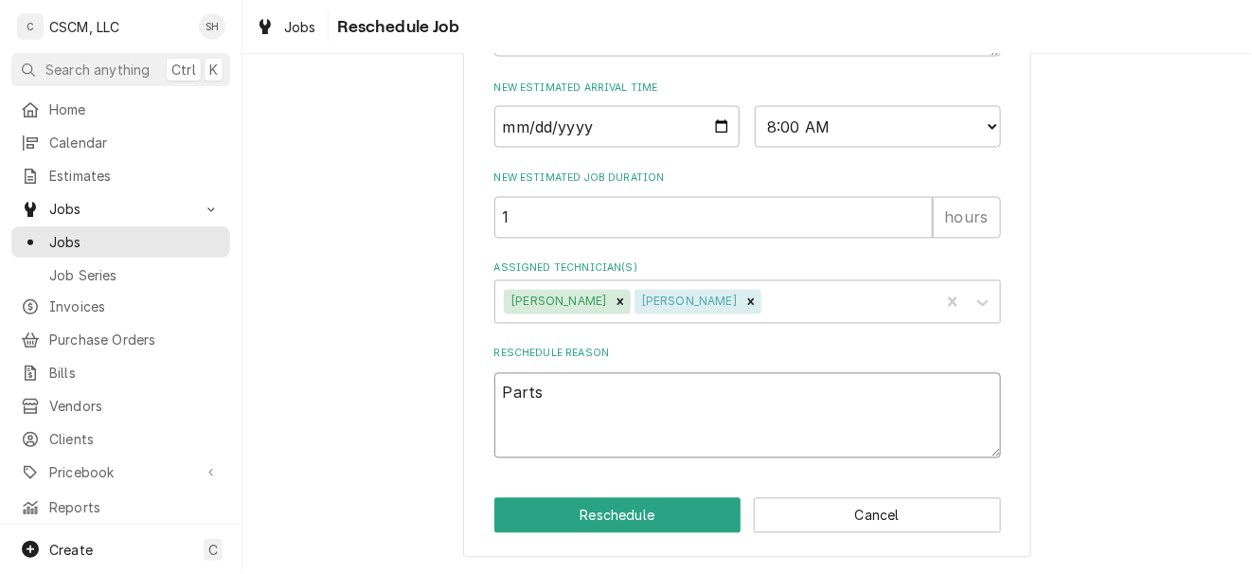
type textarea "Parts r"
type textarea "x"
type textarea "Parts re"
type textarea "x"
type textarea "Parts rec"
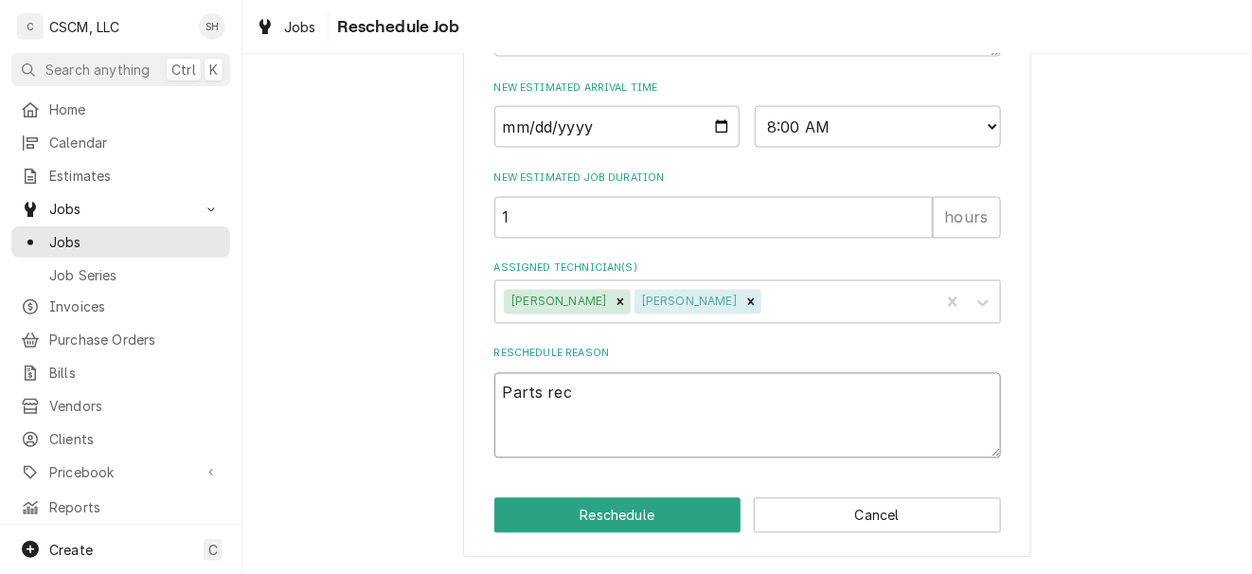
type textarea "x"
type textarea "Parts rece"
type textarea "x"
type textarea "Parts receiv"
type textarea "x"
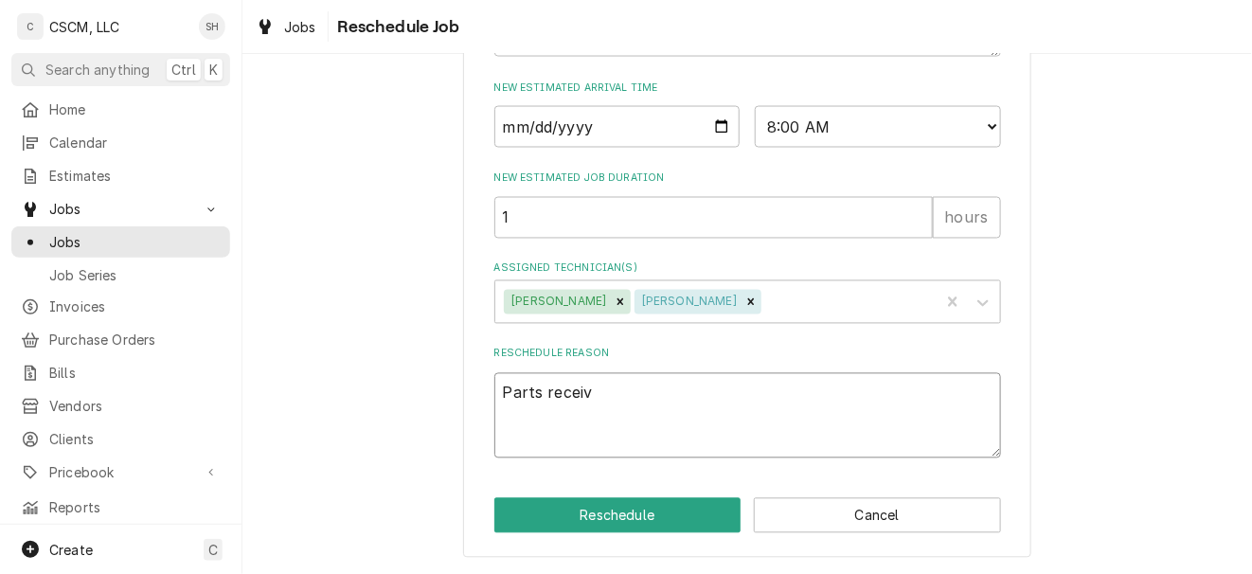
type textarea "Parts receive"
type textarea "x"
type textarea "Parts received"
click at [675, 514] on button "Reschedule" at bounding box center [618, 515] width 247 height 35
type textarea "x"
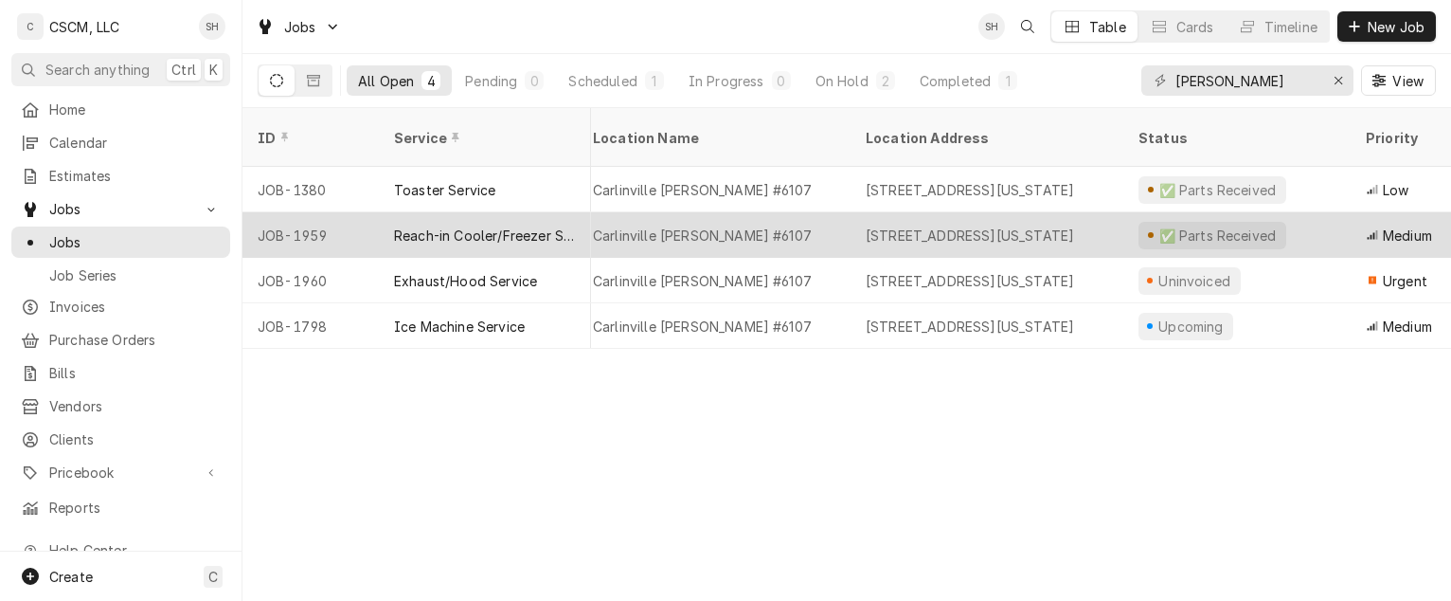
scroll to position [0, 87]
click at [1076, 225] on div "[STREET_ADDRESS][US_STATE]" at bounding box center [972, 235] width 208 height 20
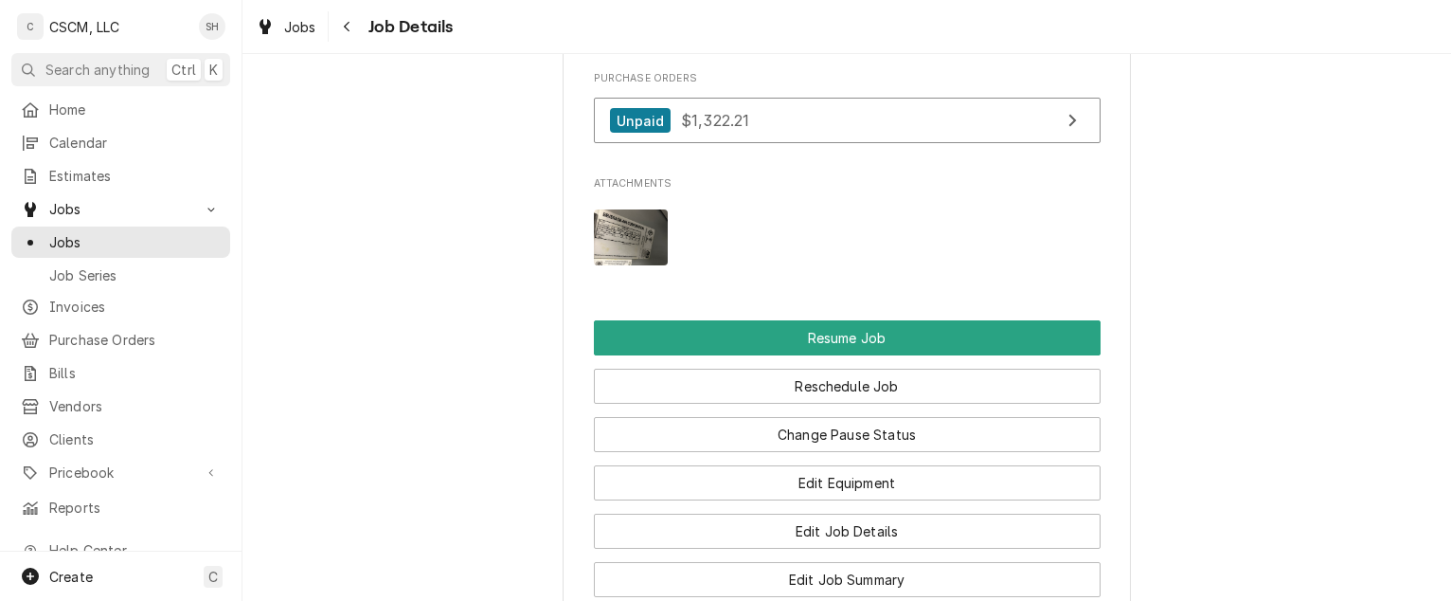
scroll to position [2151, 0]
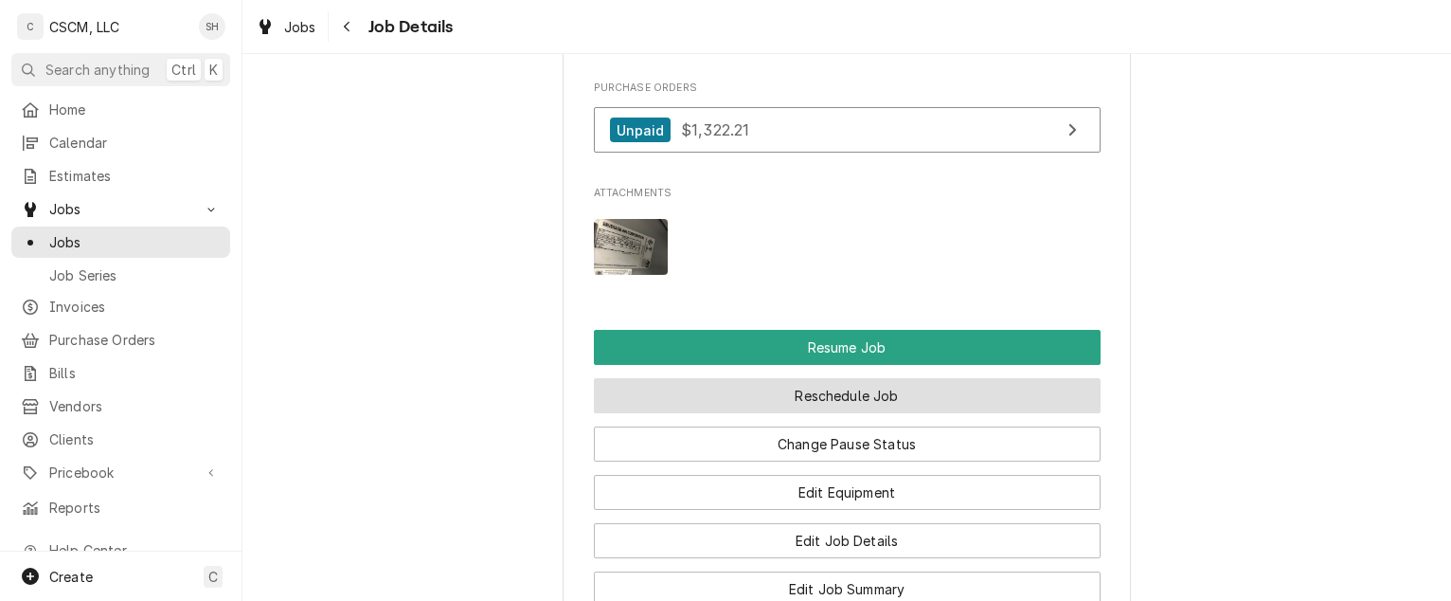
click at [915, 378] on button "Reschedule Job" at bounding box center [847, 395] width 507 height 35
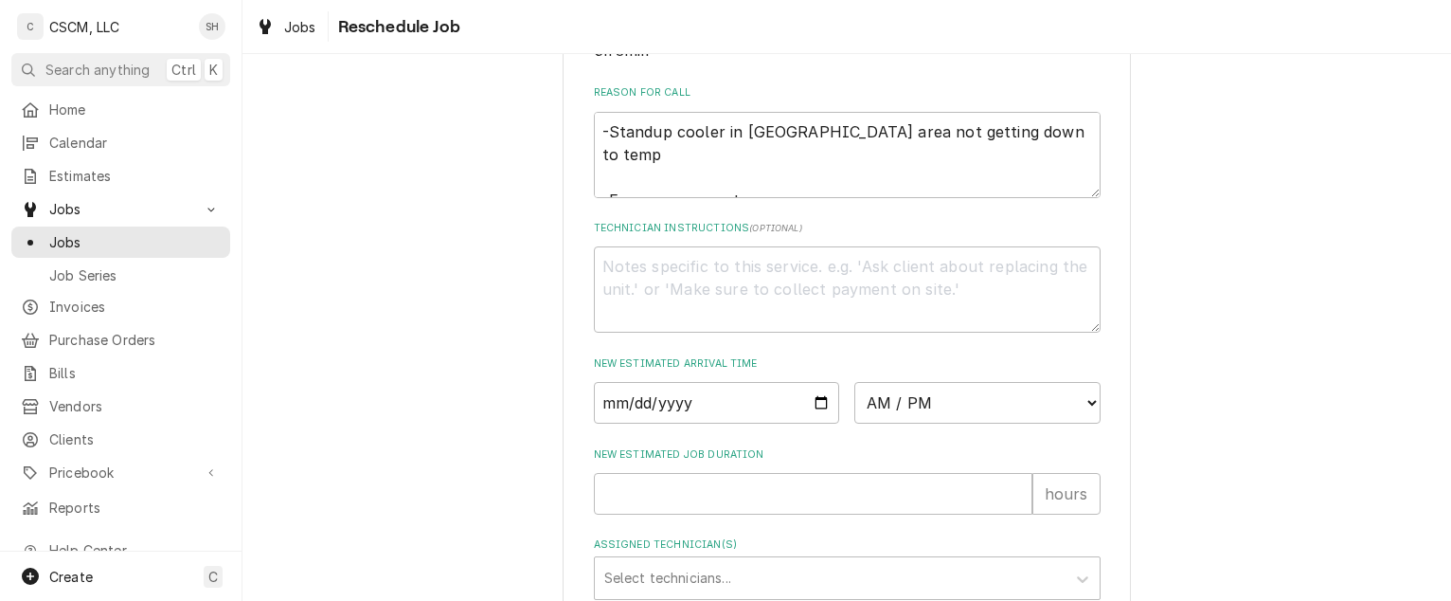
scroll to position [544, 0]
click at [803, 425] on input "Date" at bounding box center [717, 405] width 246 height 42
type input "[DATE]"
type textarea "x"
click at [985, 423] on select "AM / PM 6:00 AM 6:15 AM 6:30 AM 6:45 AM 7:00 AM 7:15 AM 7:30 AM 7:45 AM 8:00 AM…" at bounding box center [978, 405] width 246 height 42
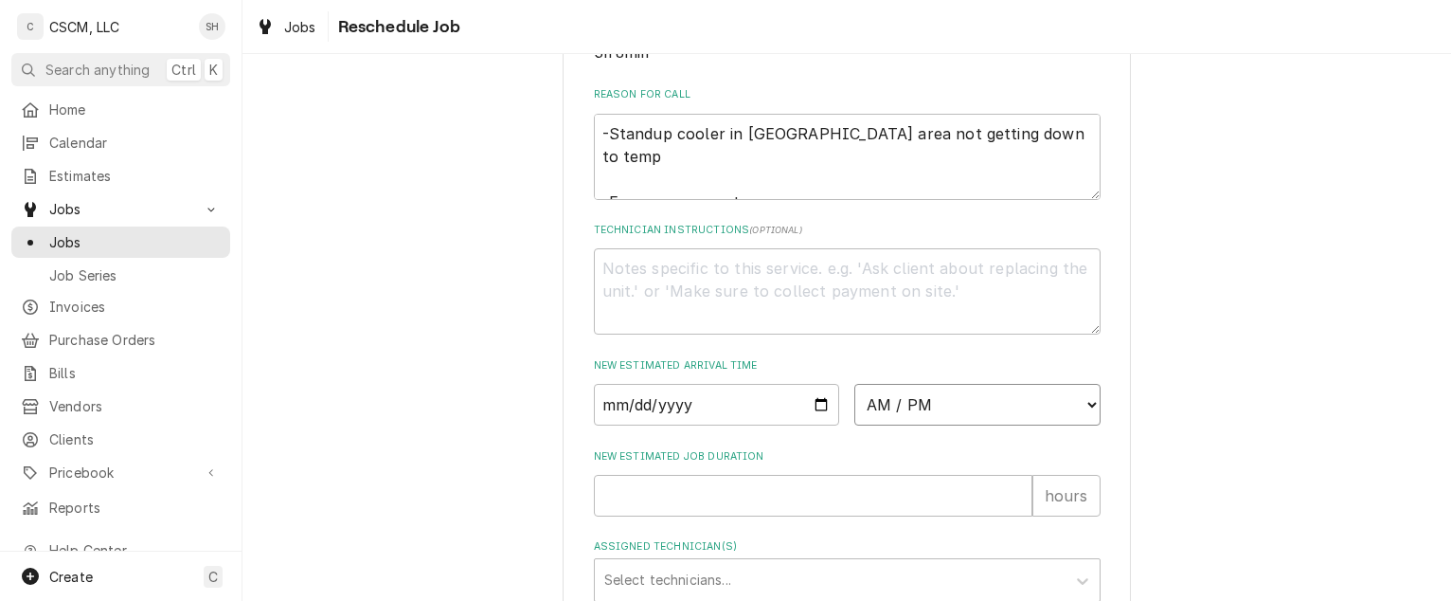
select select "09:00:00"
click at [855, 405] on select "AM / PM 6:00 AM 6:15 AM 6:30 AM 6:45 AM 7:00 AM 7:15 AM 7:30 AM 7:45 AM 8:00 AM…" at bounding box center [978, 405] width 246 height 42
type textarea "x"
type input "1"
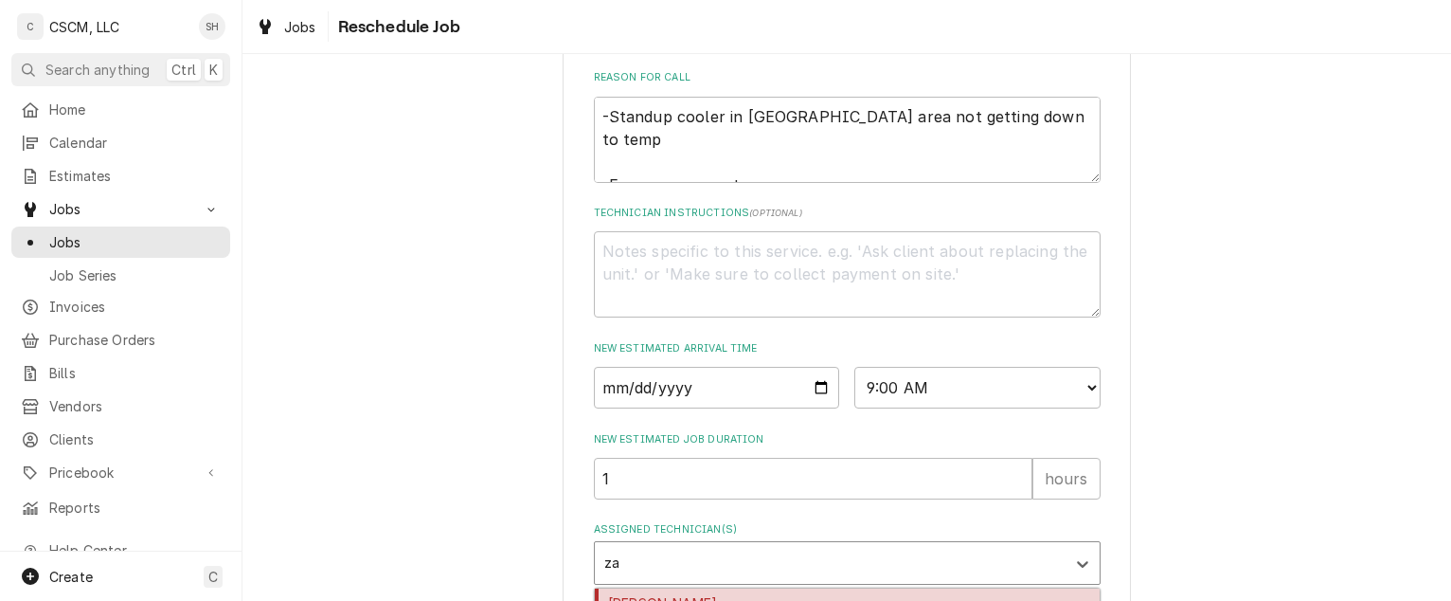
type input "z"
type textarea "x"
type input "[PERSON_NAME]"
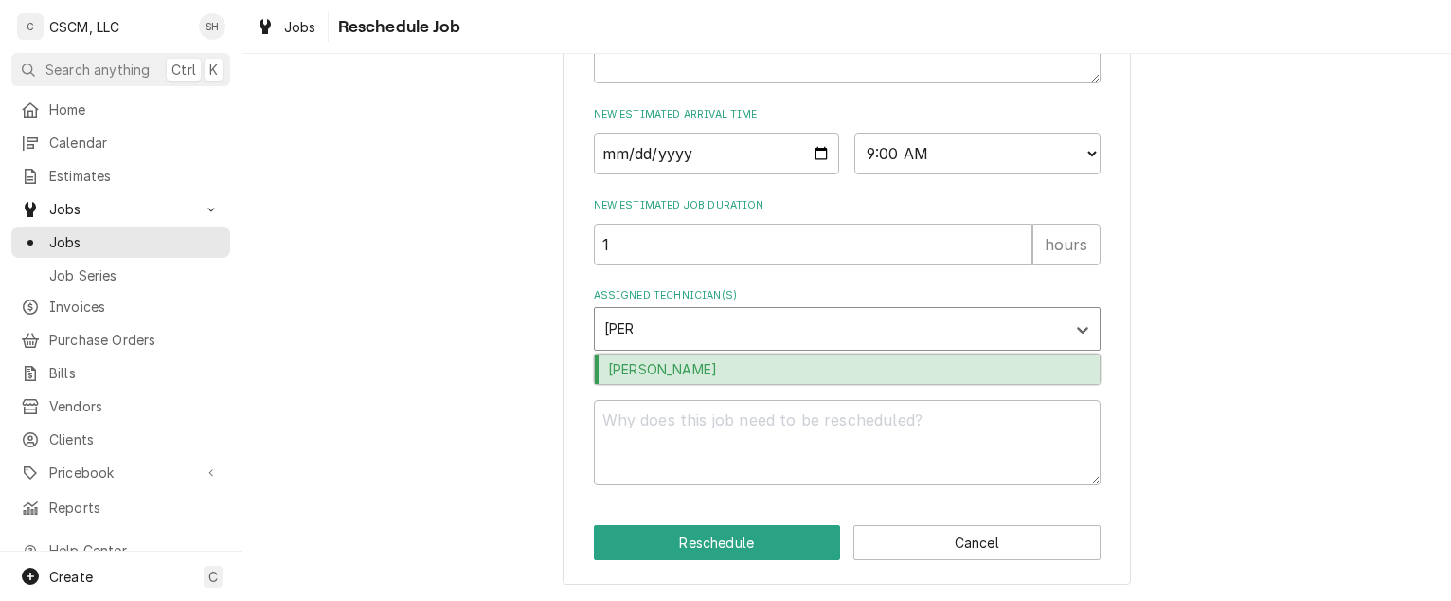
click at [837, 373] on div "[PERSON_NAME]" at bounding box center [847, 368] width 505 height 29
type textarea "x"
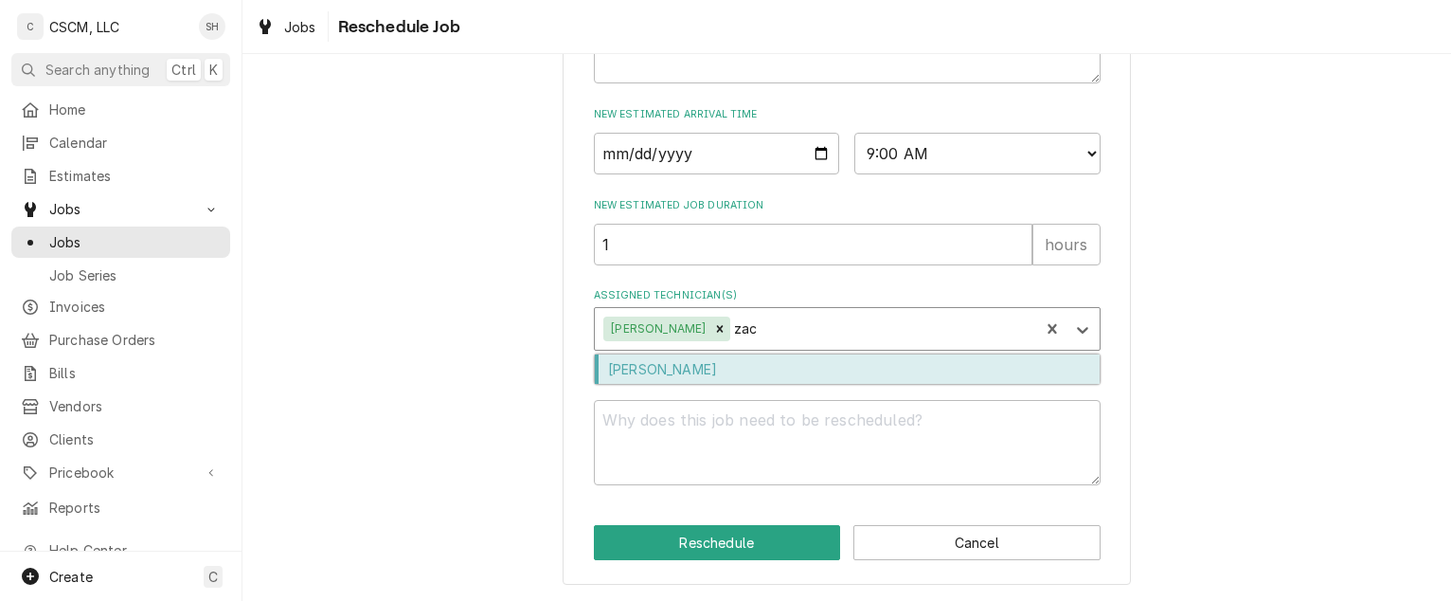
type input "[PERSON_NAME]"
click at [837, 373] on div "[PERSON_NAME]" at bounding box center [847, 368] width 505 height 29
type textarea "x"
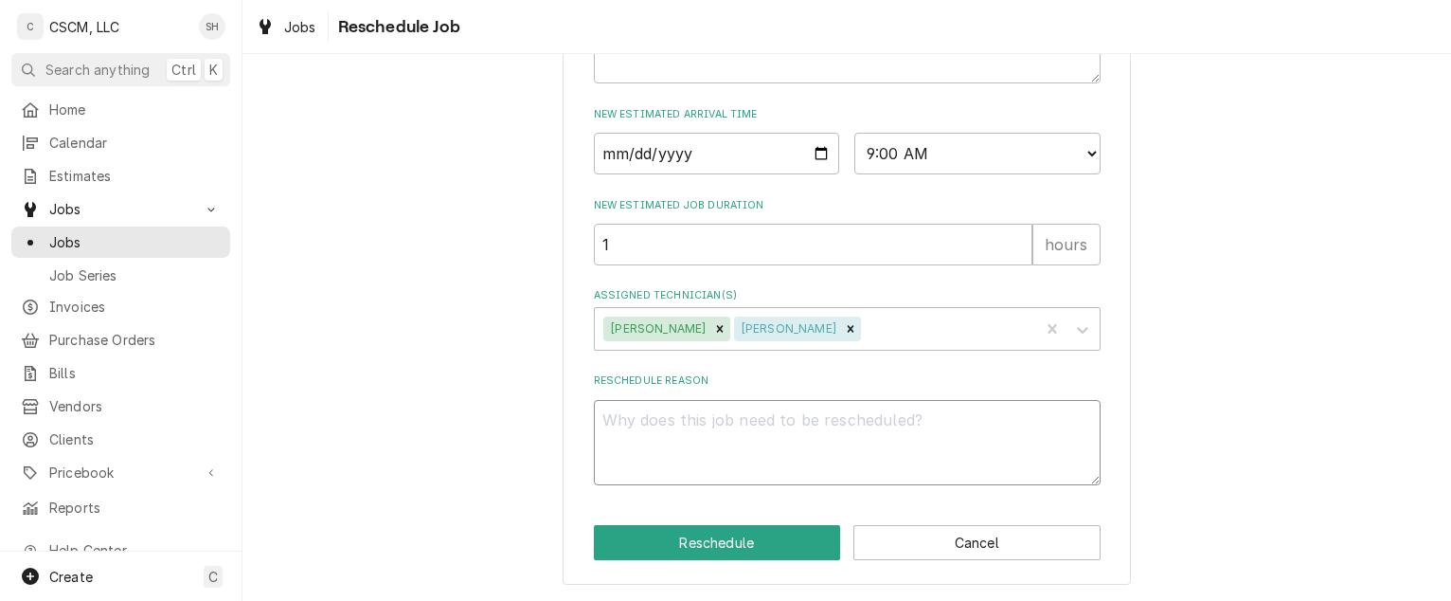
click at [843, 469] on textarea "Reschedule Reason" at bounding box center [847, 443] width 507 height 86
type textarea "x"
type textarea "P"
type textarea "x"
type textarea "Pa"
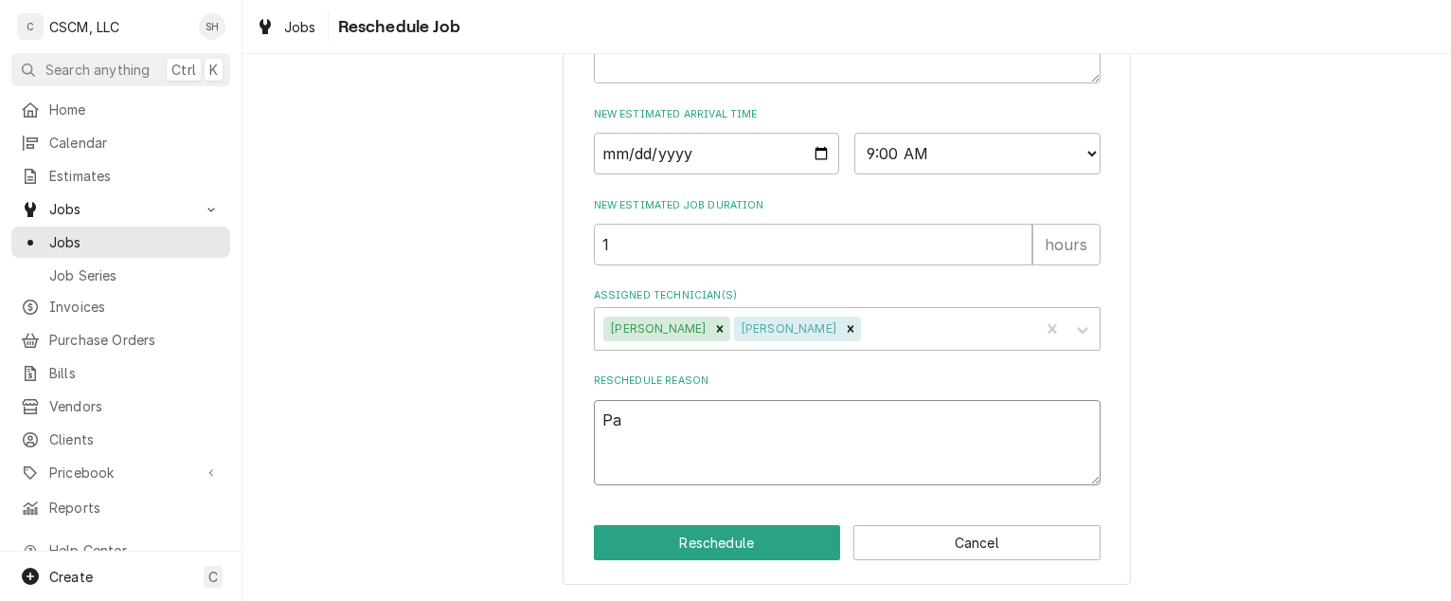
type textarea "x"
type textarea "Par"
type textarea "x"
type textarea "Part"
type textarea "x"
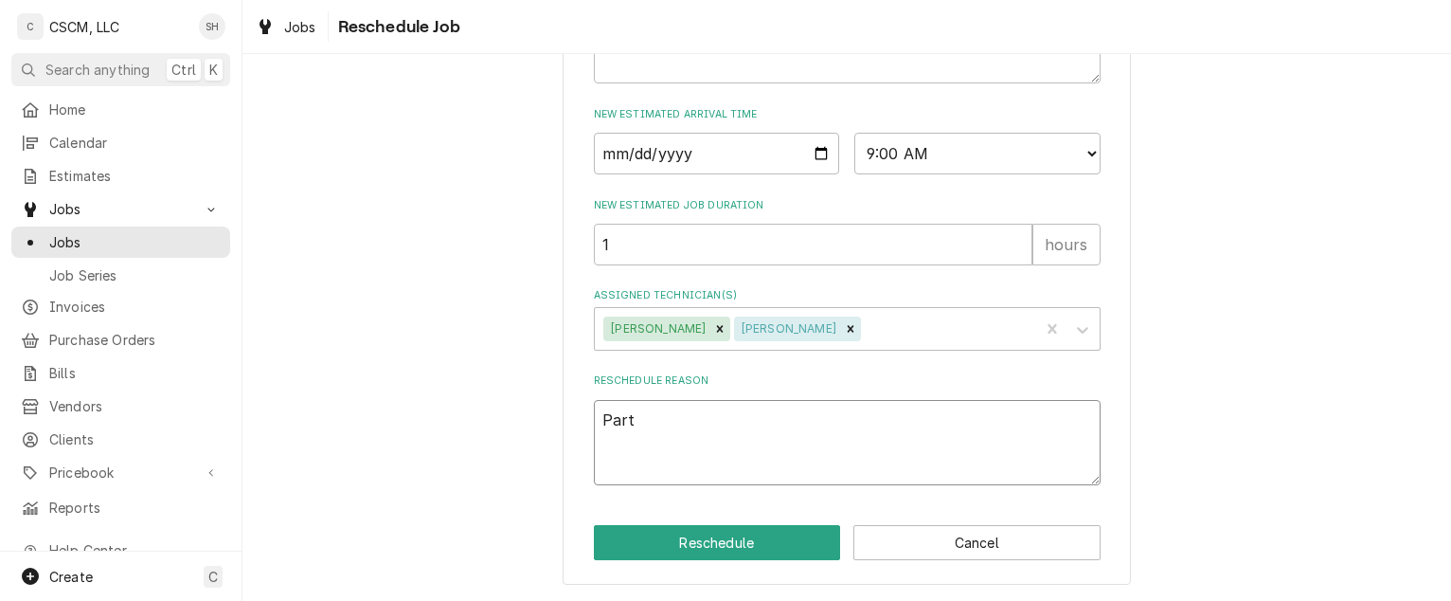
type textarea "Parts"
type textarea "x"
type textarea "Parts r"
type textarea "x"
type textarea "Parts re"
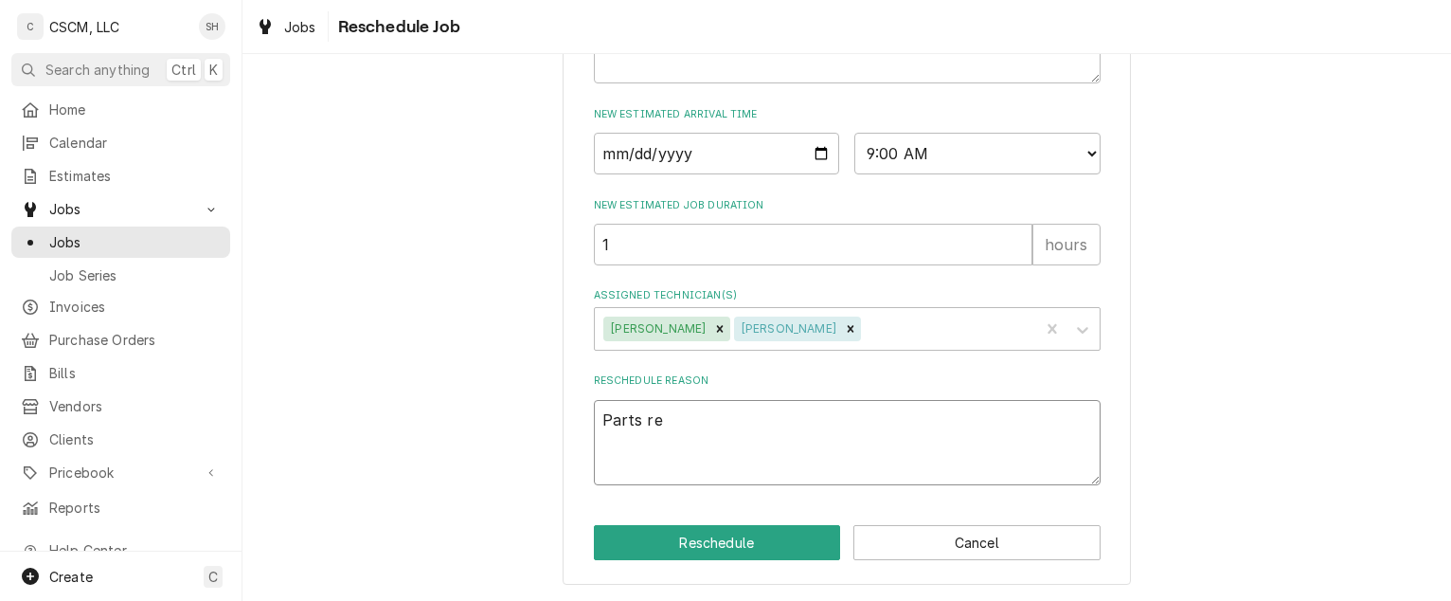
type textarea "x"
type textarea "Parts rec"
type textarea "x"
type textarea "Parts rece"
type textarea "x"
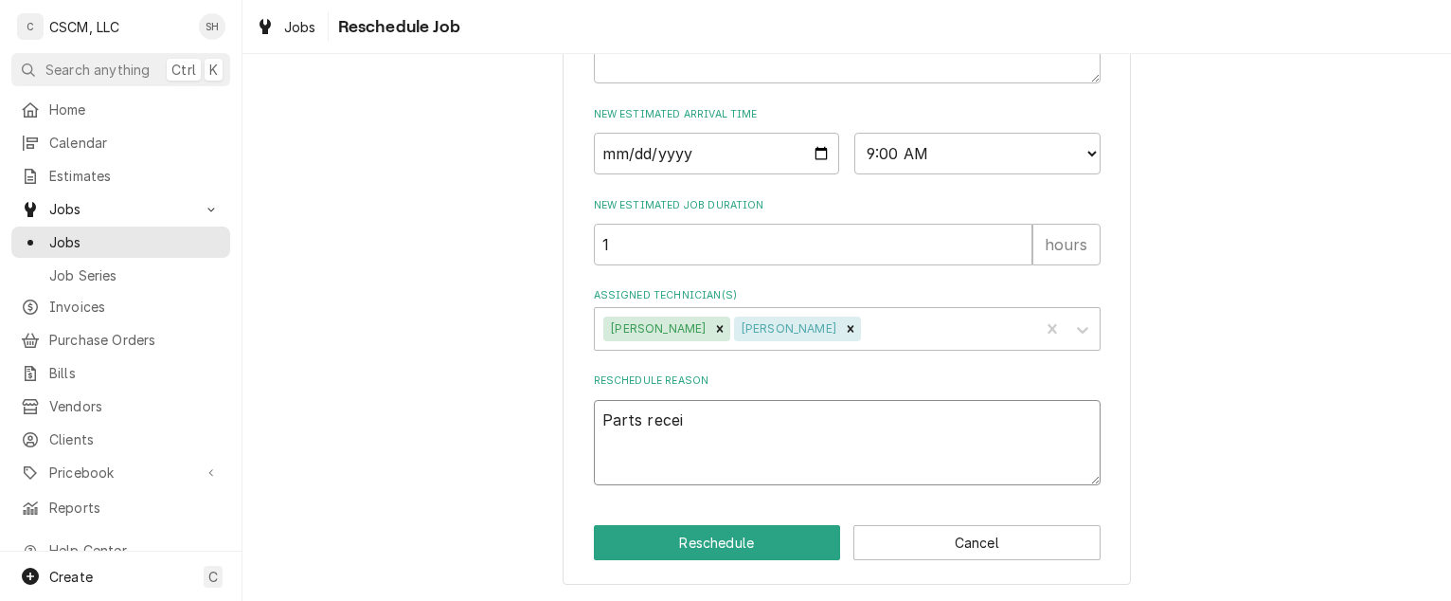
type textarea "Parts receiv"
type textarea "x"
type textarea "Parts receive"
type textarea "x"
type textarea "Parts received"
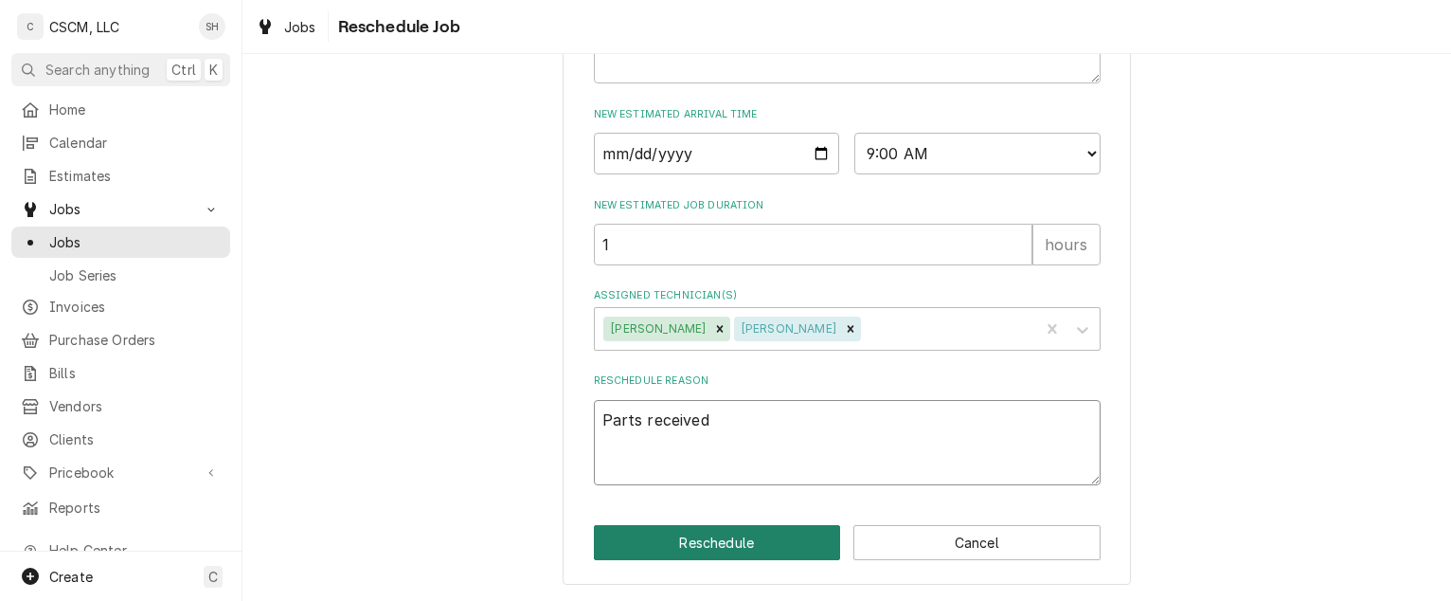
type textarea "x"
type textarea "Parts received"
click at [794, 544] on button "Reschedule" at bounding box center [717, 542] width 247 height 35
type textarea "x"
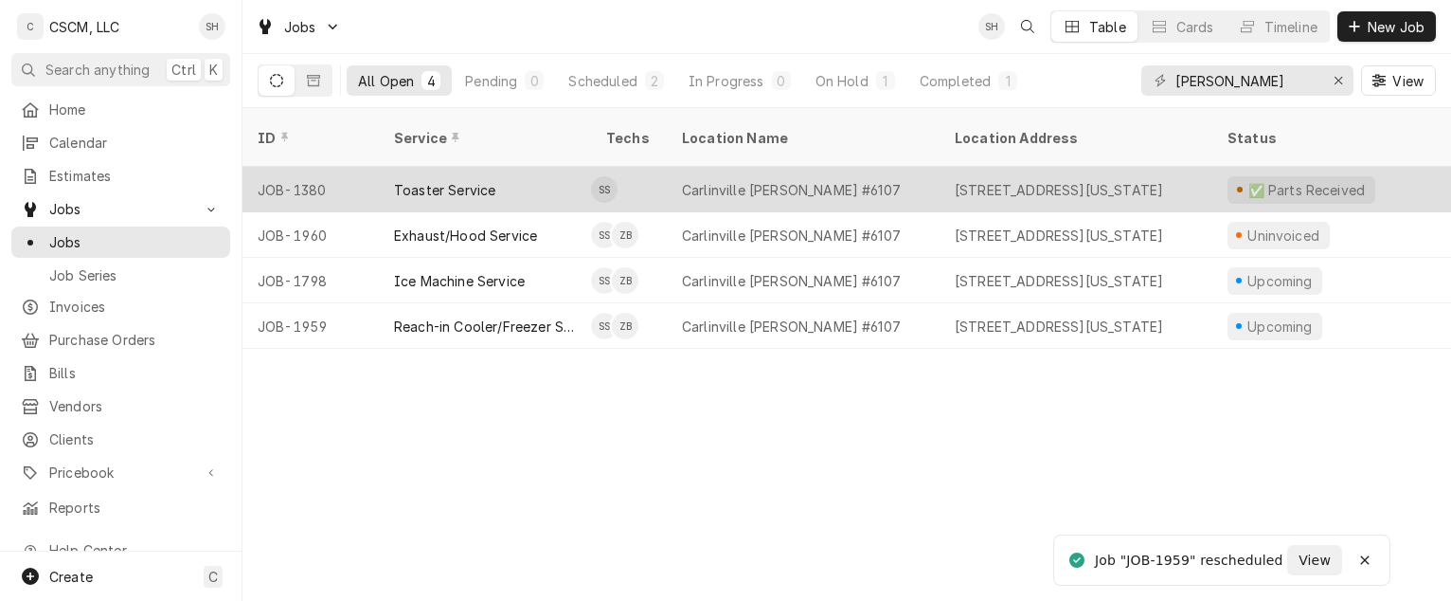
click at [1095, 180] on div "[STREET_ADDRESS][US_STATE]" at bounding box center [1059, 190] width 208 height 20
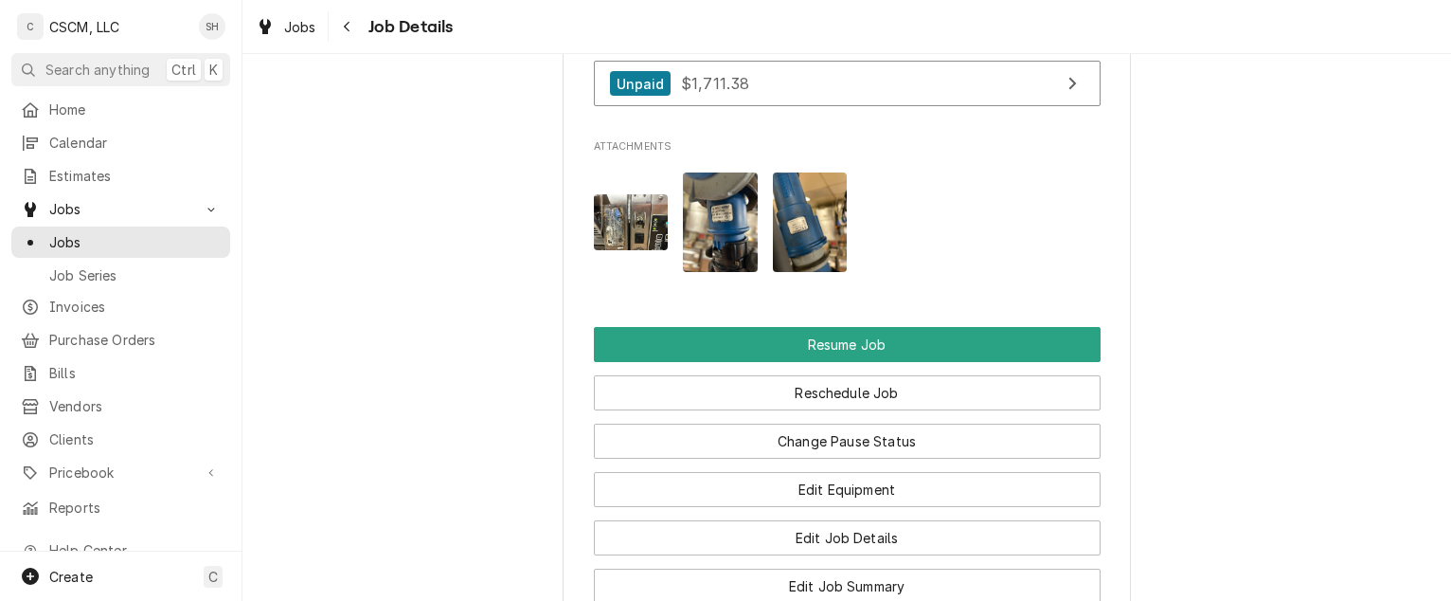
scroll to position [2575, 0]
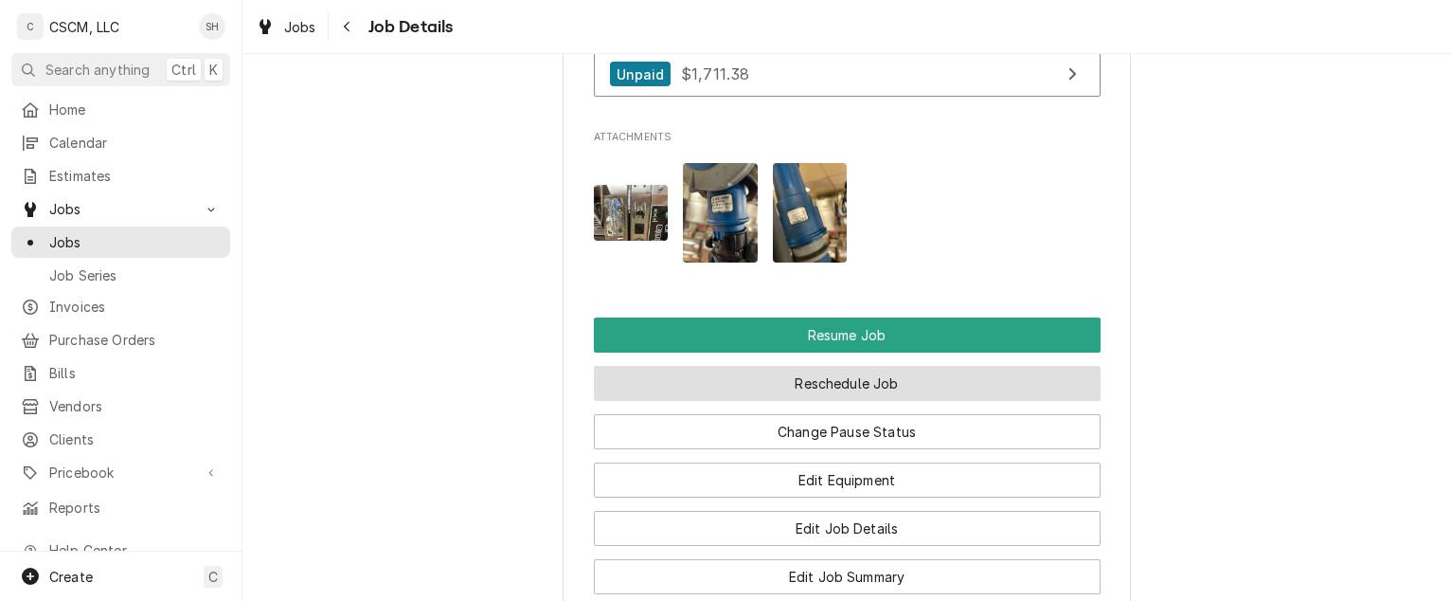
click at [1014, 366] on button "Reschedule Job" at bounding box center [847, 383] width 507 height 35
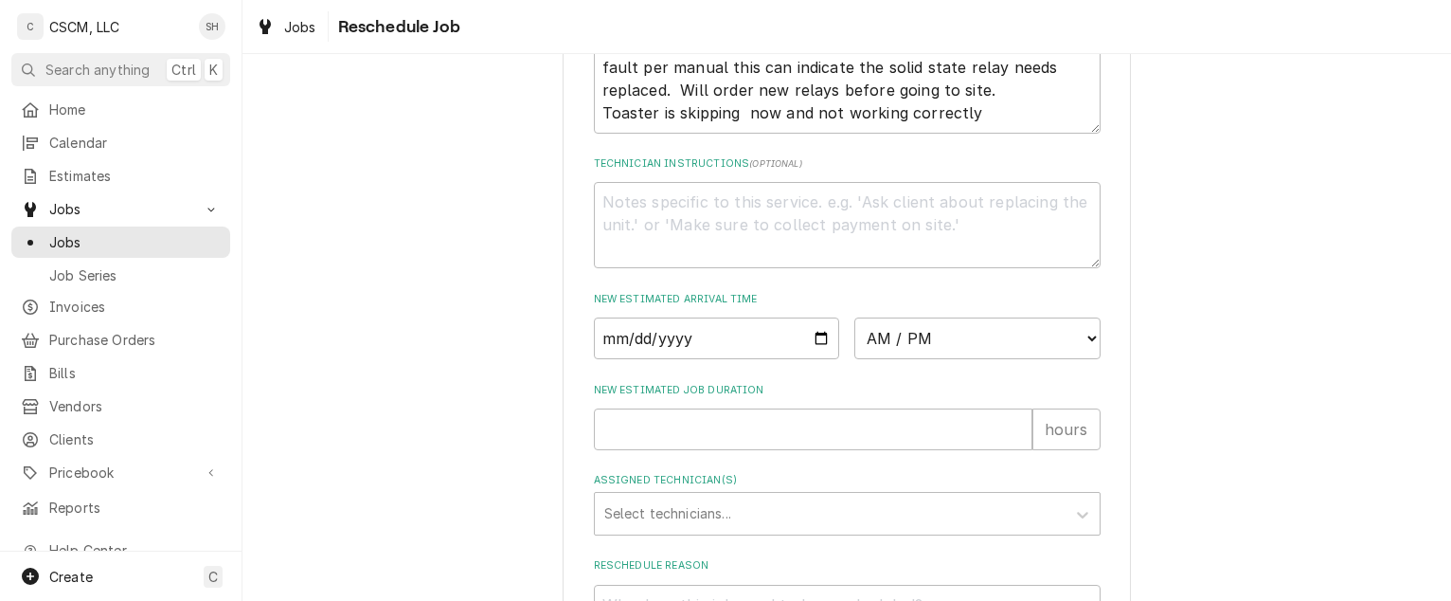
scroll to position [634, 0]
click at [798, 358] on input "Date" at bounding box center [717, 337] width 246 height 42
type textarea "x"
type input "[DATE]"
click at [1002, 358] on select "AM / PM 6:00 AM 6:15 AM 6:30 AM 6:45 AM 7:00 AM 7:15 AM 7:30 AM 7:45 AM 8:00 AM…" at bounding box center [978, 337] width 246 height 42
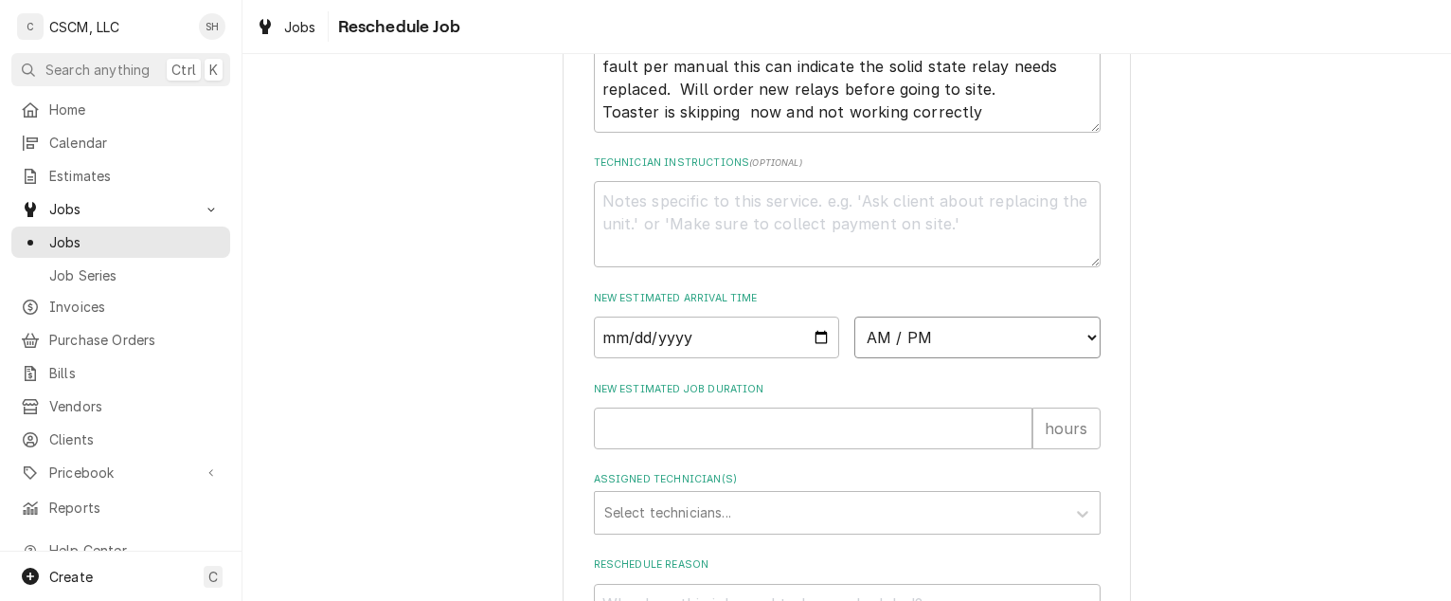
select select "10:00:00"
click at [855, 338] on select "AM / PM 6:00 AM 6:15 AM 6:30 AM 6:45 AM 7:00 AM 7:15 AM 7:30 AM 7:45 AM 8:00 AM…" at bounding box center [978, 337] width 246 height 42
click at [883, 449] on input "New Estimated Job Duration" at bounding box center [813, 428] width 439 height 42
type textarea "x"
type input "1"
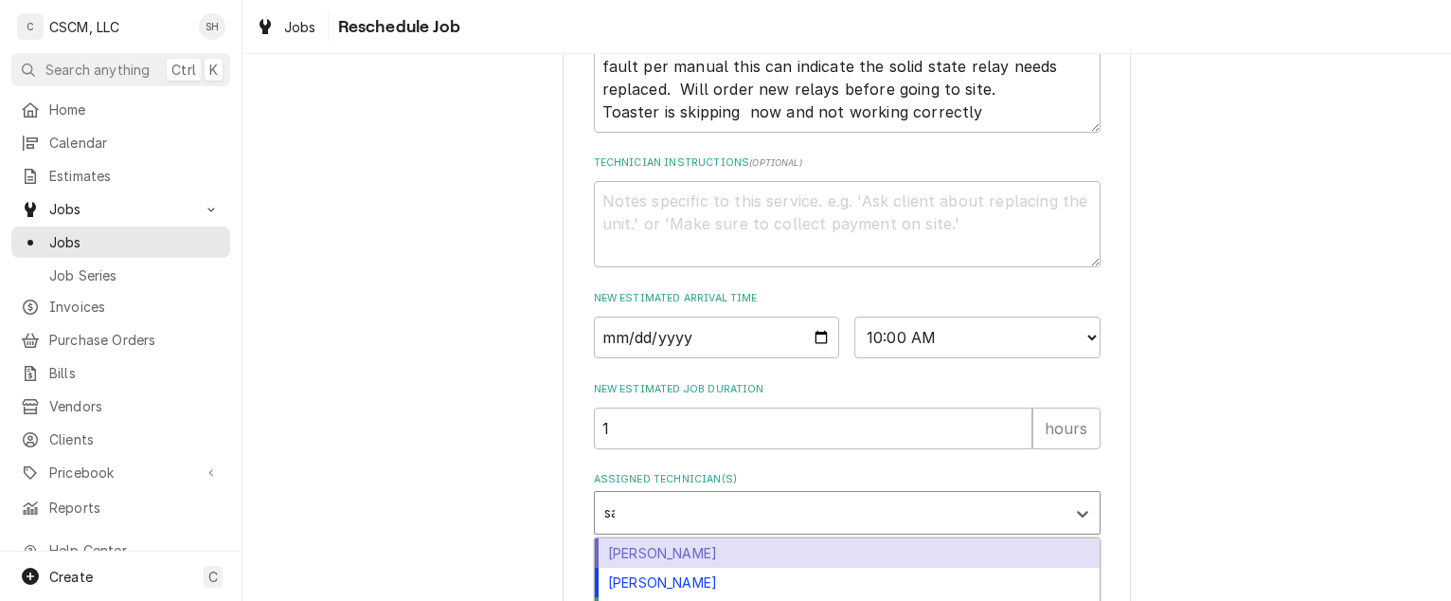
type input "sam"
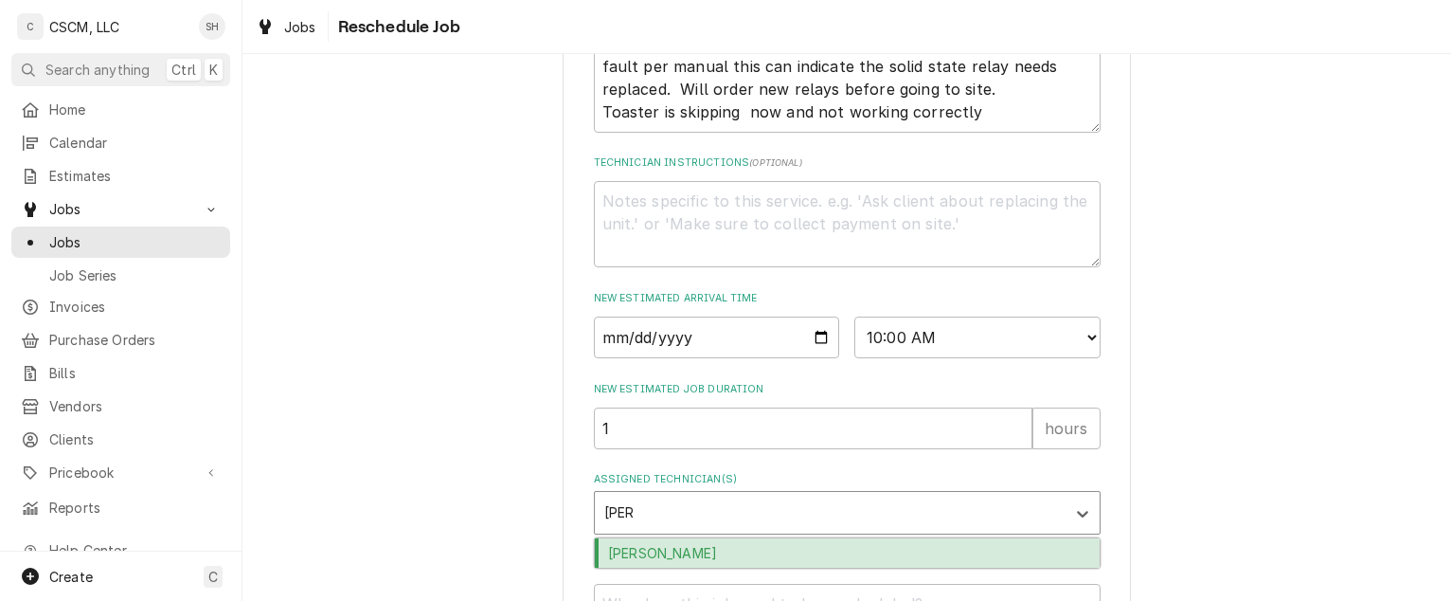
click at [914, 567] on div "Sam Smith" at bounding box center [847, 552] width 505 height 29
type textarea "x"
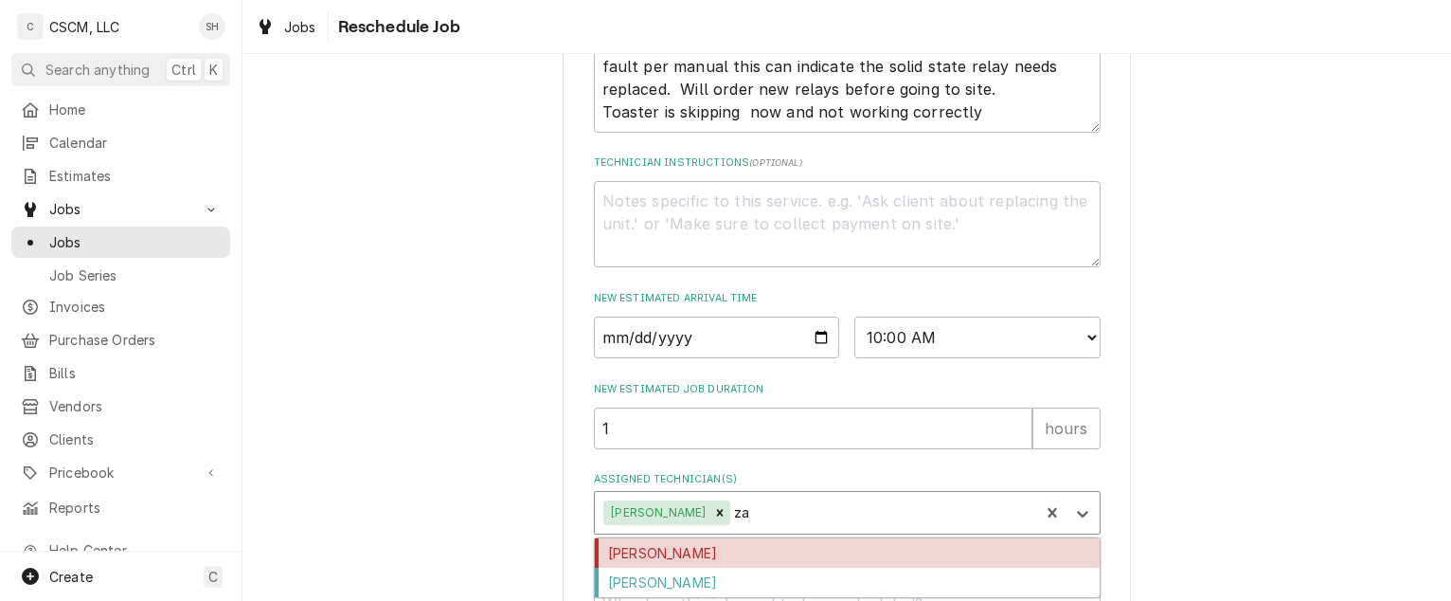
type input "zac"
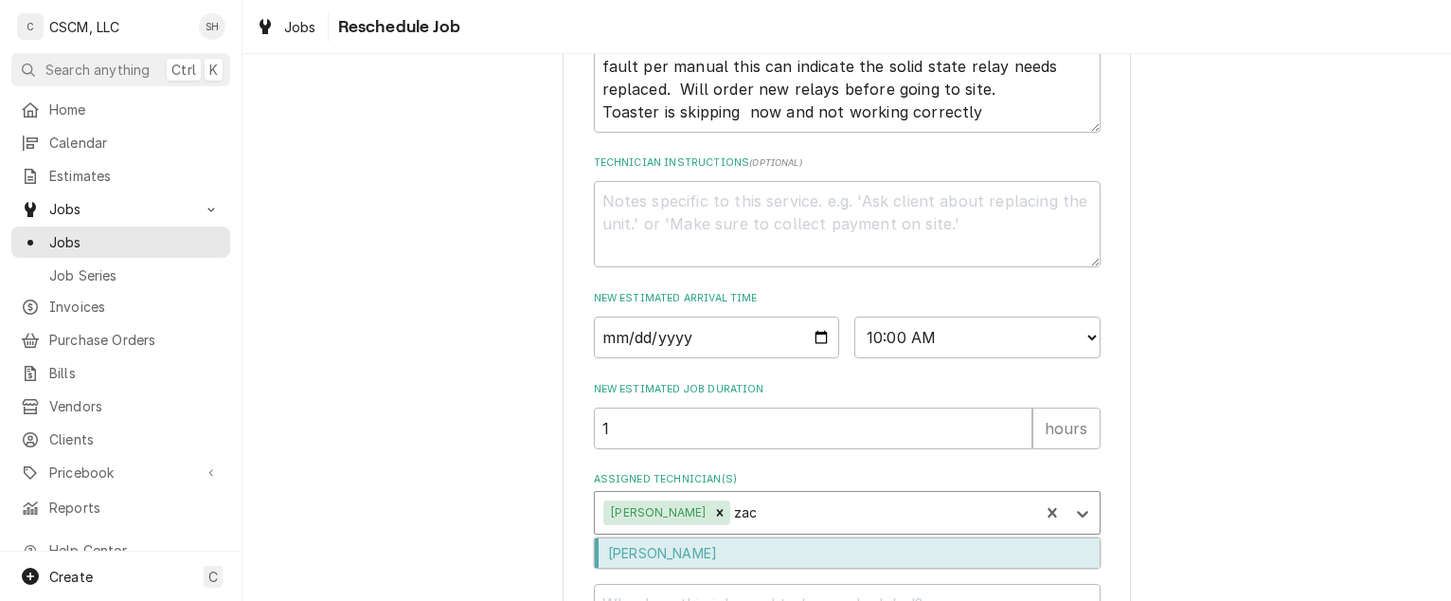
click at [914, 567] on div "Zackary Bain" at bounding box center [847, 552] width 505 height 29
type textarea "x"
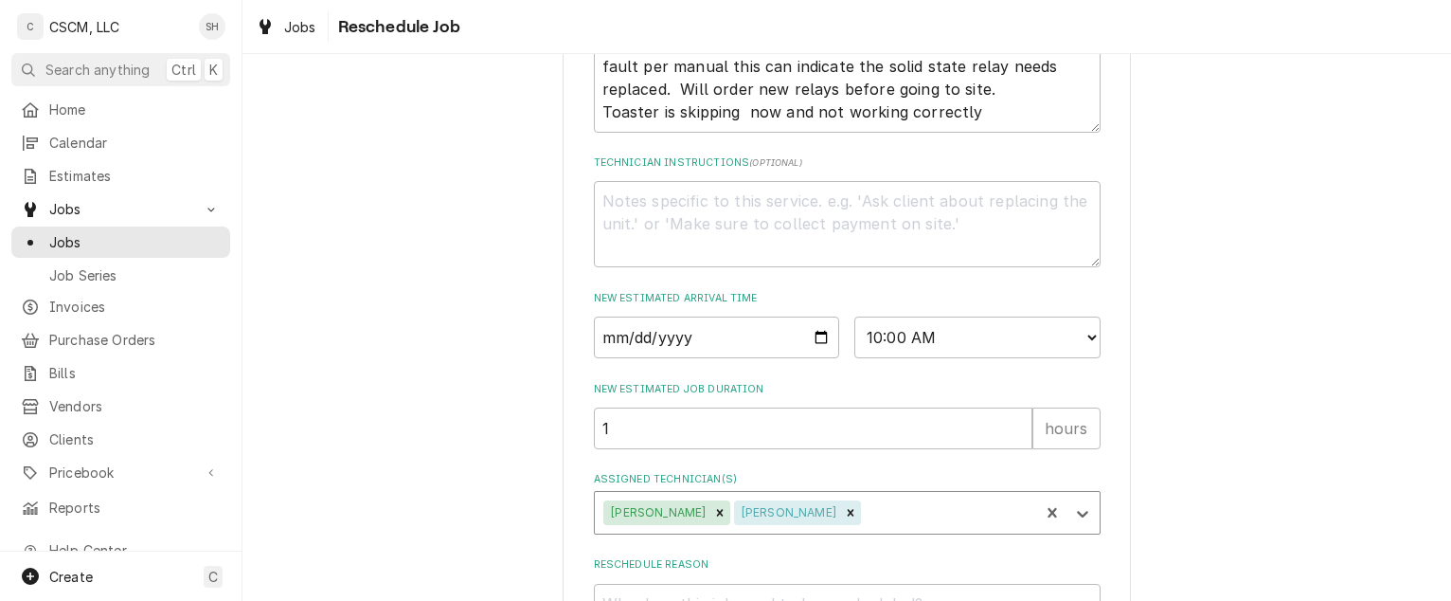
scroll to position [841, 0]
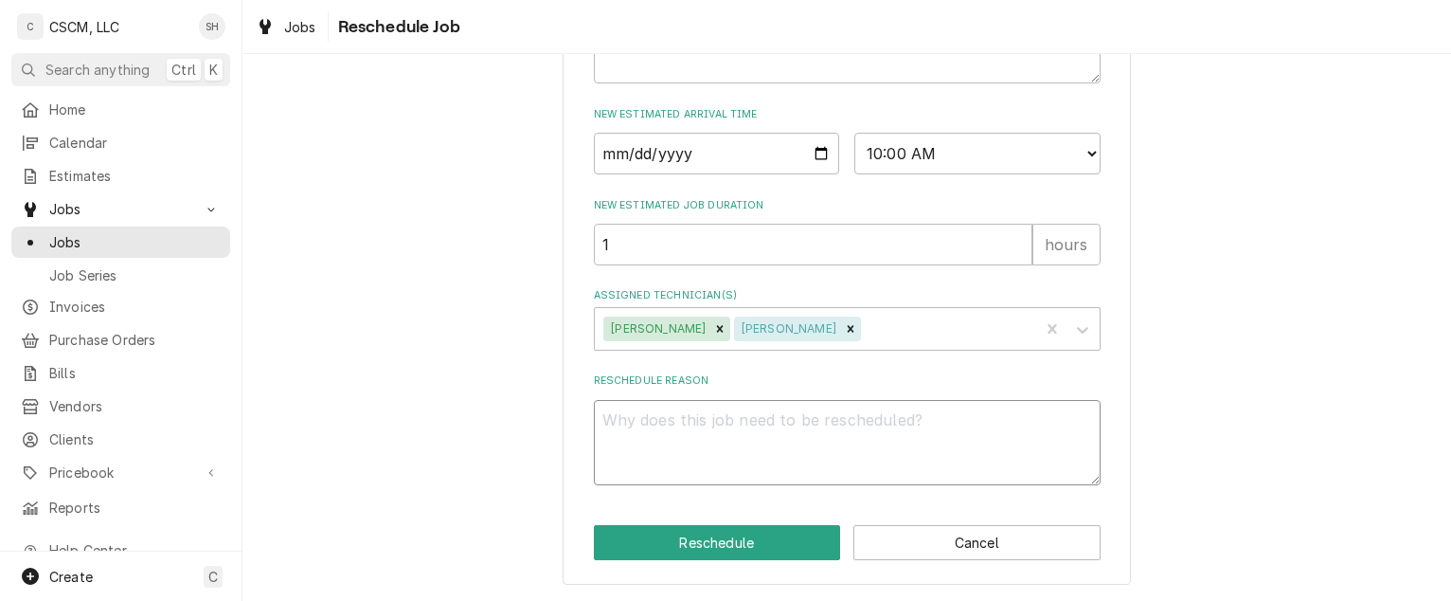
click at [899, 441] on textarea "Reschedule Reason" at bounding box center [847, 443] width 507 height 86
type textarea "x"
type textarea "P"
type textarea "x"
type textarea "Pa"
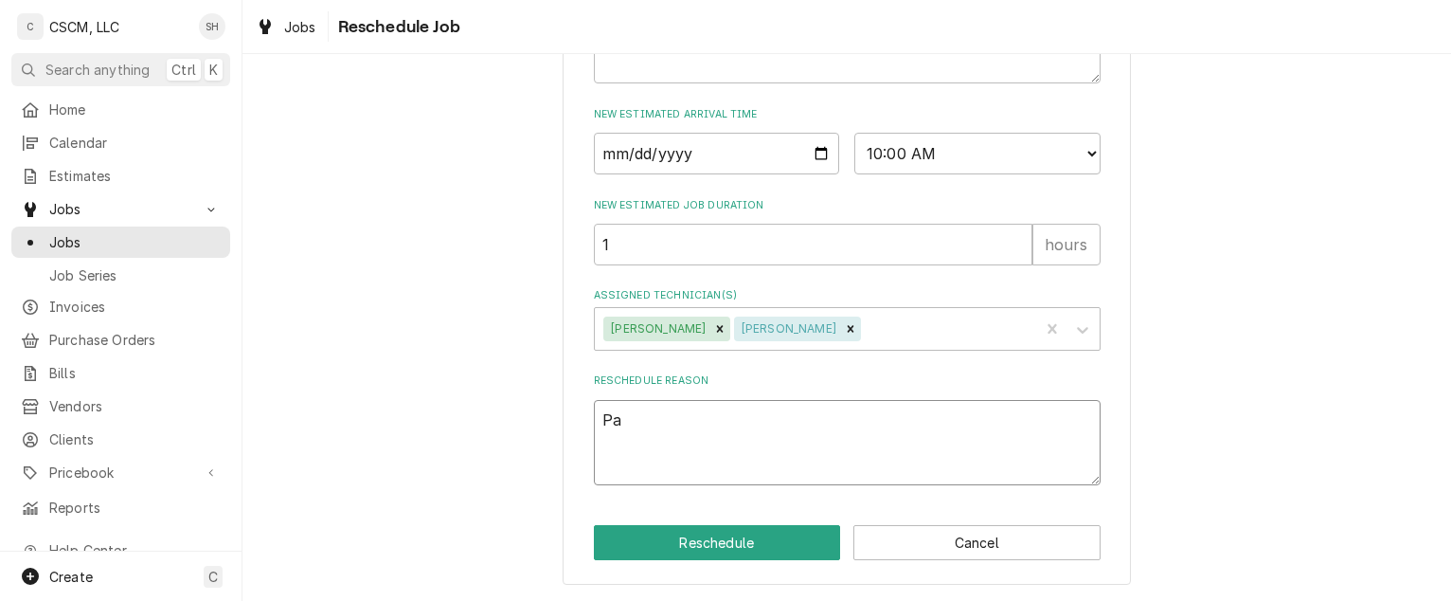
type textarea "x"
type textarea "Par"
type textarea "x"
type textarea "Part"
type textarea "x"
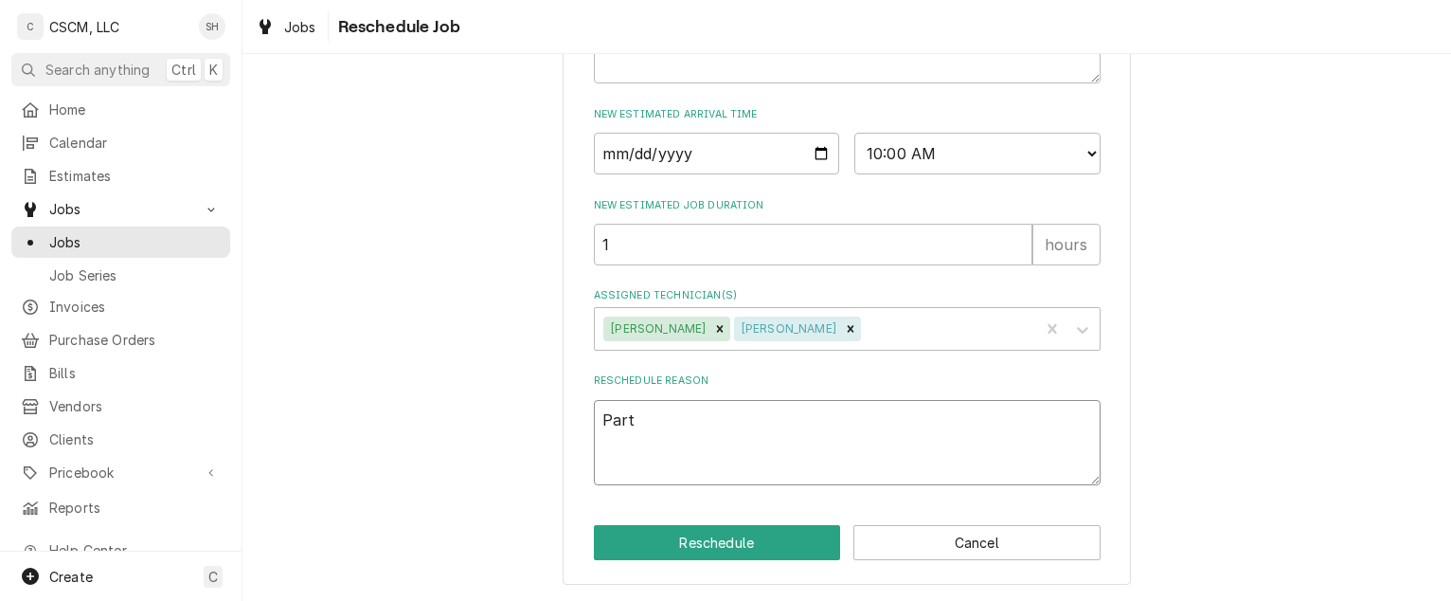
type textarea "Parts"
type textarea "x"
type textarea "Parts"
type textarea "x"
type textarea "Parts r"
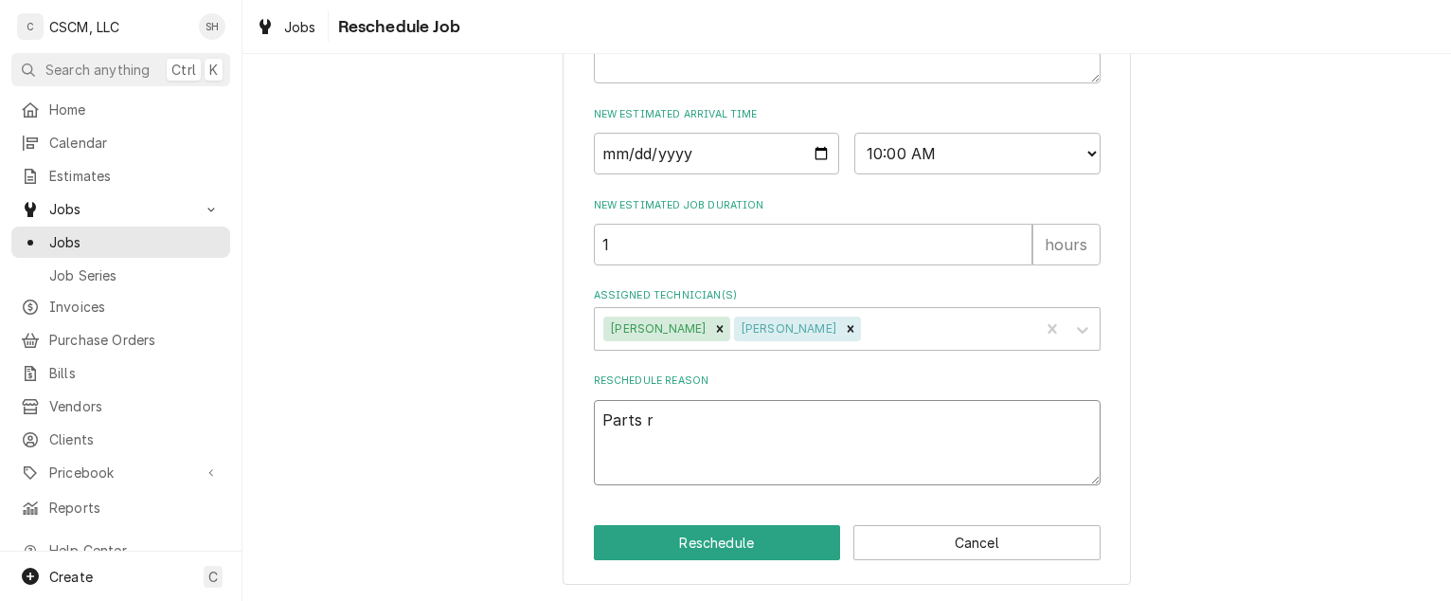
type textarea "x"
type textarea "Parts re"
type textarea "x"
type textarea "Parts rec"
type textarea "x"
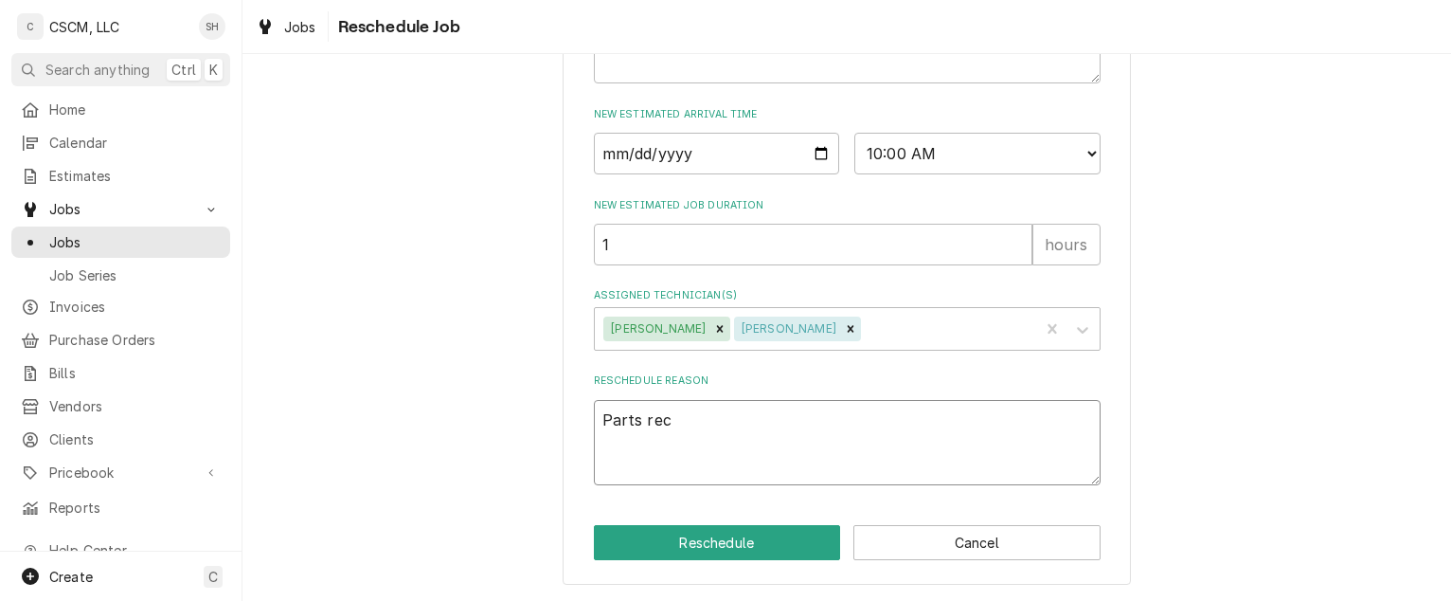
type textarea "Parts rece"
type textarea "x"
type textarea "Parts recei"
type textarea "x"
type textarea "Parts receiv"
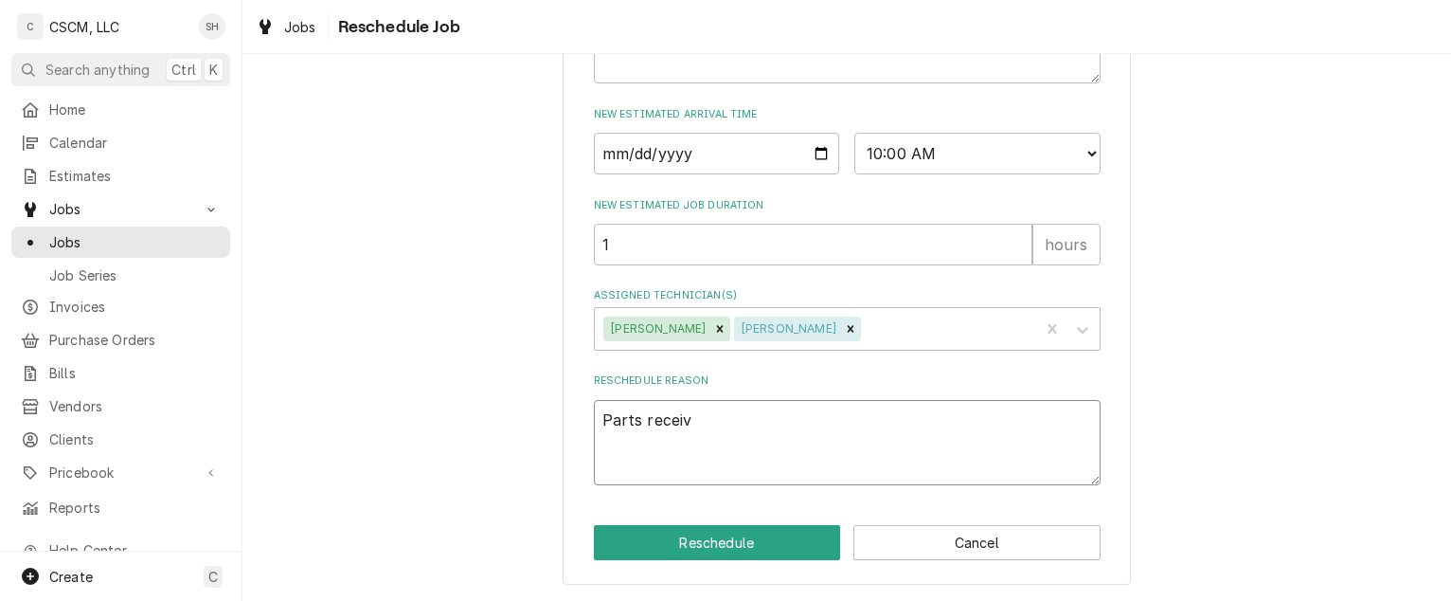
type textarea "x"
type textarea "Parts receive"
type textarea "x"
type textarea "Parts received"
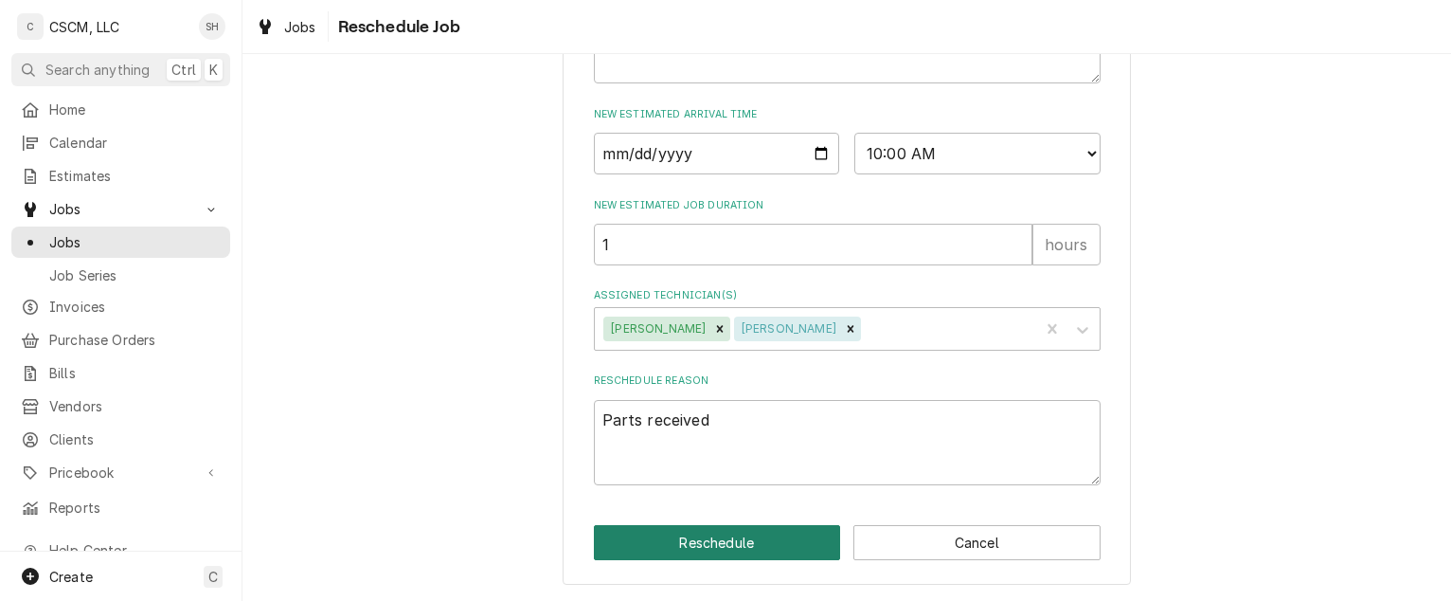
click at [693, 545] on button "Reschedule" at bounding box center [717, 542] width 247 height 35
type textarea "x"
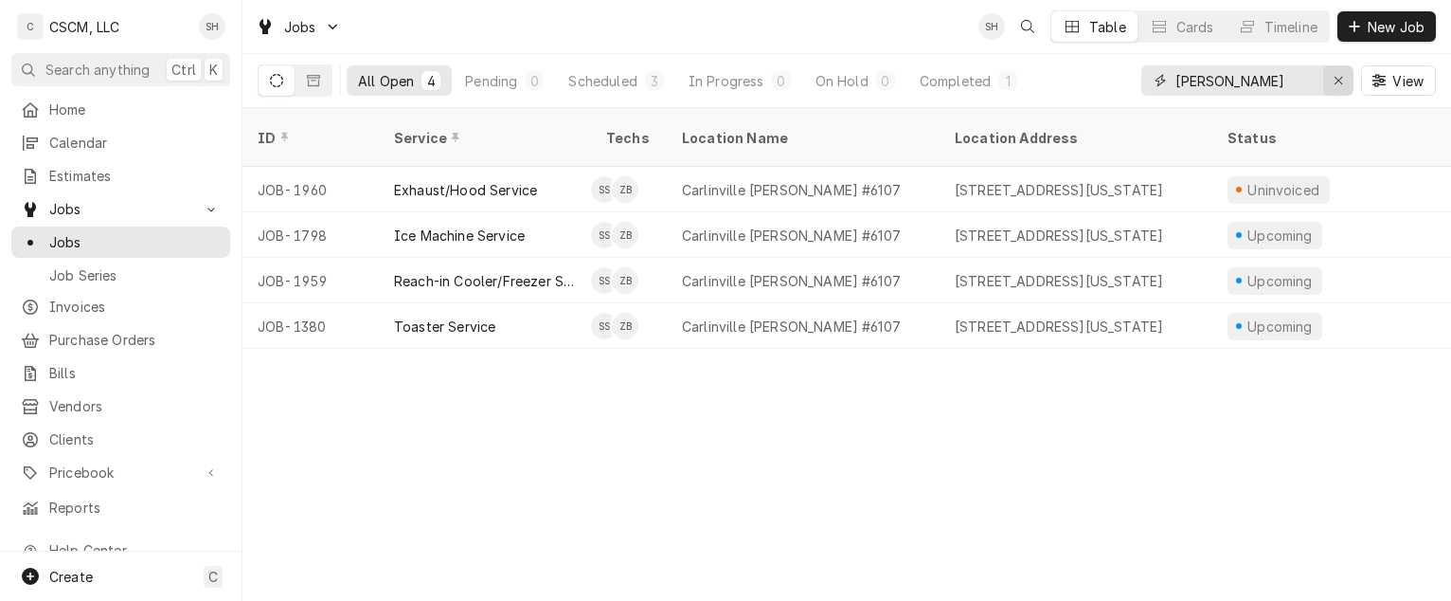
click at [1339, 87] on div "Erase input" at bounding box center [1338, 80] width 19 height 19
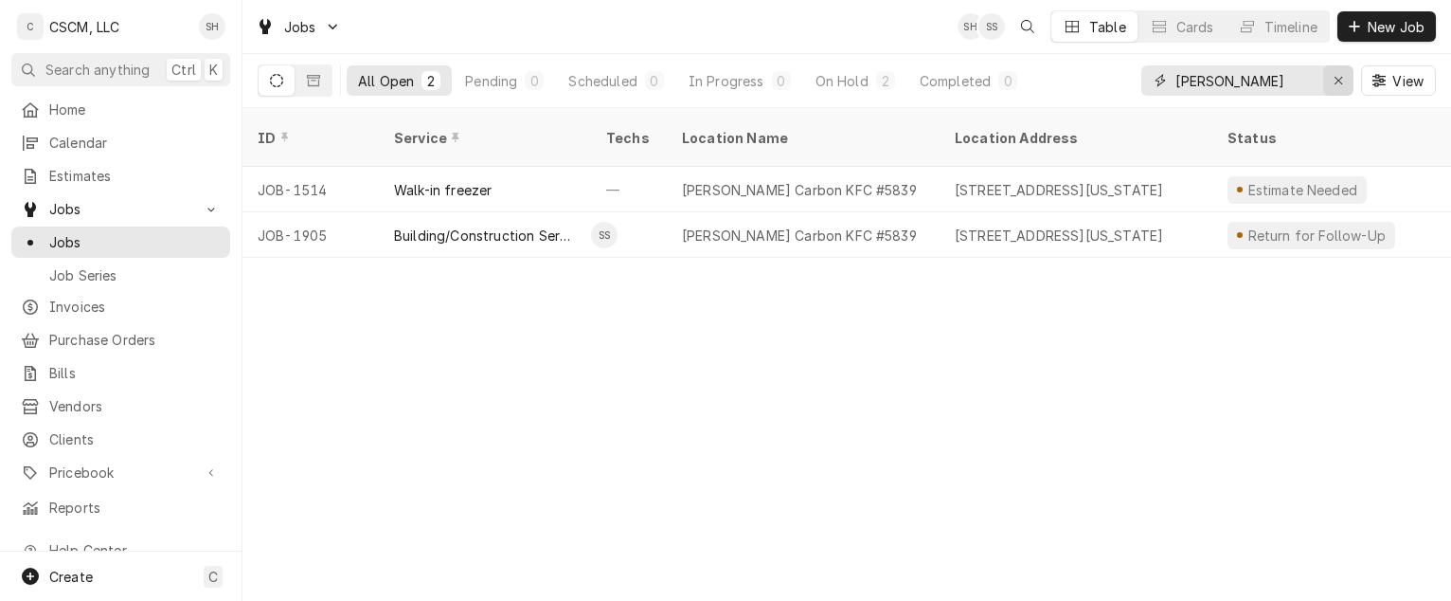
type input "[PERSON_NAME]"
click at [1339, 70] on button "Erase input" at bounding box center [1339, 80] width 30 height 30
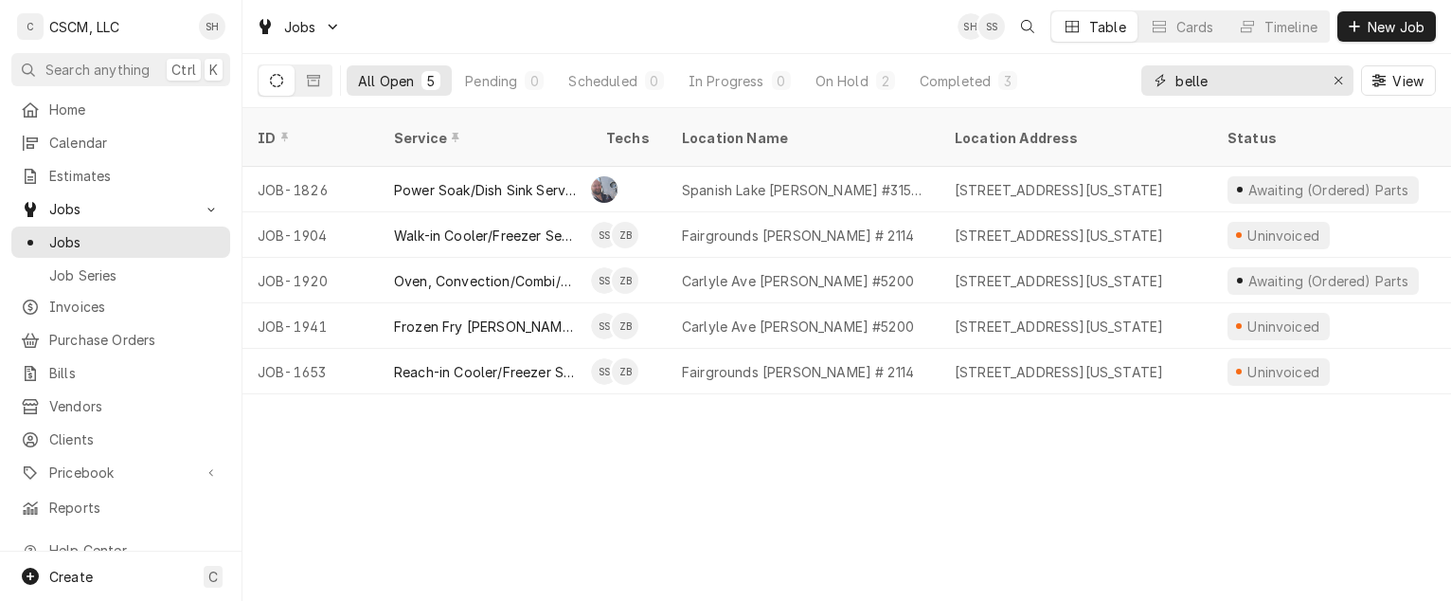
type input "belle"
click at [1339, 70] on button "Erase input" at bounding box center [1339, 80] width 30 height 30
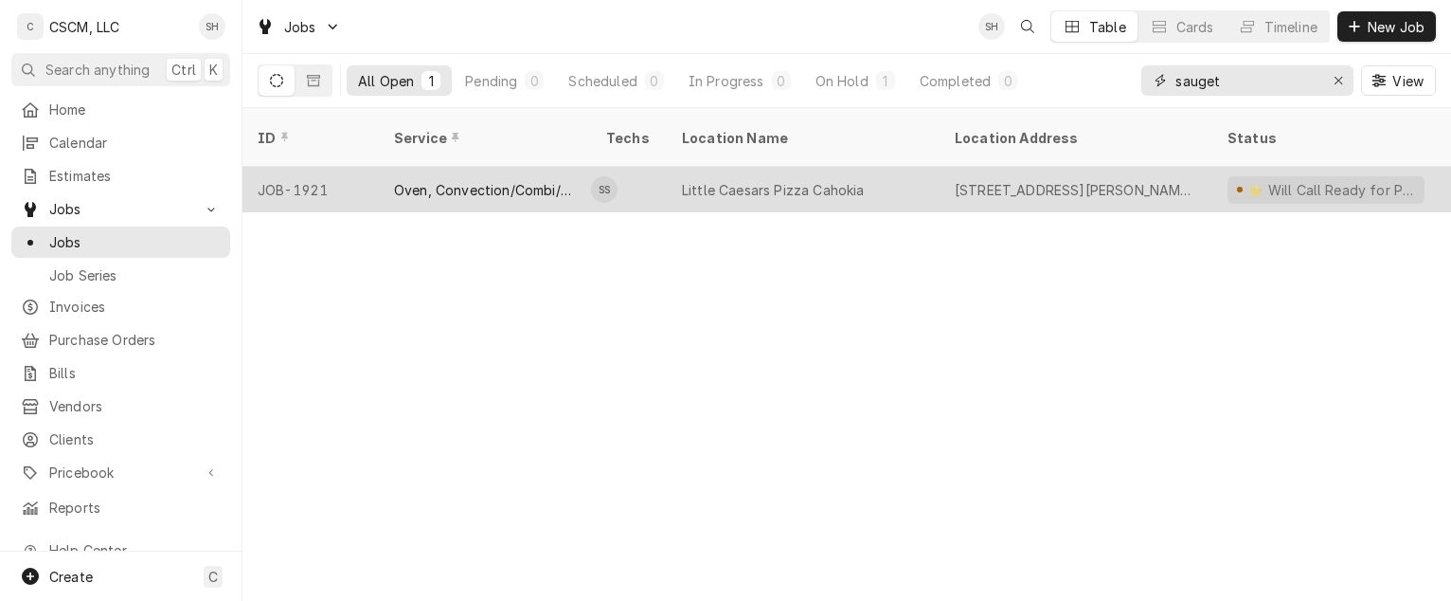
type input "sauget"
click at [1201, 167] on div "[STREET_ADDRESS][PERSON_NAME][US_STATE]" at bounding box center [1076, 189] width 273 height 45
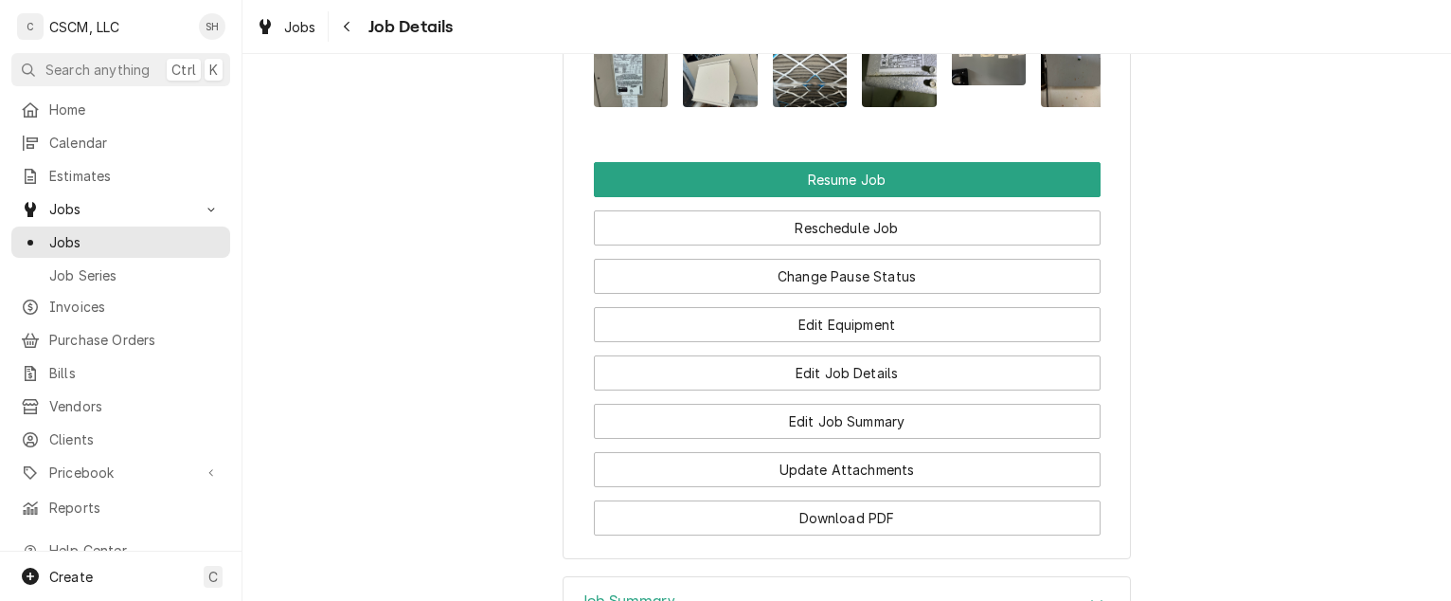
scroll to position [2363, 0]
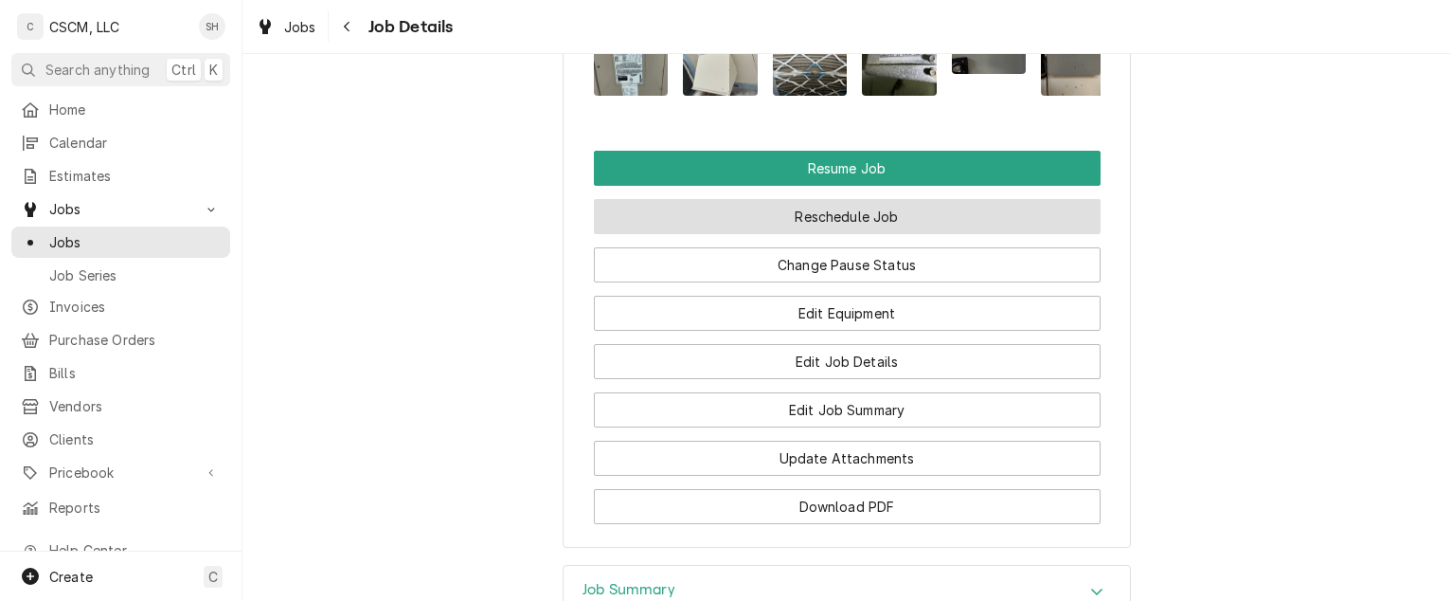
click at [1043, 234] on button "Reschedule Job" at bounding box center [847, 216] width 507 height 35
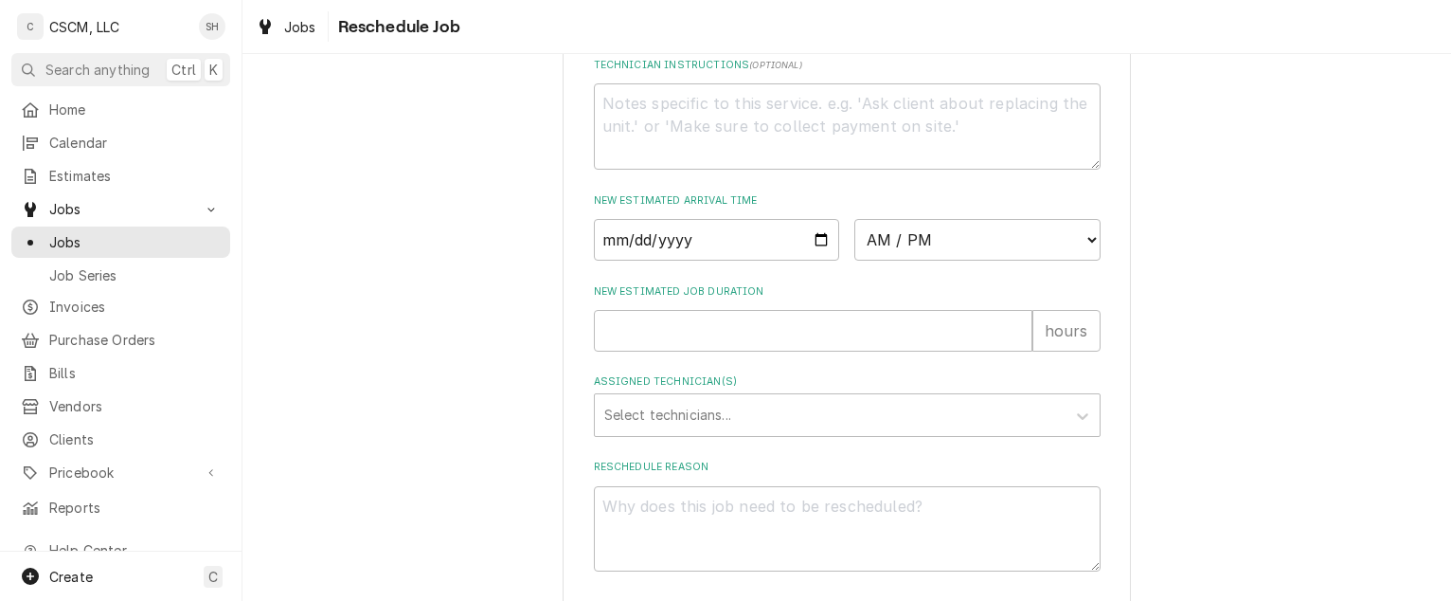
scroll to position [712, 0]
click at [801, 257] on input "Date" at bounding box center [717, 236] width 246 height 42
type input "[DATE]"
type textarea "x"
click at [951, 244] on select "AM / PM 6:00 AM 6:15 AM 6:30 AM 6:45 AM 7:00 AM 7:15 AM 7:30 AM 7:45 AM 8:00 AM…" at bounding box center [978, 236] width 246 height 42
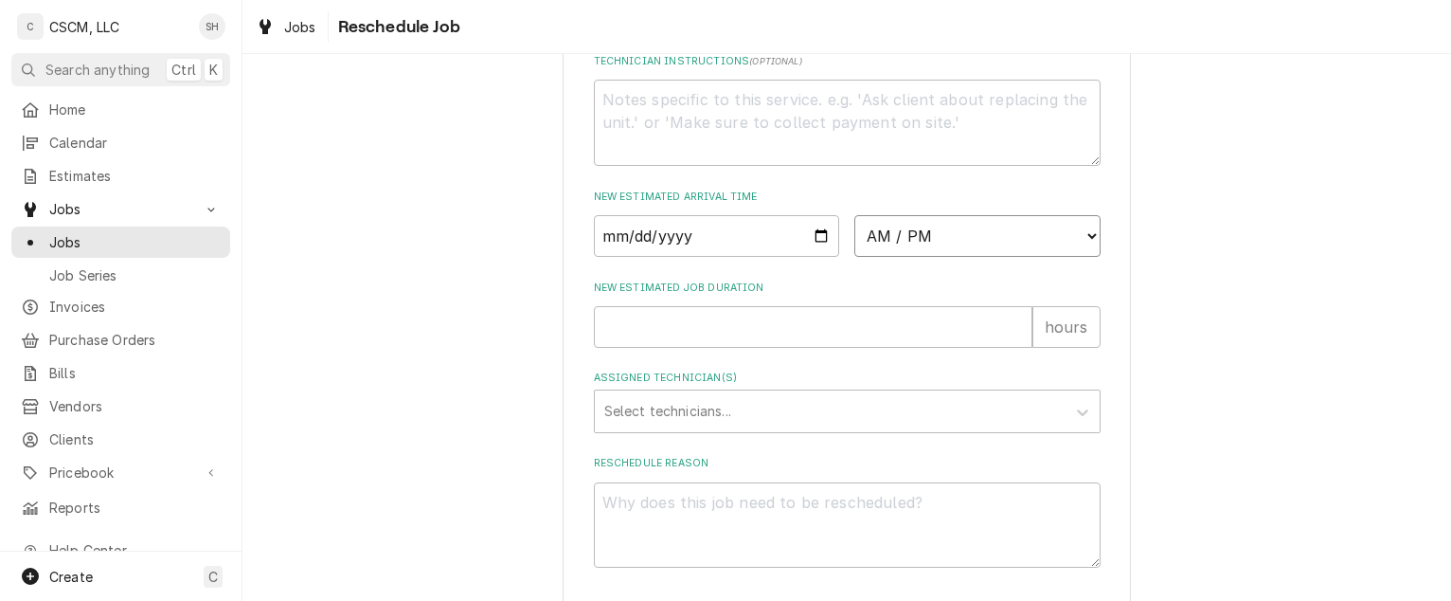
select select "12:00:00"
click at [855, 238] on select "AM / PM 6:00 AM 6:15 AM 6:30 AM 6:45 AM 7:00 AM 7:15 AM 7:30 AM 7:45 AM 8:00 AM…" at bounding box center [978, 236] width 246 height 42
click at [717, 348] on input "New Estimated Job Duration" at bounding box center [813, 327] width 439 height 42
type textarea "x"
type input "1"
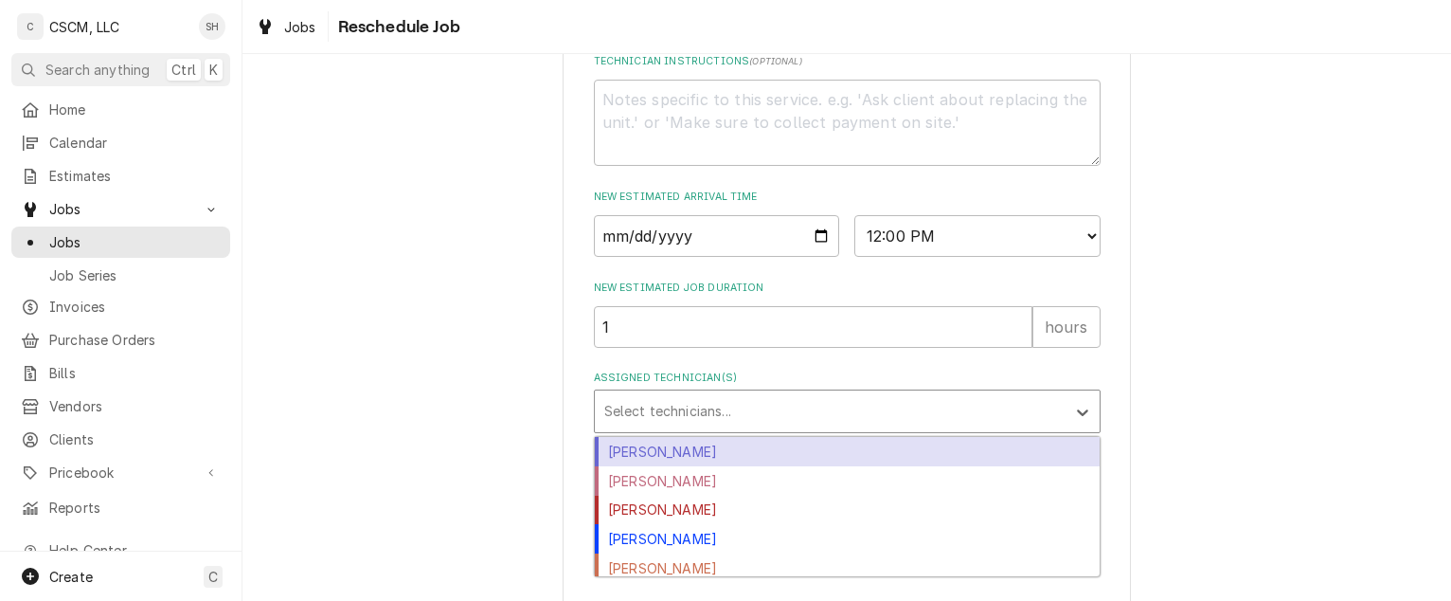
click at [713, 428] on div "Assigned Technician(s)" at bounding box center [830, 411] width 452 height 34
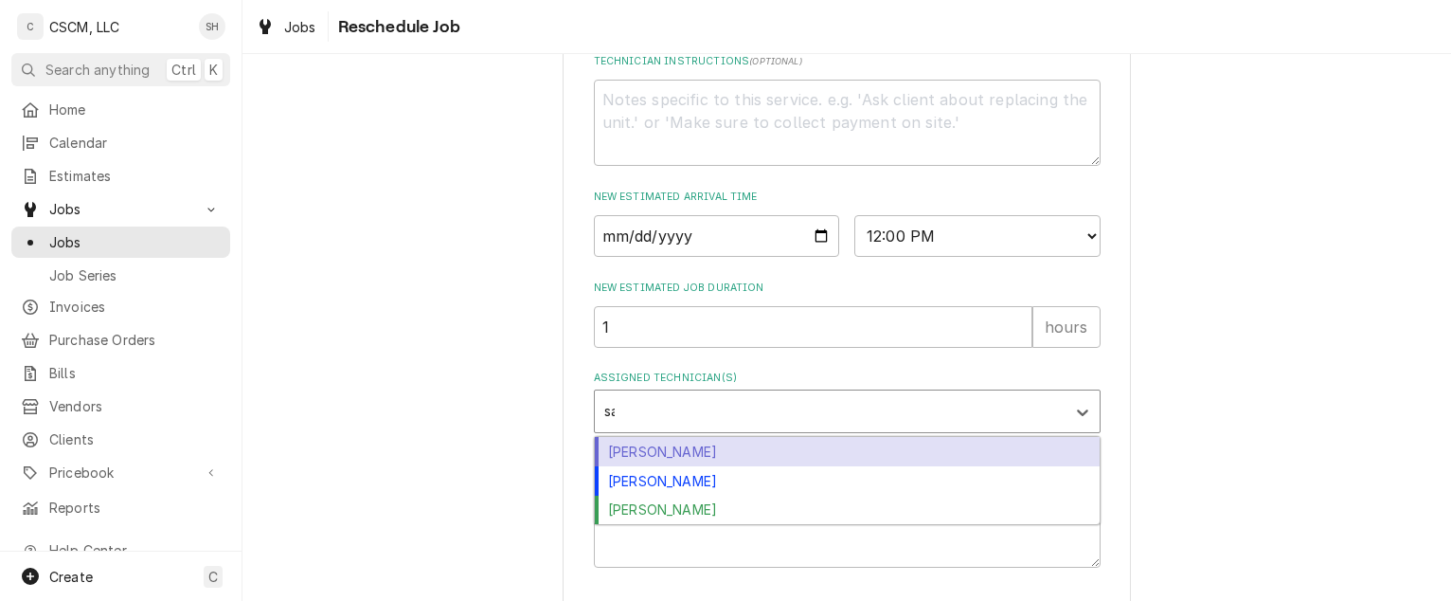
type input "[PERSON_NAME]"
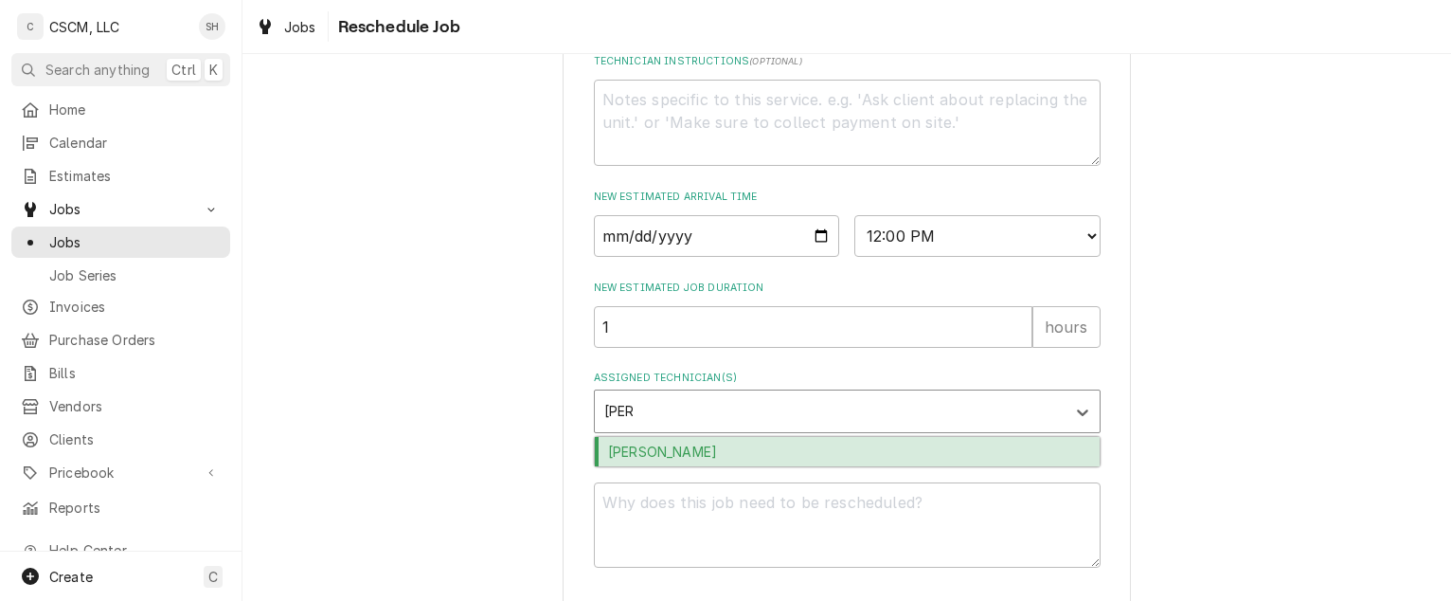
click at [731, 466] on div "[PERSON_NAME]" at bounding box center [847, 451] width 505 height 29
type textarea "x"
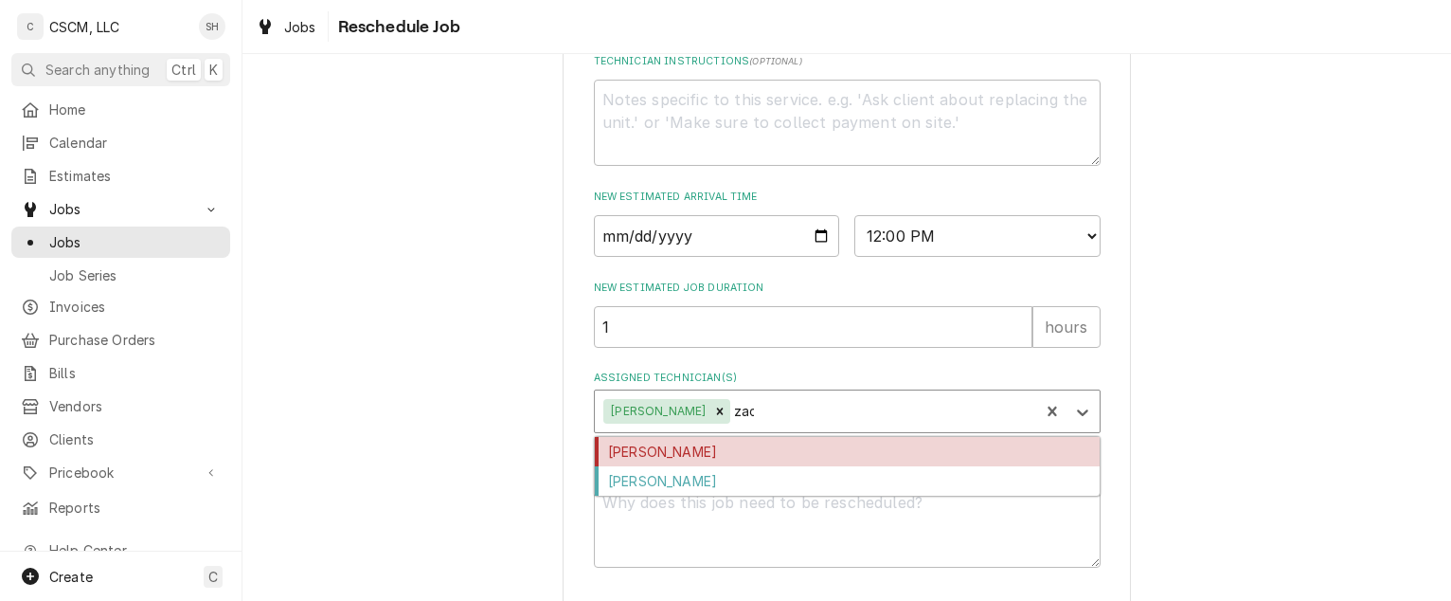
type input "[PERSON_NAME]"
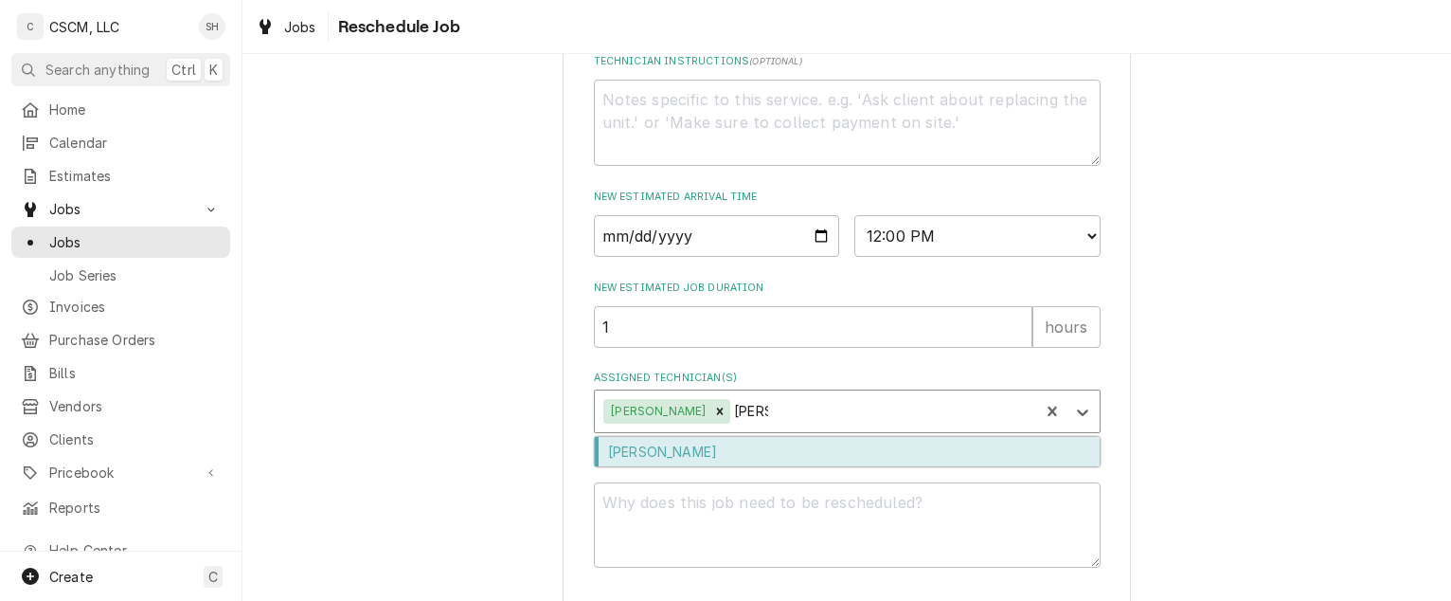
click at [731, 466] on div "[PERSON_NAME]" at bounding box center [847, 451] width 505 height 29
type textarea "x"
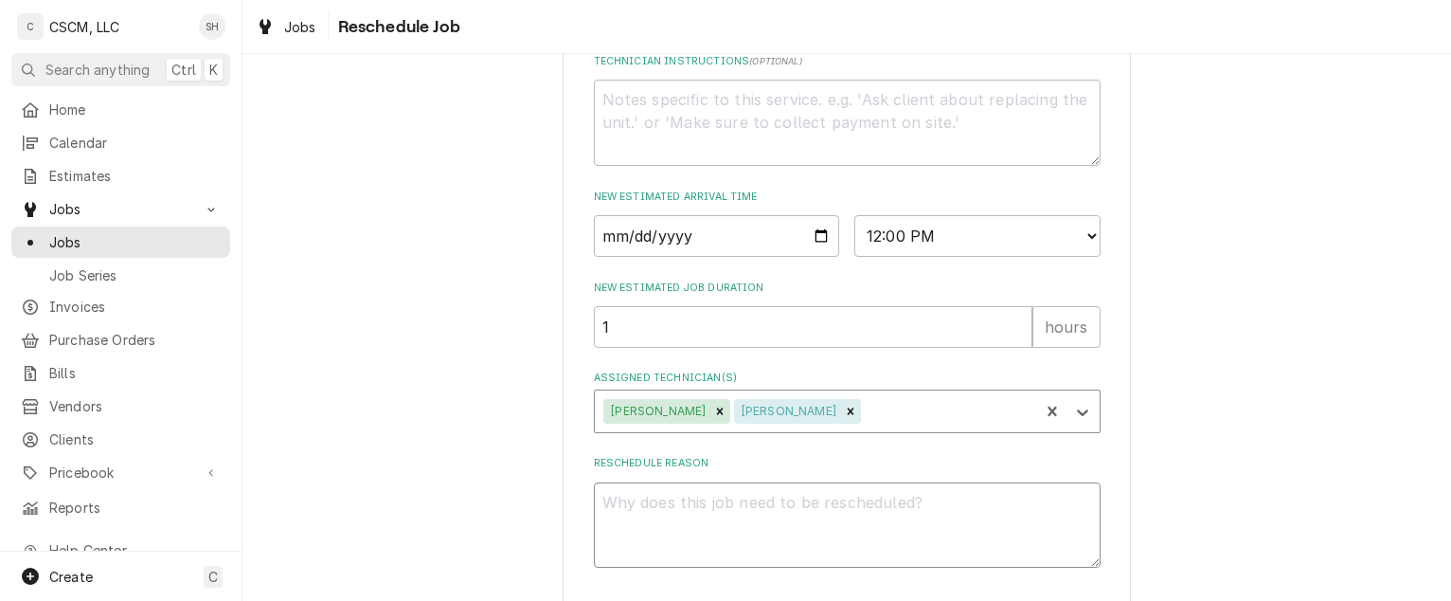
click at [767, 546] on textarea "Reschedule Reason" at bounding box center [847, 525] width 507 height 86
type textarea "x"
type textarea "P"
type textarea "x"
type textarea "Pa"
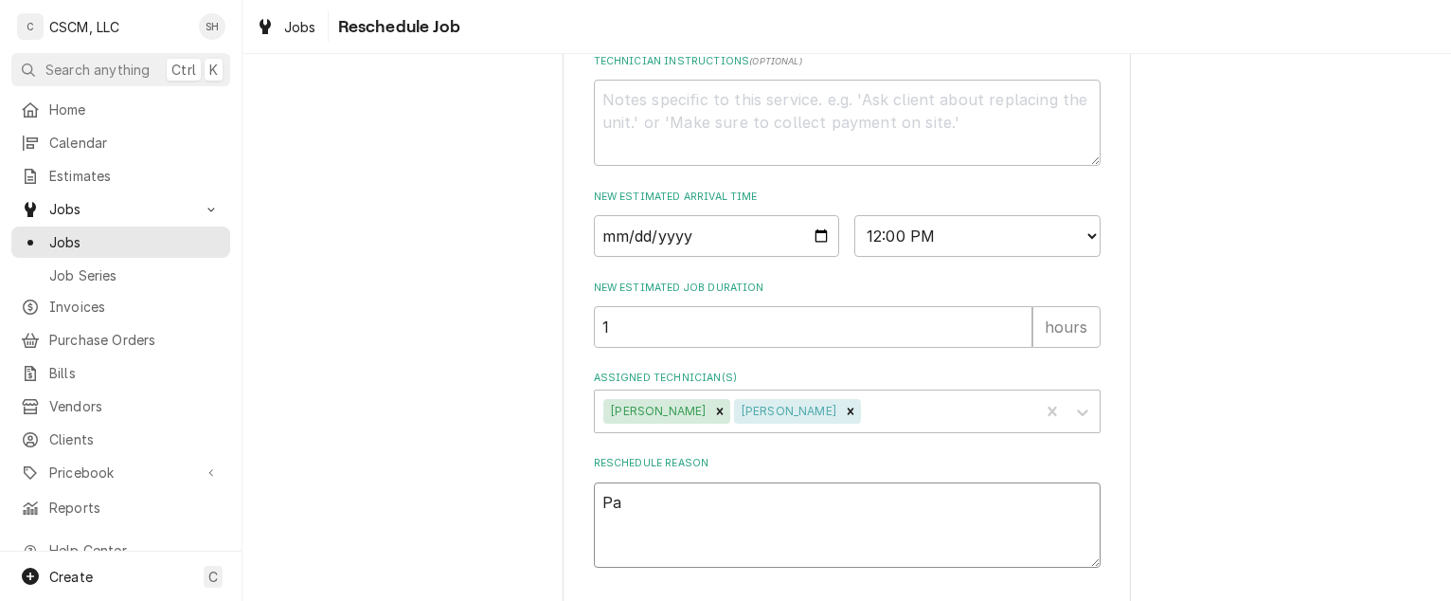
type textarea "x"
type textarea "Par"
type textarea "x"
type textarea "Part"
type textarea "x"
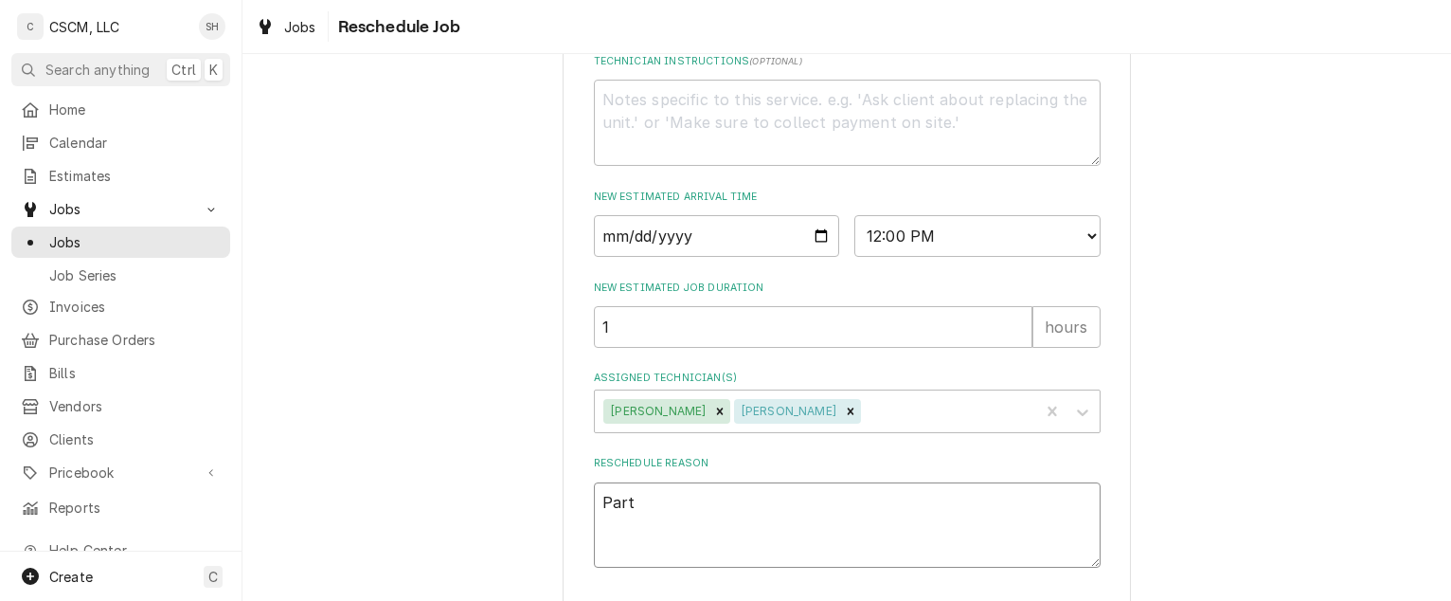
type textarea "Par"
type textarea "x"
type textarea "Pa"
type textarea "x"
type textarea "P"
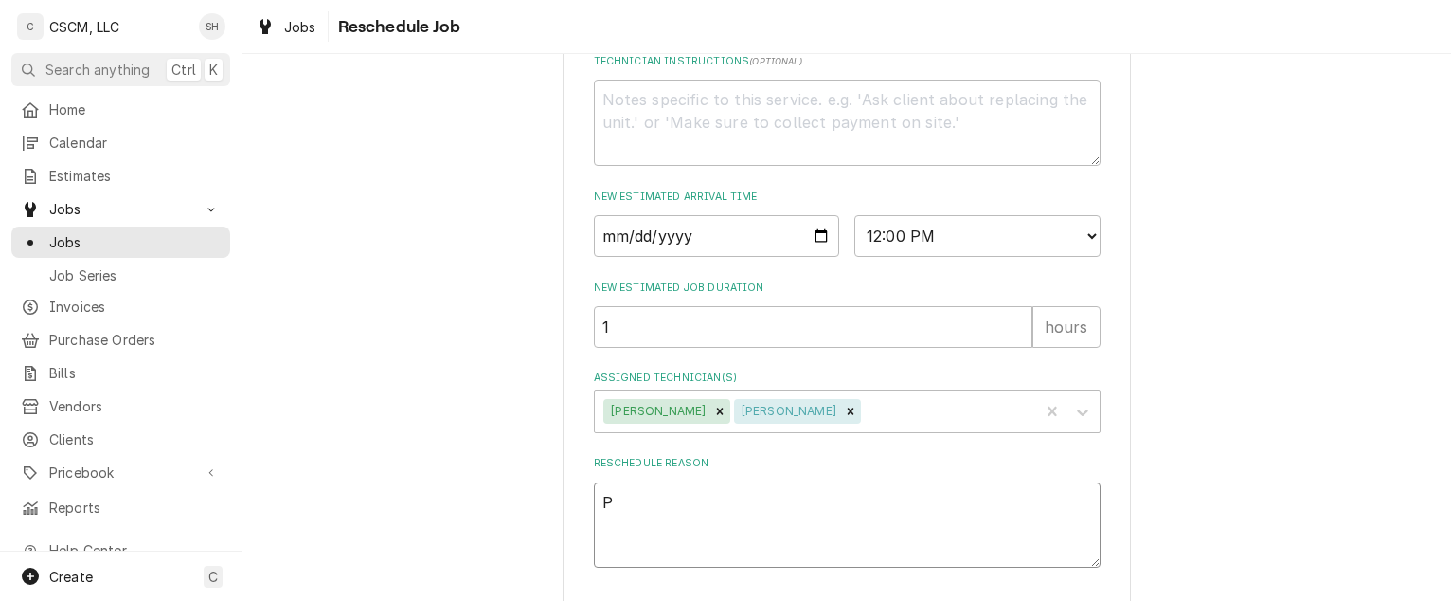
type textarea "x"
type textarea "Wi"
type textarea "x"
type textarea "Wil"
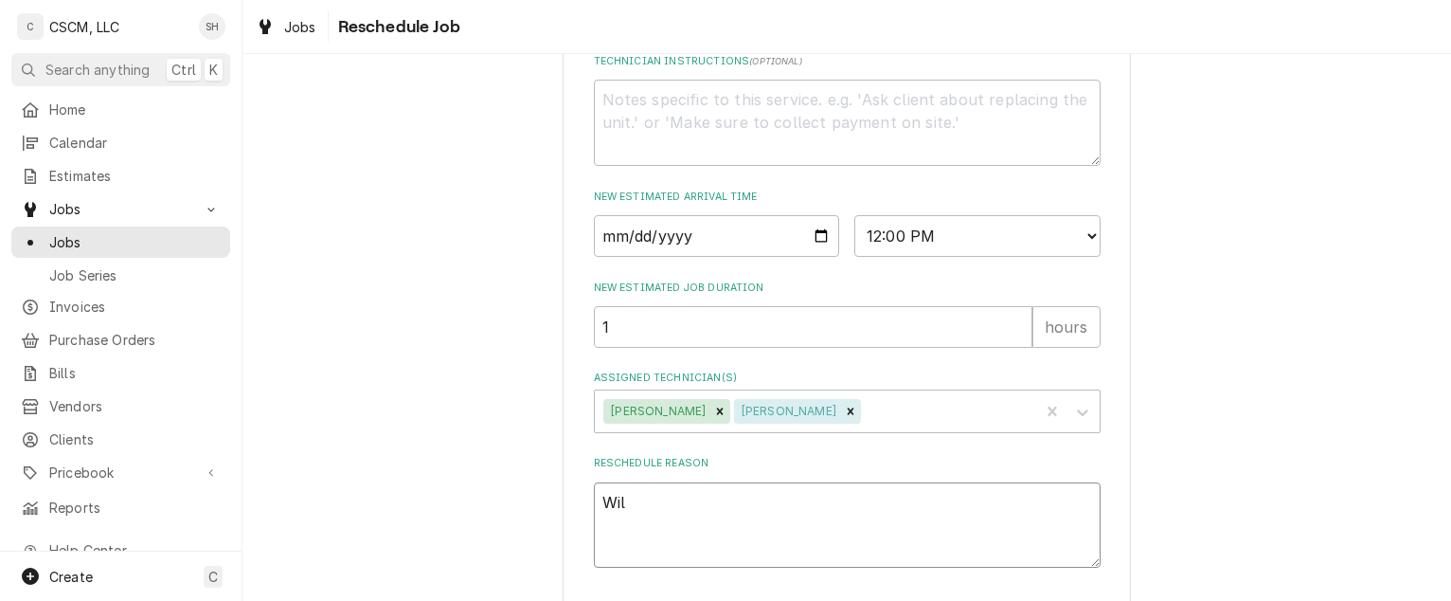
type textarea "x"
type textarea "Will"
type textarea "x"
type textarea "Will"
type textarea "x"
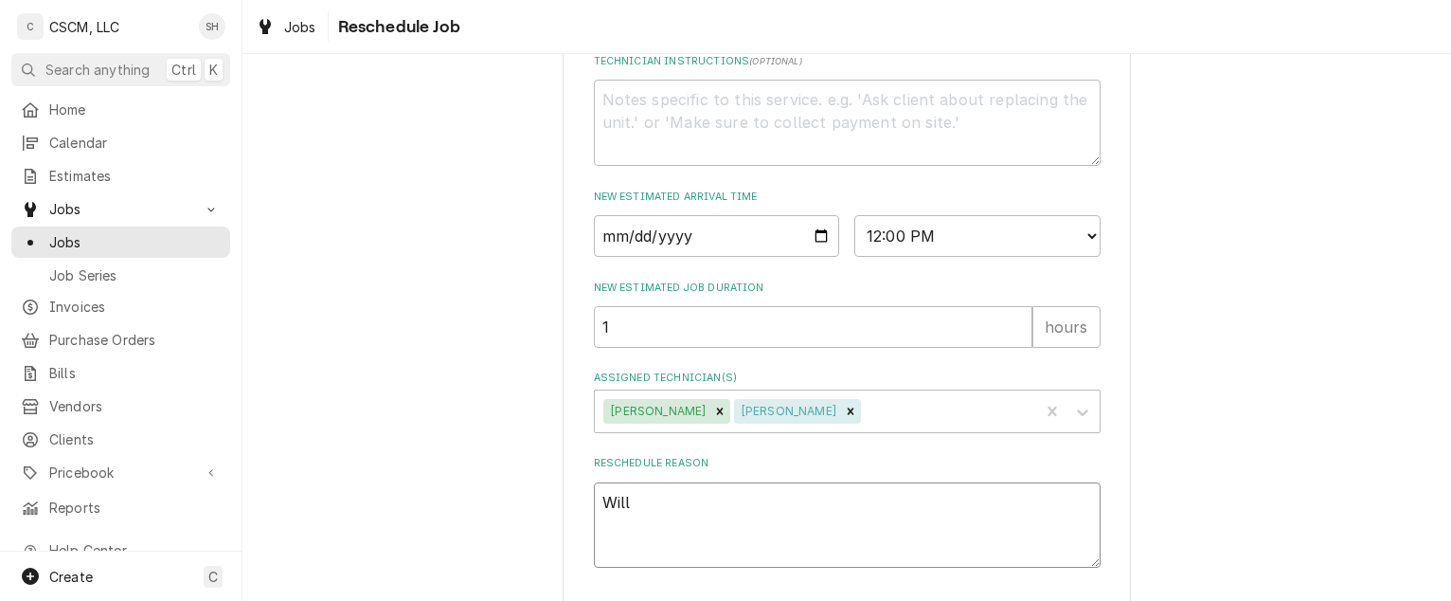
type textarea "Will c"
type textarea "x"
type textarea "Will ca"
type textarea "x"
type textarea "Will car"
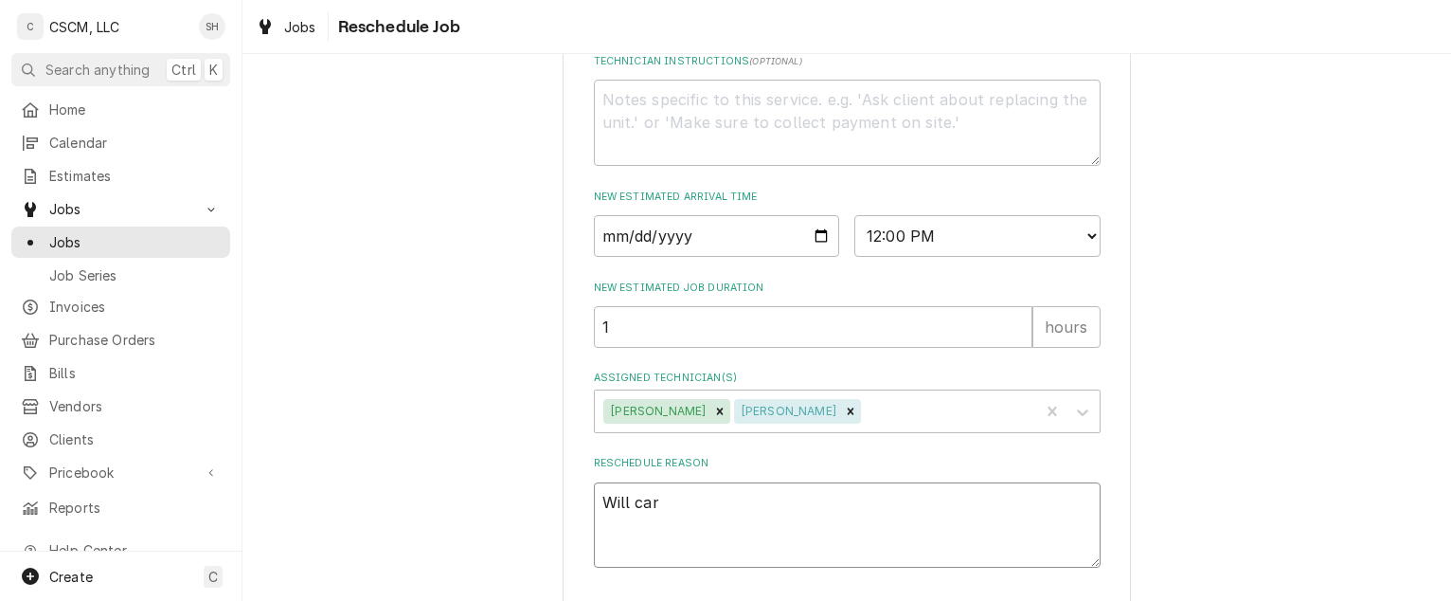
type textarea "x"
type textarea "Will ca"
type textarea "x"
type textarea "Will cak"
type textarea "x"
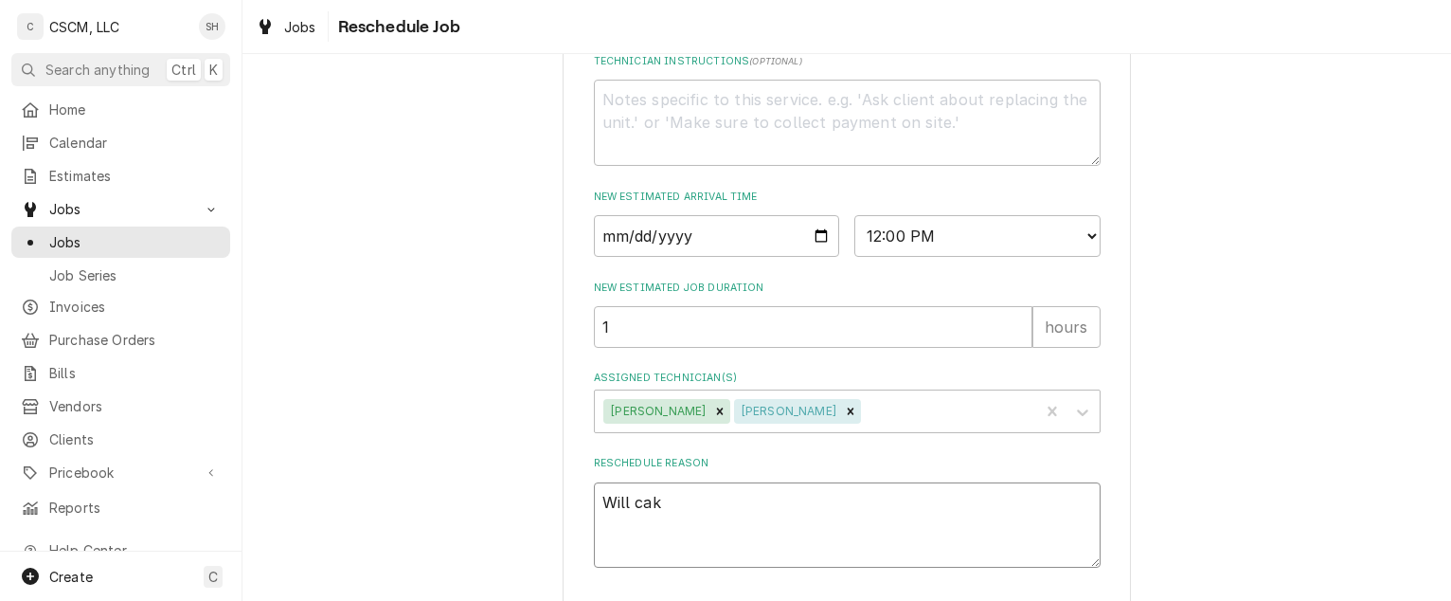
type textarea "Will ca"
type textarea "x"
type textarea "Will cal"
type textarea "x"
type textarea "Will call"
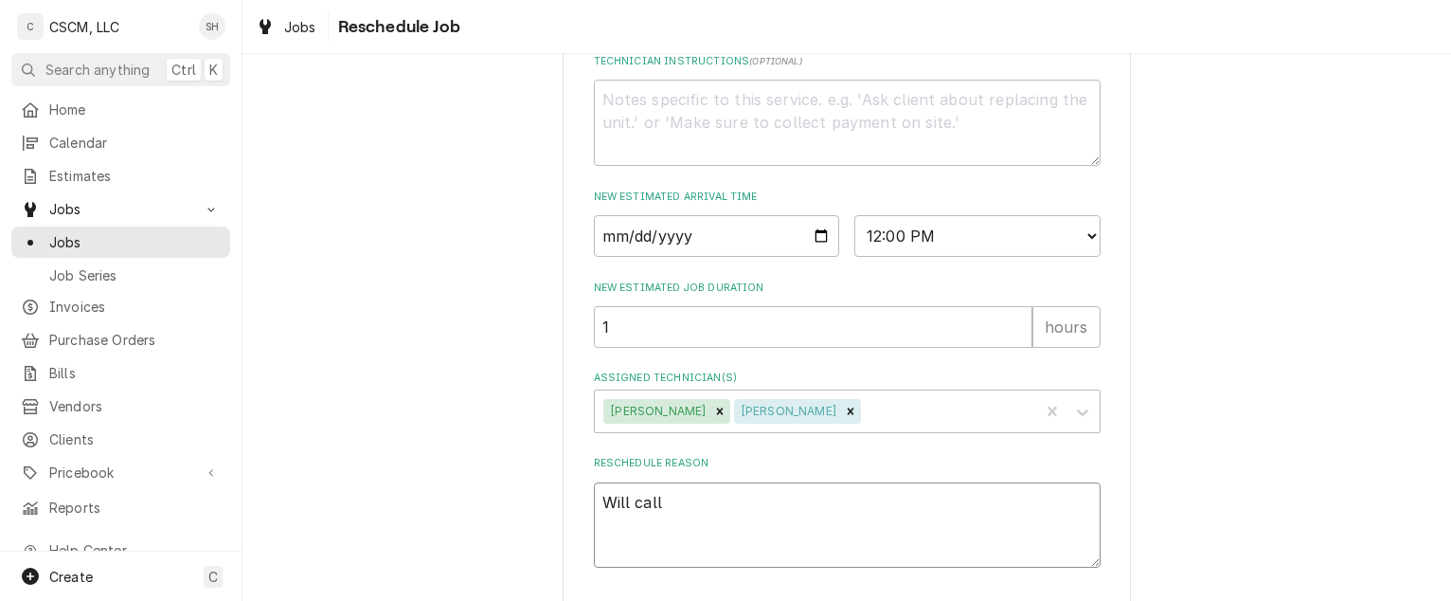
type textarea "x"
type textarea "Will call"
type textarea "x"
type textarea "Will call p"
type textarea "x"
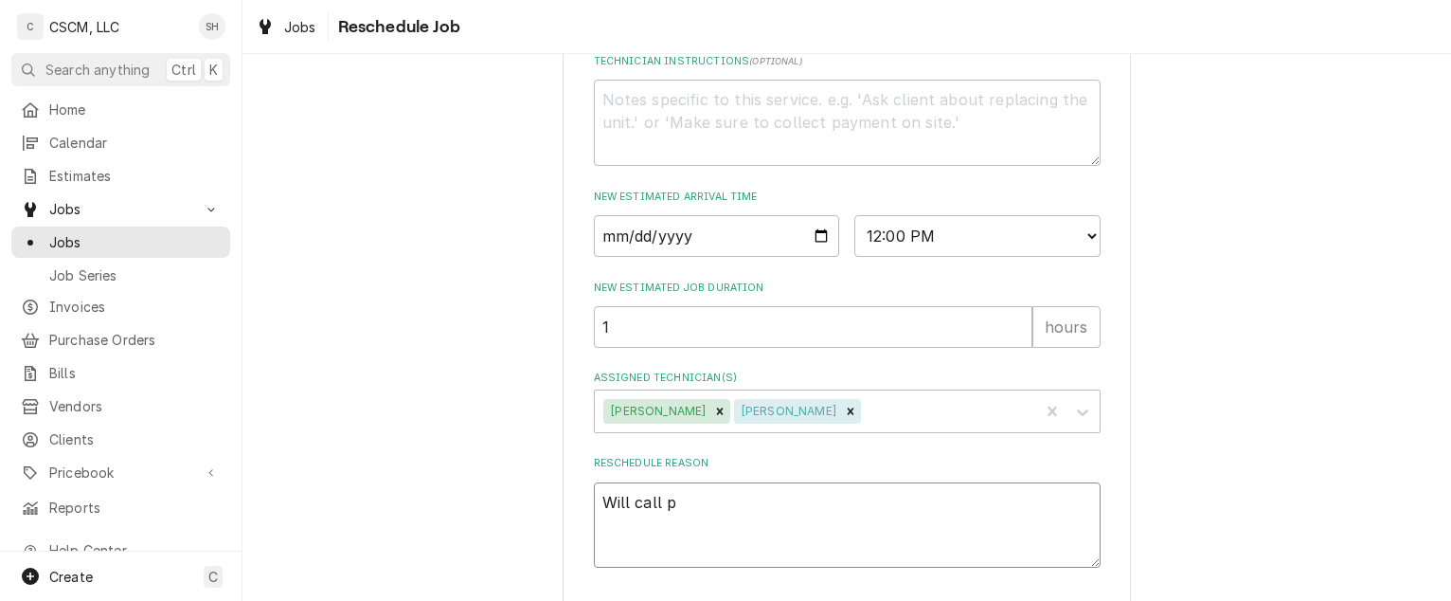
type textarea "Will call pa"
type textarea "x"
type textarea "Will call par"
type textarea "x"
type textarea "Will call part"
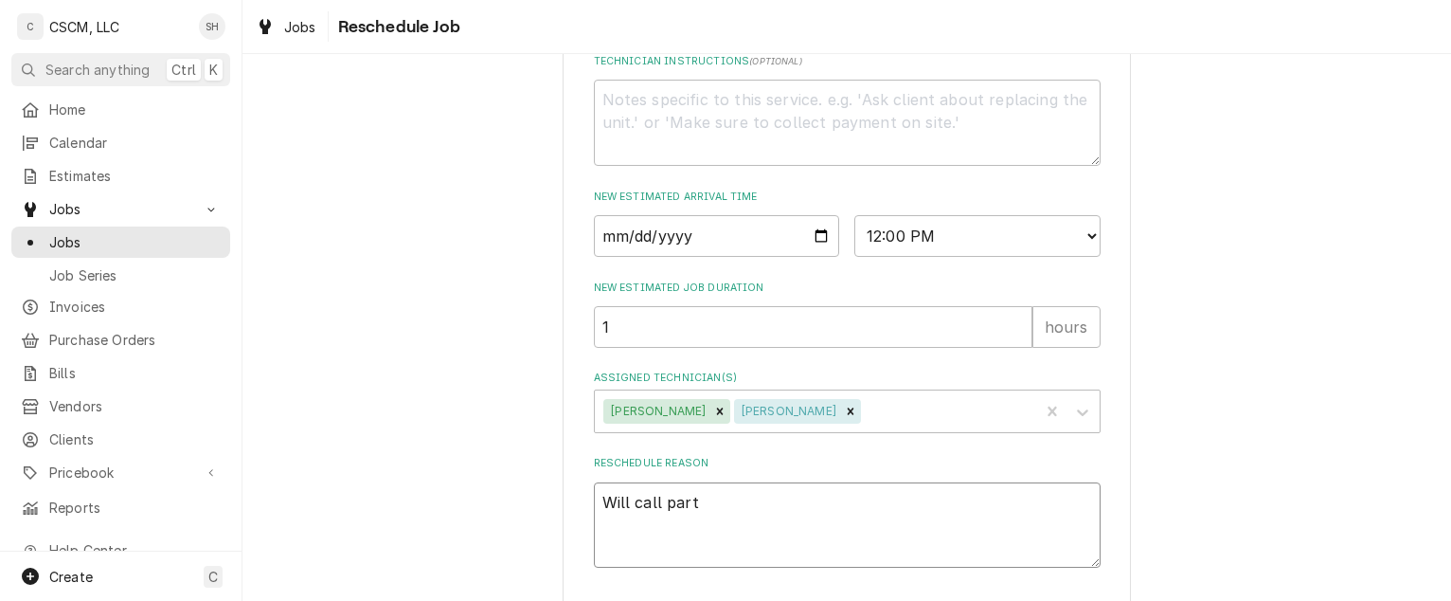
type textarea "x"
type textarea "Will call parts"
type textarea "x"
type textarea "Will call part"
type textarea "x"
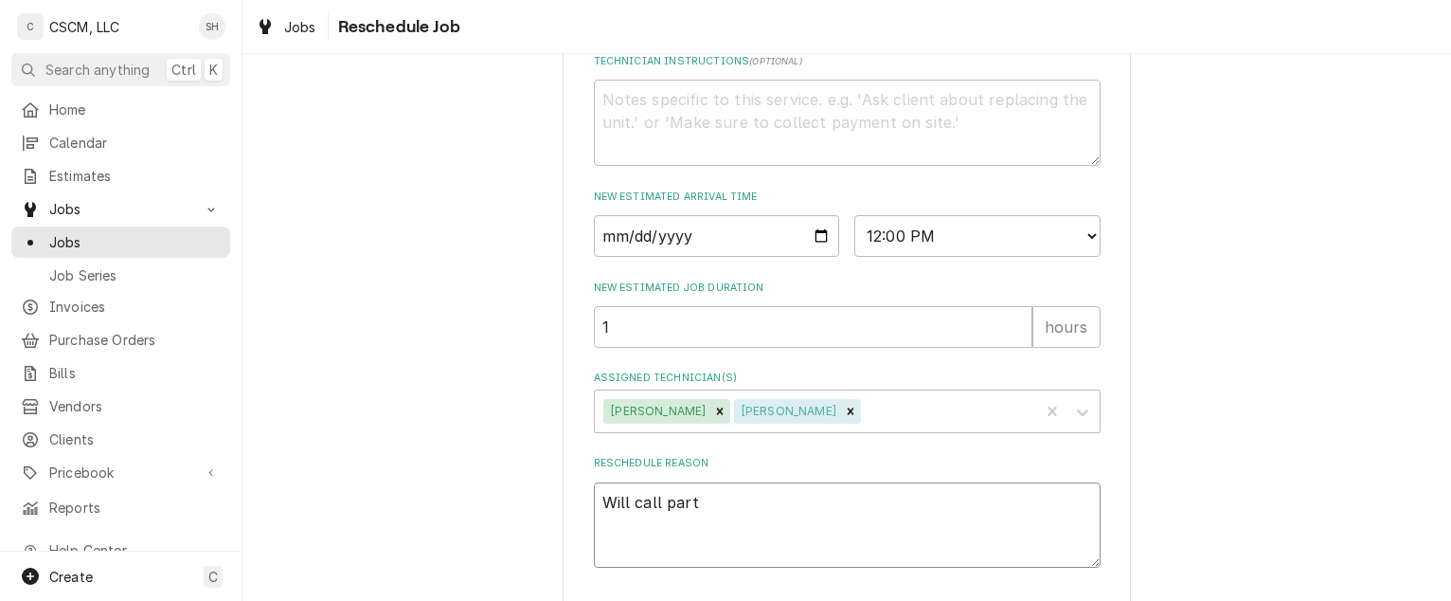
type textarea "Will call par"
type textarea "x"
type textarea "Will call pa"
type textarea "x"
type textarea "Will call p"
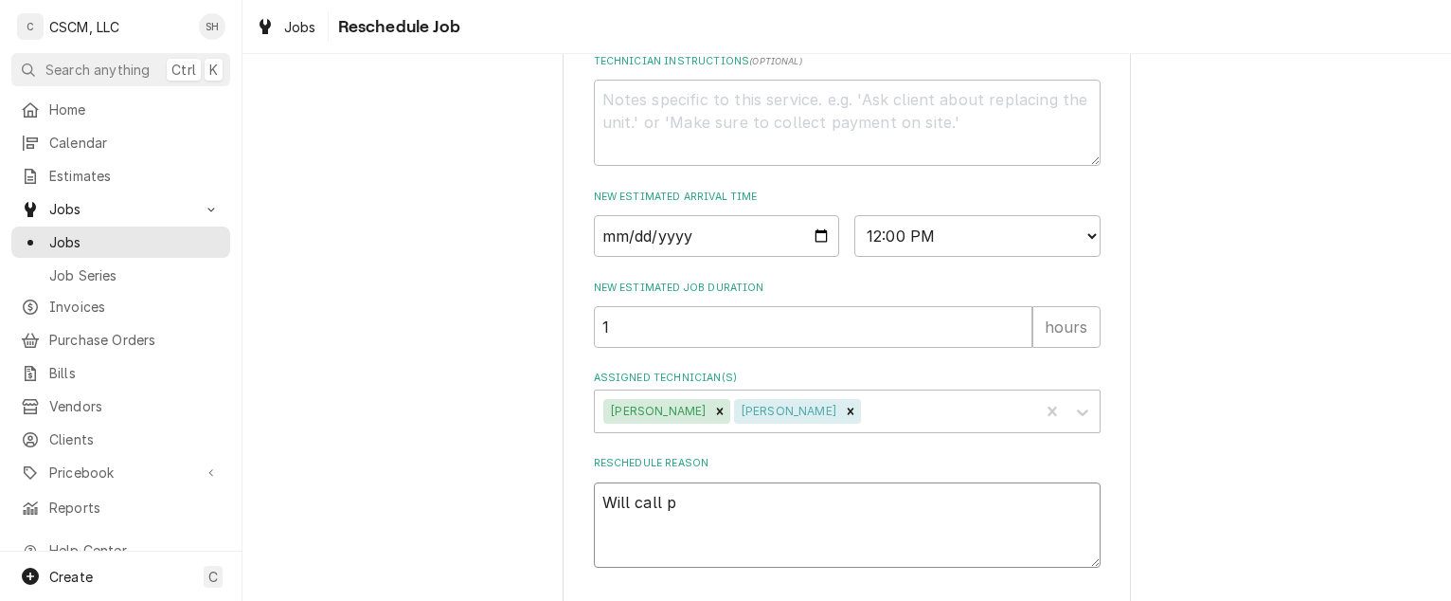
type textarea "x"
type textarea "Will call"
type textarea "x"
type textarea "Will call"
type textarea "x"
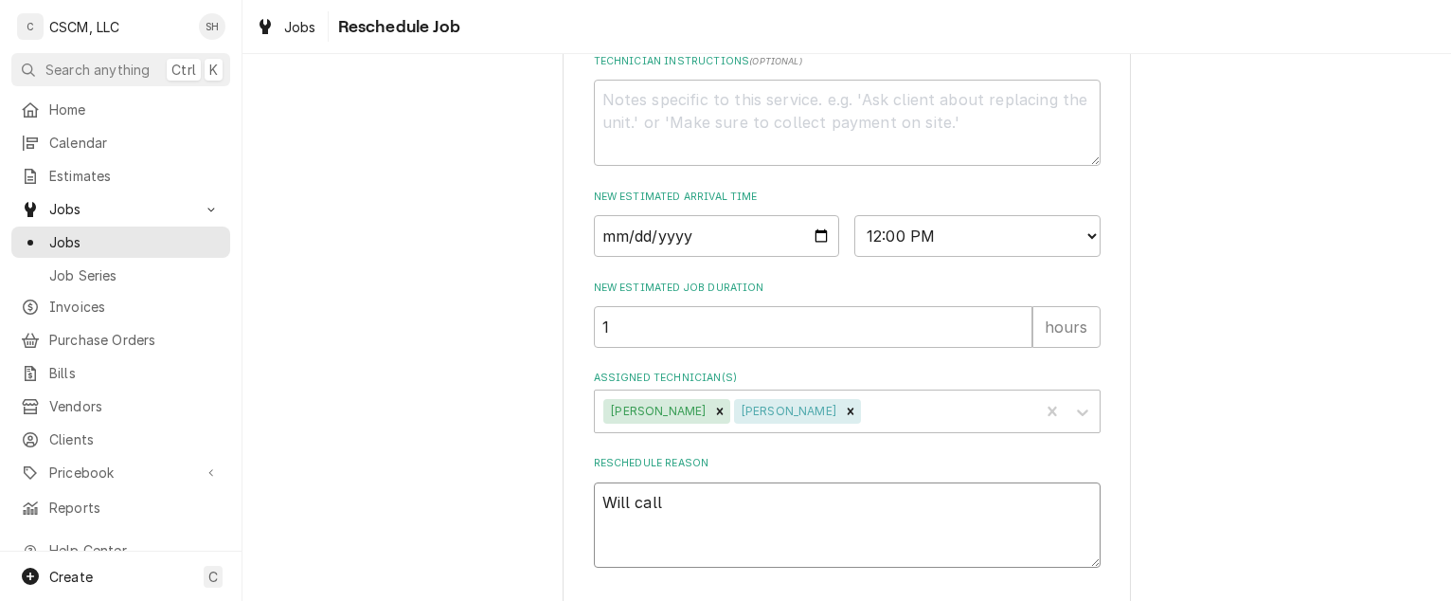
type textarea "Will call-"
type textarea "x"
type textarea "Will call-"
type textarea "x"
type textarea "Will call- P"
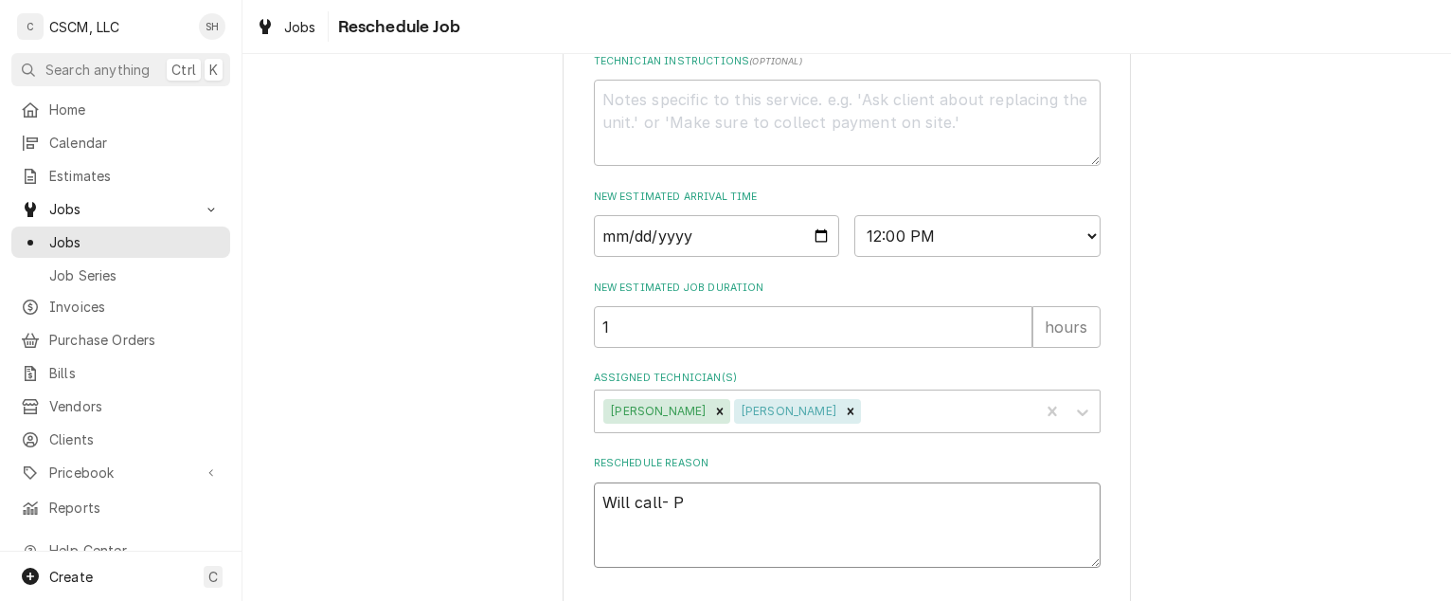
type textarea "x"
type textarea "Will call- Po"
type textarea "x"
type textarea "Will call- Pon"
type textarea "x"
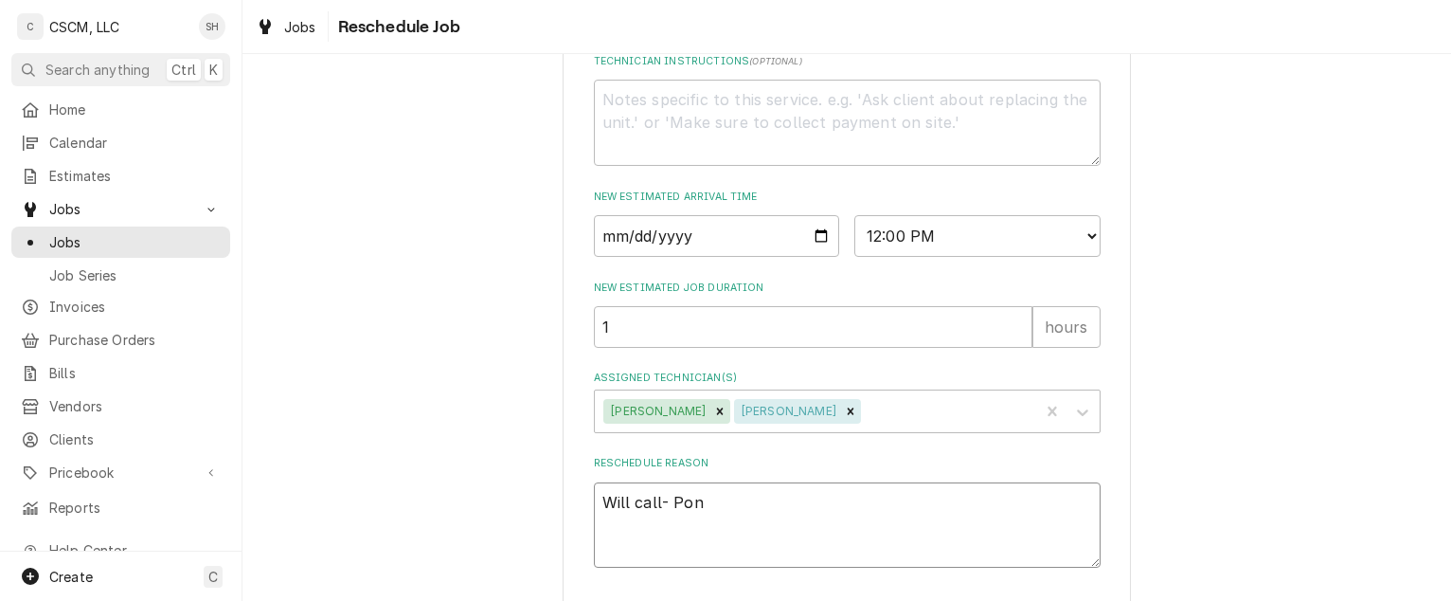
type textarea "Will call- Pont"
type textarea "x"
type textarea "Will call- Ponto"
type textarea "x"
type textarea "Will call- Pontoo"
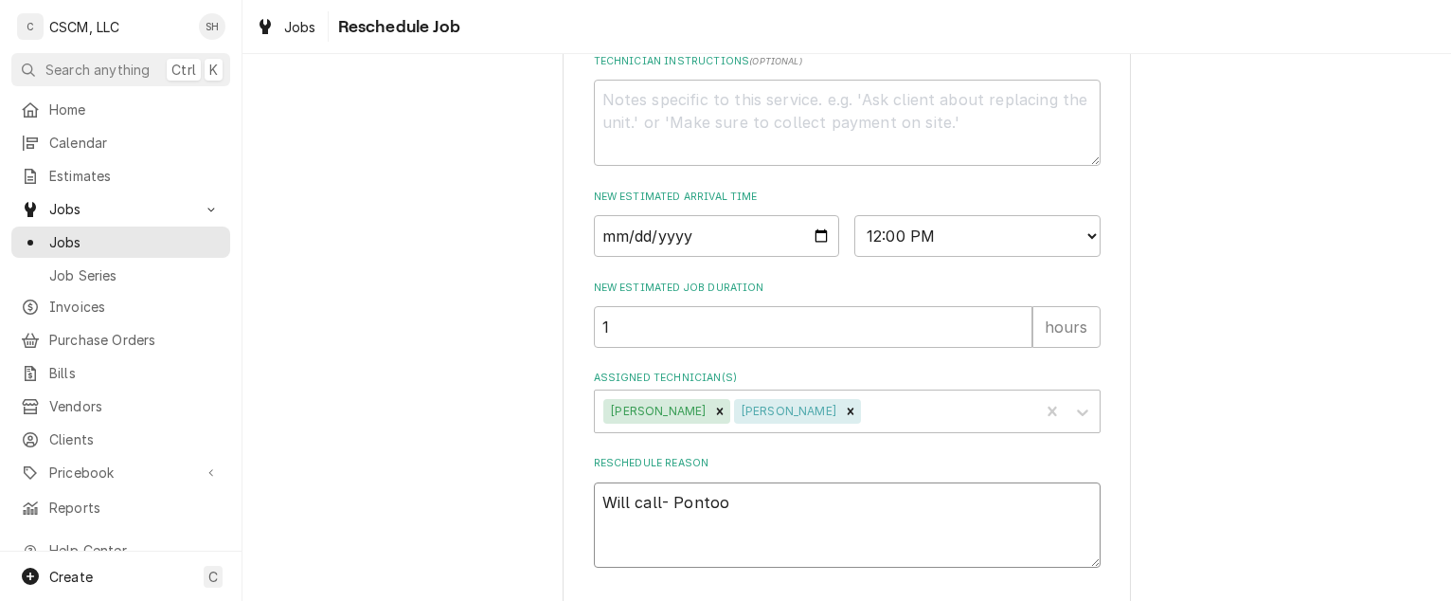
type textarea "x"
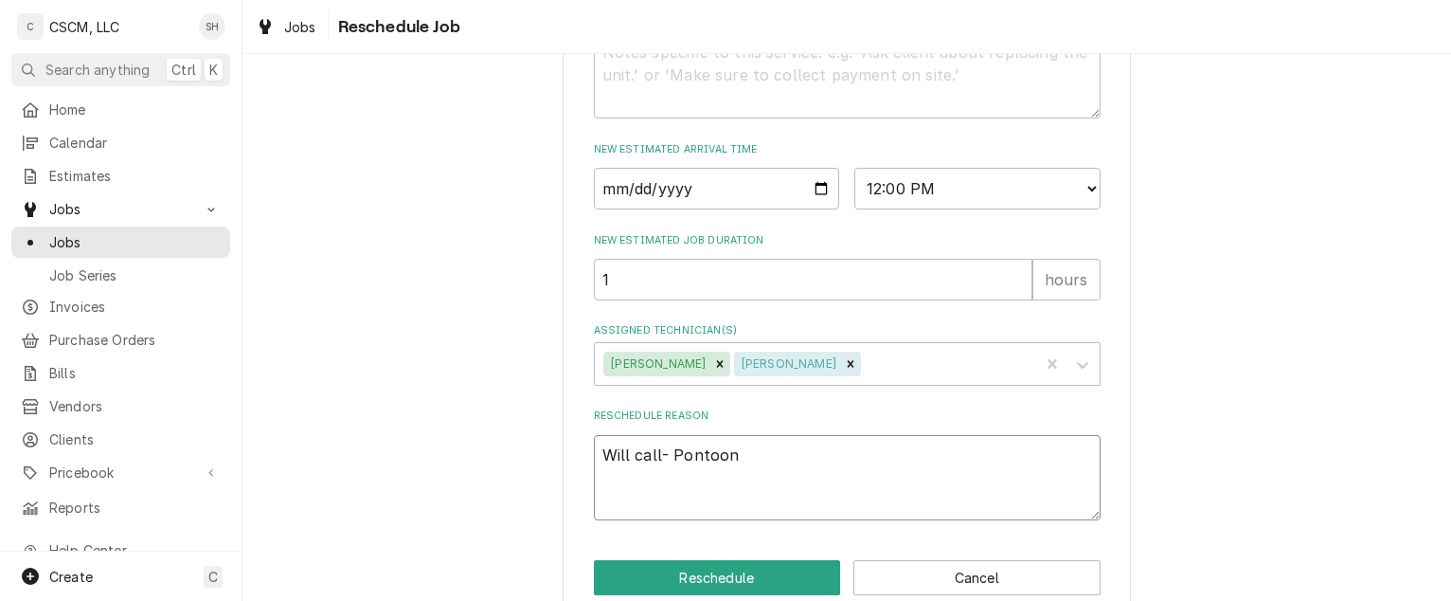
scroll to position [819, 0]
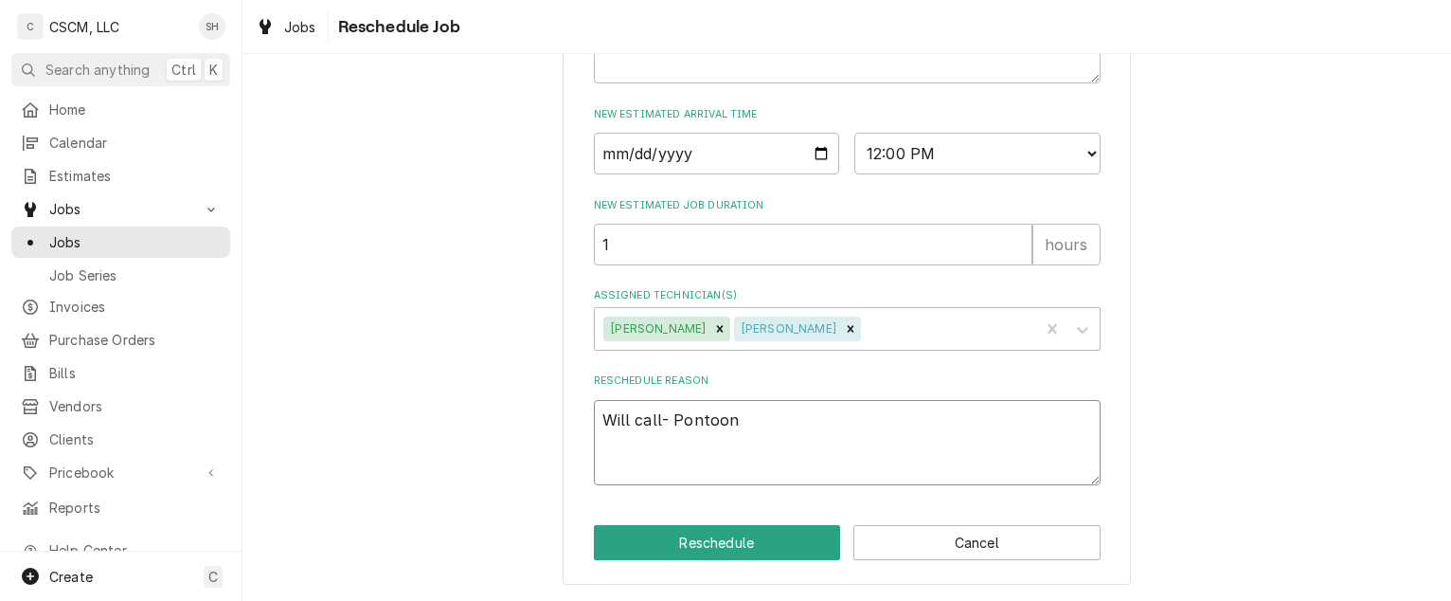
type textarea "Will call- Pontoon"
click at [849, 428] on textarea "Will call- Pontoon" at bounding box center [847, 443] width 507 height 86
type textarea "x"
type textarea "Will call- Pontoo"
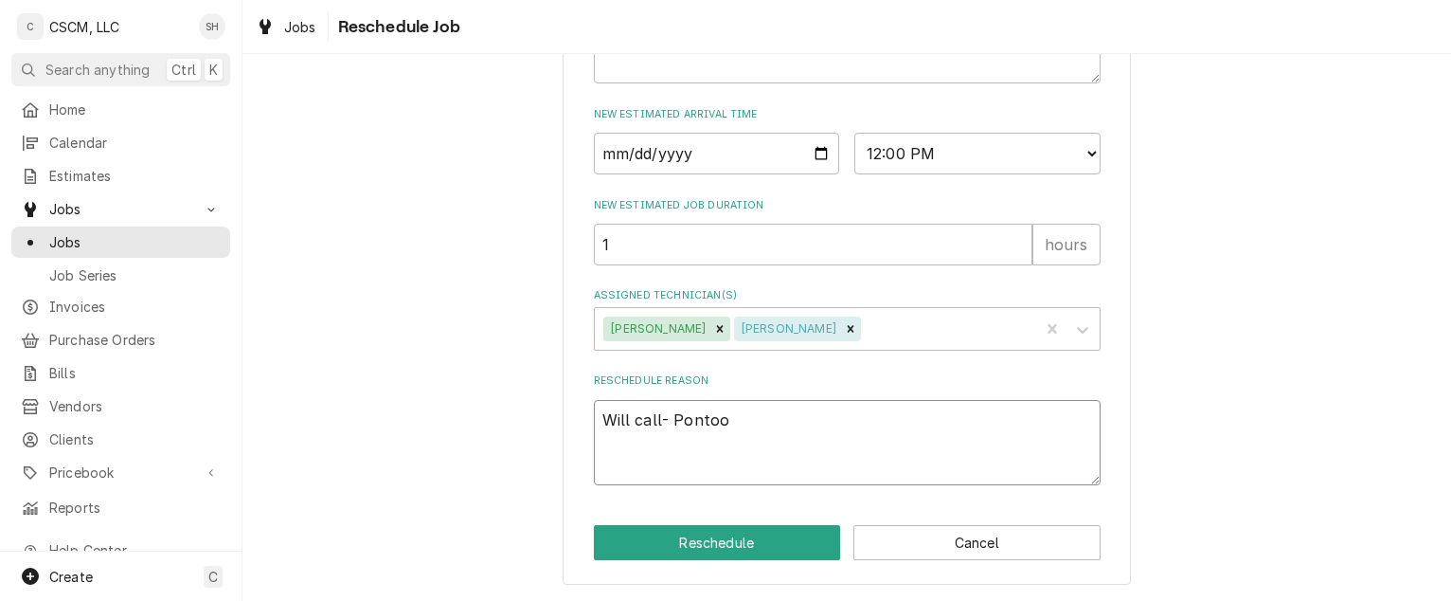
type textarea "x"
type textarea "Will call- Ponto"
type textarea "x"
type textarea "Will call- Pont"
type textarea "x"
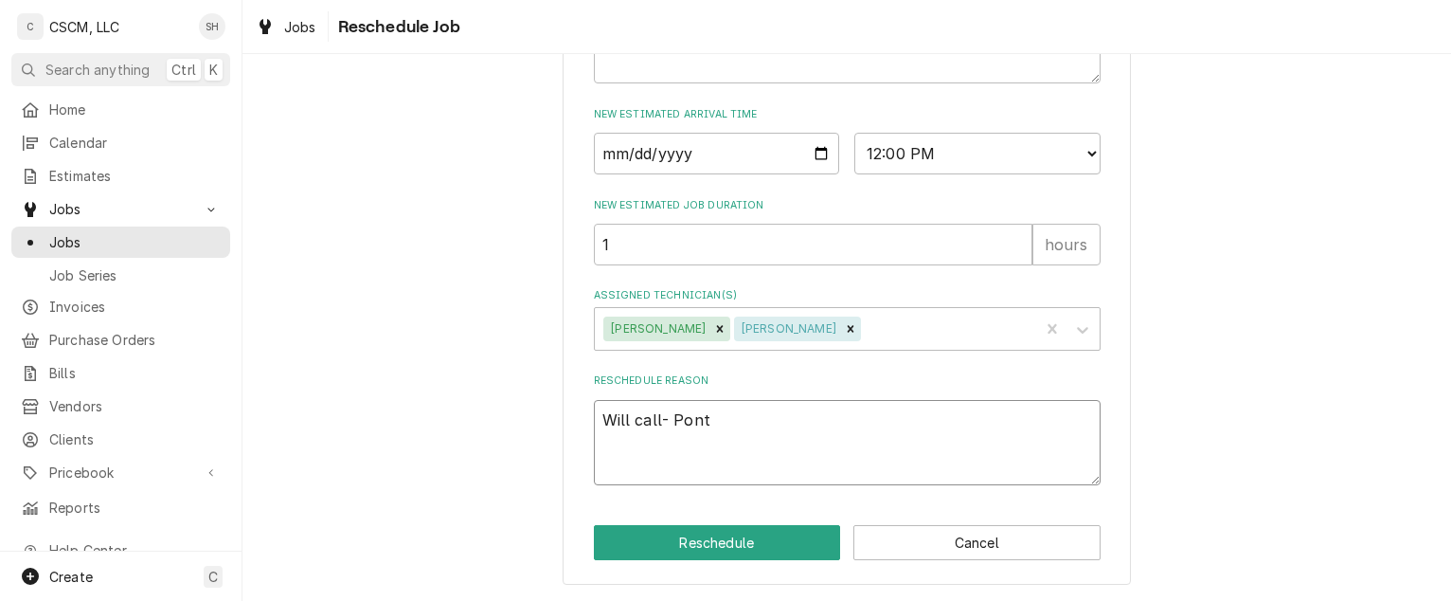
type textarea "Will call- Pon"
type textarea "x"
type textarea "Will call- Po"
type textarea "x"
type textarea "Will call- P"
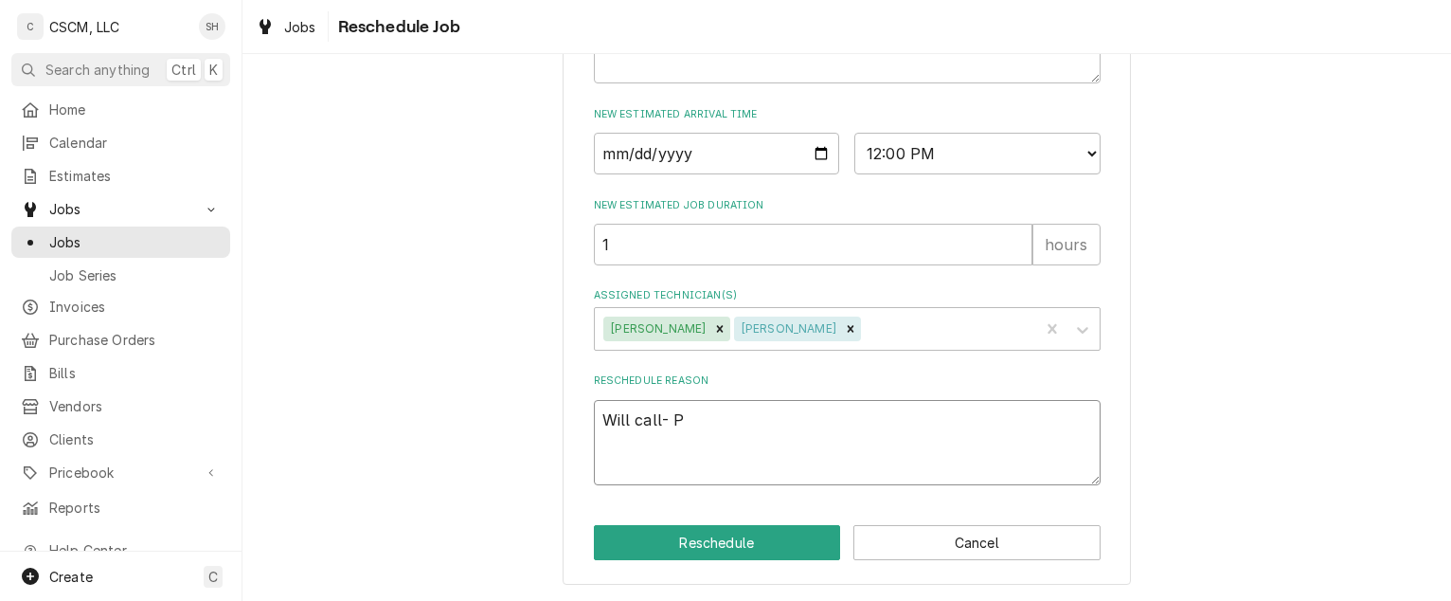
type textarea "x"
type textarea "Will call-"
paste textarea "PO 658SS at [GEOGRAPHIC_DATA]"
type textarea "x"
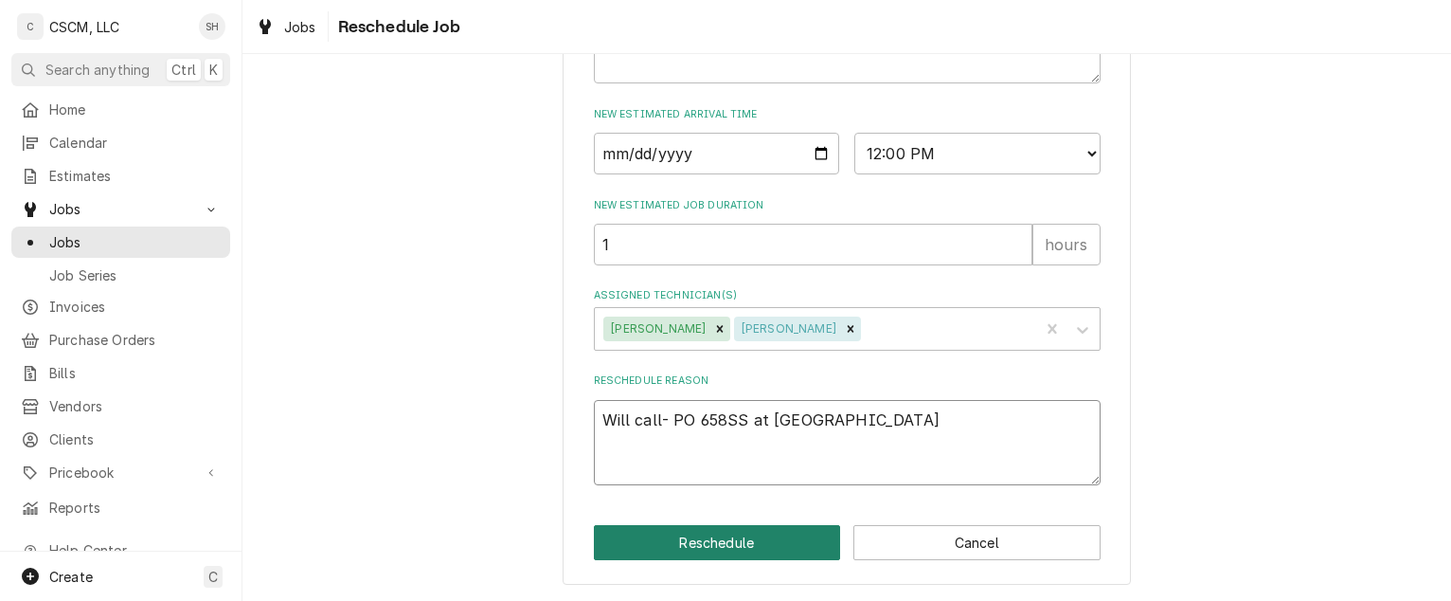
type textarea "Will call- PO 658SS at [GEOGRAPHIC_DATA]"
click at [709, 548] on button "Reschedule" at bounding box center [717, 542] width 247 height 35
type textarea "x"
